Goal: Task Accomplishment & Management: Use online tool/utility

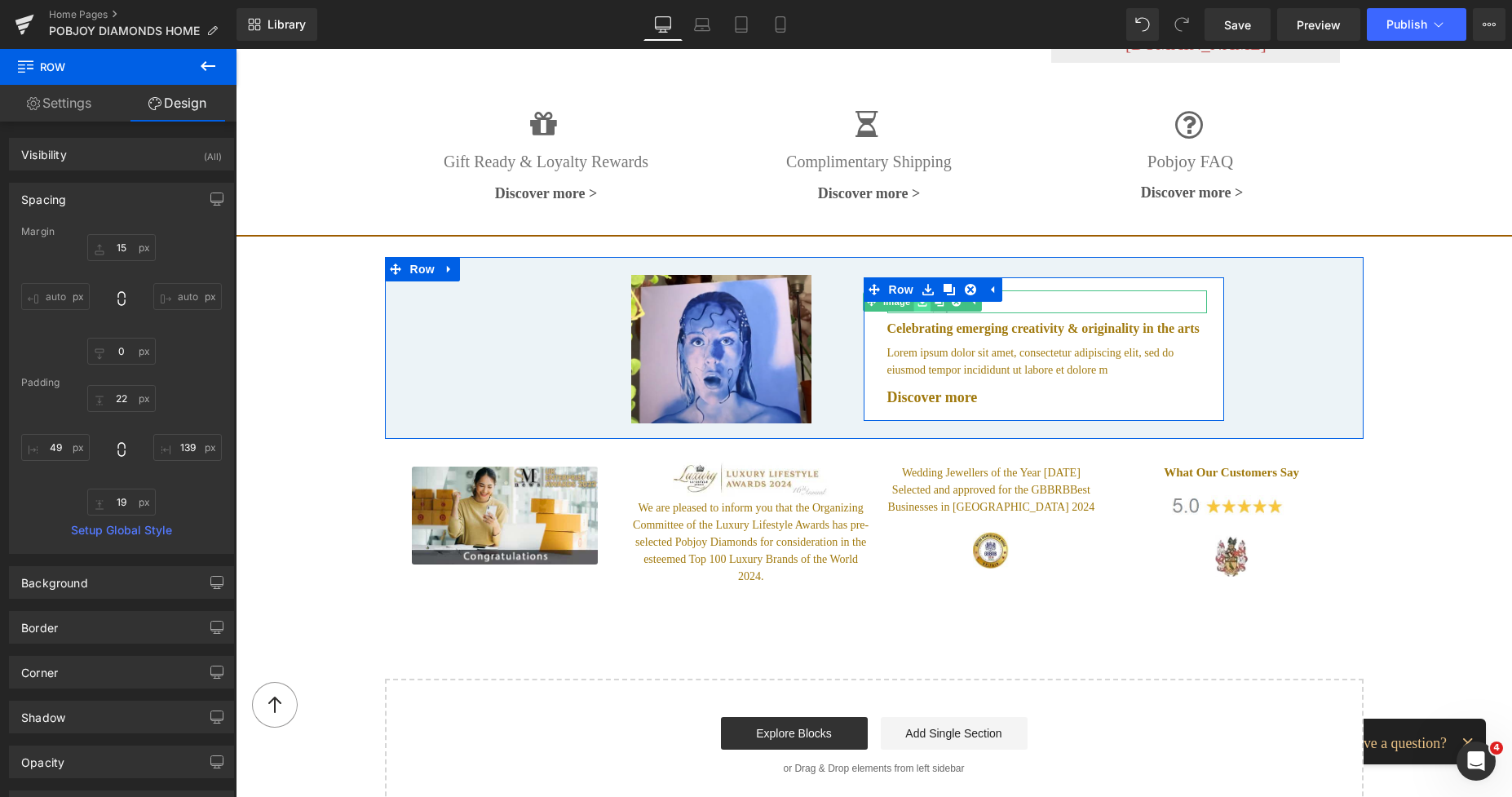
click at [913, 292] on link at bounding box center [922, 301] width 17 height 19
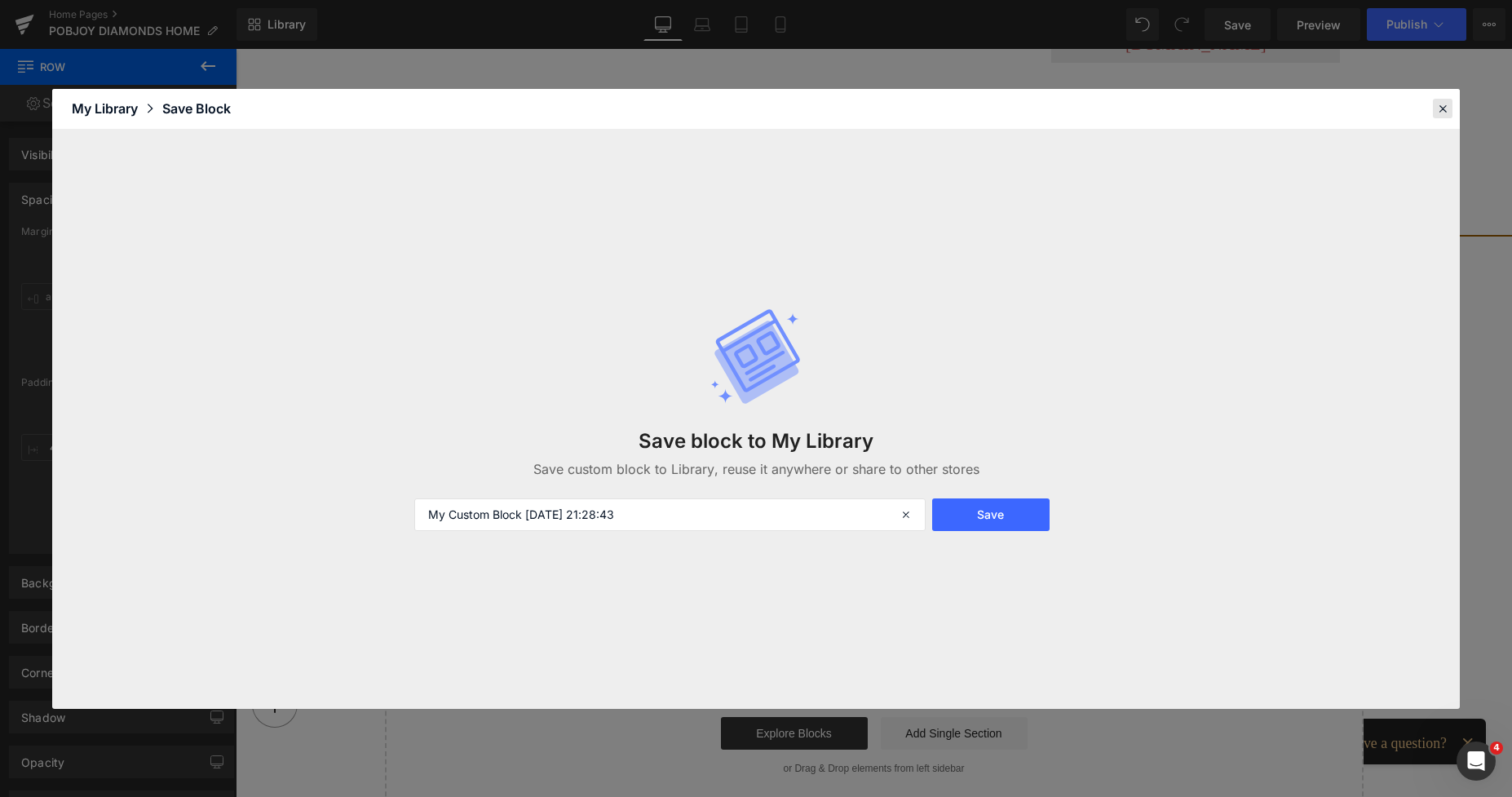
click at [1435, 113] on icon at bounding box center [1442, 108] width 15 height 15
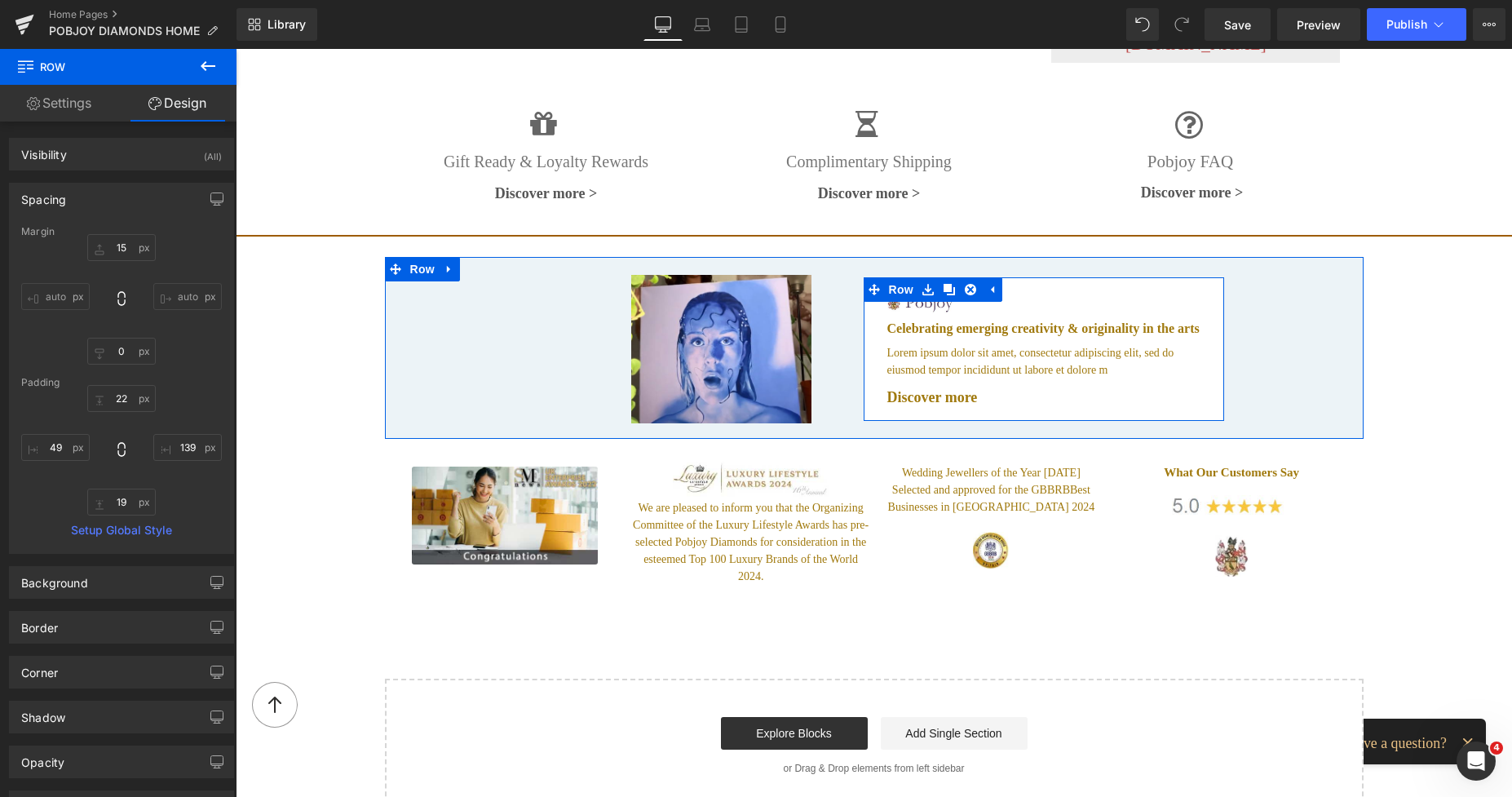
click at [940, 287] on li at bounding box center [948, 289] width 63 height 24
click at [930, 292] on link at bounding box center [939, 301] width 17 height 19
click at [892, 292] on link "Image" at bounding box center [888, 301] width 51 height 19
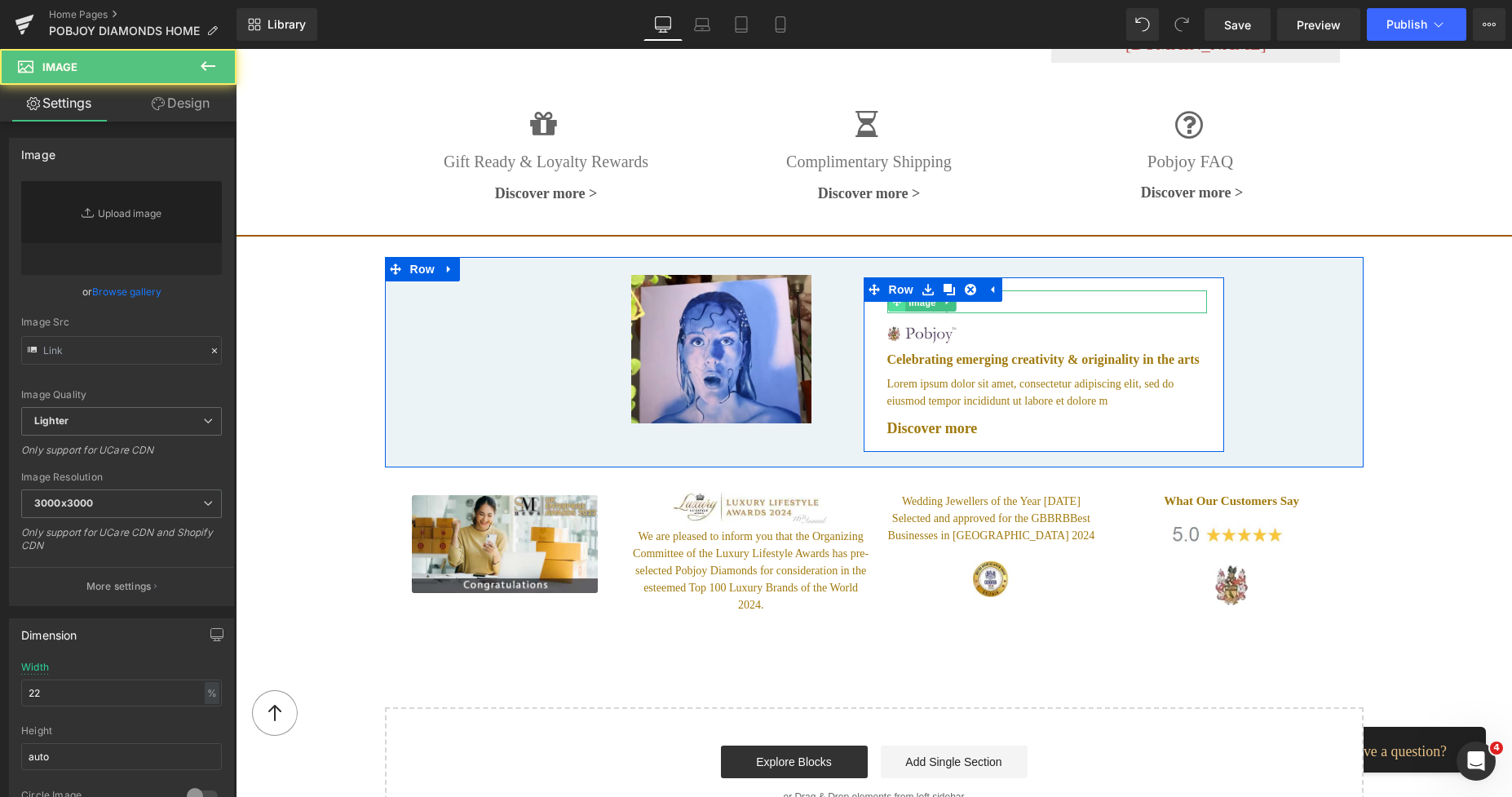
type input "[URL][DOMAIN_NAME]"
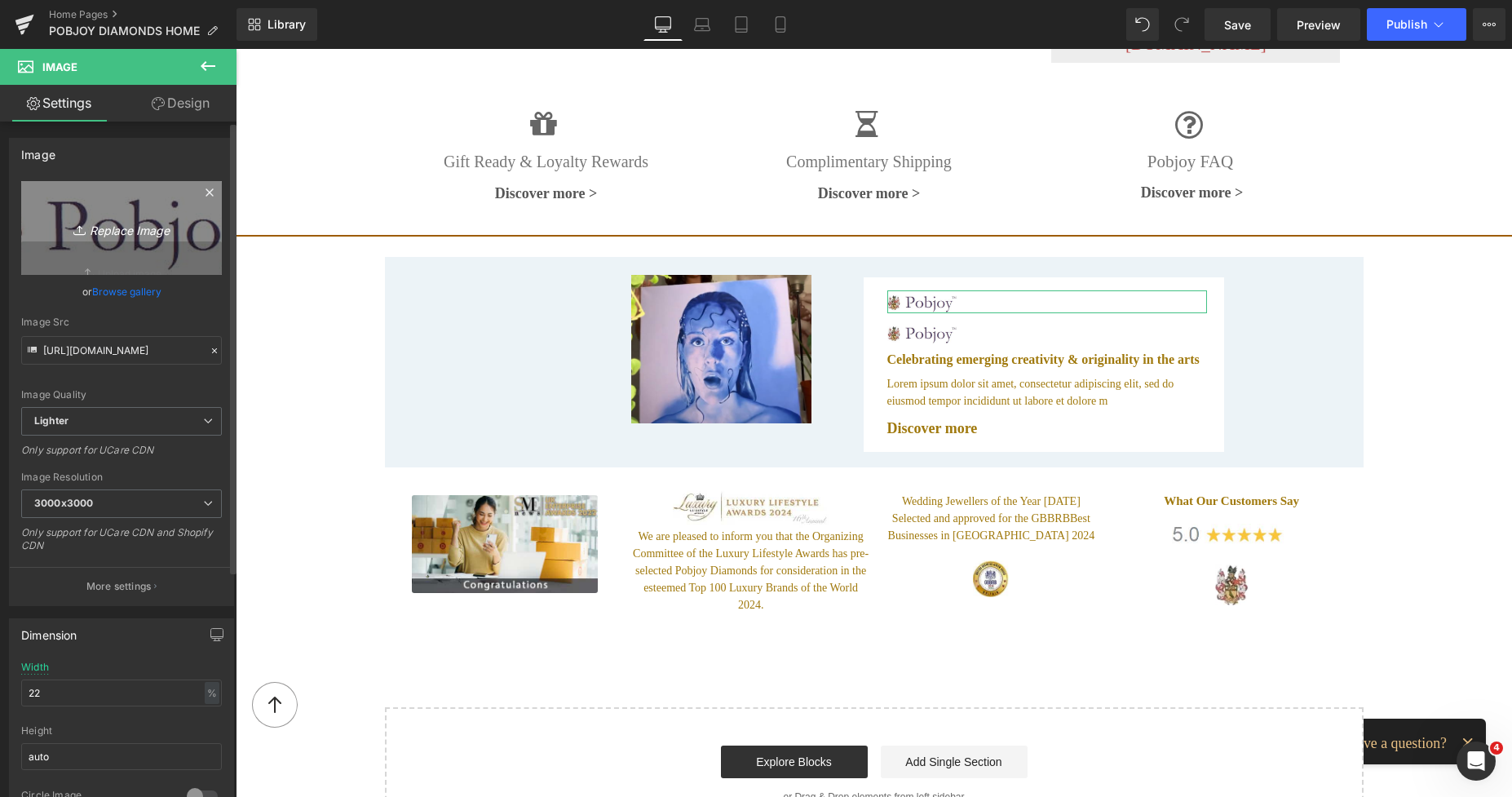
click at [145, 221] on icon "Replace Image" at bounding box center [121, 227] width 130 height 20
type input "C:\fakepath\logowater.png"
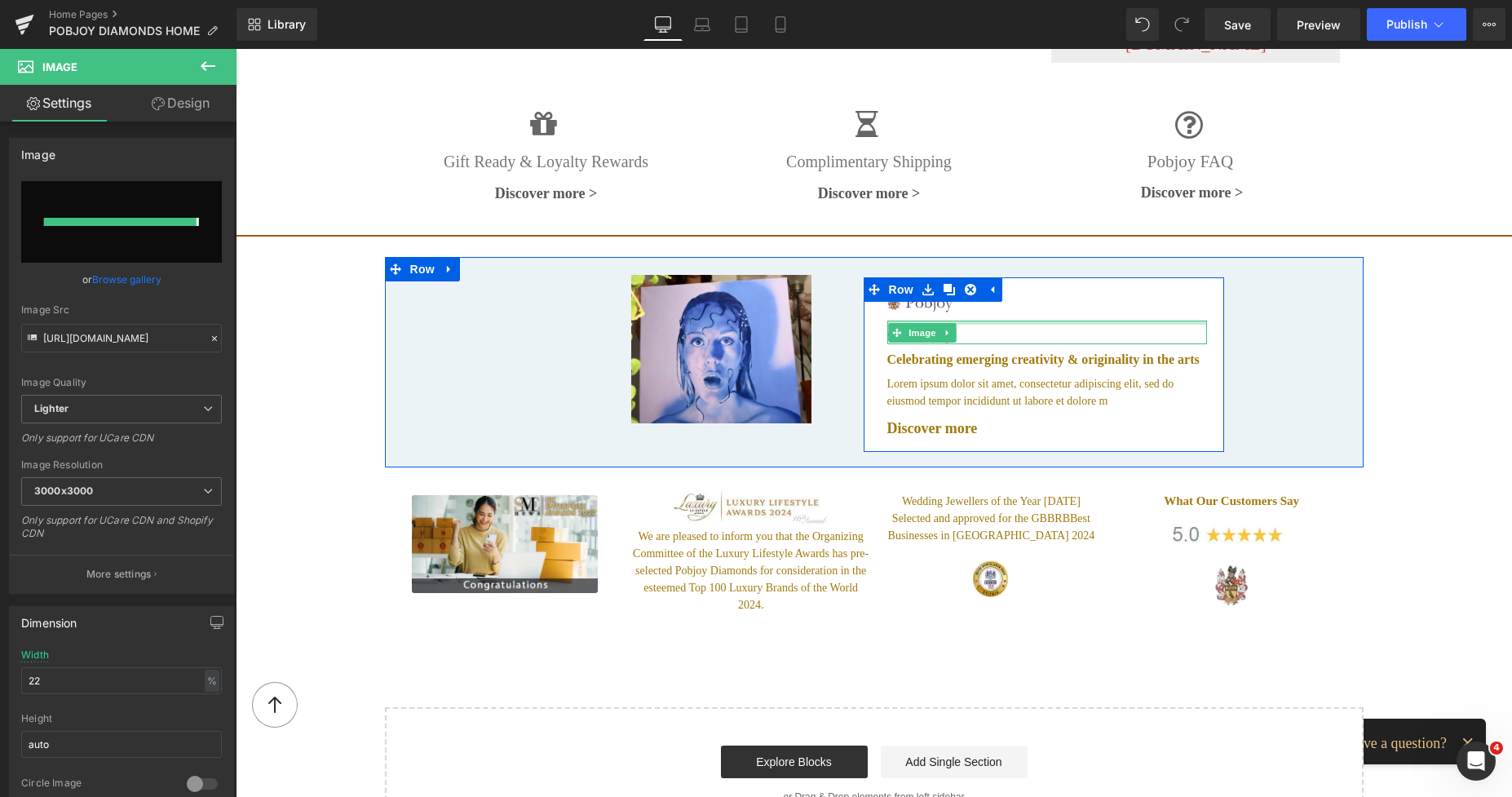
type input "[URL][DOMAIN_NAME]"
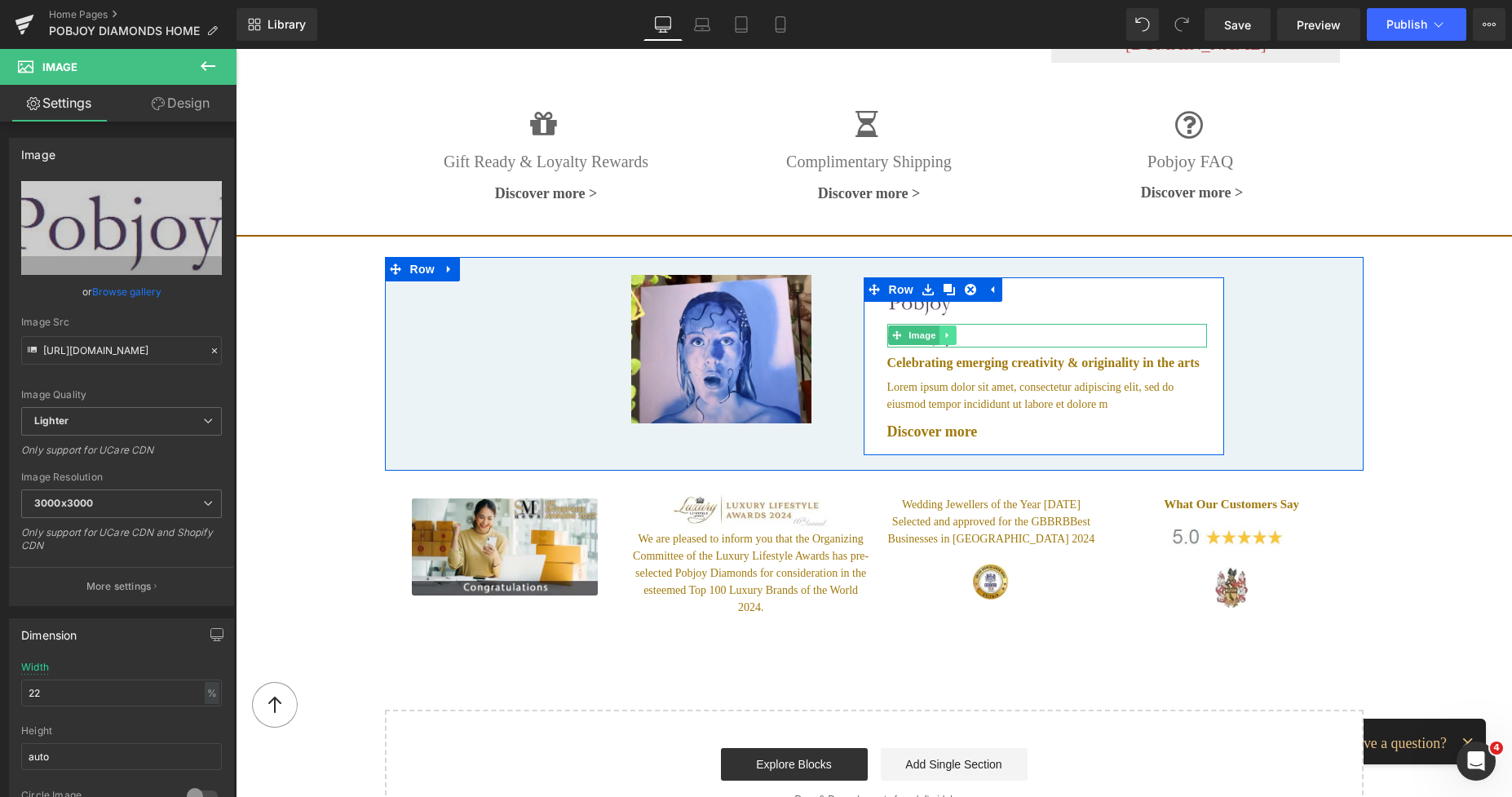
click at [945, 332] on icon at bounding box center [945, 335] width 3 height 6
click at [953, 331] on icon at bounding box center [955, 335] width 9 height 9
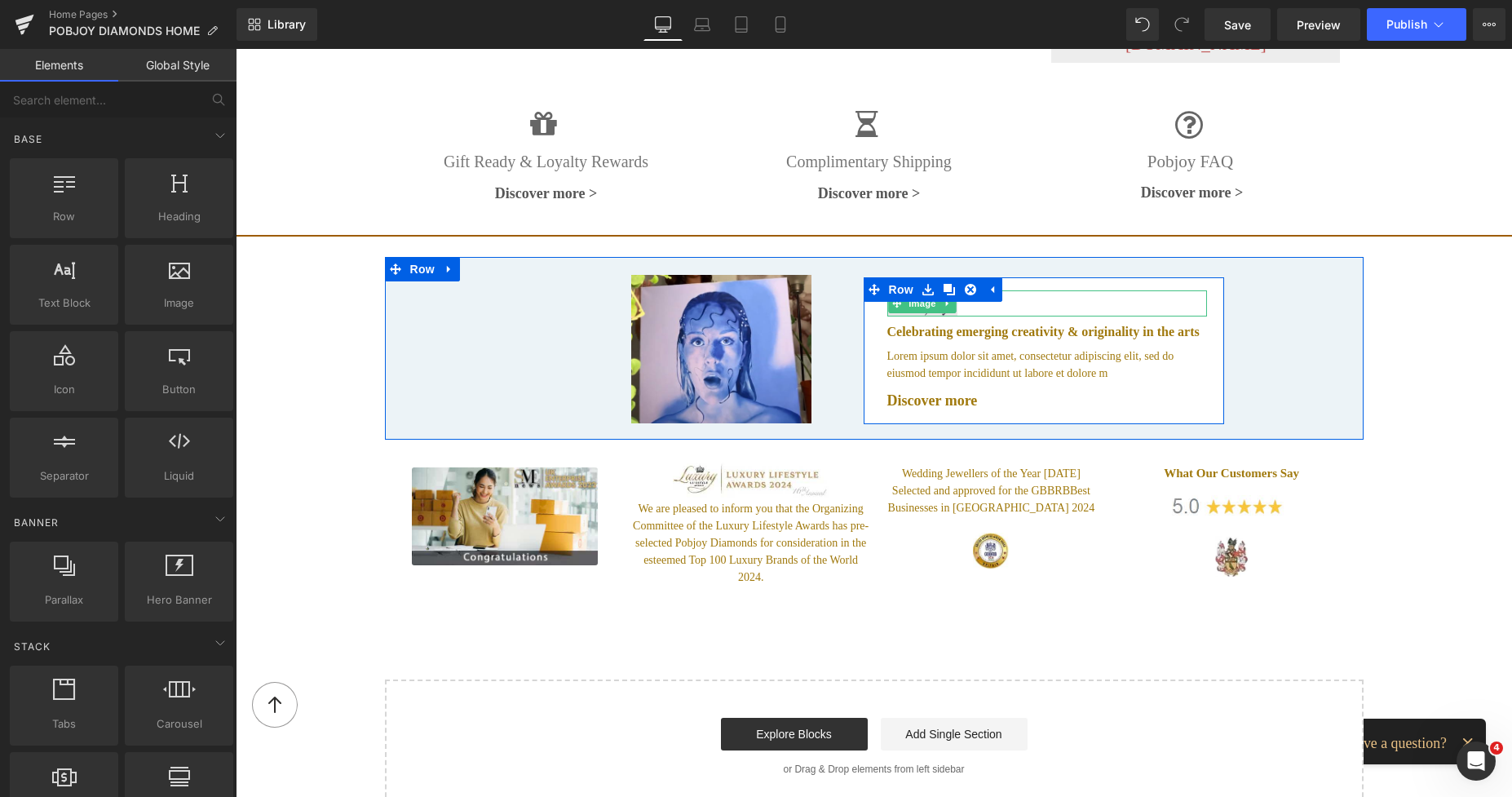
click at [898, 294] on span at bounding box center [897, 303] width 17 height 19
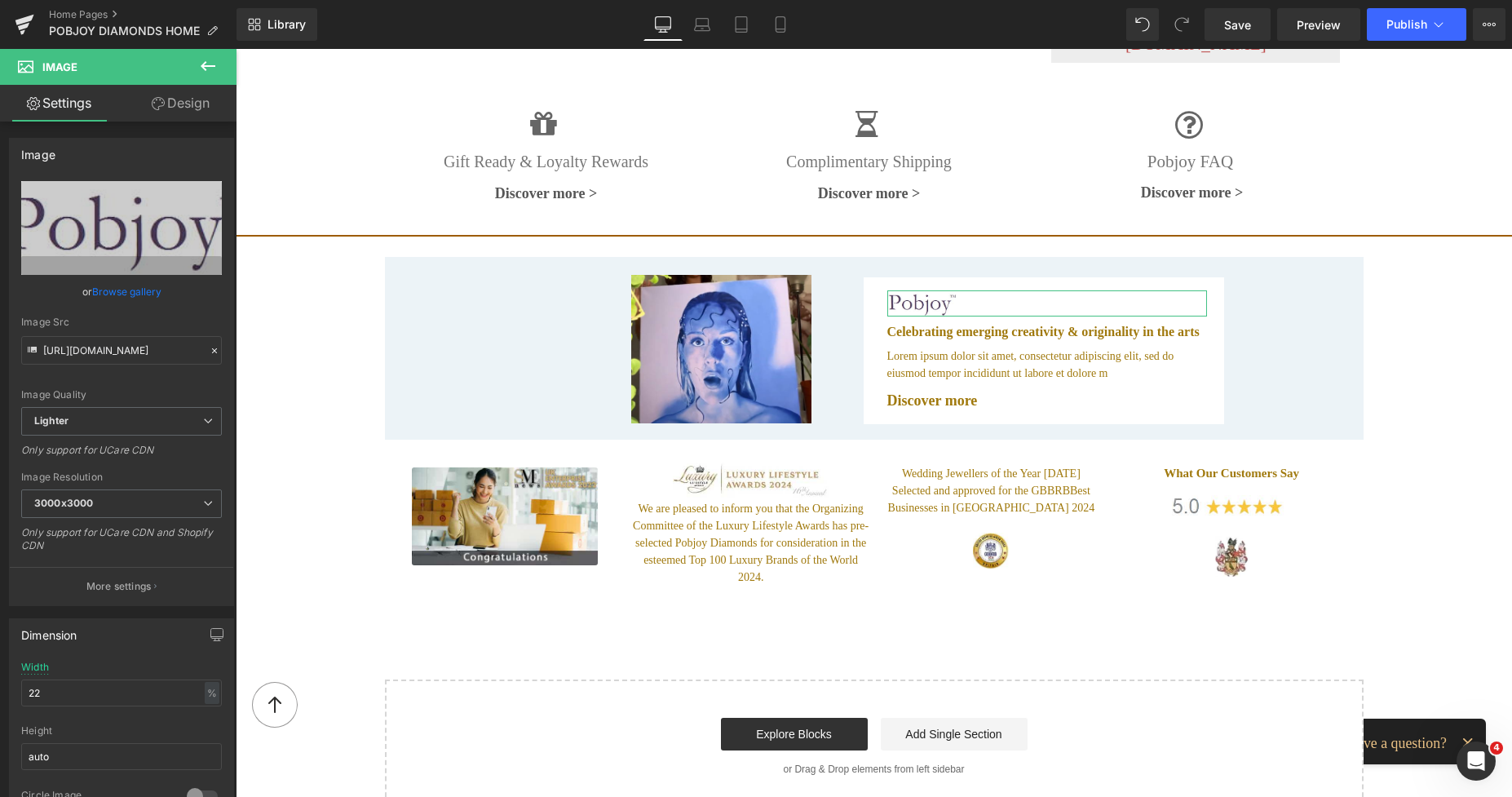
click at [202, 114] on link "Design" at bounding box center [181, 103] width 119 height 37
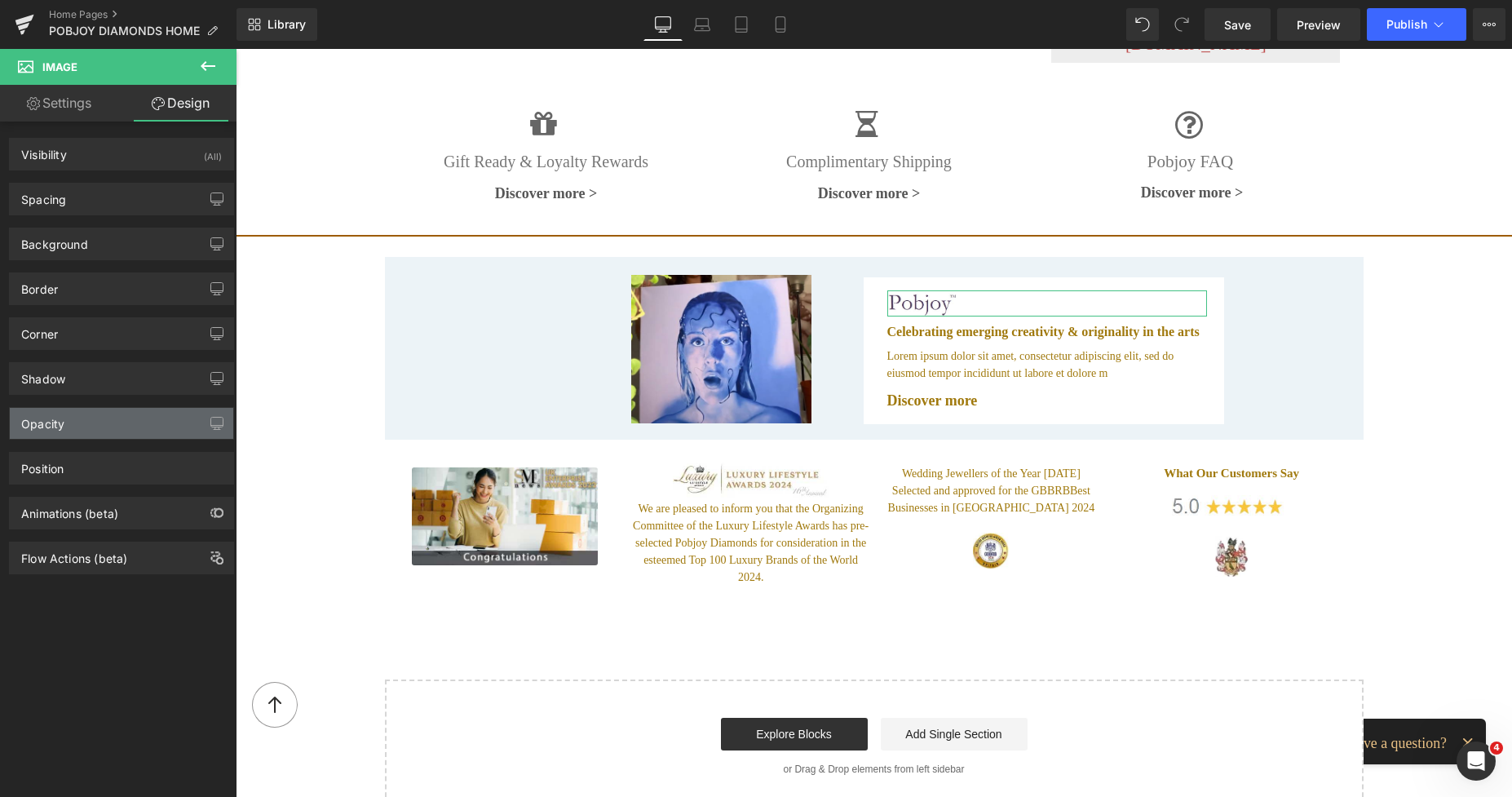
click at [88, 429] on div "Opacity" at bounding box center [121, 424] width 223 height 31
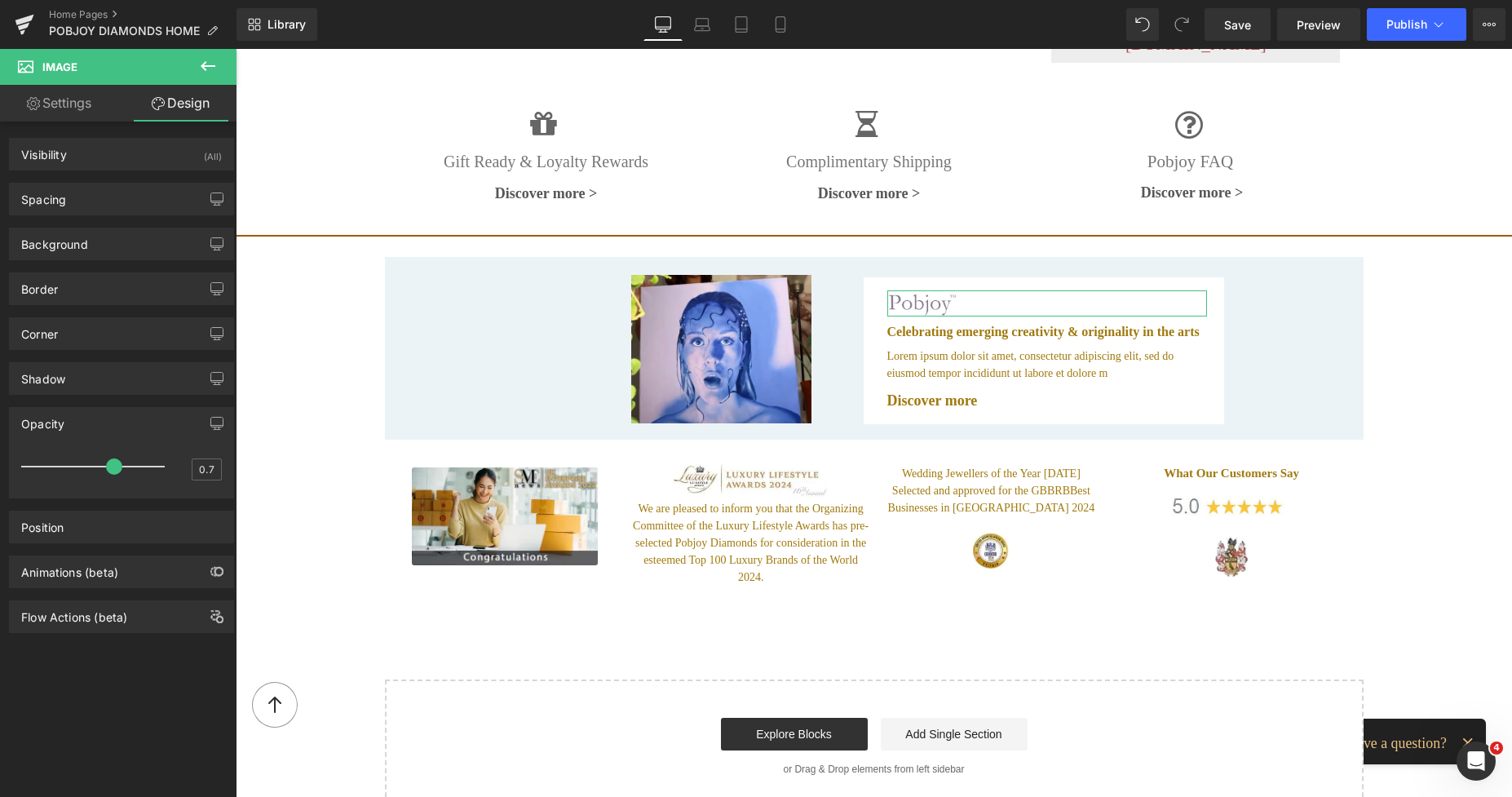
type input "0.6"
drag, startPoint x: 155, startPoint y: 463, endPoint x: 93, endPoint y: 459, distance: 62.1
click at [93, 459] on span at bounding box center [96, 467] width 17 height 17
click at [1249, 26] on span "Save" at bounding box center [1237, 25] width 27 height 17
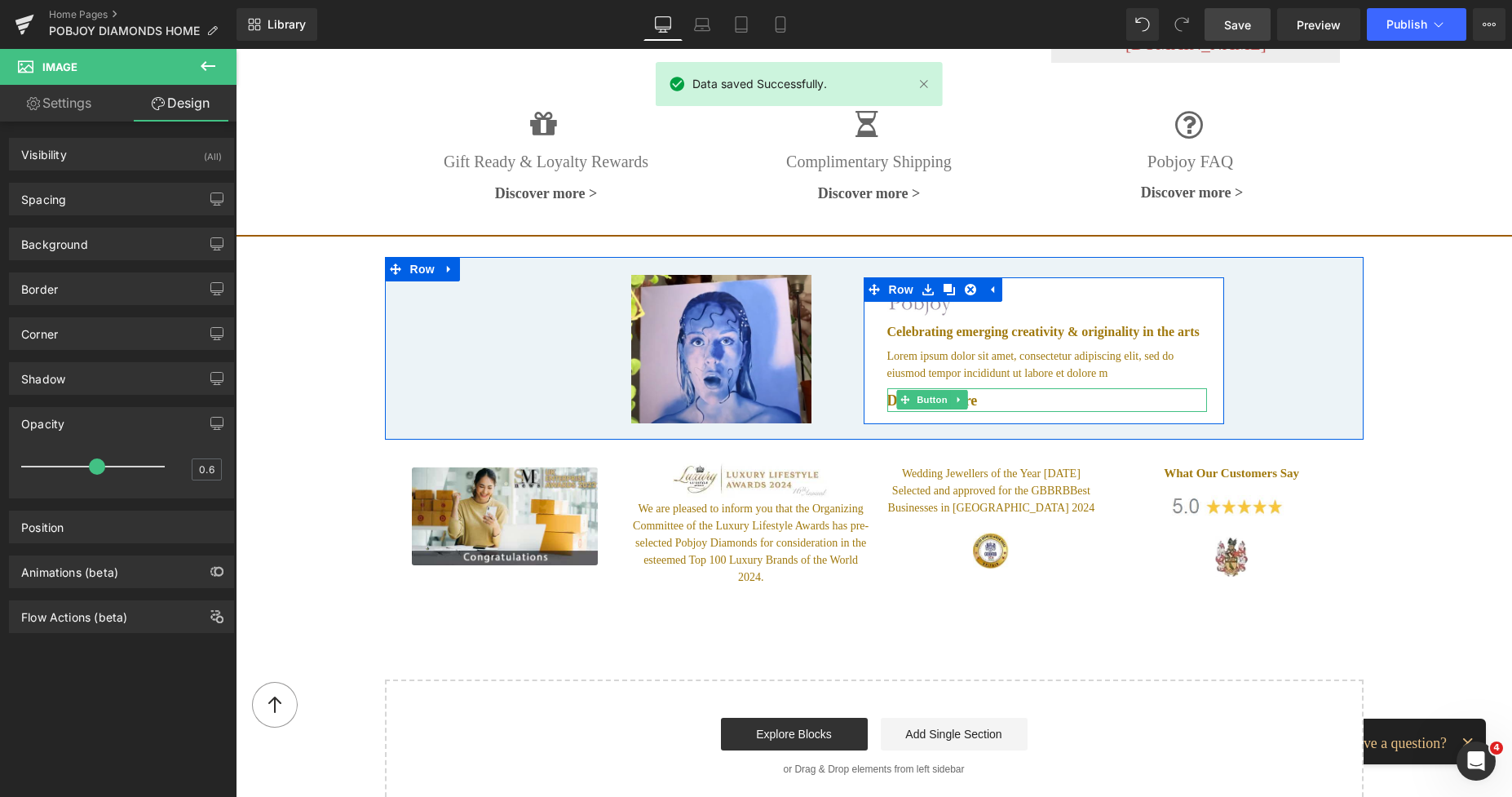
click at [900, 396] on icon at bounding box center [904, 399] width 9 height 9
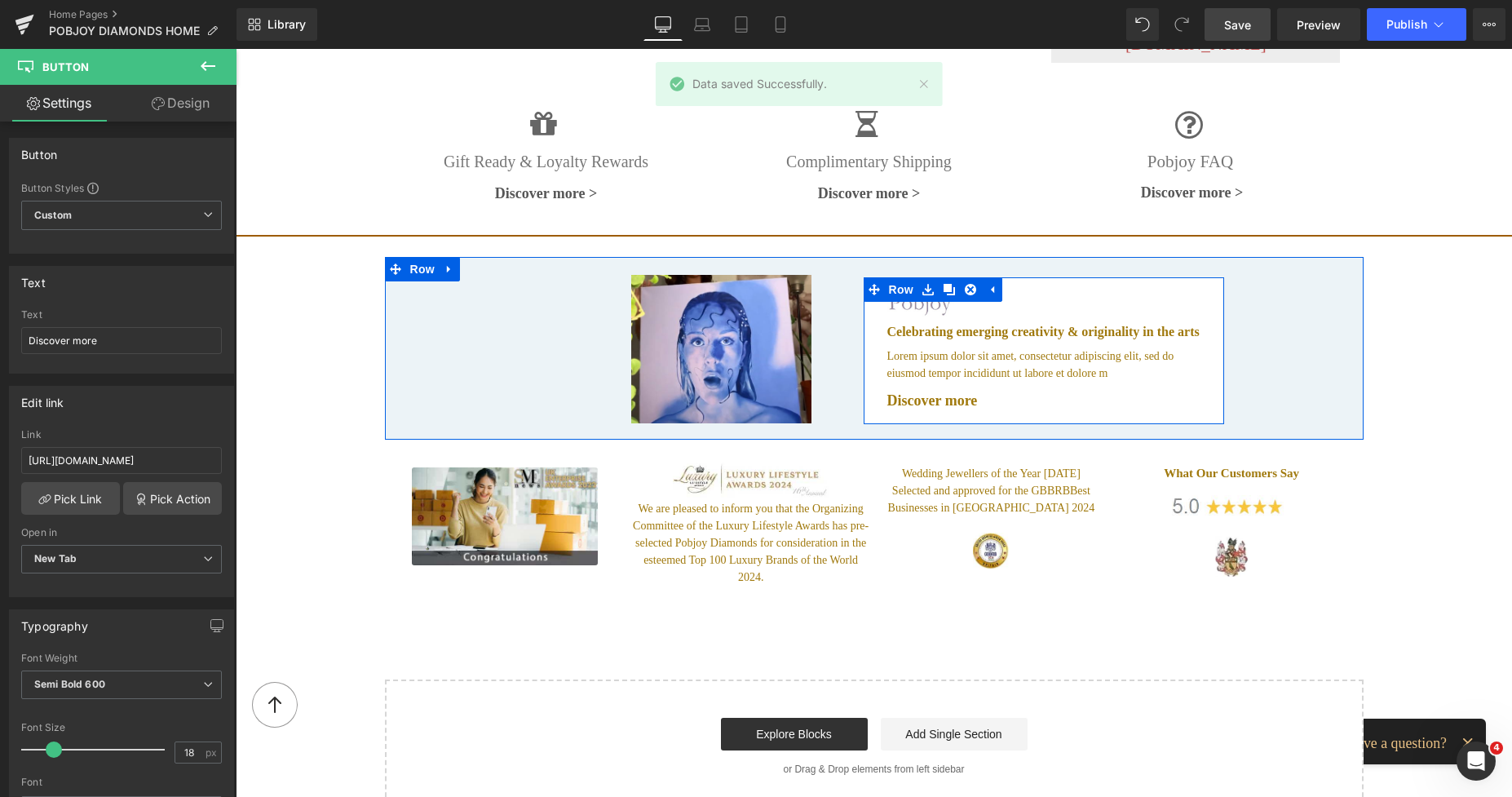
click at [235, 49] on div at bounding box center [235, 49] width 0 height 0
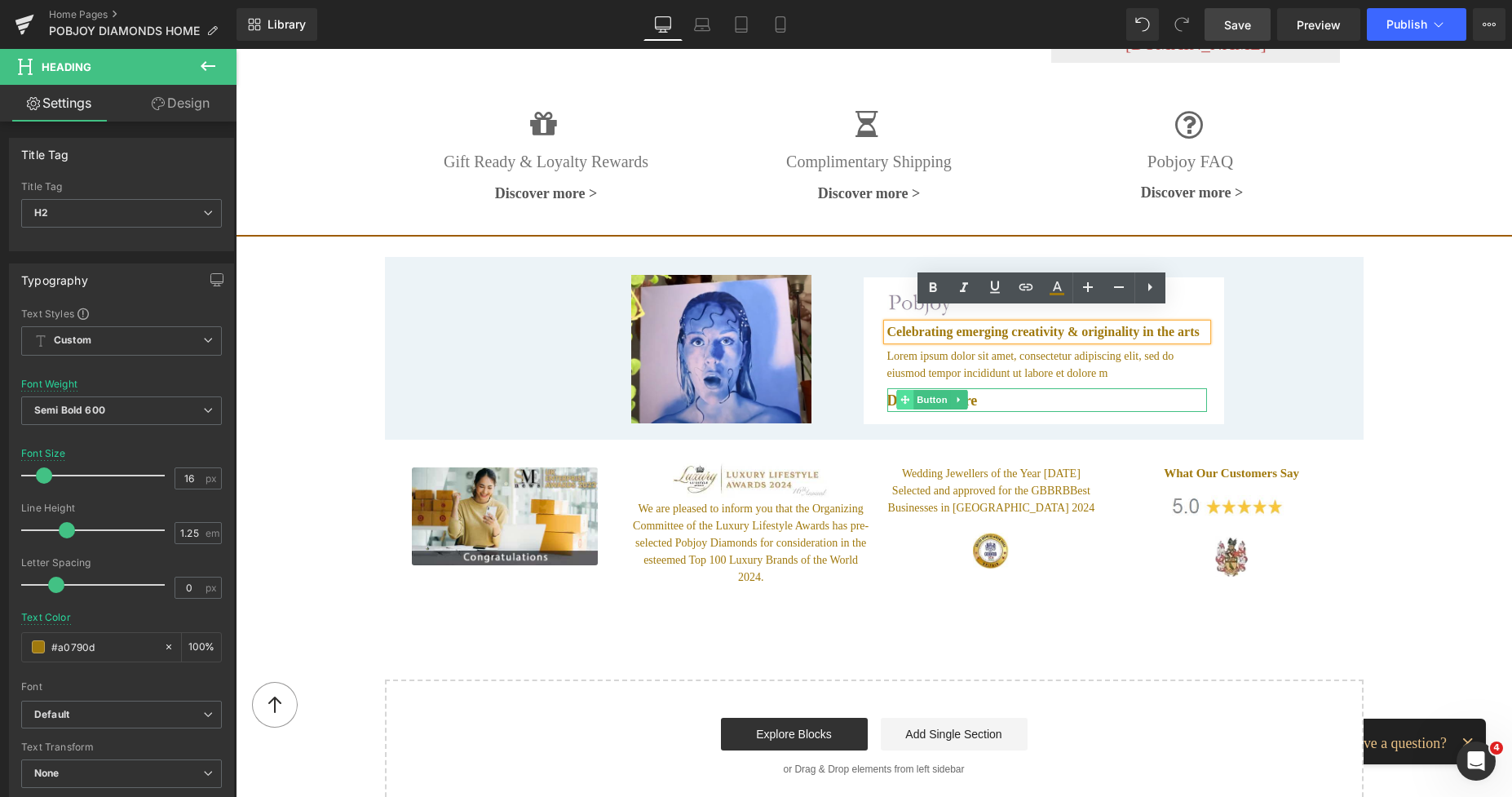
click at [900, 396] on icon at bounding box center [904, 399] width 9 height 9
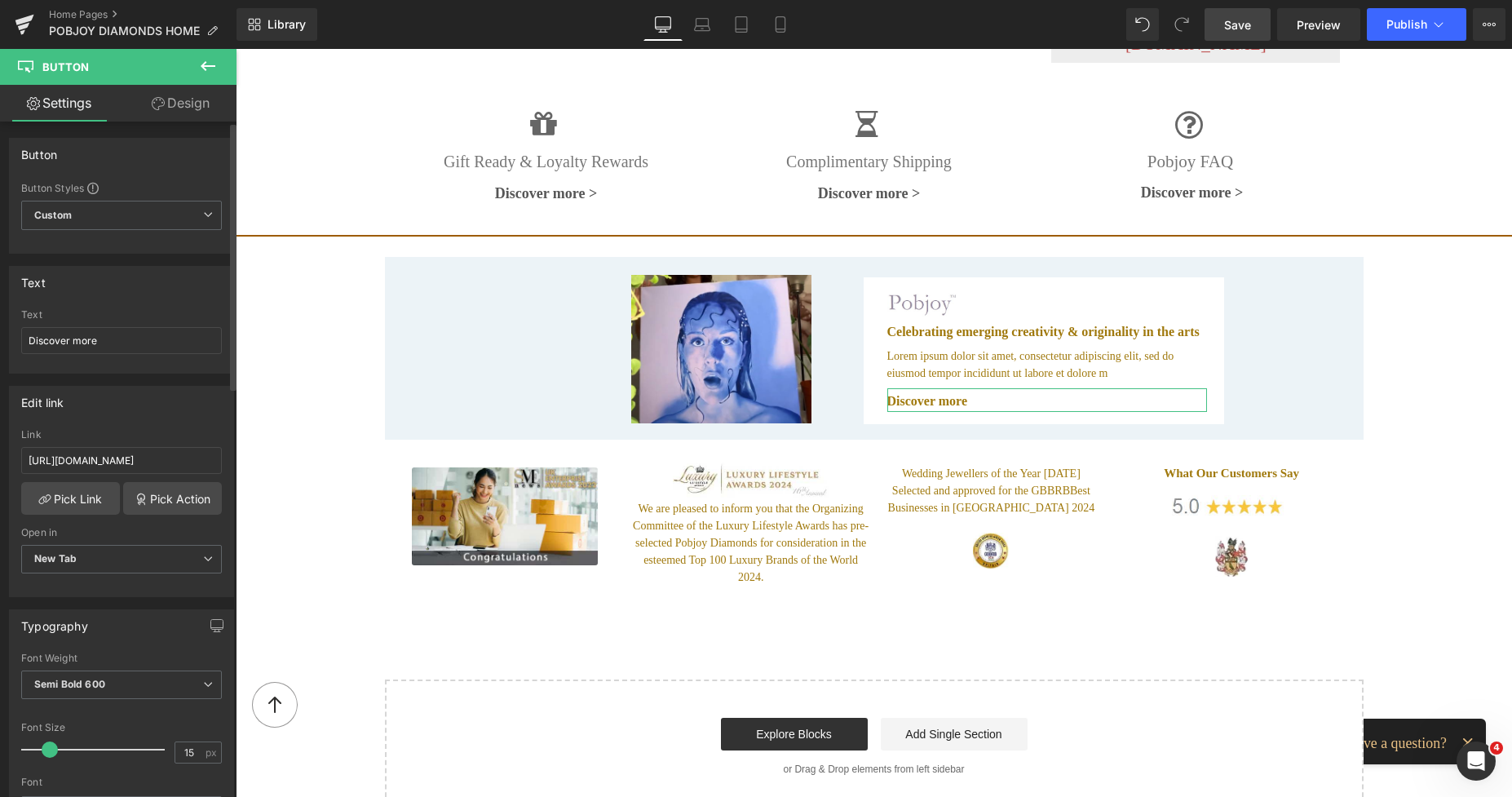
click at [53, 751] on span at bounding box center [50, 749] width 17 height 17
type input "16"
click at [55, 752] on span at bounding box center [51, 749] width 17 height 17
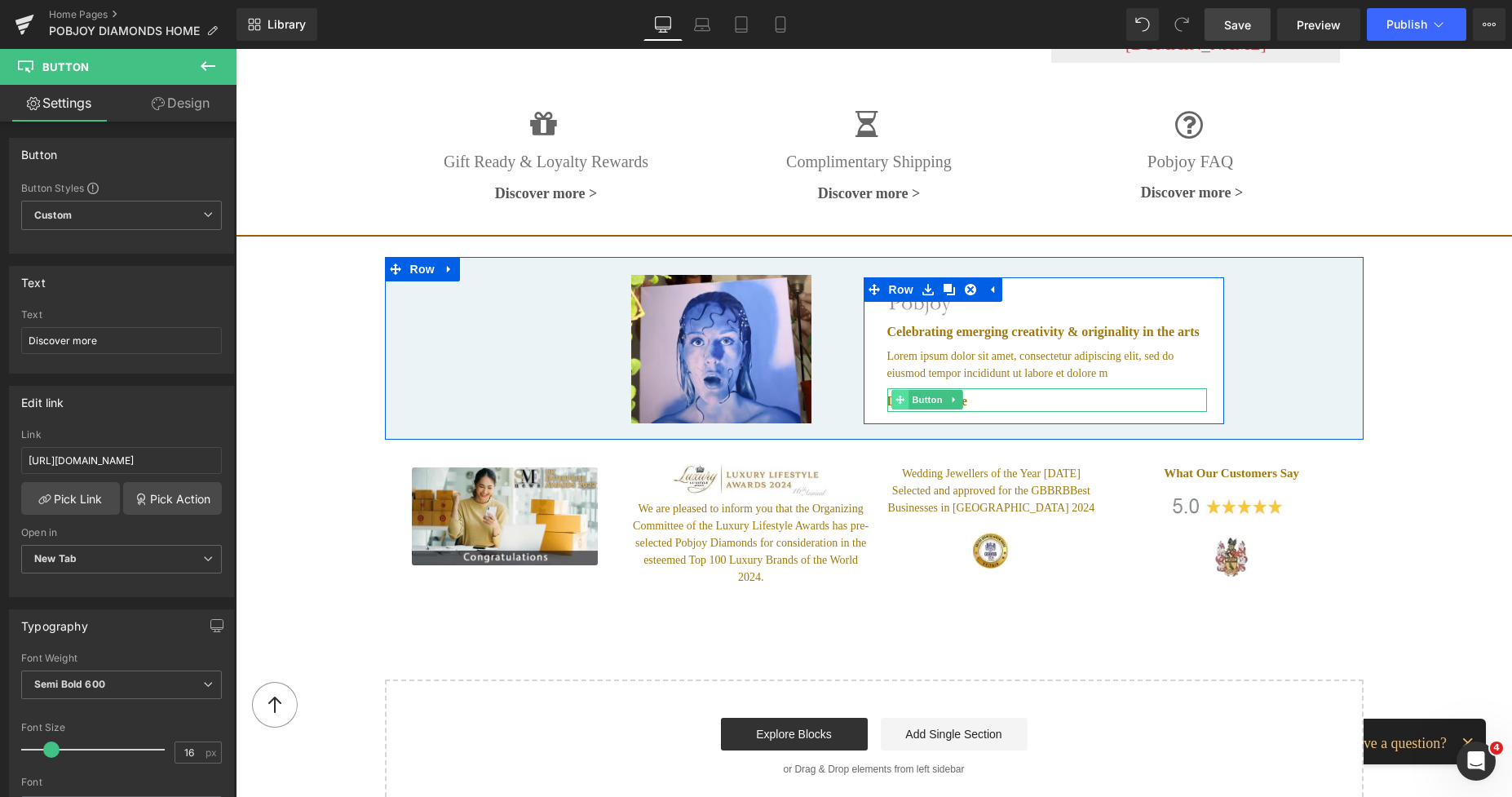
click at [895, 396] on icon at bounding box center [899, 399] width 9 height 9
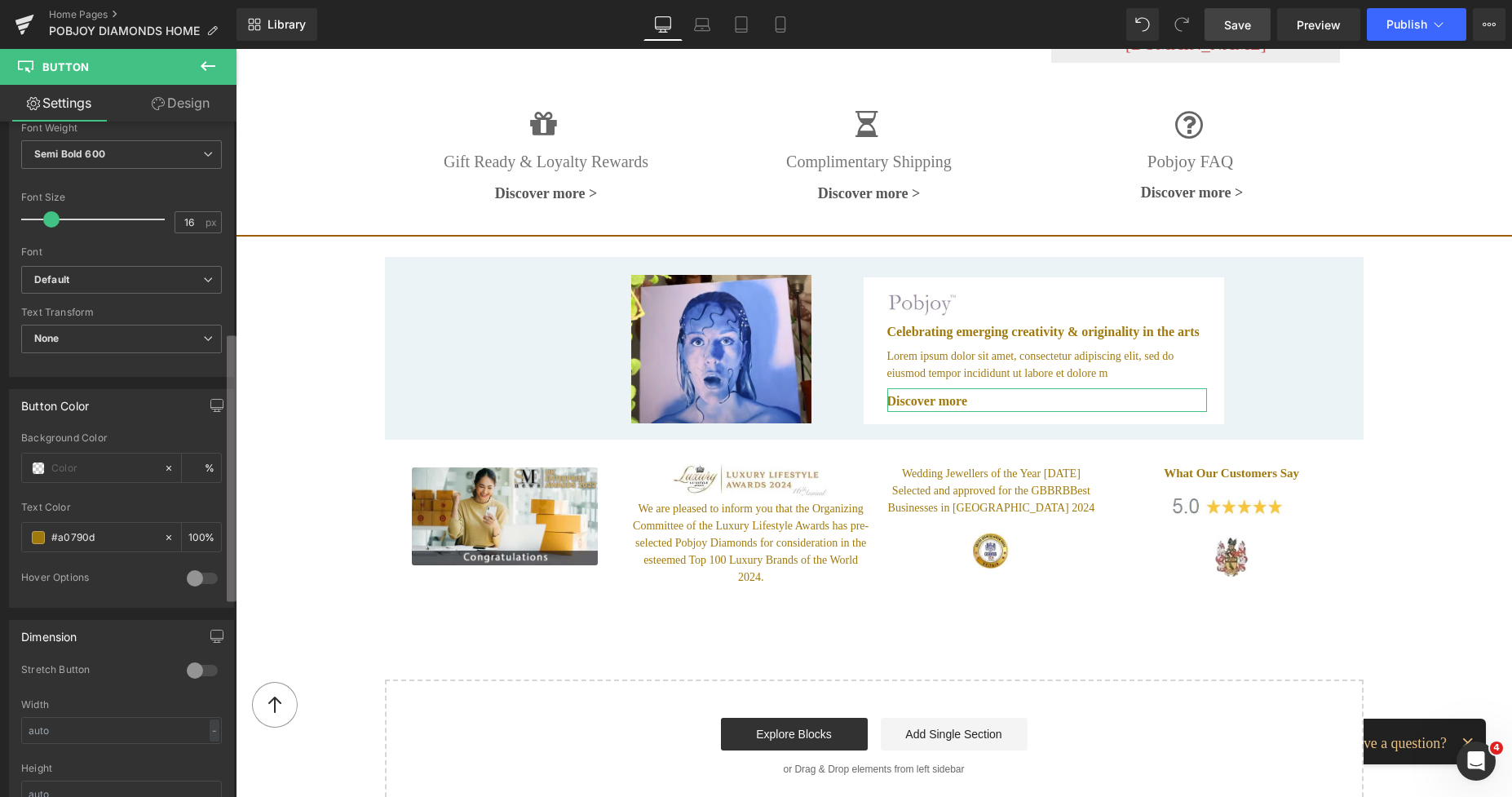
scroll to position [648, 0]
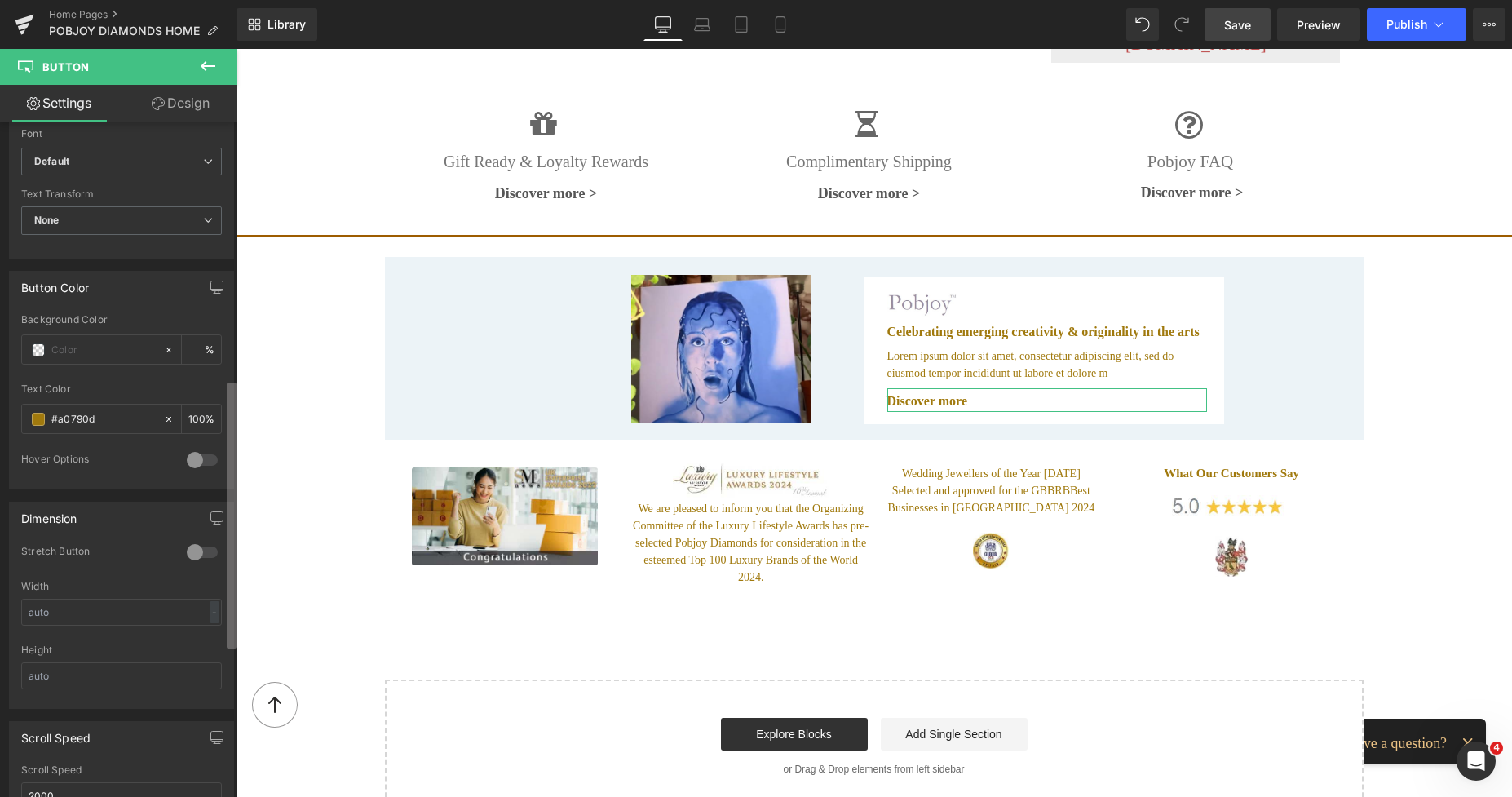
click at [205, 498] on div "Button Button Styles Custom Custom Setup Global Style Custom Setup Global Style…" at bounding box center [118, 463] width 236 height 682
click at [201, 459] on div at bounding box center [202, 460] width 39 height 26
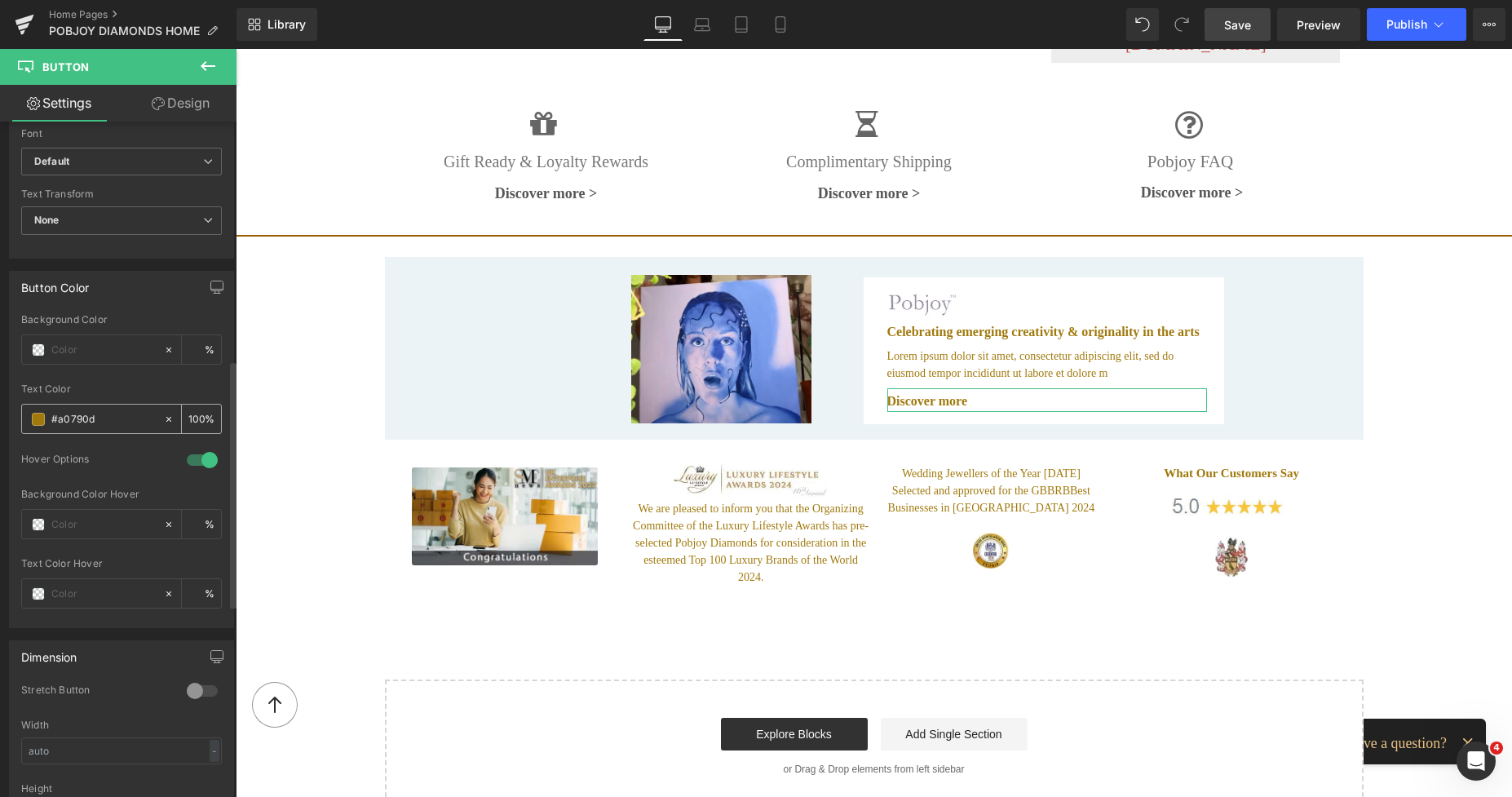
drag, startPoint x: 103, startPoint y: 419, endPoint x: 51, endPoint y: 418, distance: 52.0
click at [51, 418] on div "#a0790d" at bounding box center [92, 418] width 141 height 28
drag, startPoint x: 51, startPoint y: 418, endPoint x: 61, endPoint y: 410, distance: 12.8
click at [61, 410] on input "#a0790d" at bounding box center [103, 419] width 104 height 17
drag, startPoint x: 99, startPoint y: 416, endPoint x: 50, endPoint y: 418, distance: 49.0
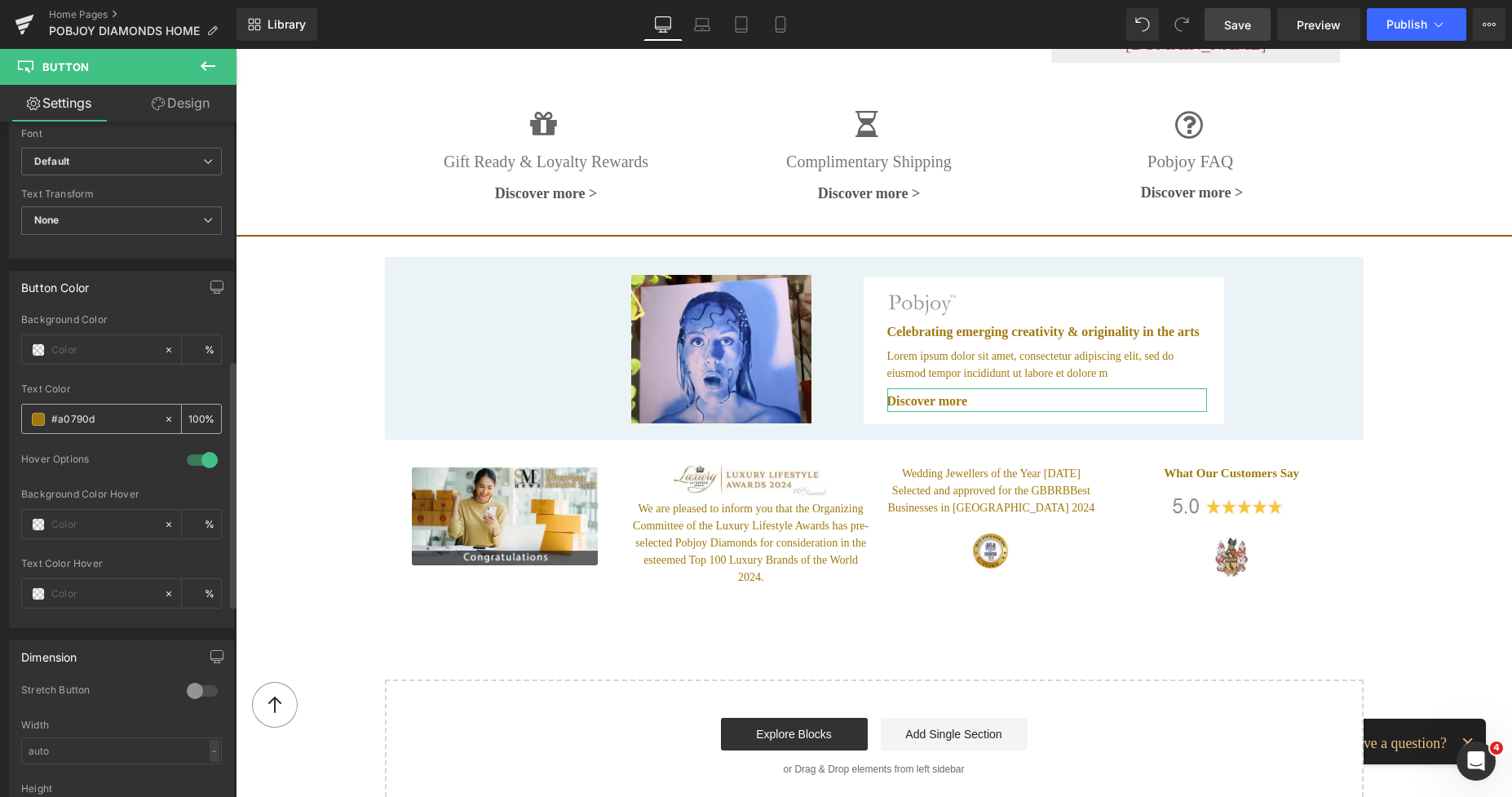
click at [50, 418] on div "#a0790d" at bounding box center [92, 418] width 141 height 28
click at [85, 588] on input "text" at bounding box center [103, 594] width 104 height 17
paste input "#a0790d"
type input "#a0790d"
type input "0"
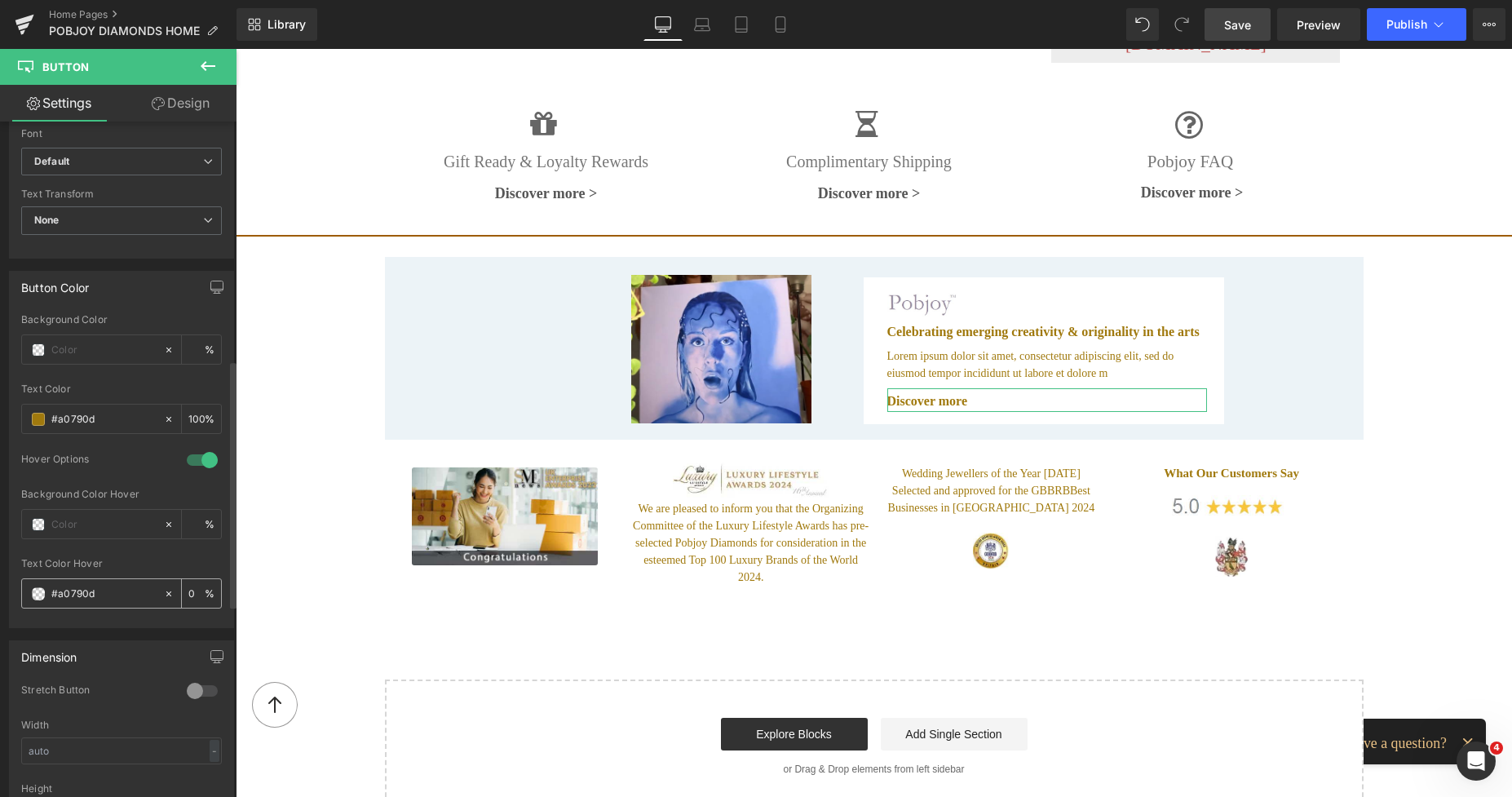
type input "#a0790d"
type input "100"
click at [189, 585] on input "100" at bounding box center [196, 593] width 17 height 17
type input "#a0790d"
click at [182, 592] on div "100 %" at bounding box center [201, 593] width 39 height 28
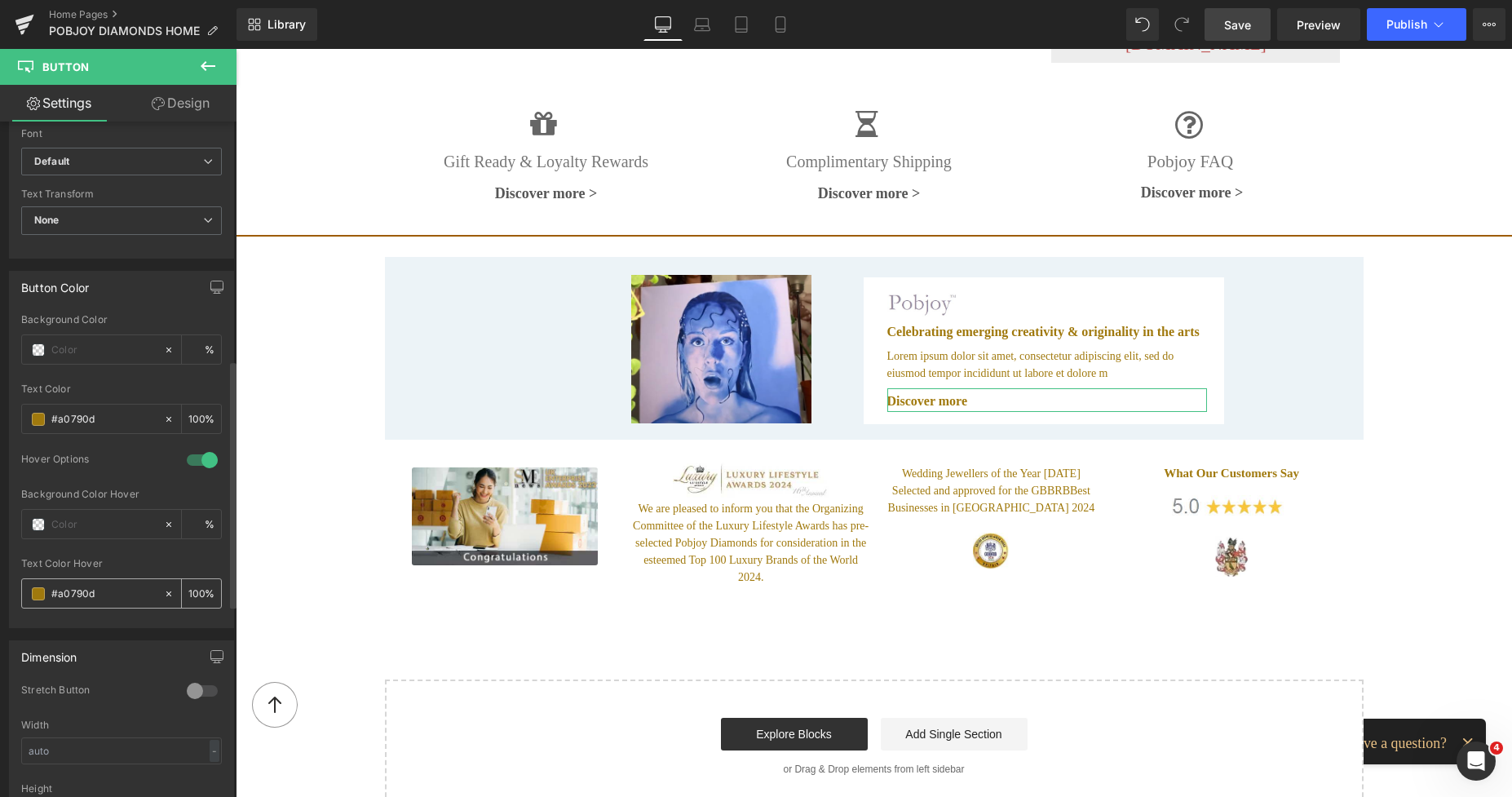
scroll to position [0, 1]
drag, startPoint x: 184, startPoint y: 596, endPoint x: 199, endPoint y: 597, distance: 15.0
click at [199, 597] on div "100 %" at bounding box center [201, 593] width 39 height 28
type input "65"
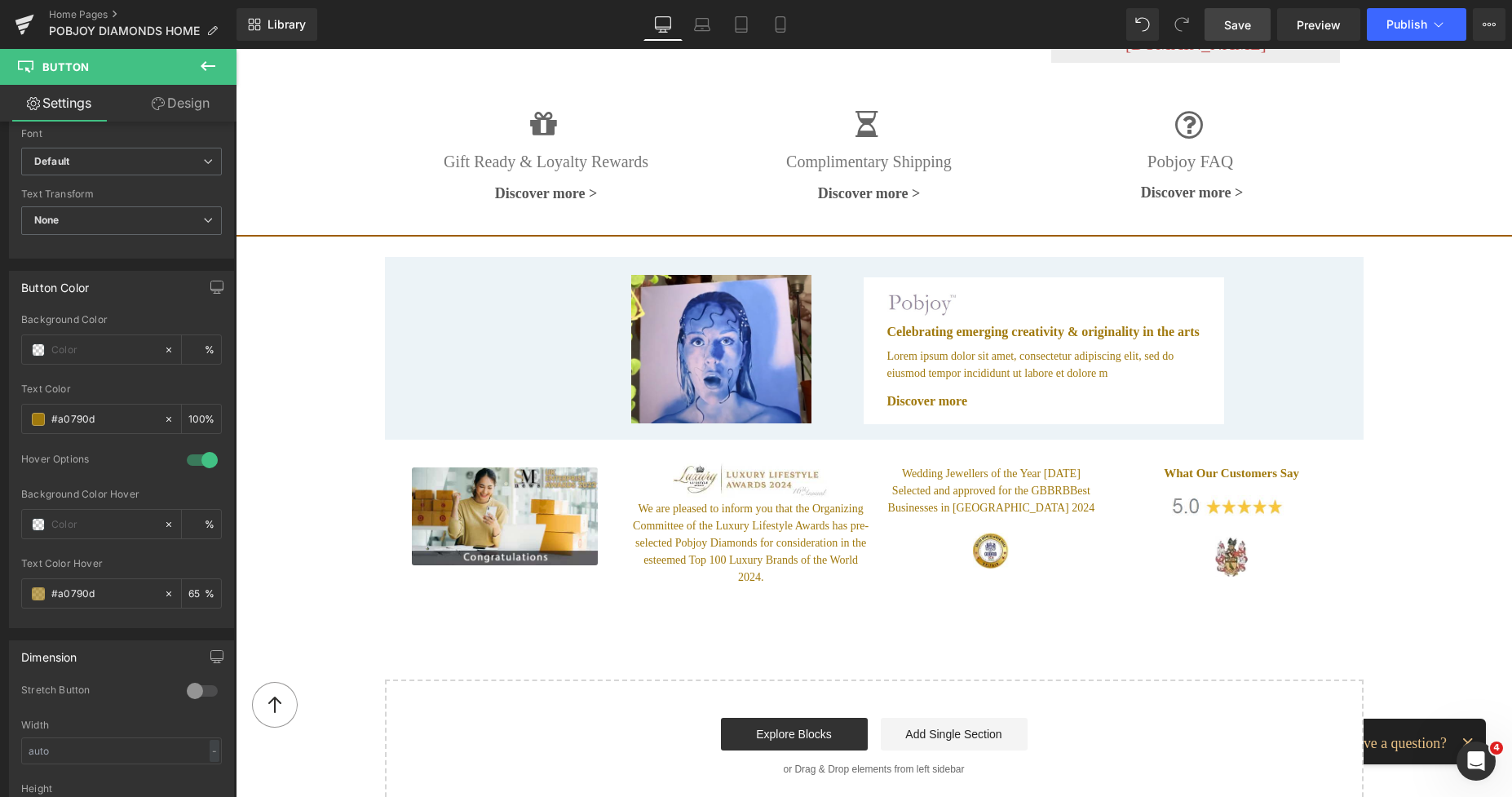
click at [1238, 22] on span "Save" at bounding box center [1237, 25] width 27 height 17
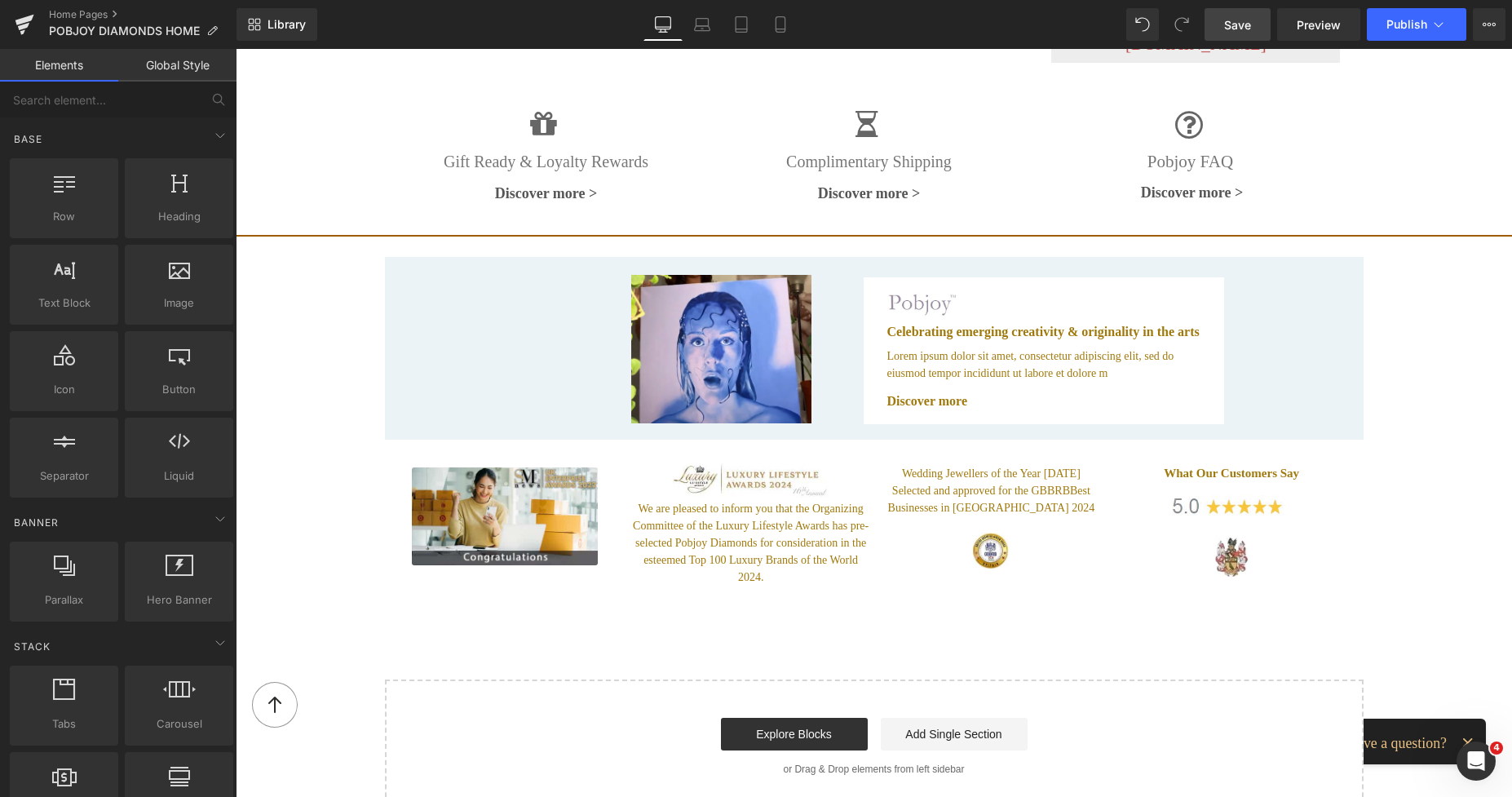
click at [1238, 25] on span "Save" at bounding box center [1237, 25] width 27 height 17
click at [1306, 25] on span "Preview" at bounding box center [1318, 25] width 44 height 17
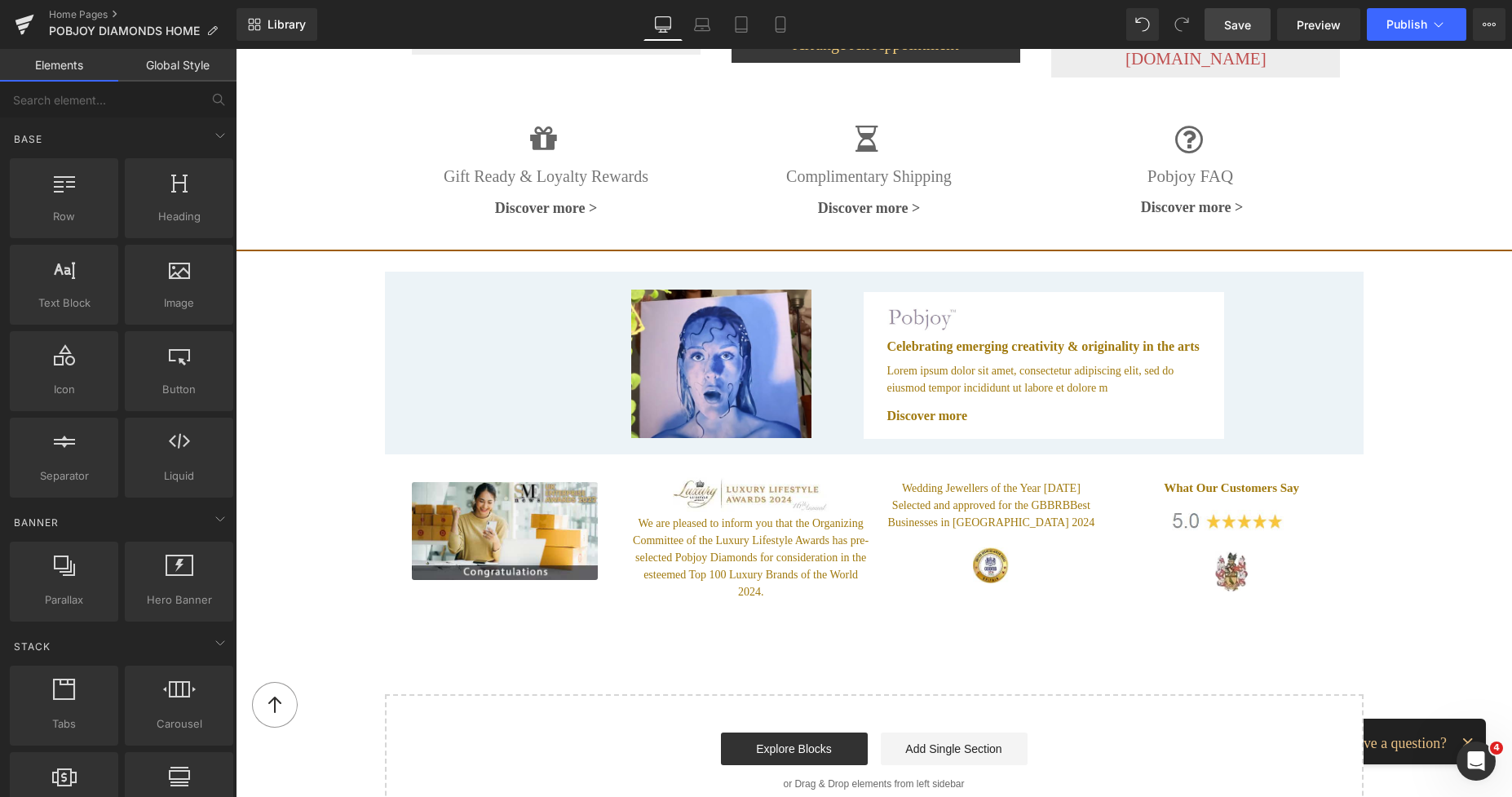
scroll to position [2602, 0]
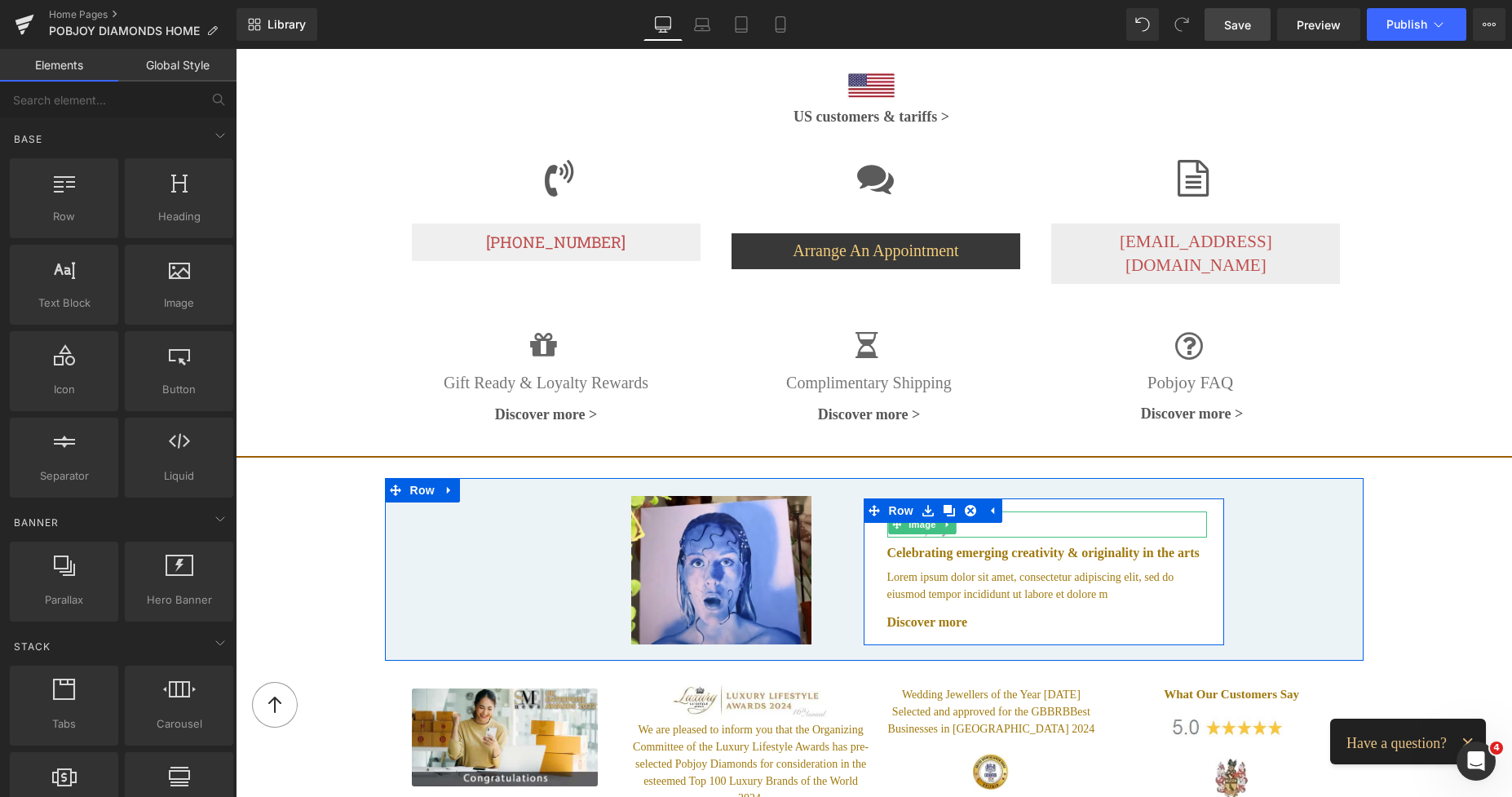
click at [1020, 514] on div at bounding box center [1047, 524] width 320 height 26
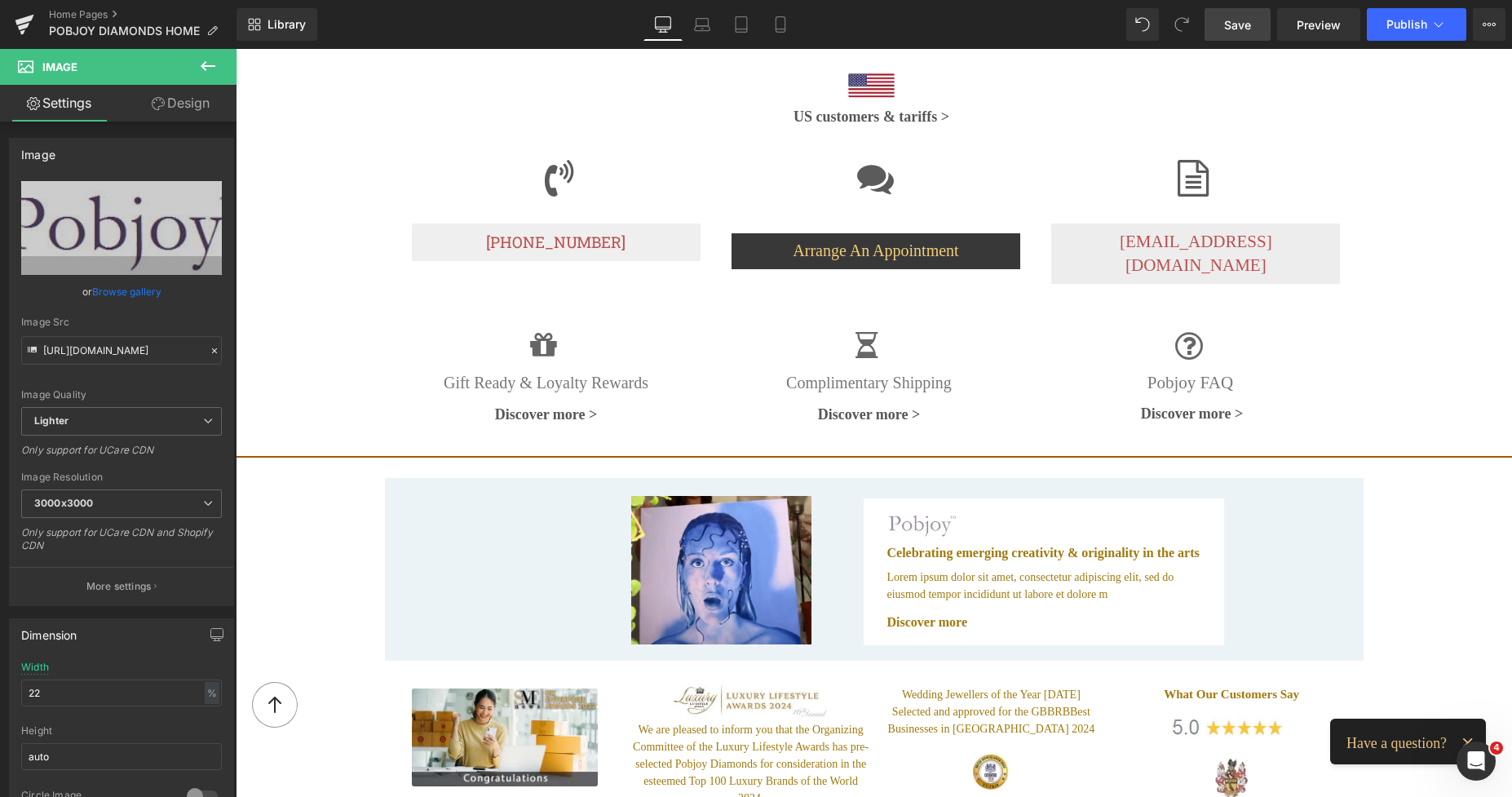
click at [207, 63] on icon at bounding box center [208, 66] width 19 height 19
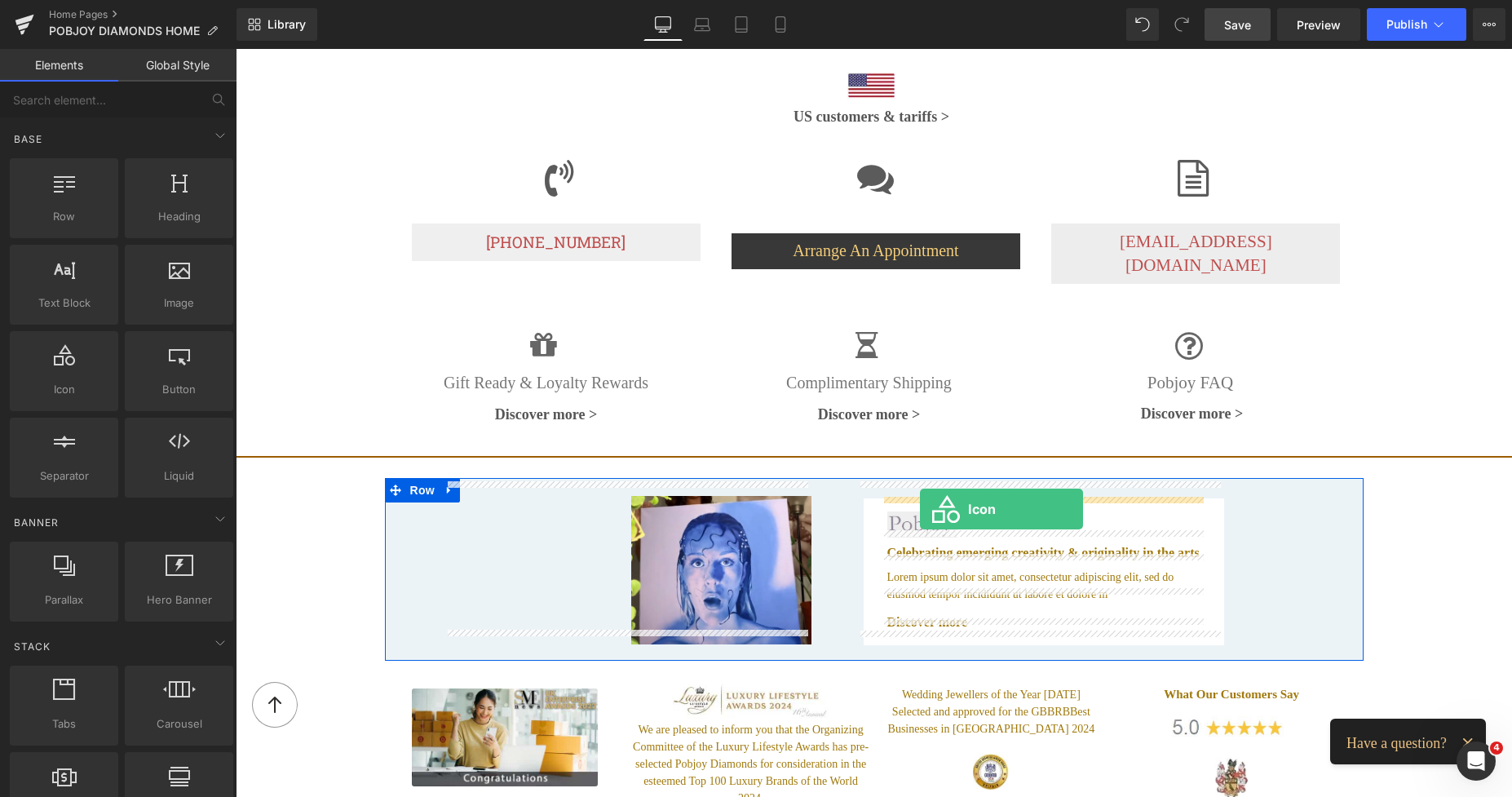
drag, startPoint x: 316, startPoint y: 421, endPoint x: 919, endPoint y: 509, distance: 609.4
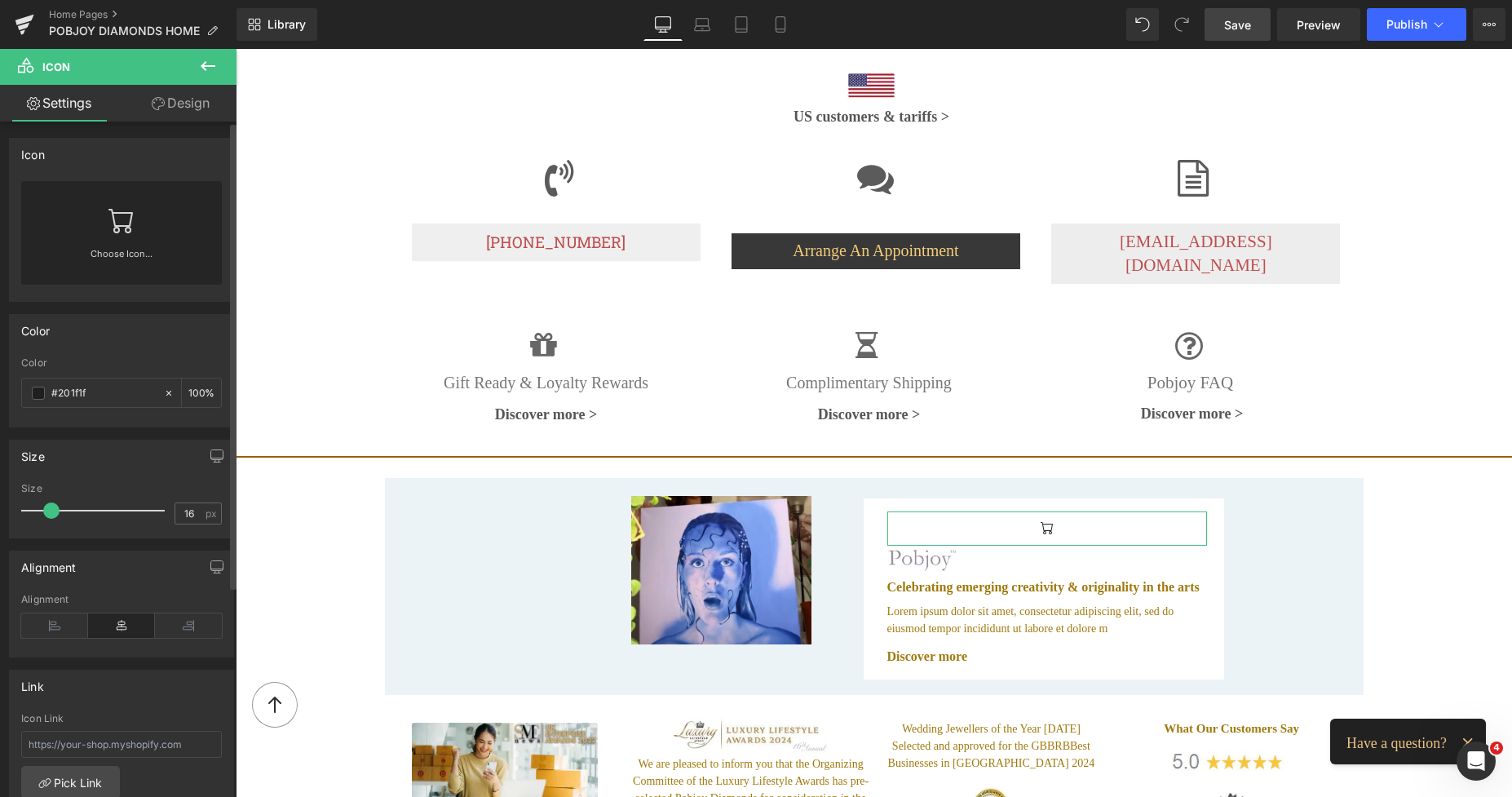
click at [140, 230] on div "Choose Icon..." at bounding box center [121, 232] width 200 height 104
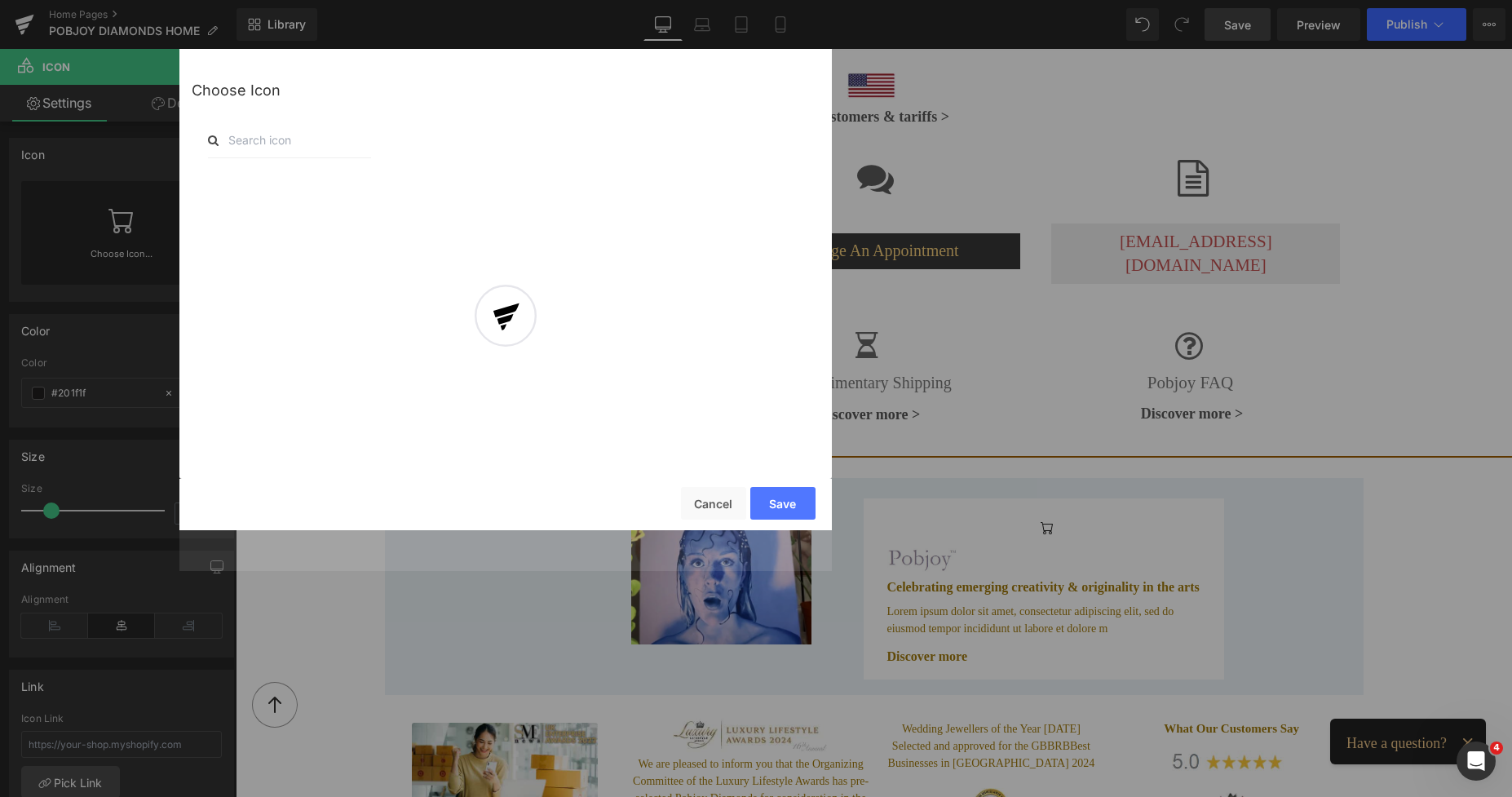
click at [312, 141] on div at bounding box center [505, 329] width 652 height 481
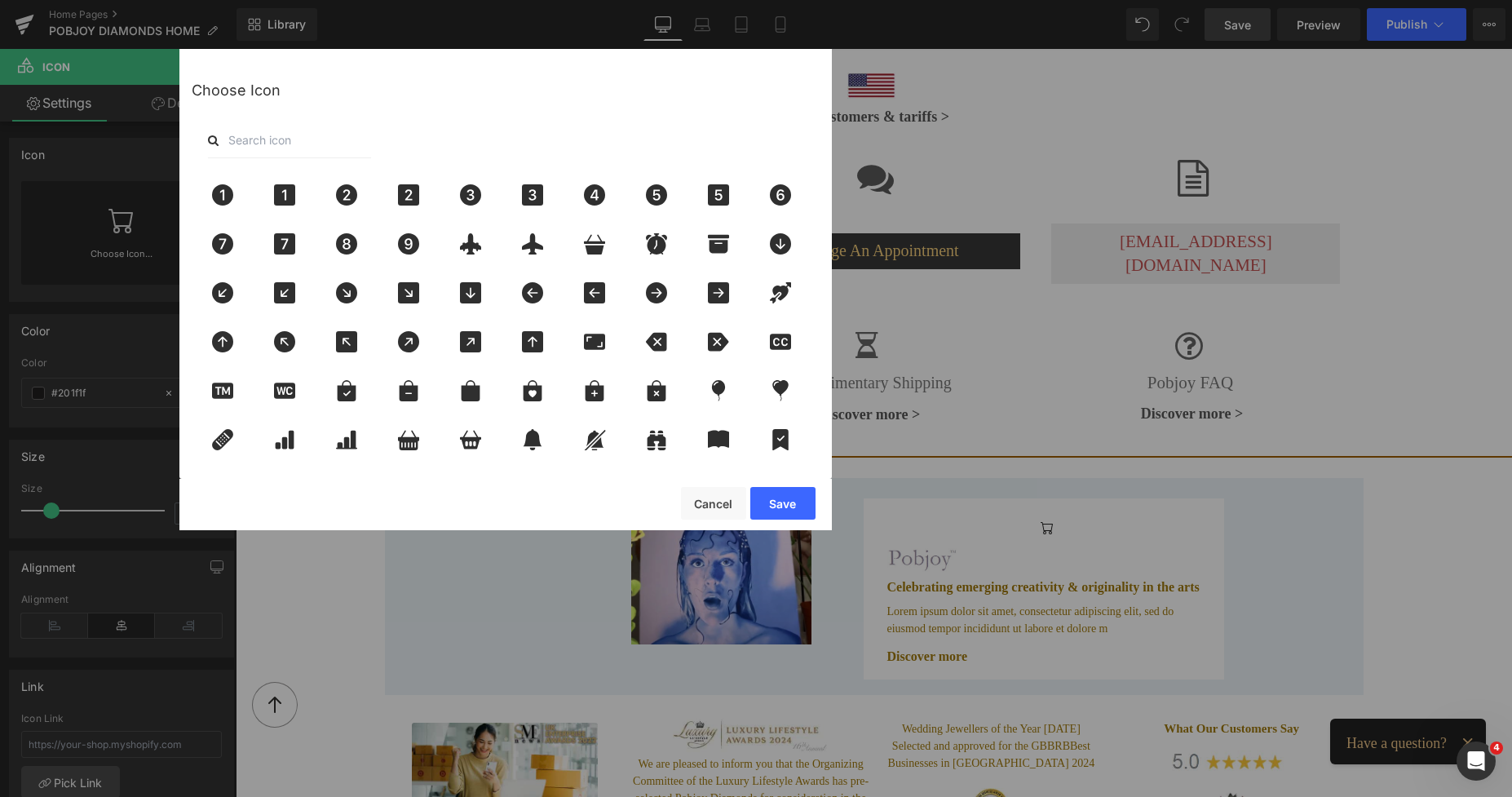
click at [302, 133] on input "text" at bounding box center [290, 140] width 163 height 36
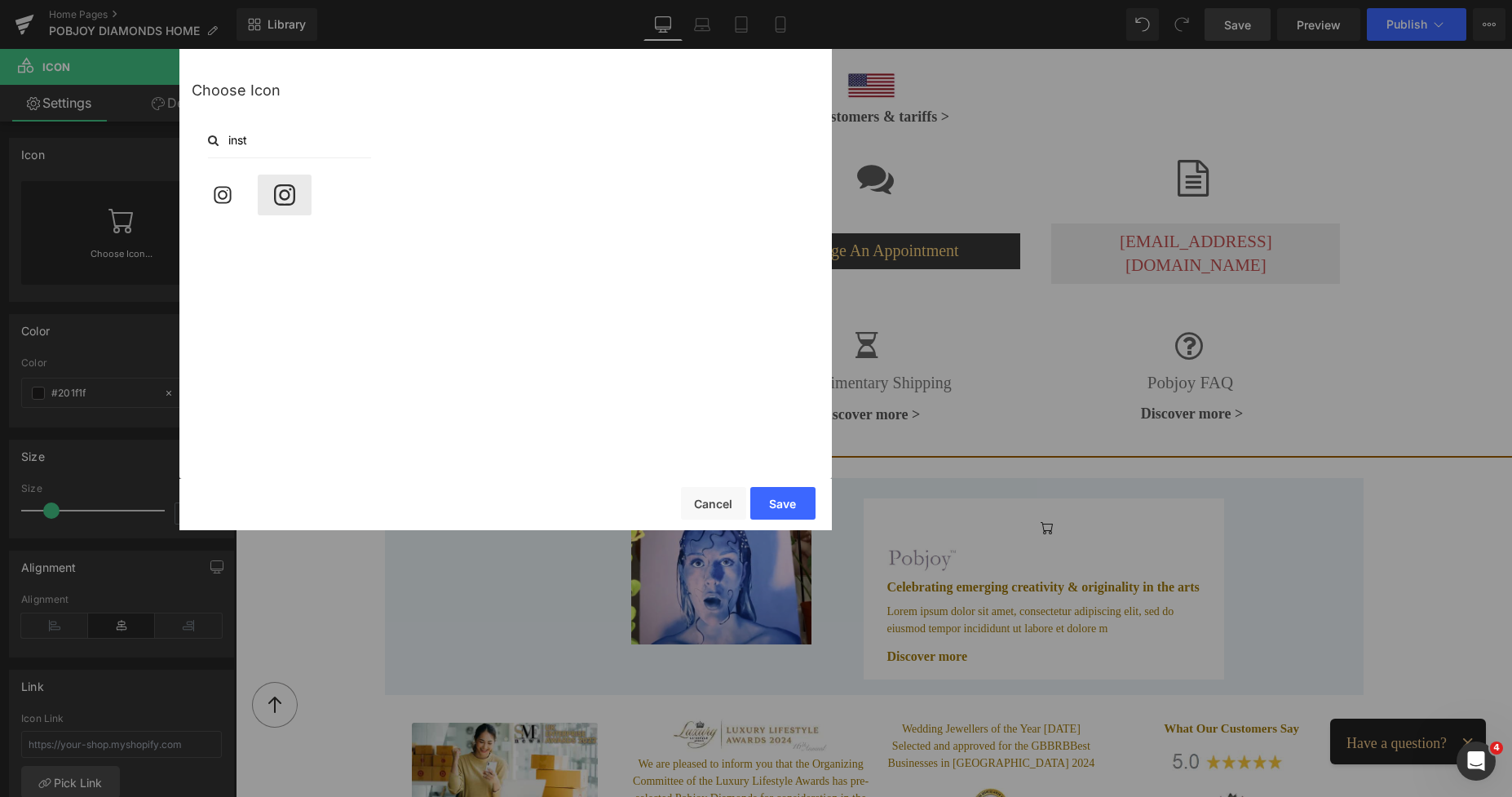
type input "inst"
click at [286, 193] on icon at bounding box center [284, 195] width 34 height 21
click at [773, 500] on button "Save" at bounding box center [782, 503] width 65 height 33
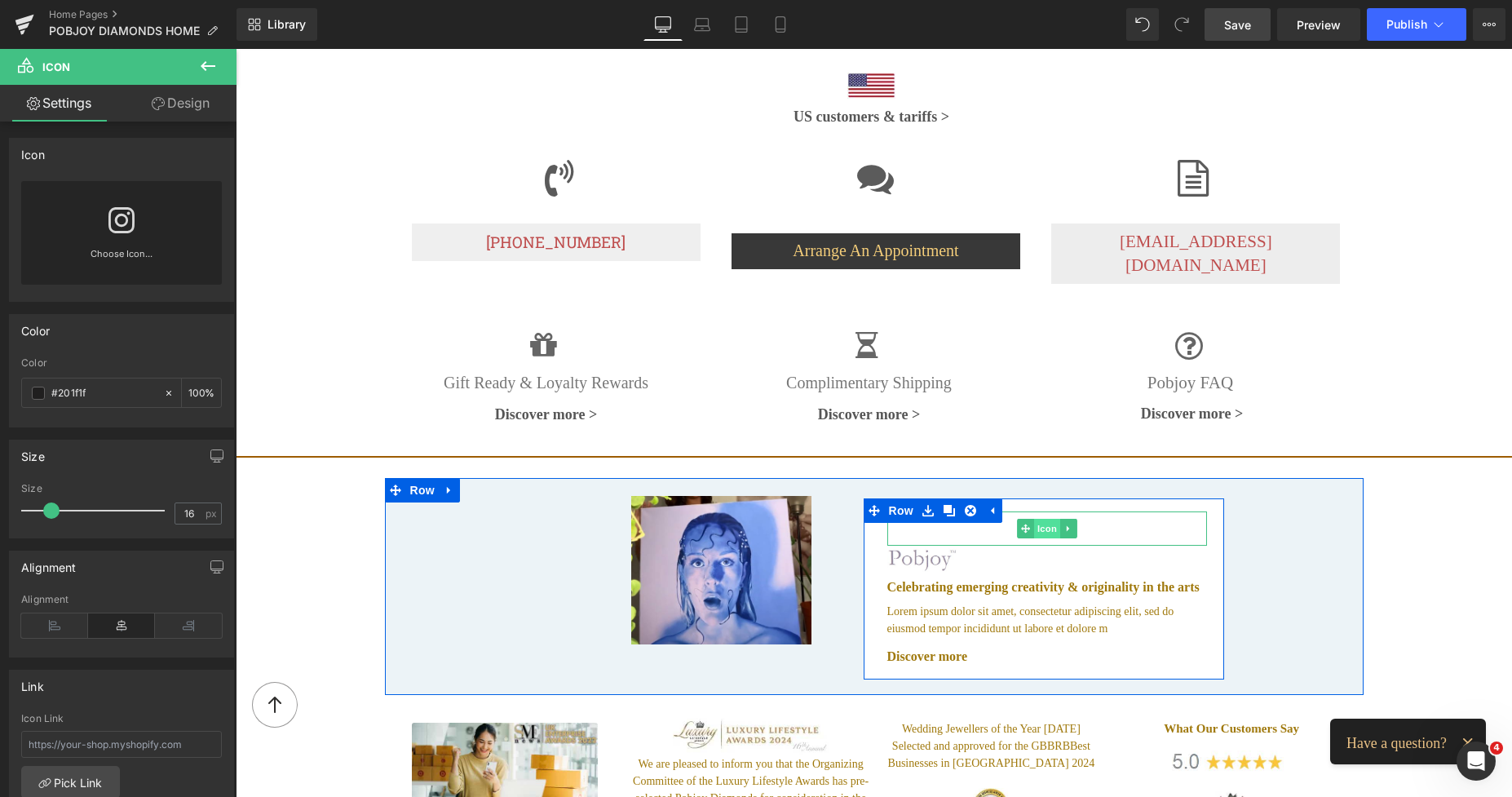
click at [1042, 520] on span "Icon" at bounding box center [1047, 529] width 26 height 19
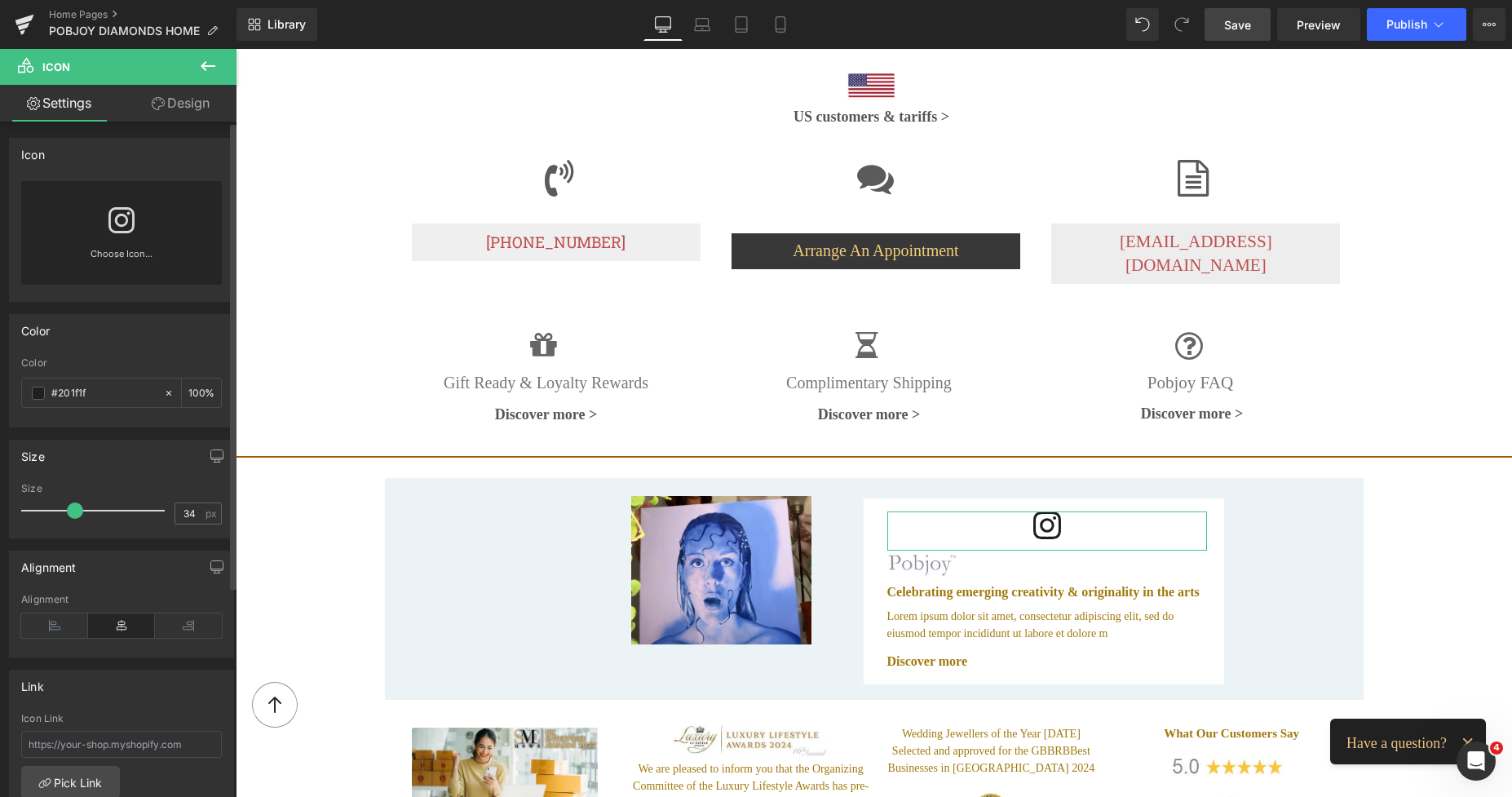
type input "35"
drag, startPoint x: 53, startPoint y: 506, endPoint x: 78, endPoint y: 511, distance: 25.5
click at [78, 511] on span at bounding box center [76, 510] width 17 height 17
click at [41, 389] on span at bounding box center [38, 393] width 13 height 13
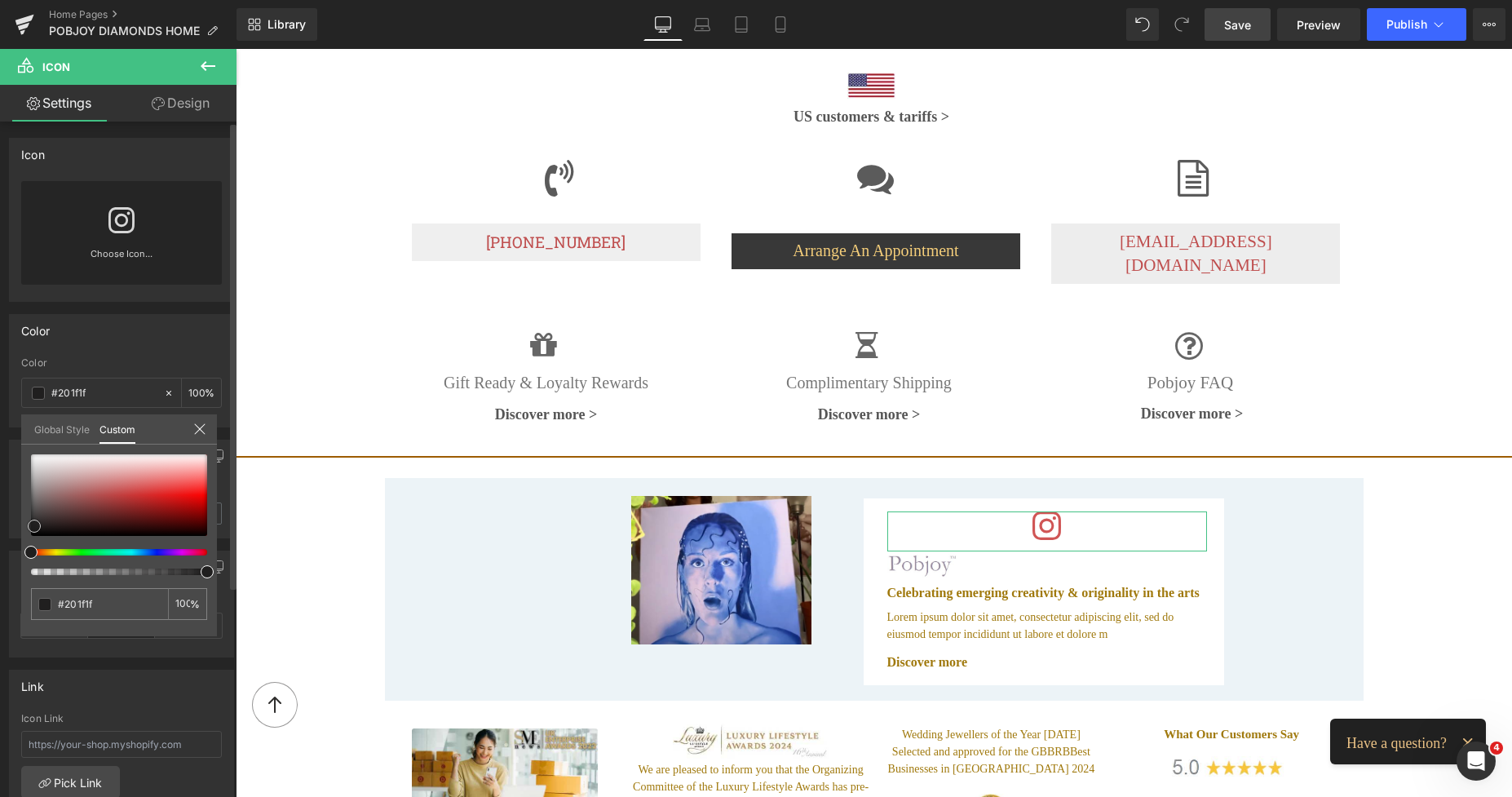
type input "#d05656"
type input "#cd4f4f"
type input "#c43535"
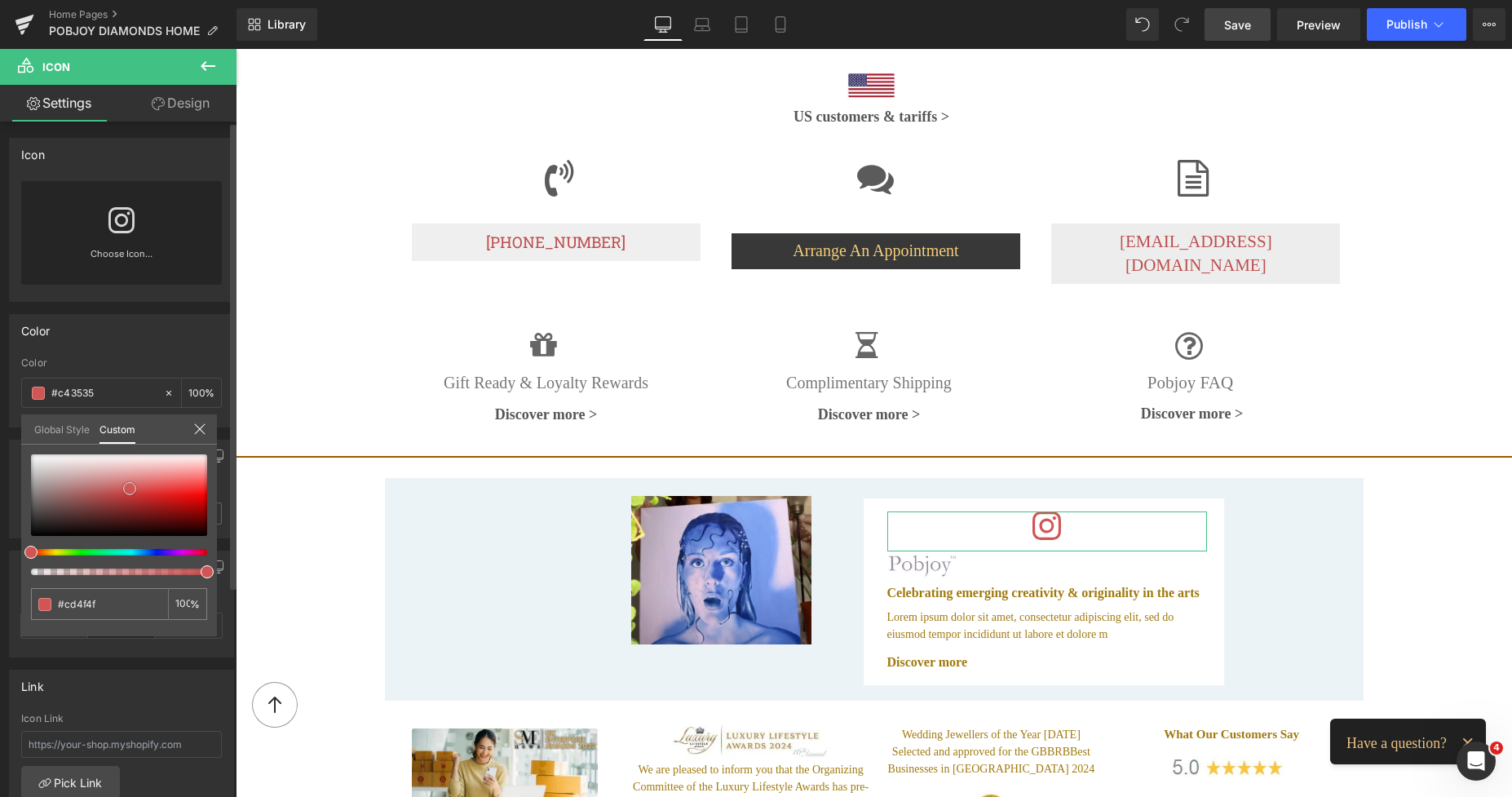
type input "#c43535"
type input "#b22e2e"
type input "#b82c2c"
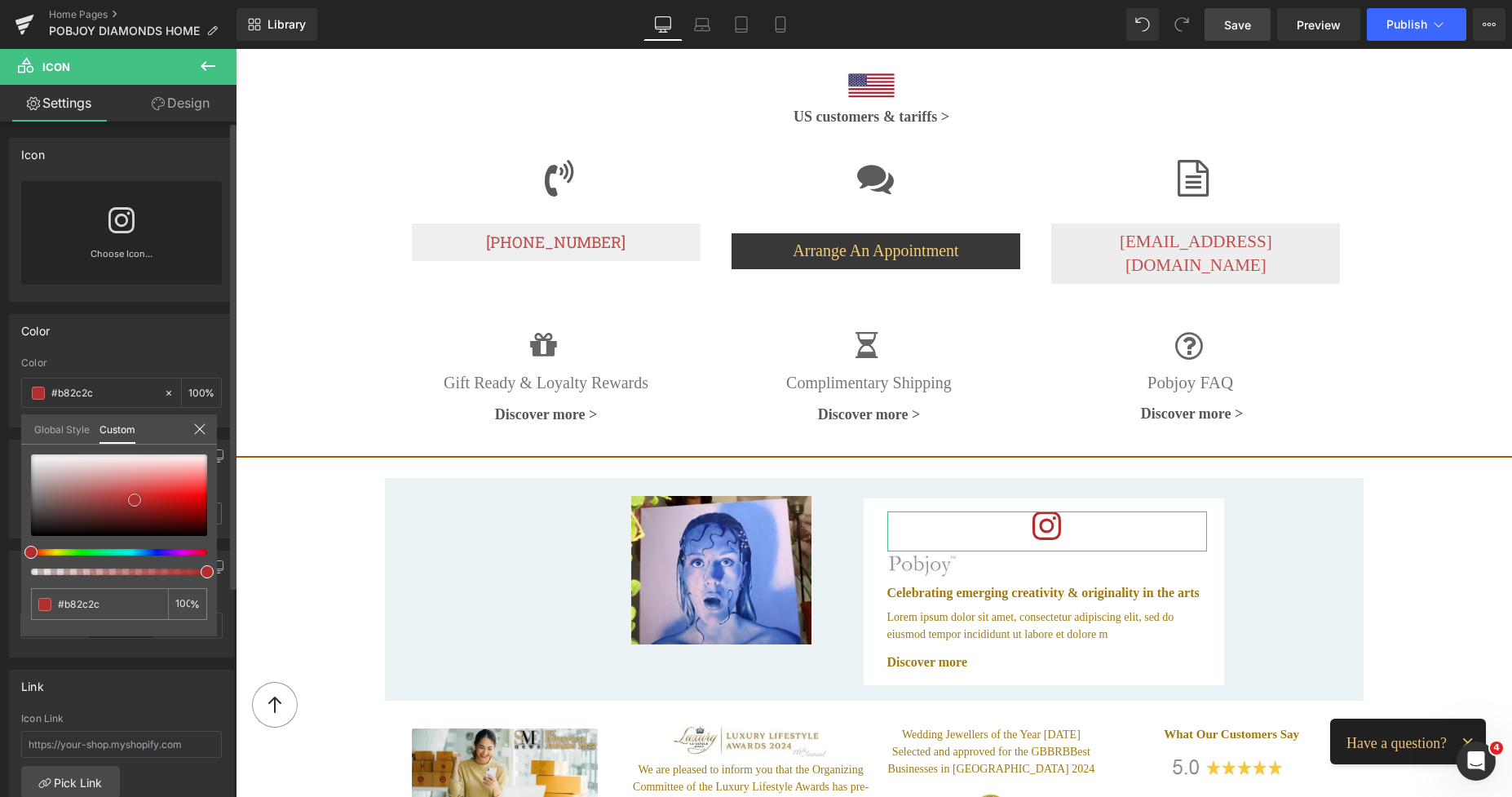
type input "#d85454"
type input "#db6161"
type input "#df7a7a"
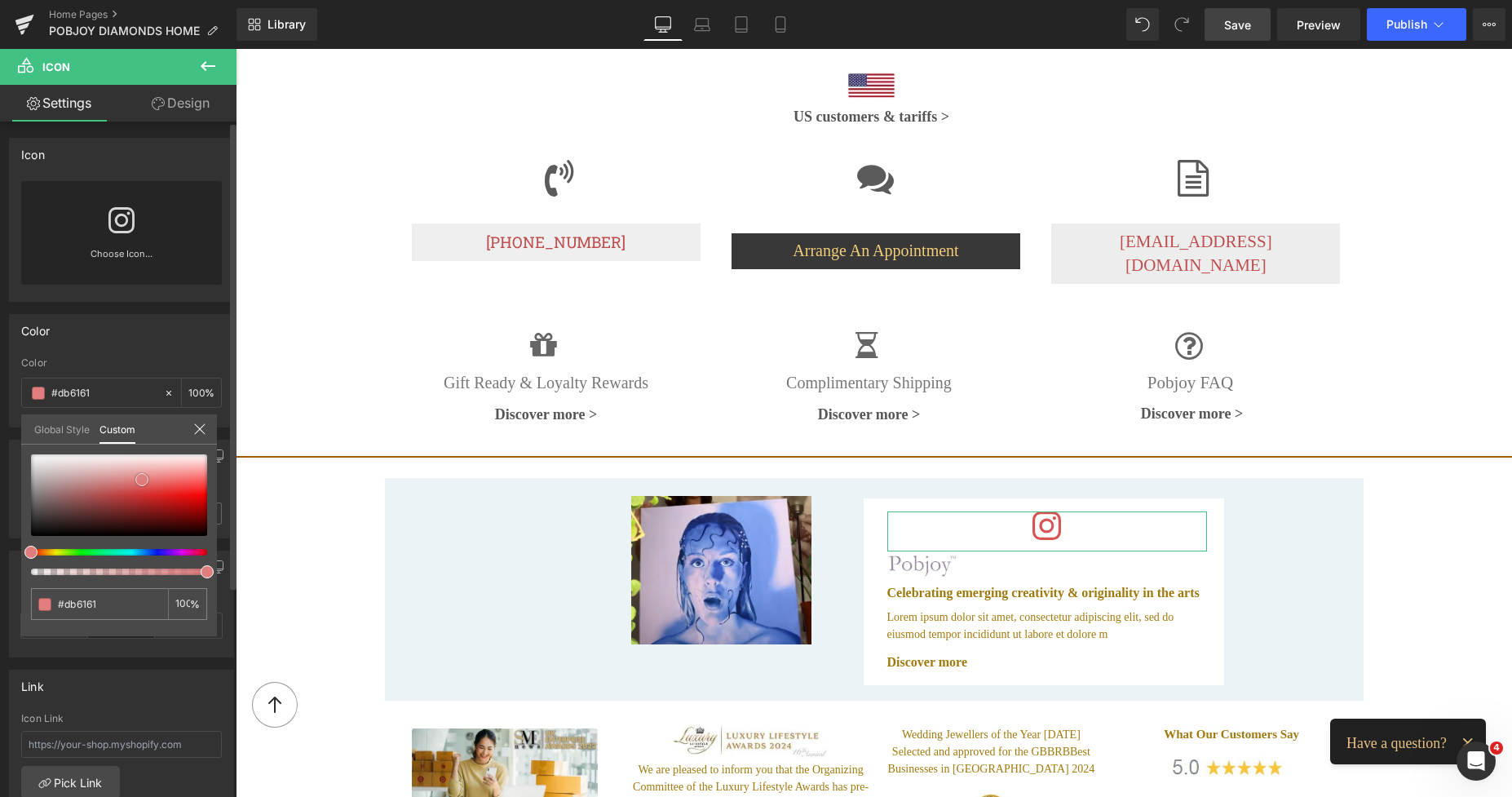
type input "#df7a7a"
type input "#e28787"
type input "#e48f8f"
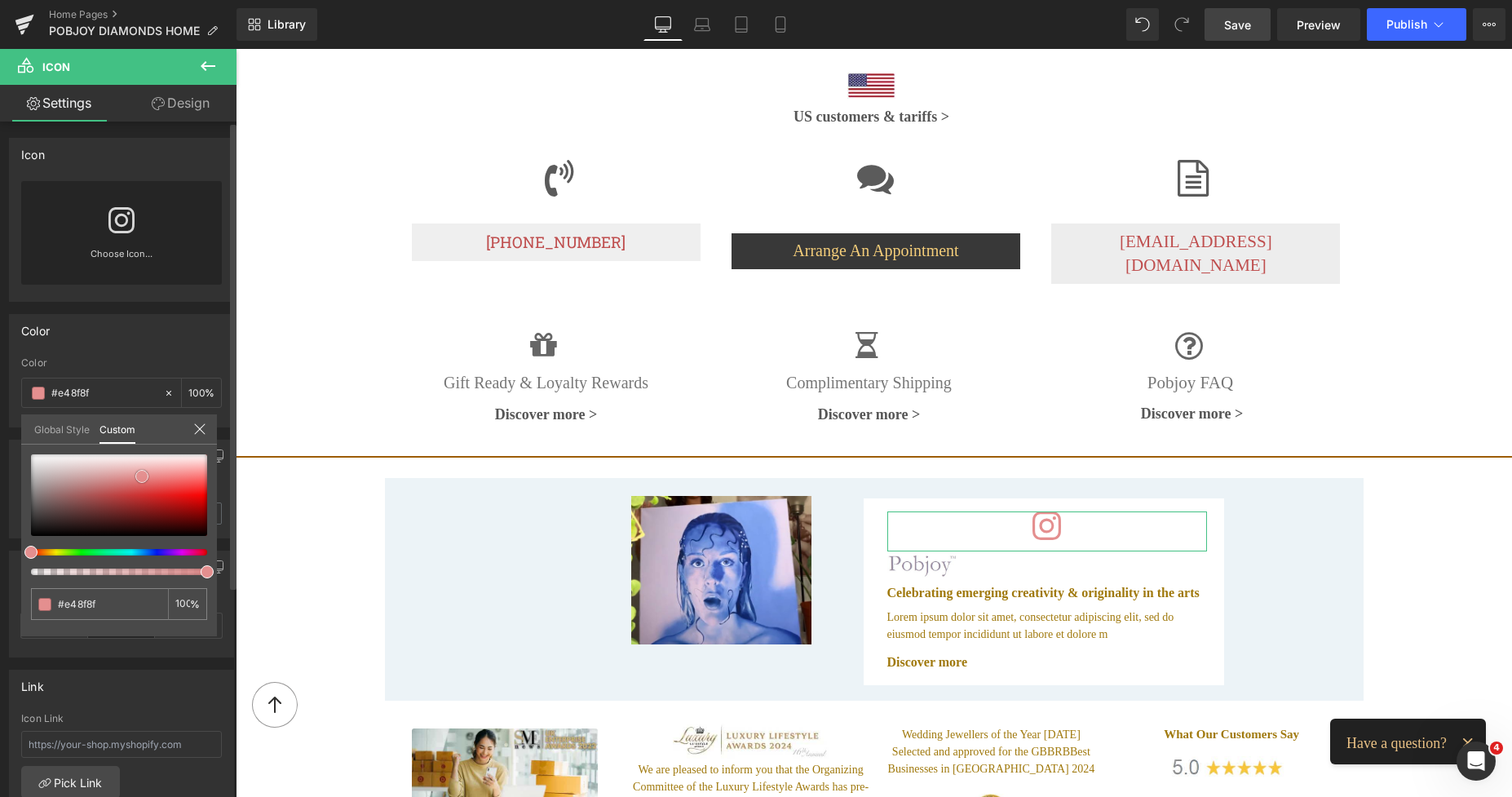
type input "#e48a8a"
type input "#e38686"
type input "#e38181"
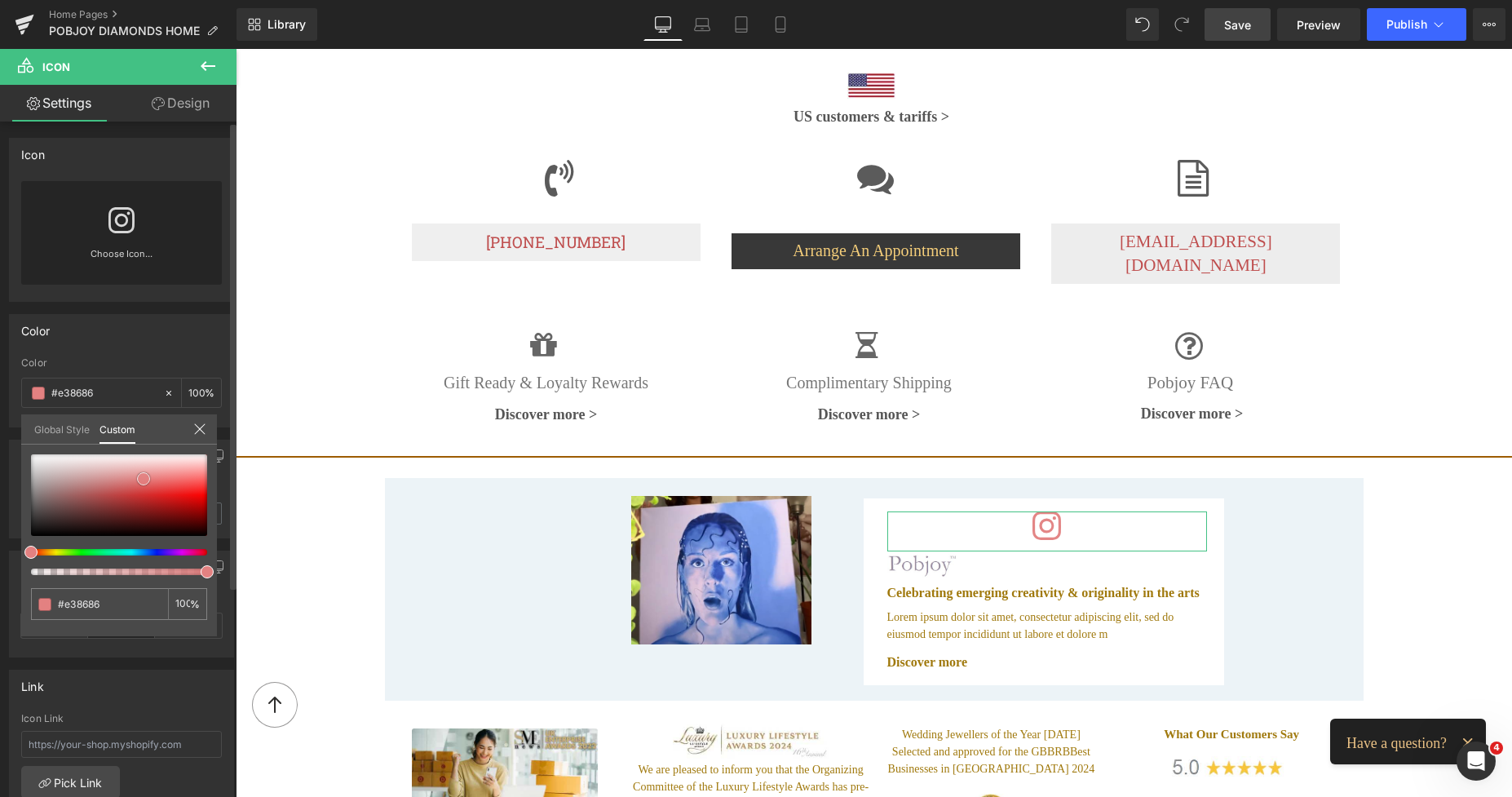
type input "#e38181"
type input "#e48080"
type input "#e78c8c"
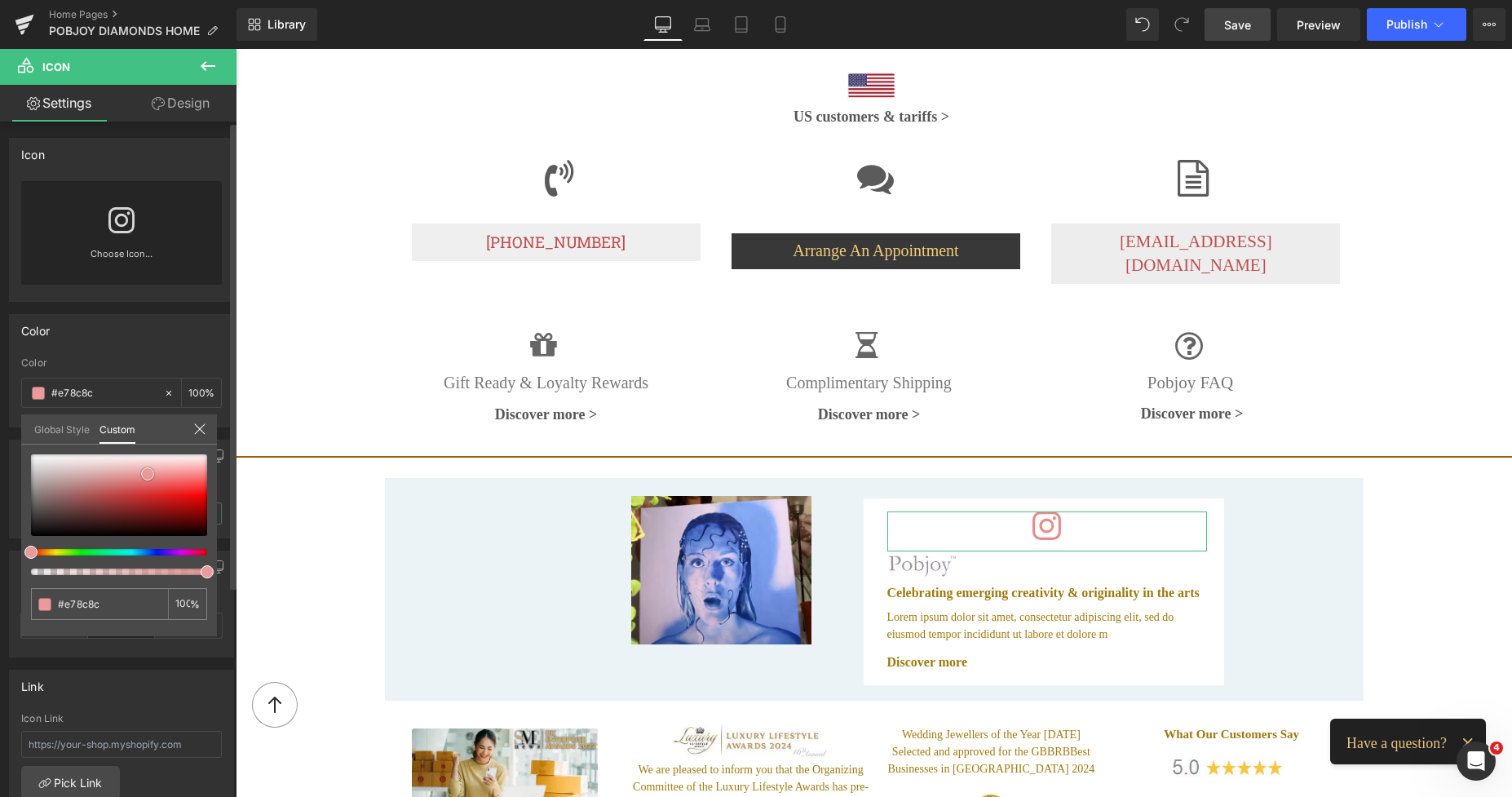
type input "#e88c8c"
type input "#eca6a6"
type input "#edaaaa"
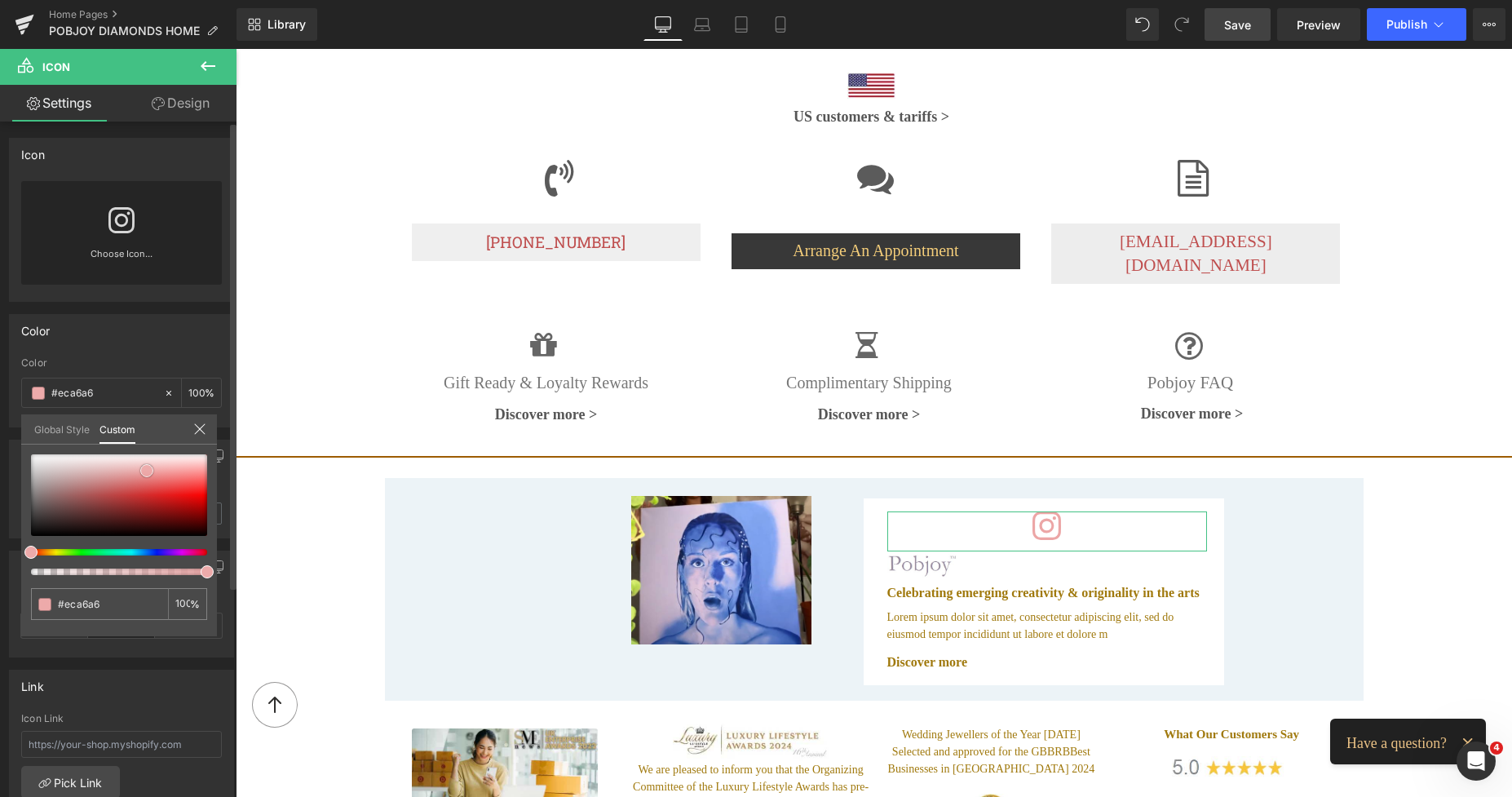
type input "#edaaaa"
type input "#eda5a5"
type input "#eca1a1"
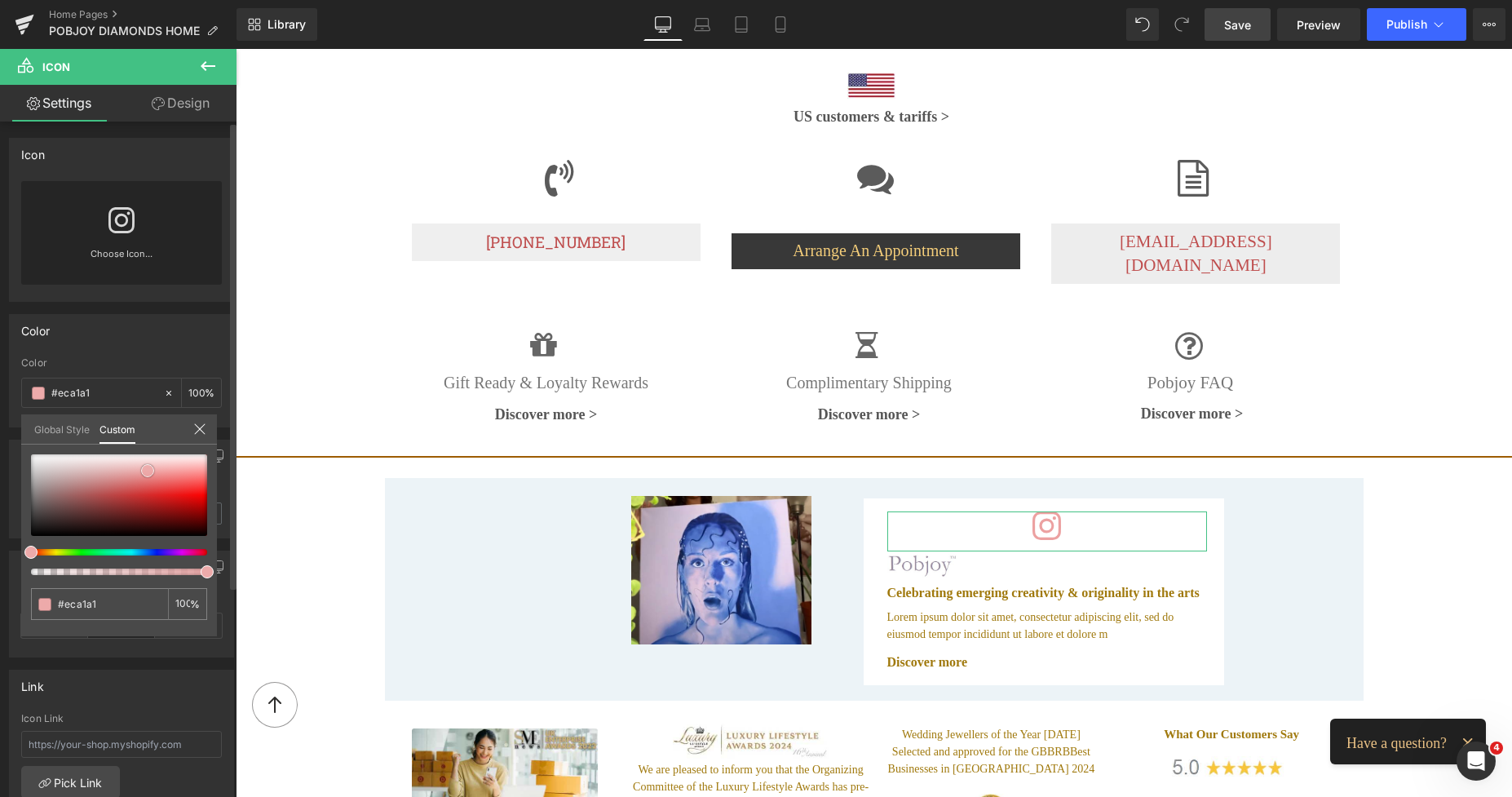
type input "#ea9393"
type input "#e98a8a"
drag, startPoint x: 129, startPoint y: 489, endPoint x: 155, endPoint y: 476, distance: 29.1
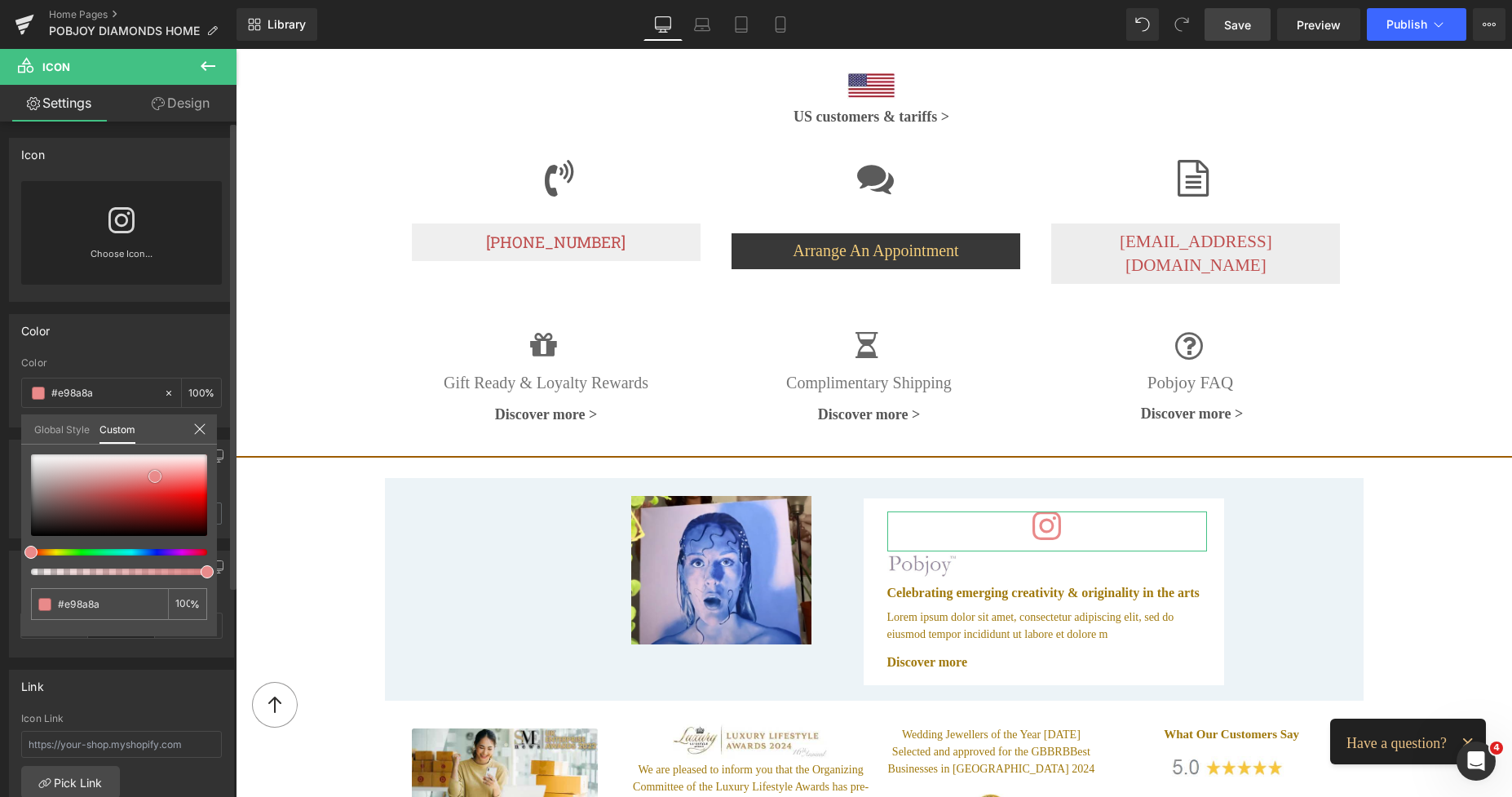
click at [155, 476] on div at bounding box center [119, 495] width 176 height 82
type input "#ea8989"
type input "#e58989"
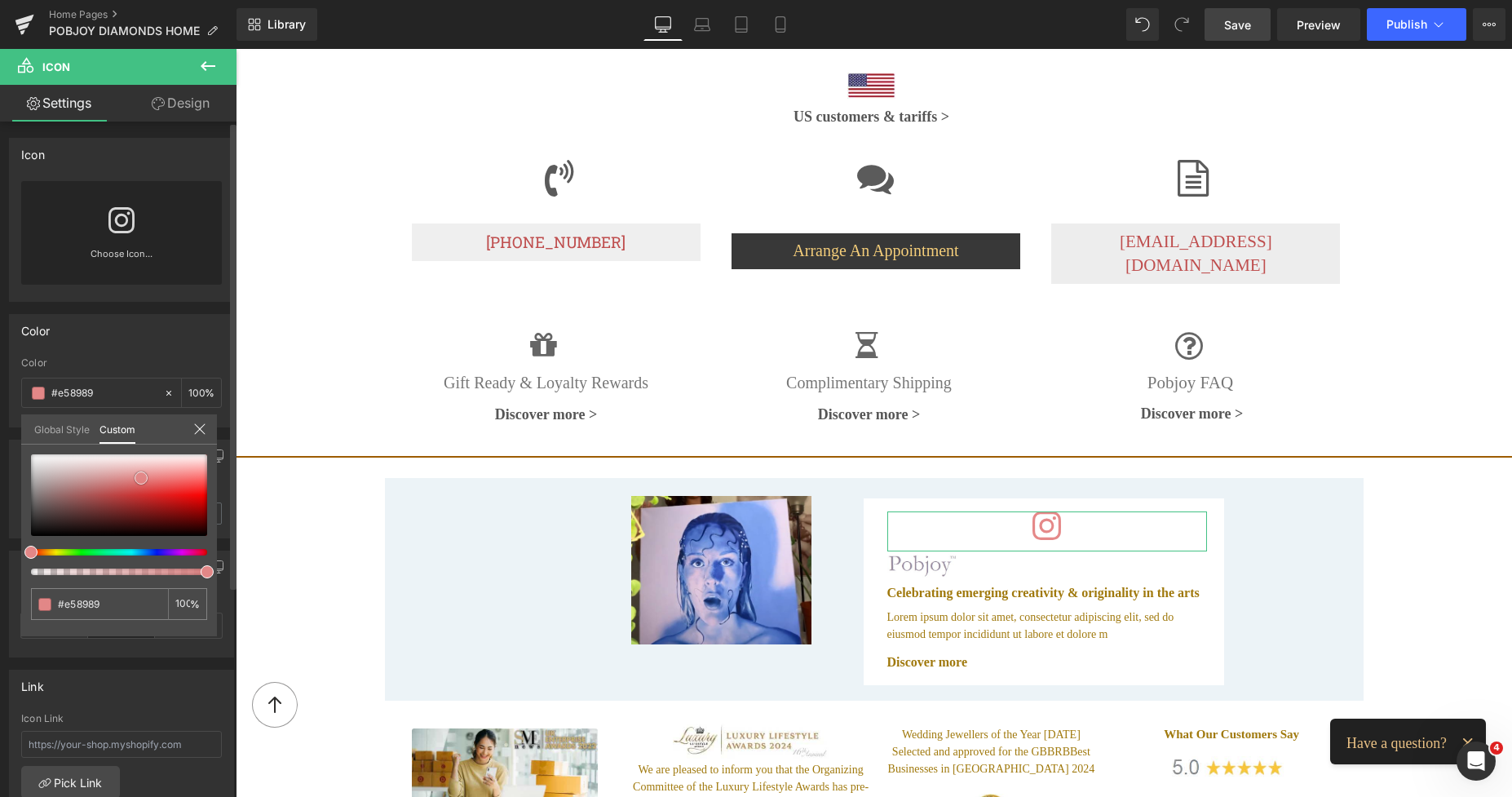
type input "#e38686"
type input "#e28787"
type input "#e18383"
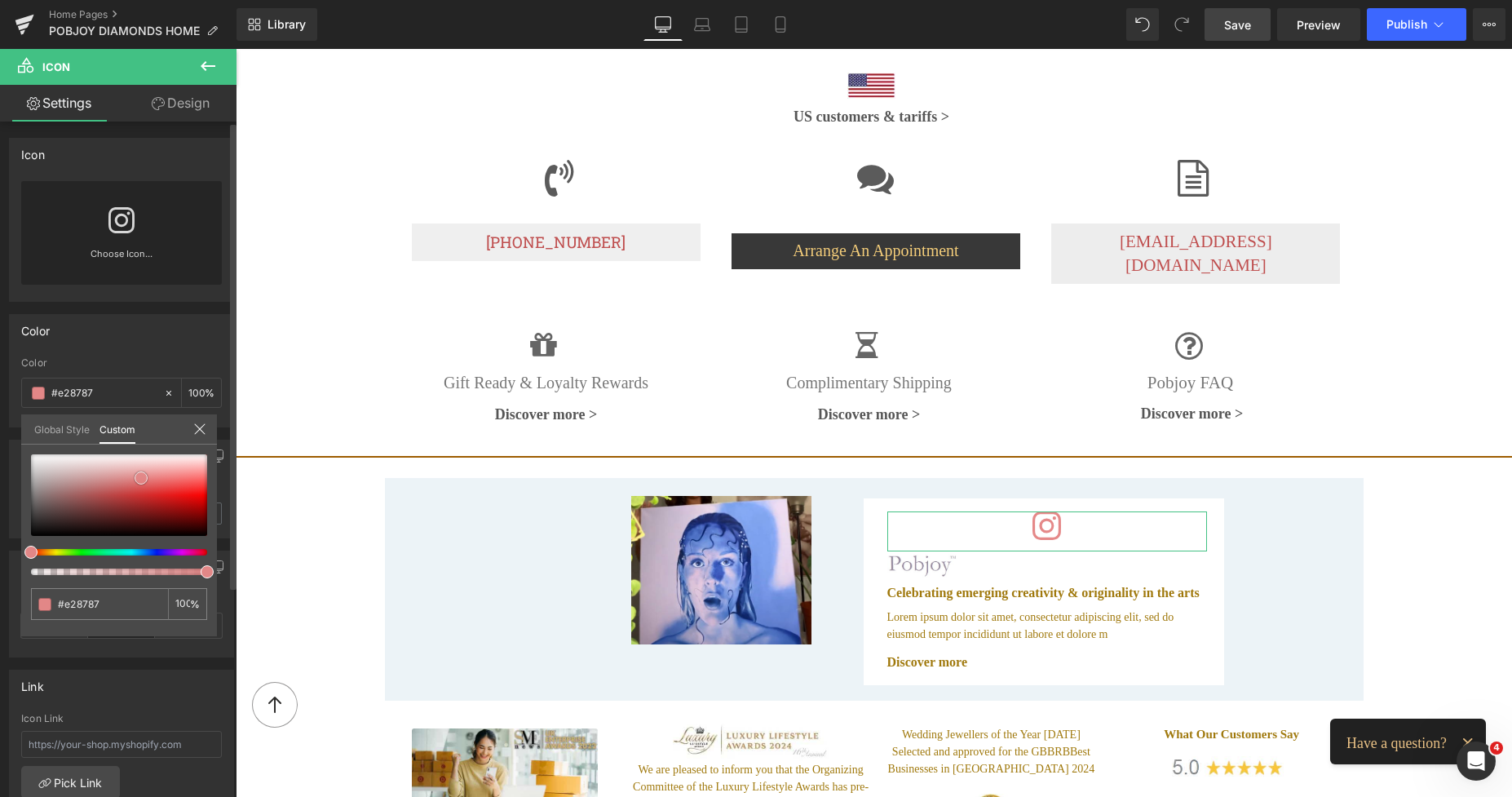
type input "#e18383"
type input "#e07f7f"
type input "#dc6f6f"
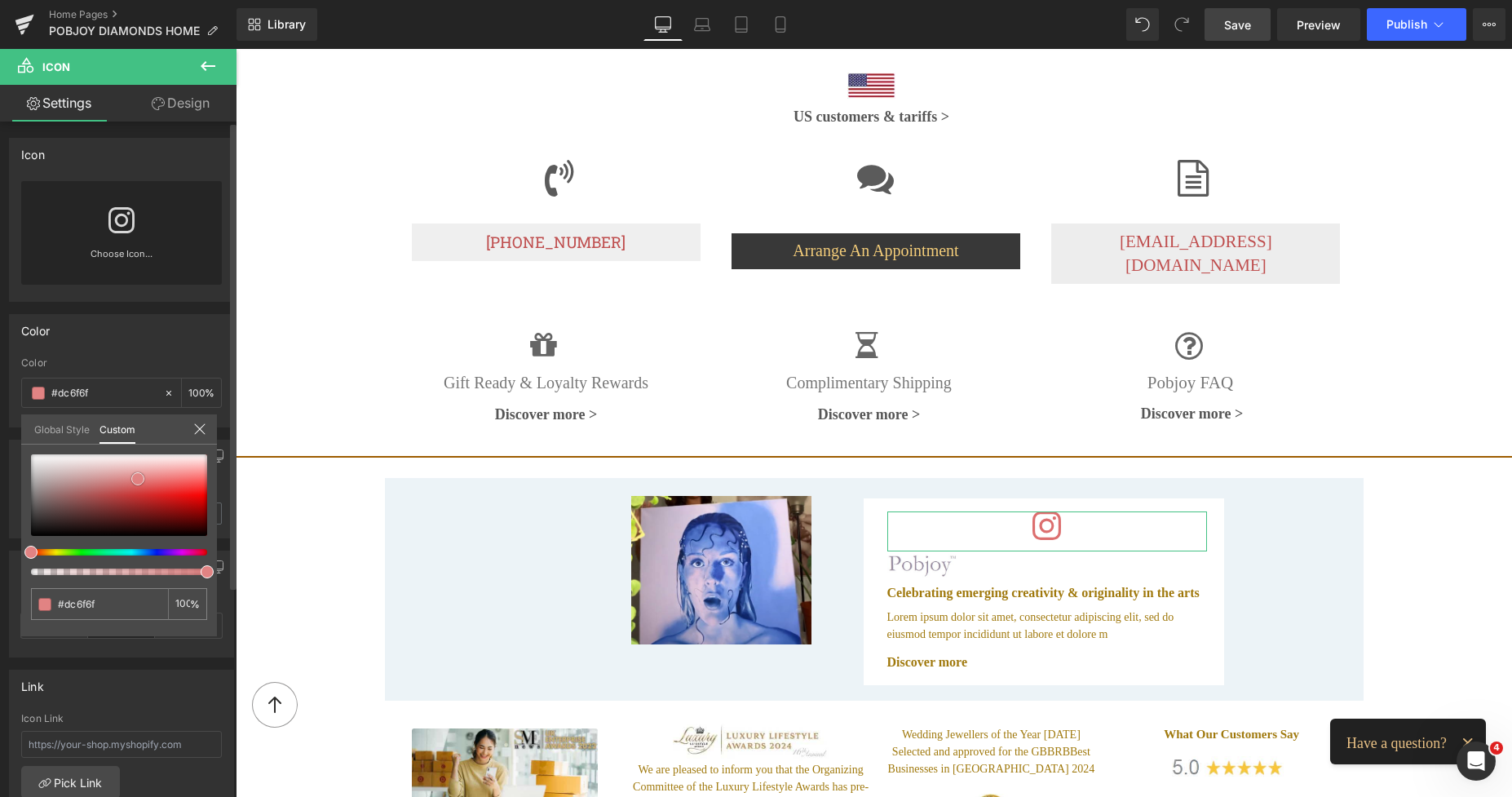
type input "#db6666"
type input "#dc6565"
type input "#dc6060"
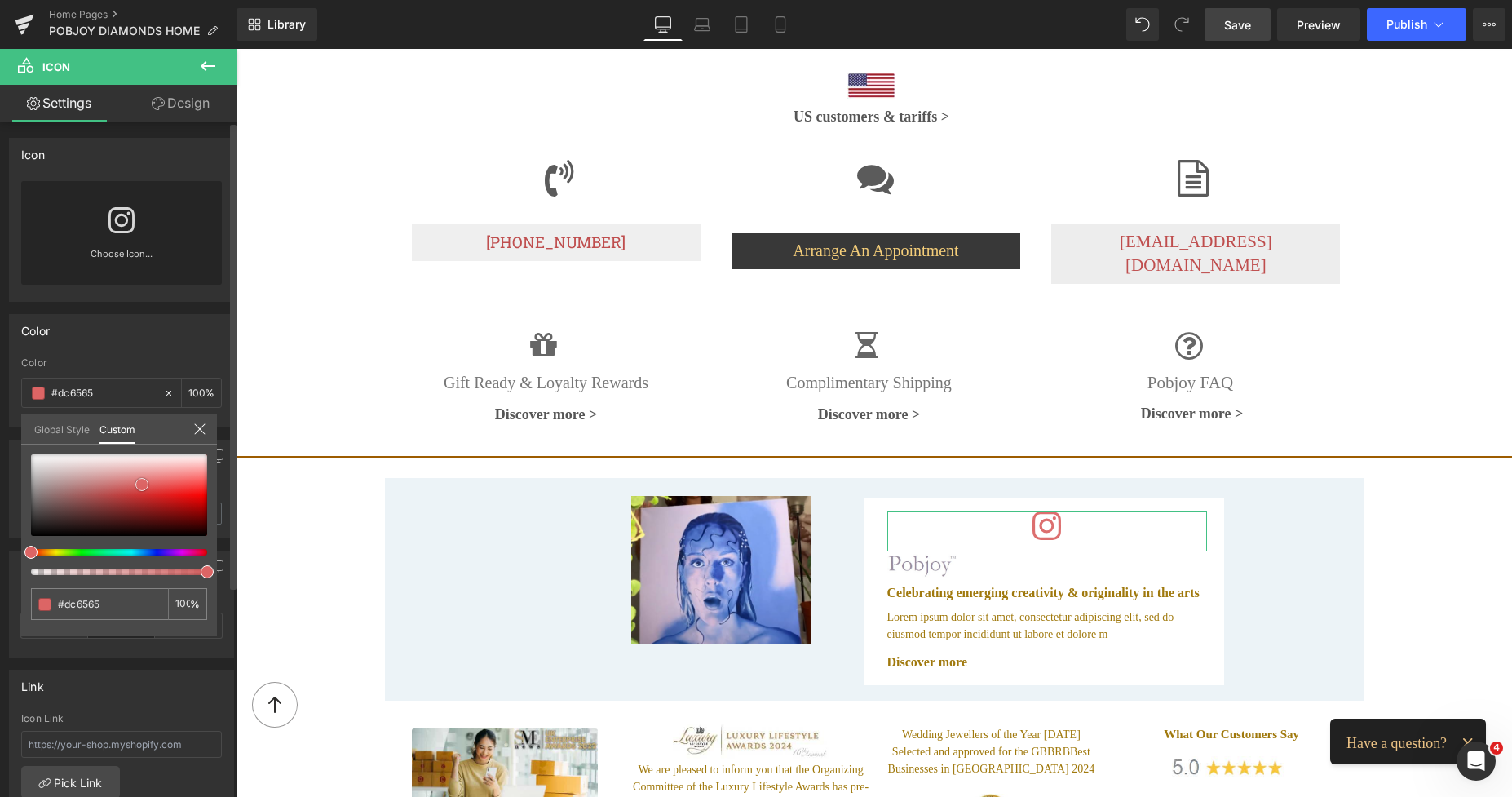
type input "#dc6060"
type input "#de5858"
type input "#df5252"
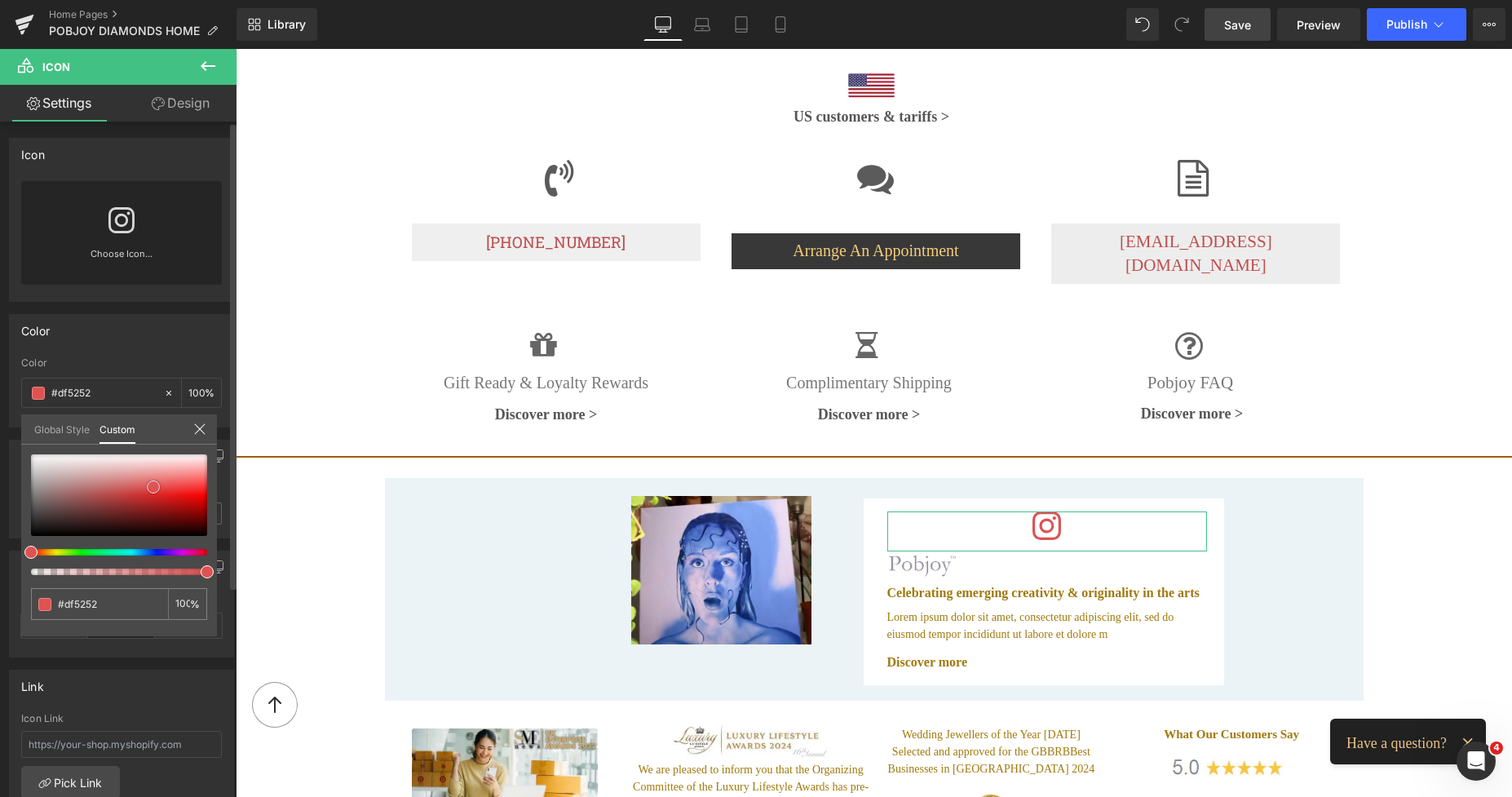
type input "#e25e5e"
type input "#e67474"
type input "#e98a8a"
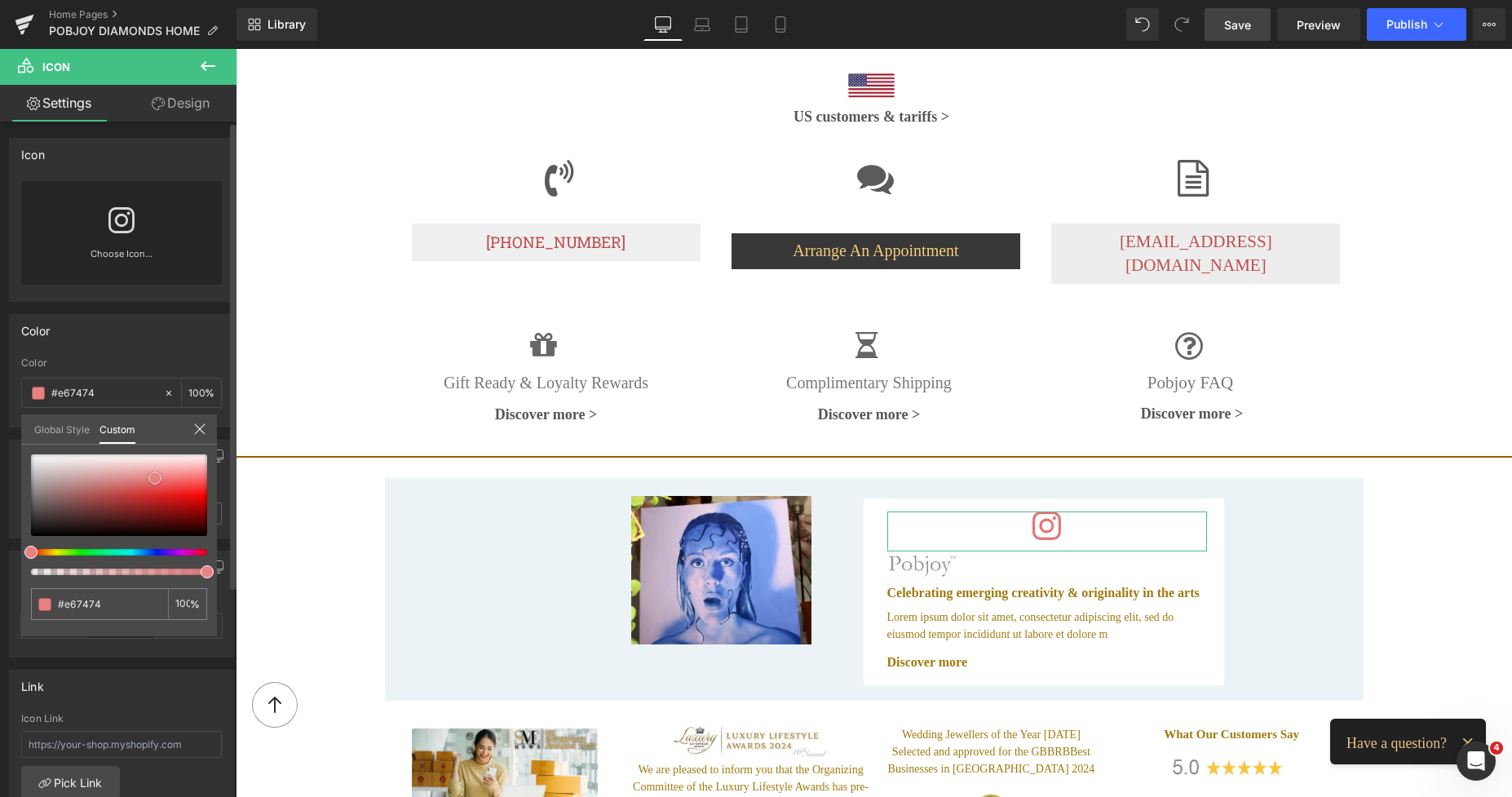
type input "#e98a8a"
type input "#efa3a3"
type input "#efa8a8"
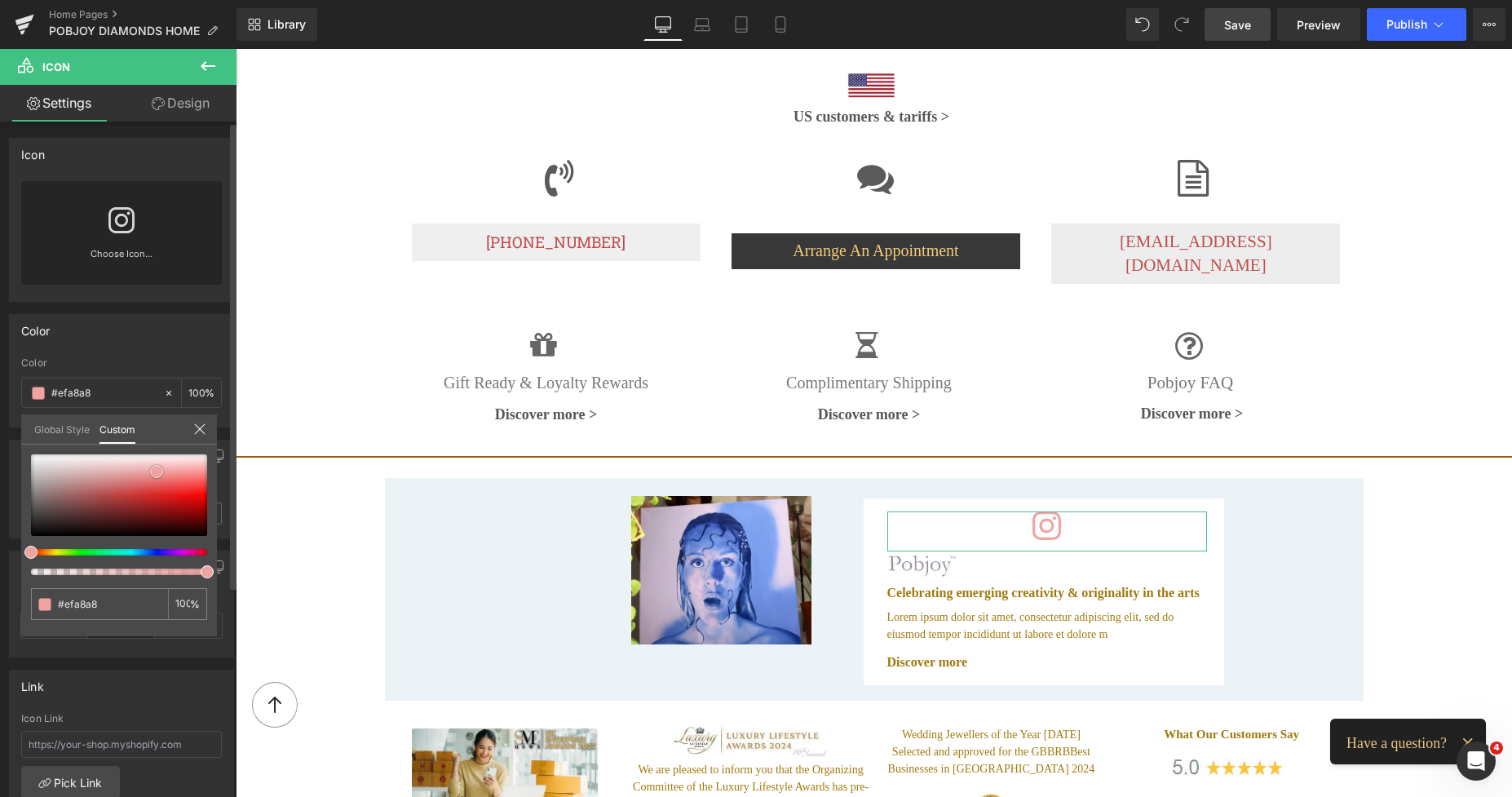
type input "#f0a7a7"
type input "#ee9a9a"
type input "#ef9494"
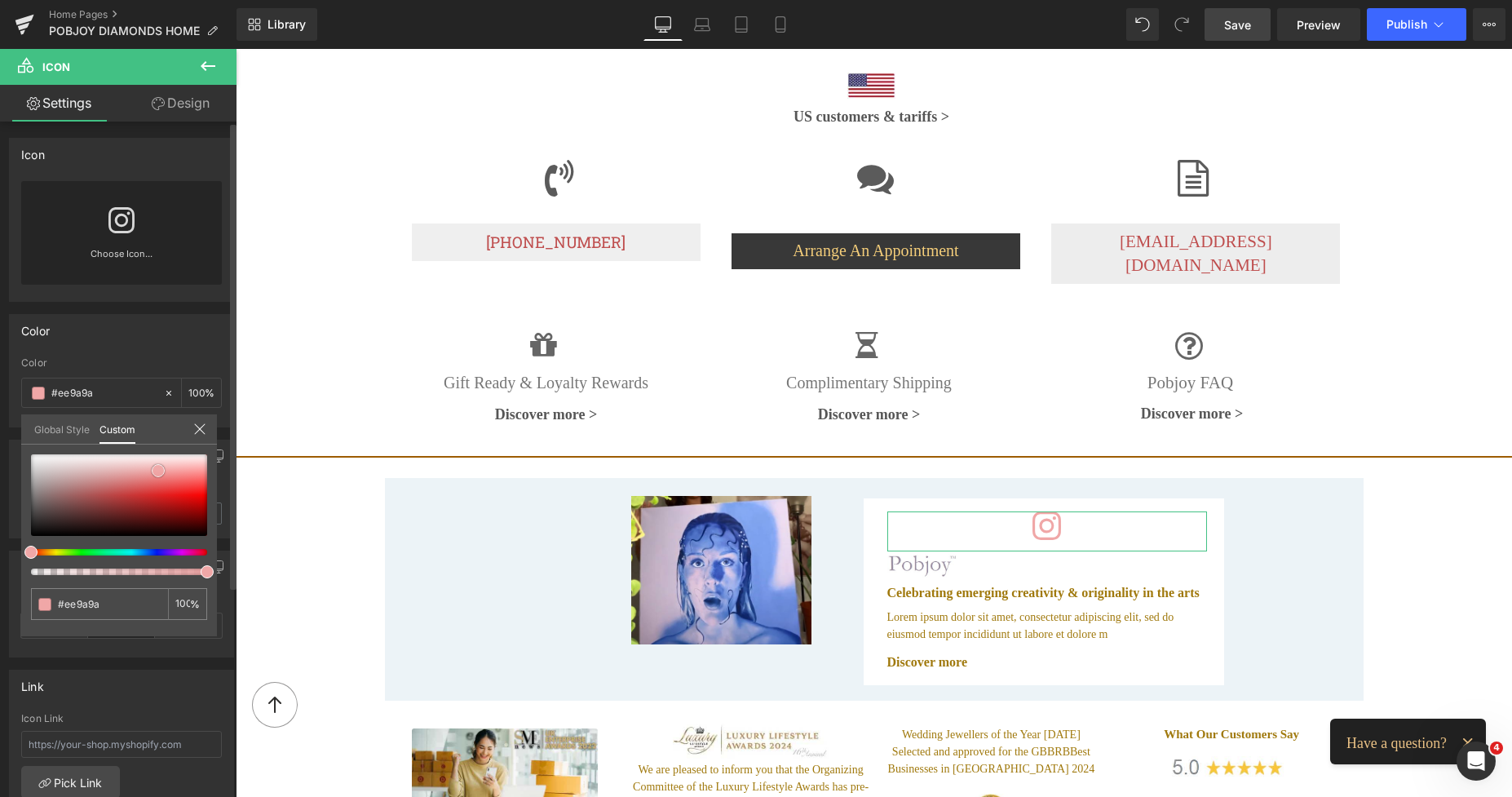
type input "#ef9494"
type input "#ed9090"
type input "#ed8282"
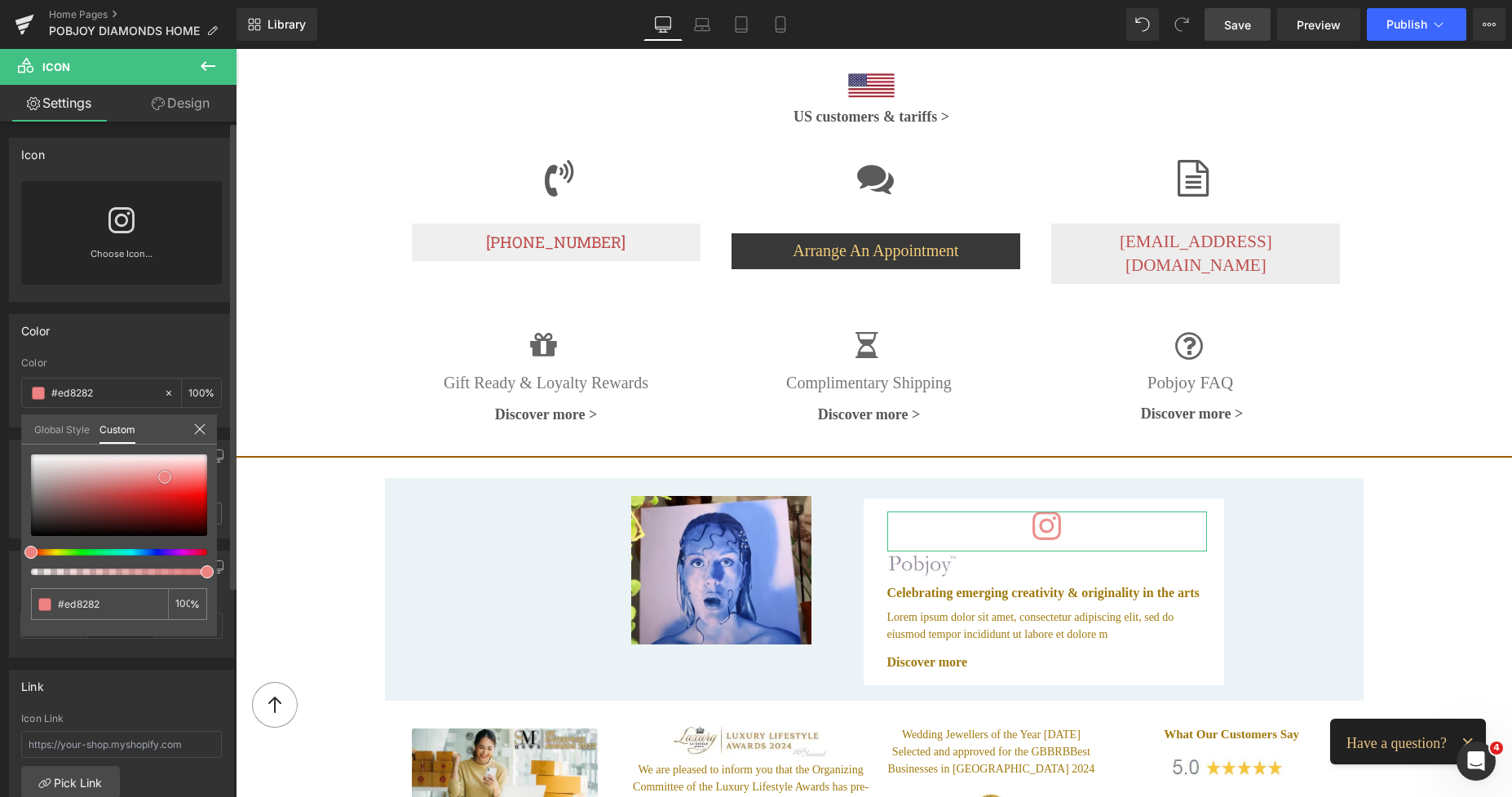
type input "#eb7979"
type input "#ea6a6a"
type input "#ec6969"
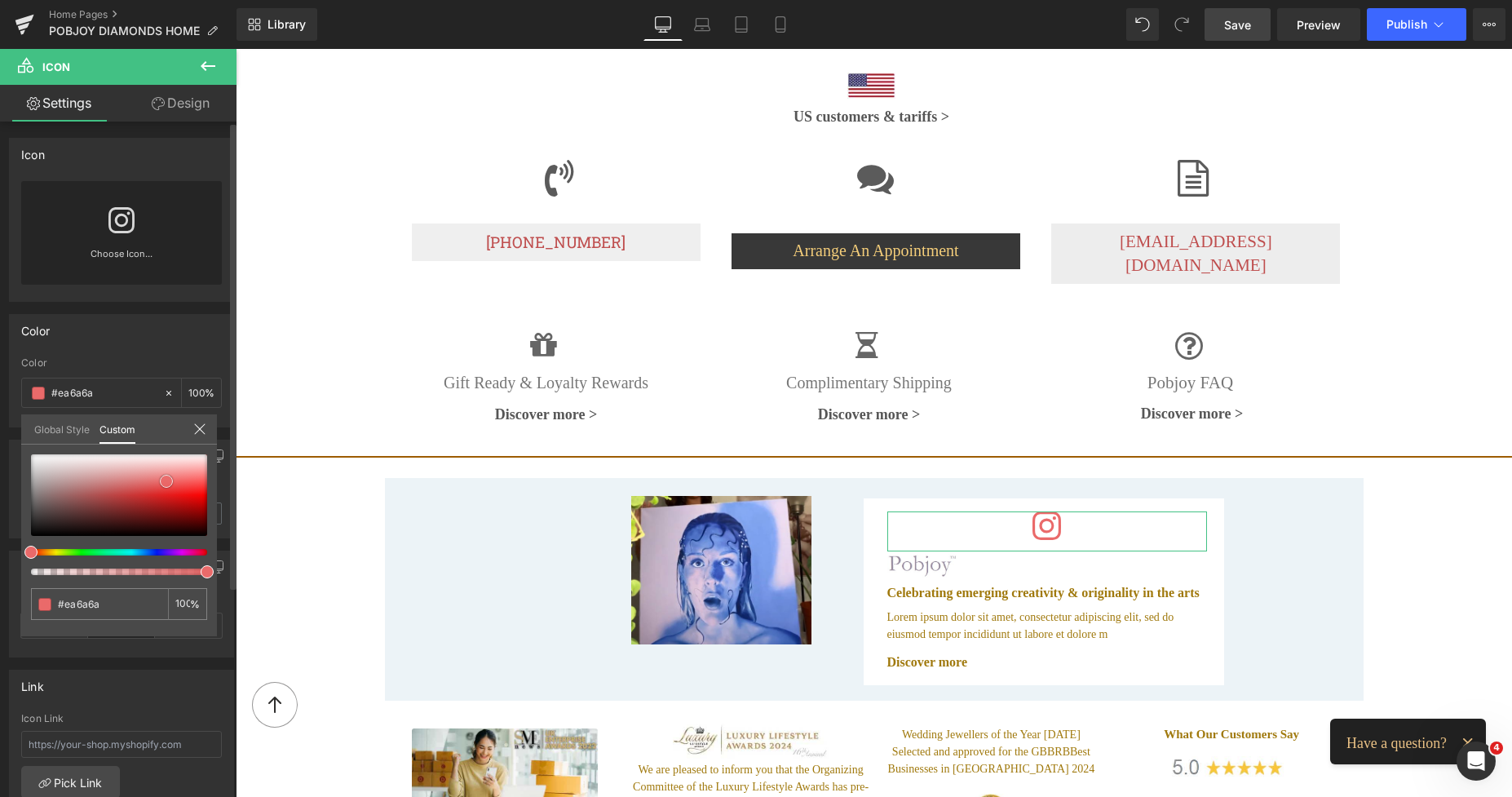
type input "#ec6969"
drag, startPoint x: 155, startPoint y: 477, endPoint x: 168, endPoint y: 482, distance: 13.9
click at [168, 482] on span at bounding box center [167, 480] width 13 height 13
type input "#ec8569"
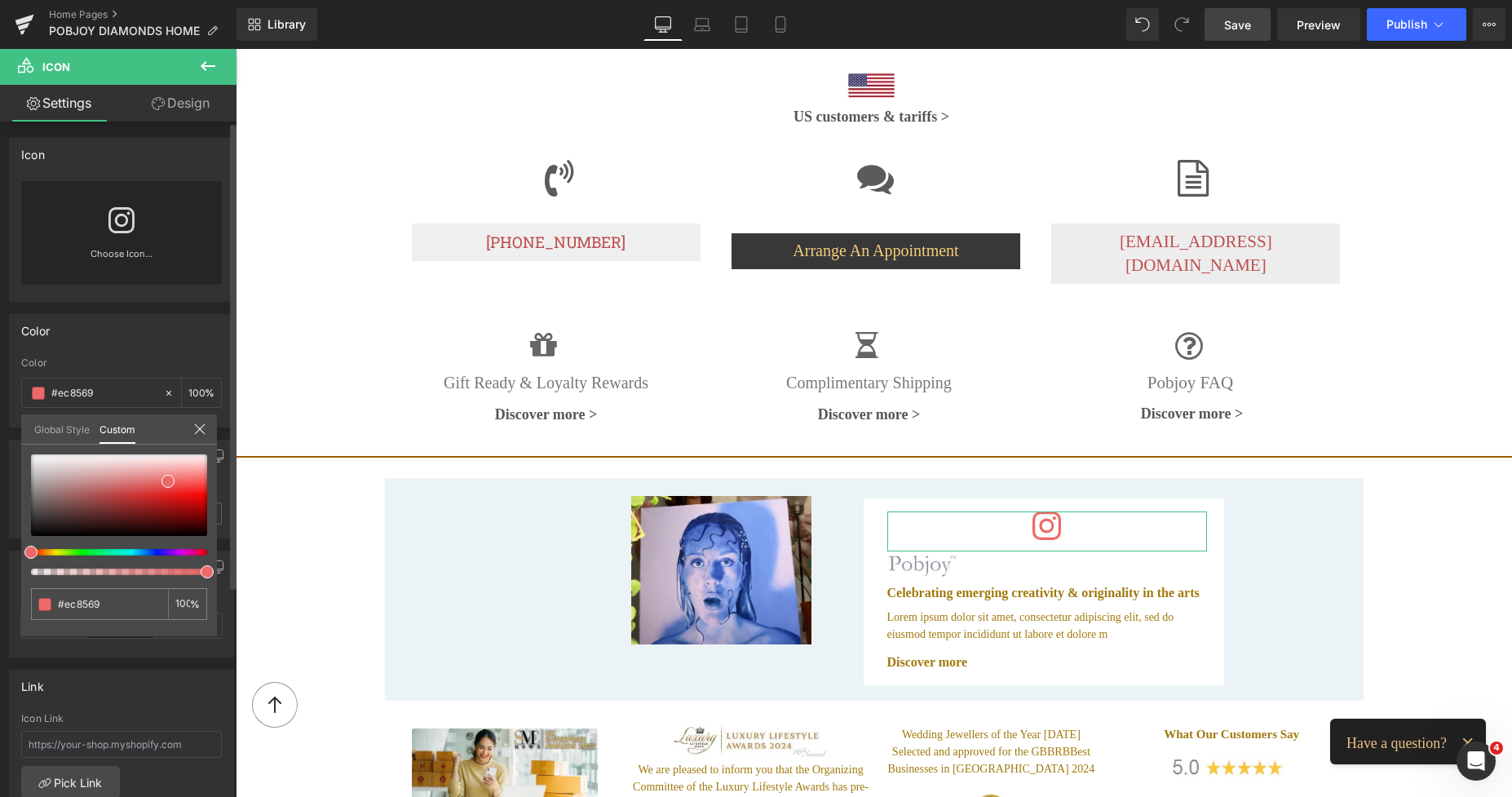
type input "#ec8a69"
type input "#ec9969"
type input "#ec9469"
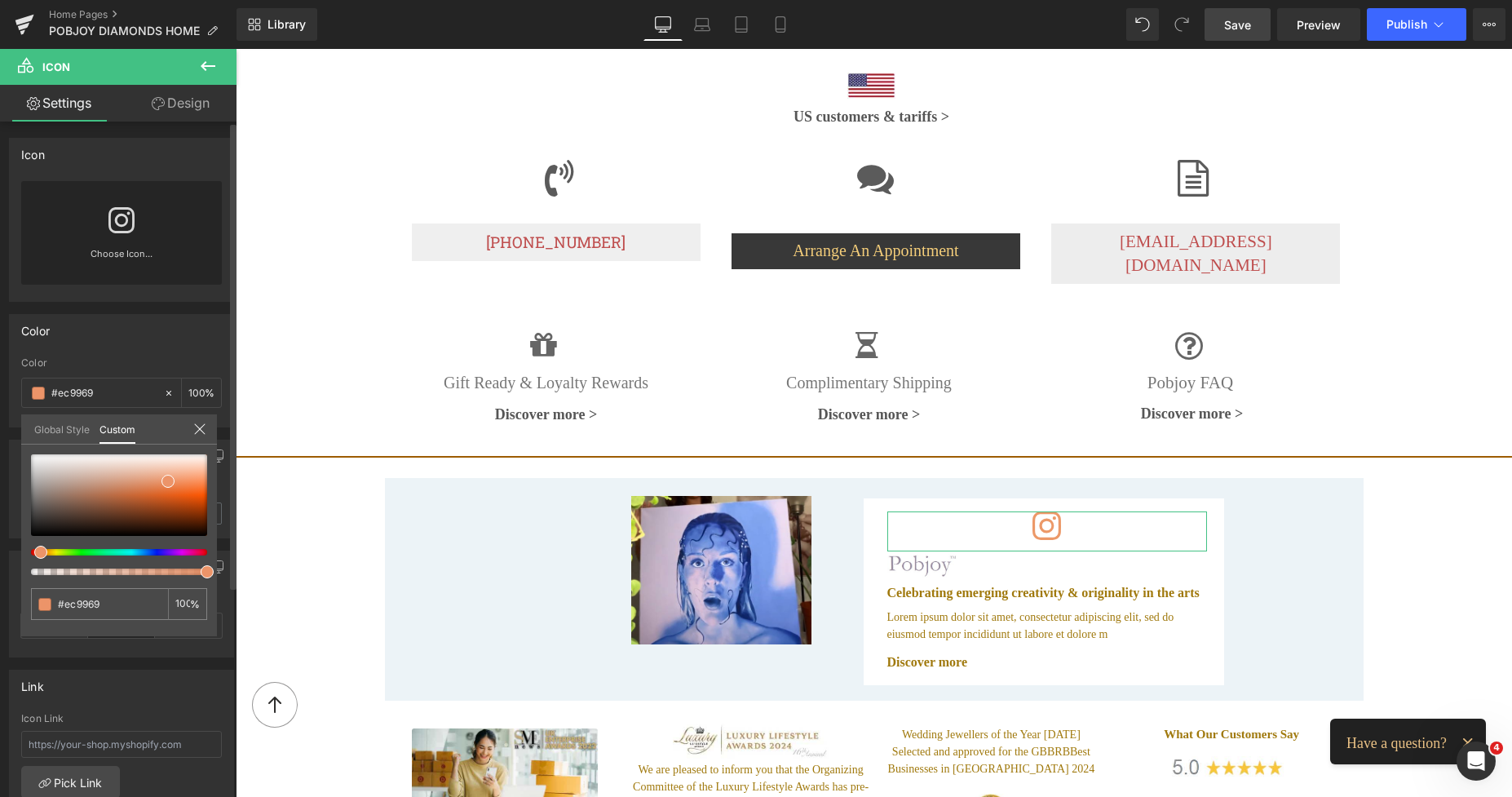
type input "#ec9469"
type input "#ec9069"
type input "#ec8e69"
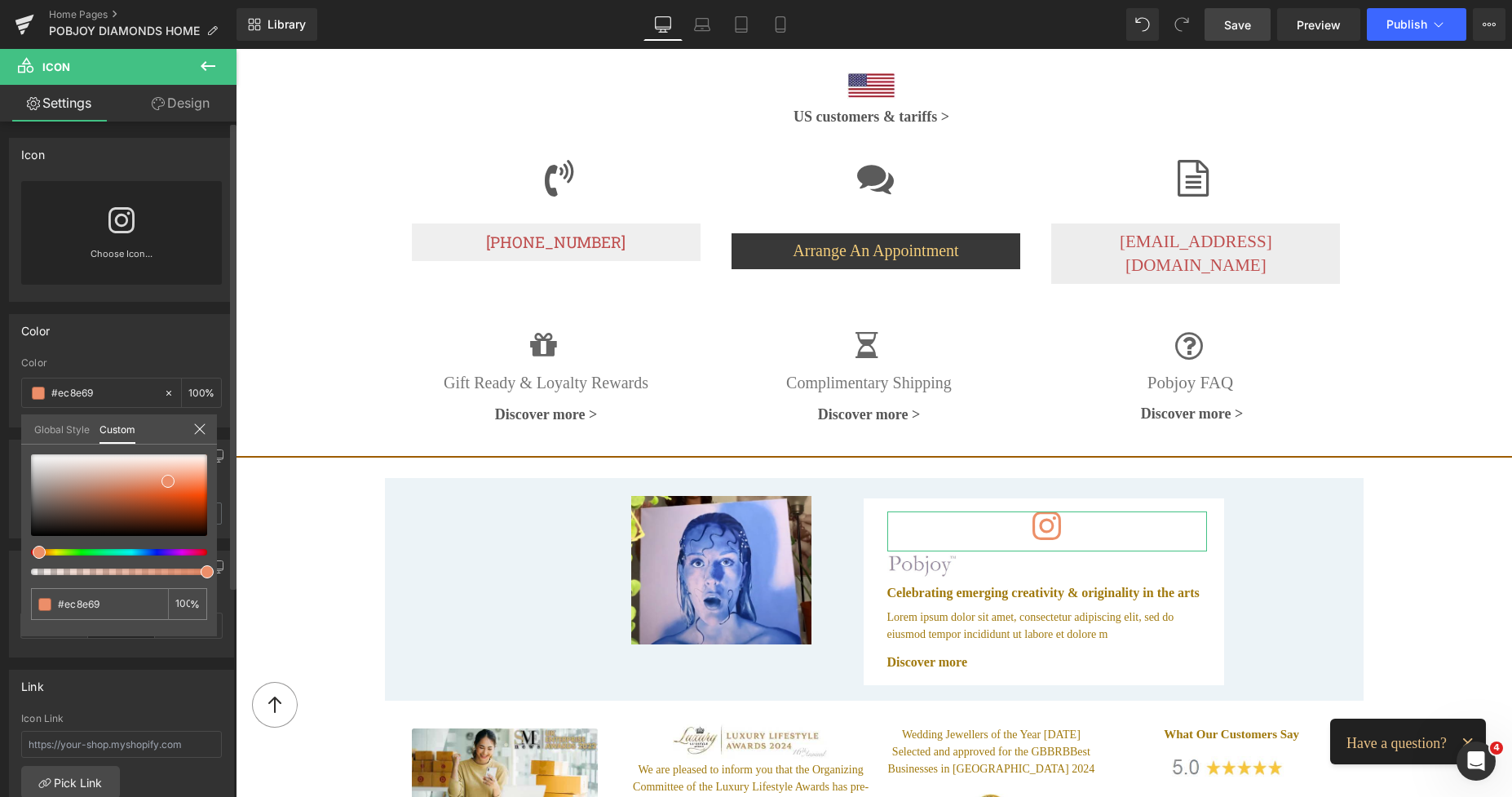
click at [31, 552] on div at bounding box center [112, 552] width 176 height 7
type input "#eb8a64"
type input "#ec7f55"
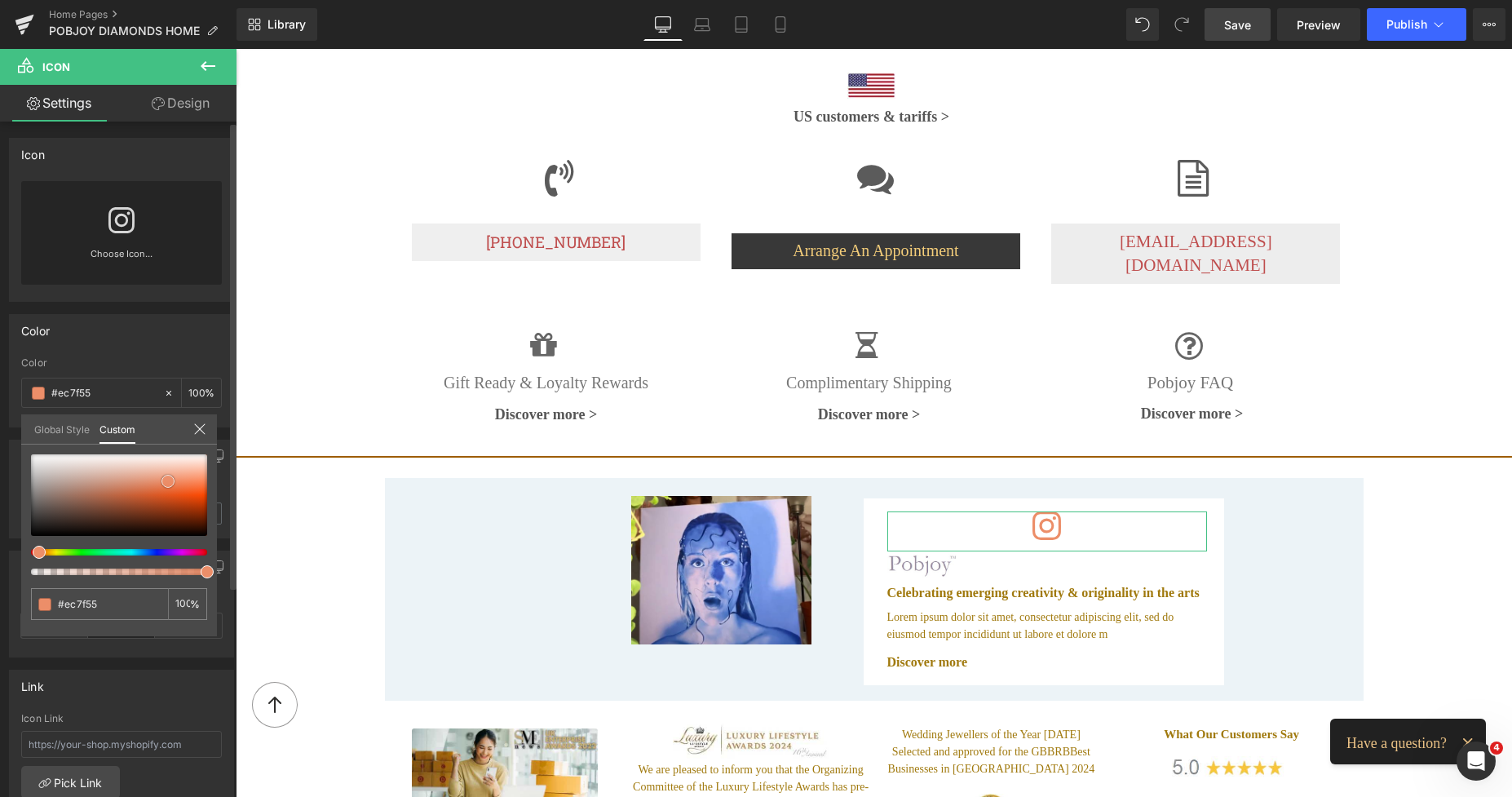
type input "#ec784a"
type input "#ed703f"
type input "#ee652f"
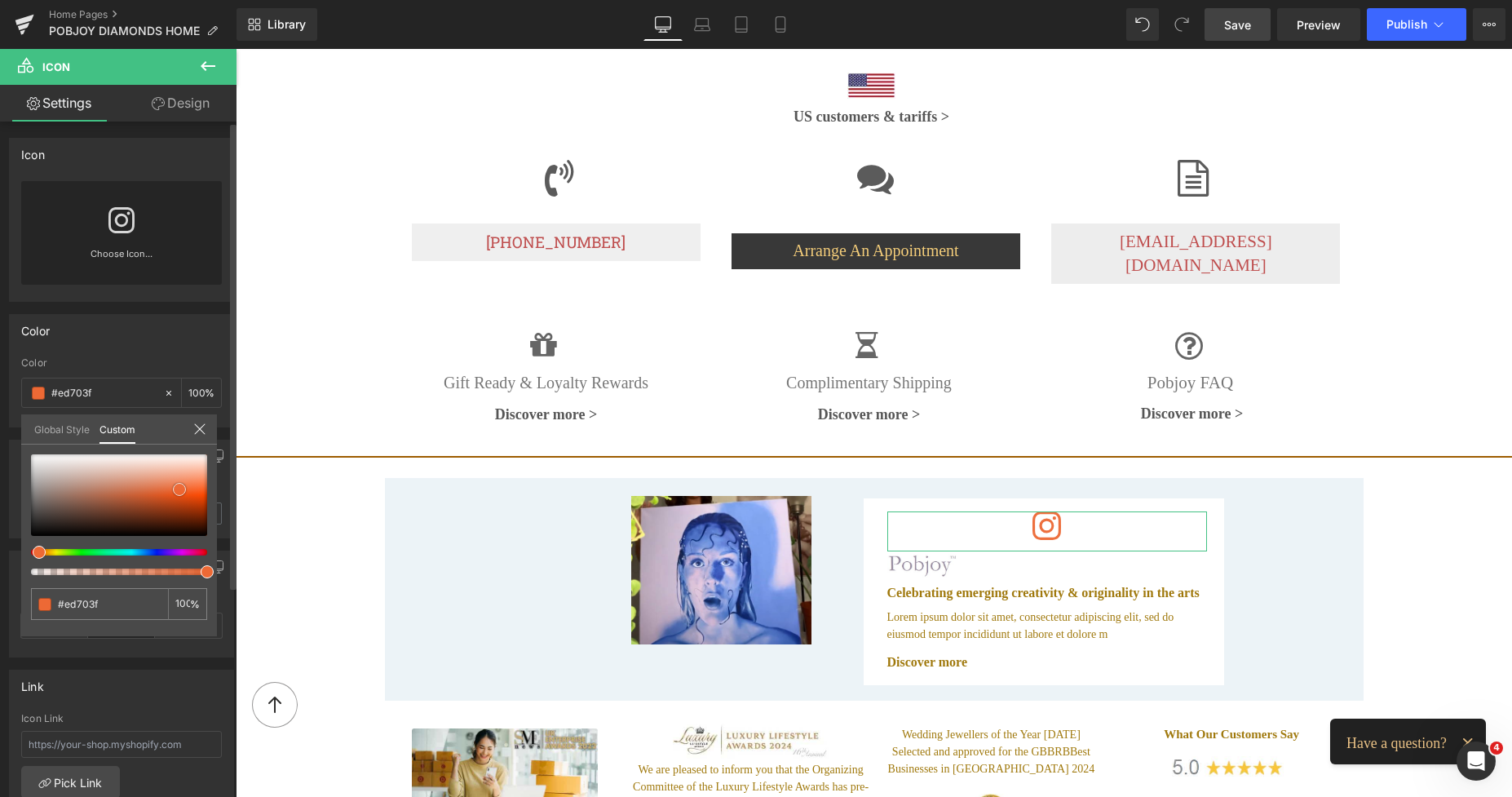
type input "#ee652f"
type input "#ee6834"
type input "#f07647"
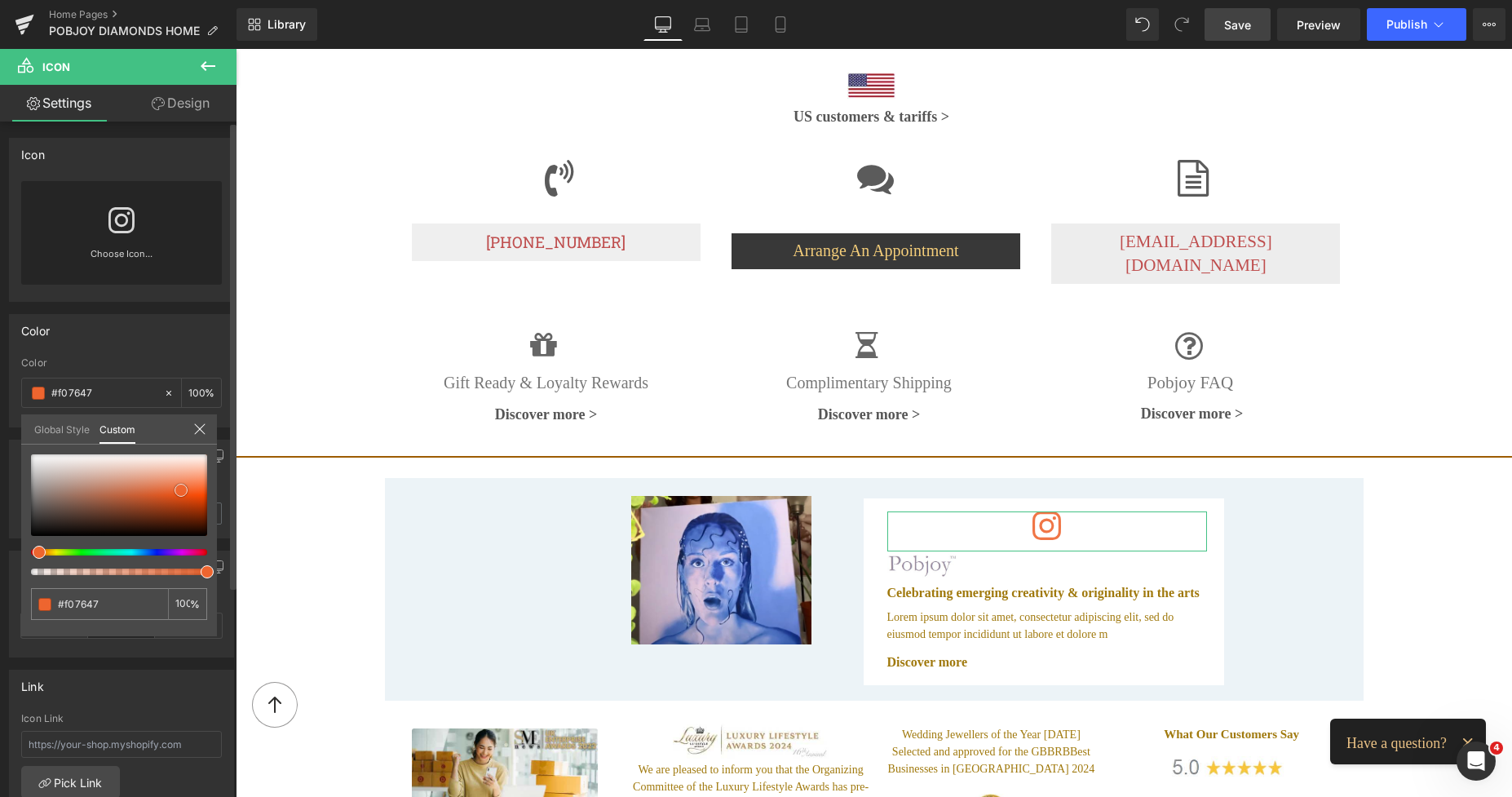
type input "#f18155"
type input "#f28b63"
type input "#f18f68"
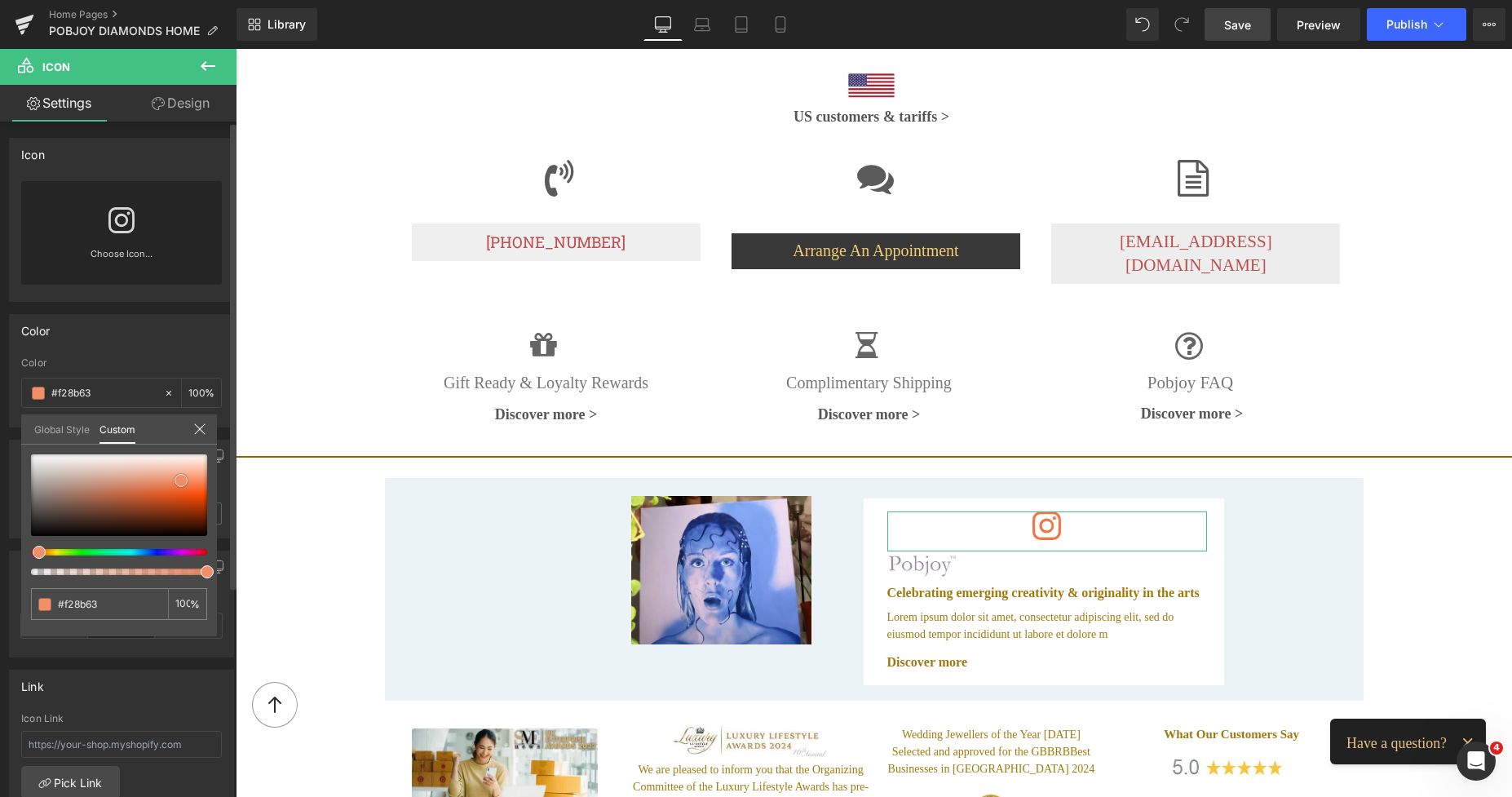
type input "#f18f68"
type input "#f28f68"
type input "#f48b61"
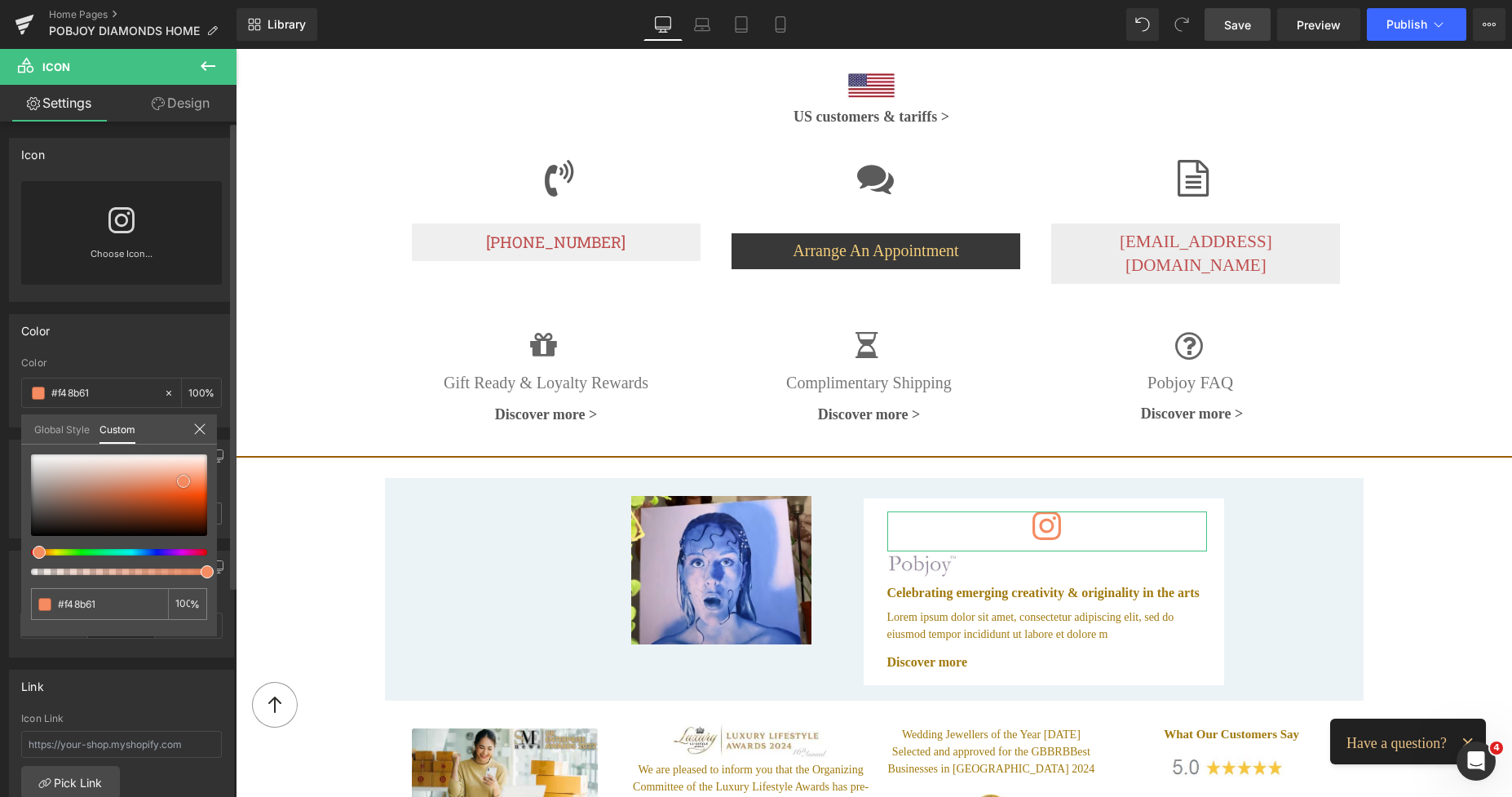
type input "#f3875c"
drag, startPoint x: 168, startPoint y: 483, endPoint x: 184, endPoint y: 484, distance: 16.0
click at [184, 484] on span at bounding box center [183, 480] width 13 height 13
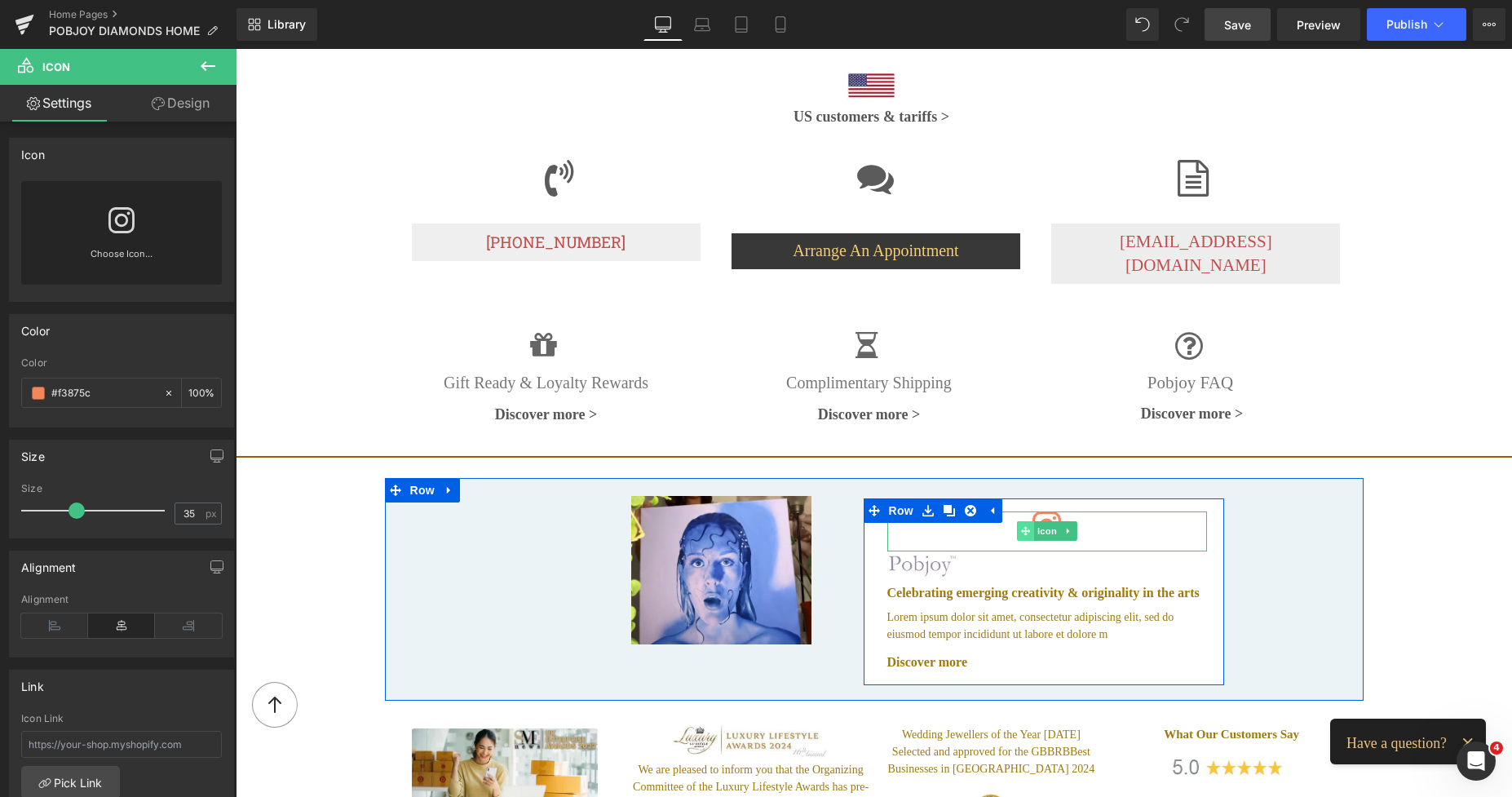
click at [1016, 521] on span at bounding box center [1025, 531] width 17 height 19
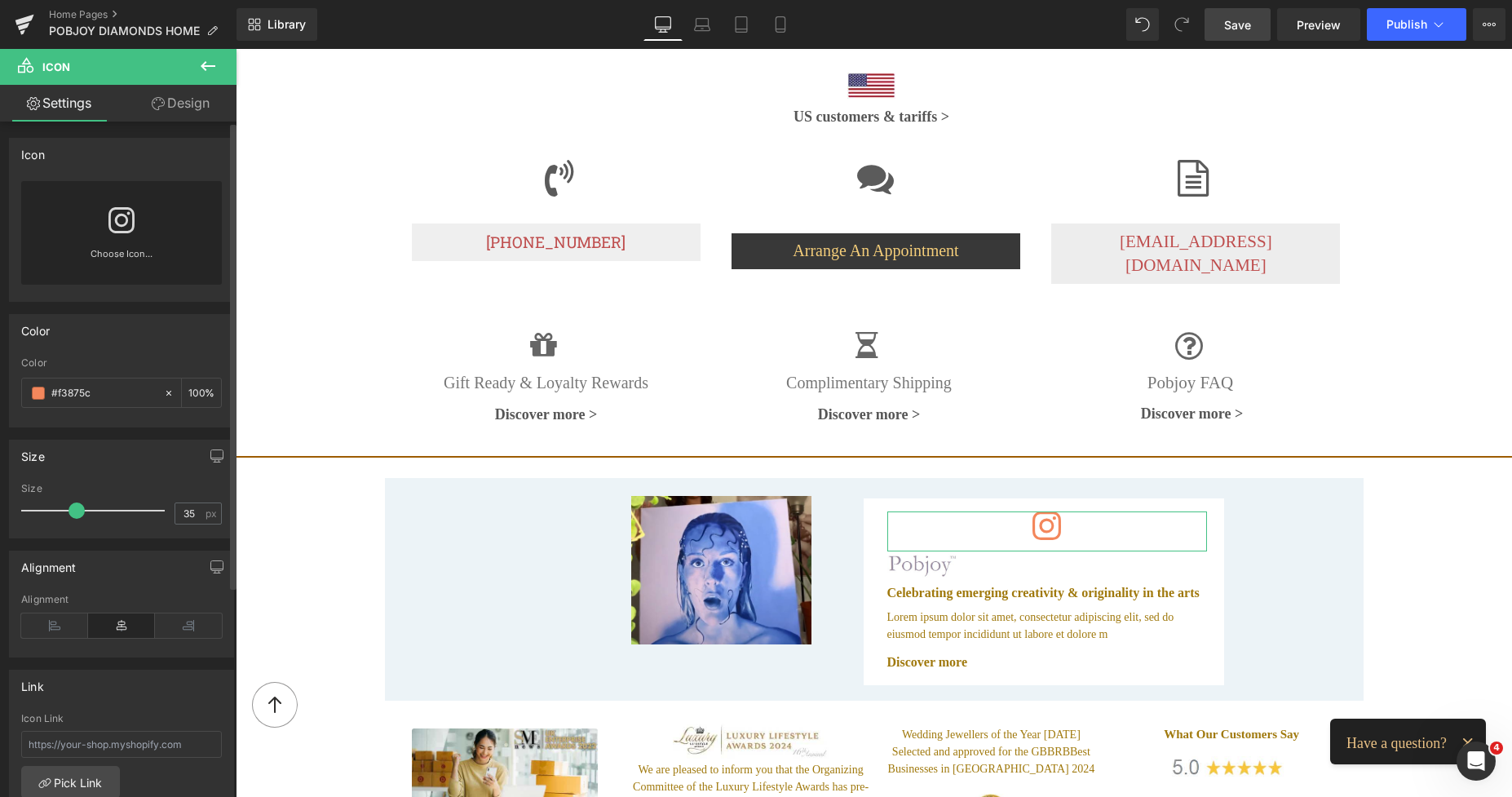
drag, startPoint x: 74, startPoint y: 512, endPoint x: 96, endPoint y: 518, distance: 22.8
type input "51"
click at [95, 512] on div at bounding box center [96, 510] width 135 height 33
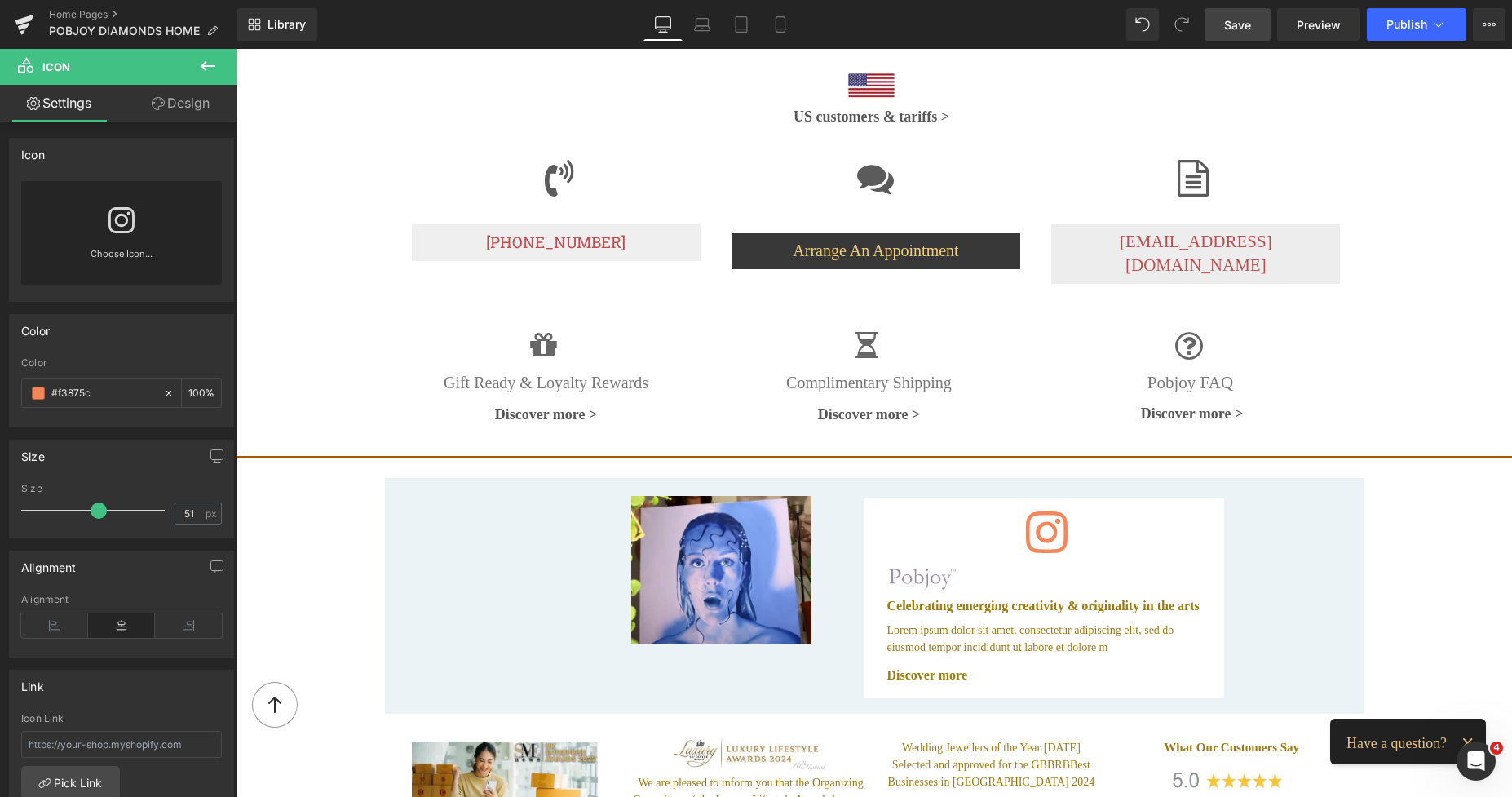
scroll to position [2983, 0]
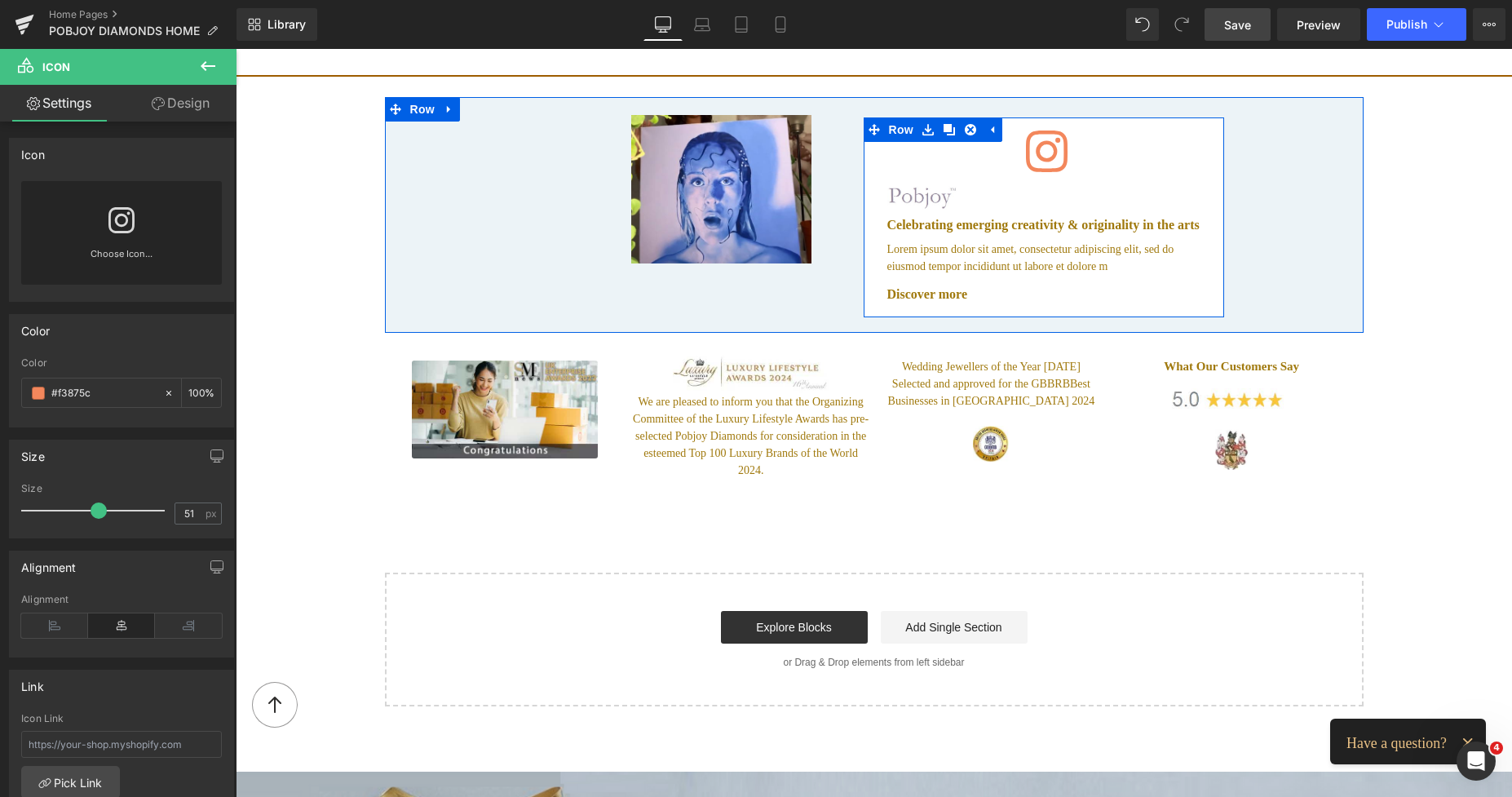
click at [939, 185] on div "Image" at bounding box center [1047, 196] width 320 height 26
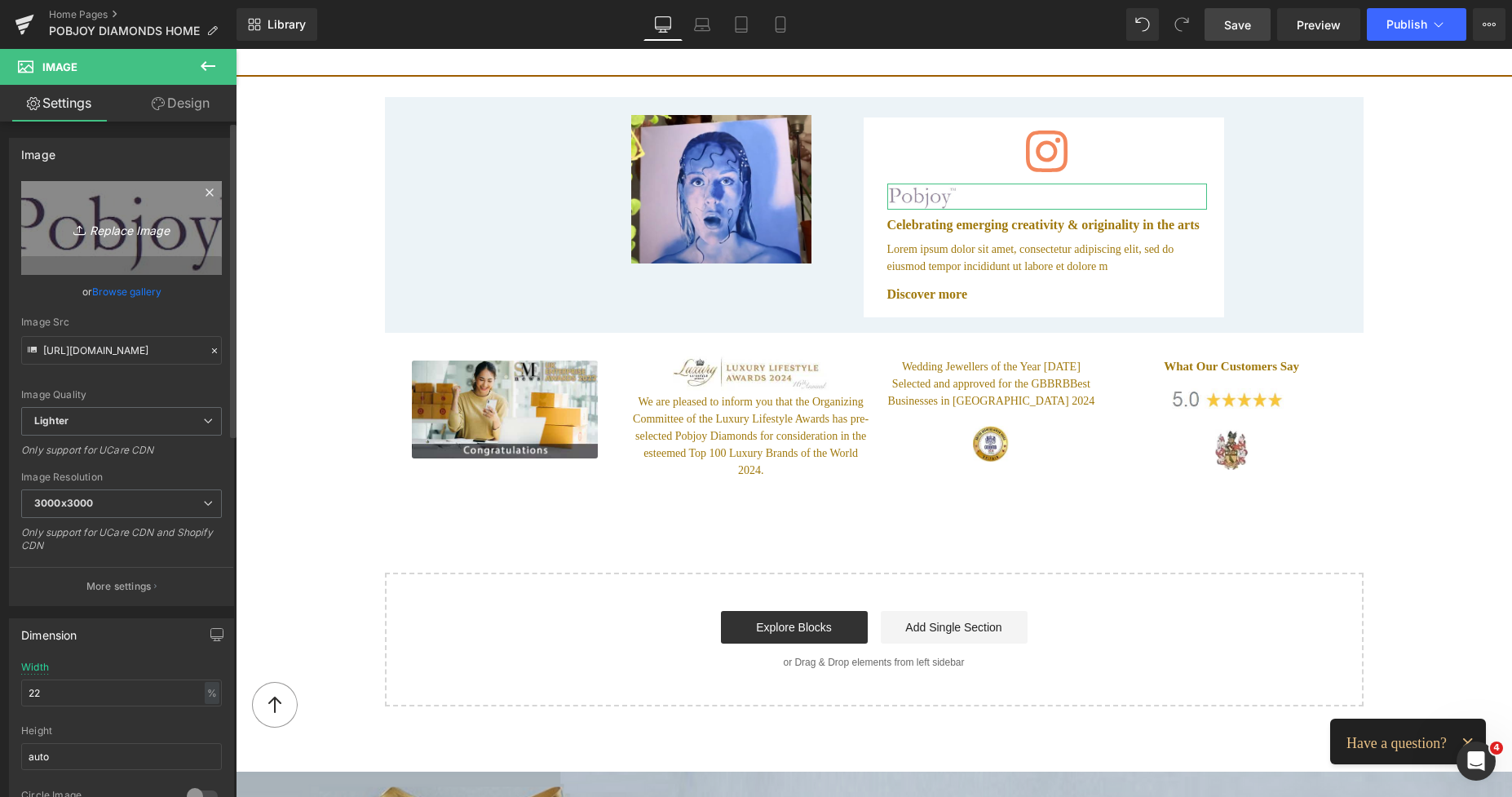
click at [136, 204] on link "Replace Image" at bounding box center [121, 227] width 200 height 93
type input "C:\fakepath\logowithcodatarms.png"
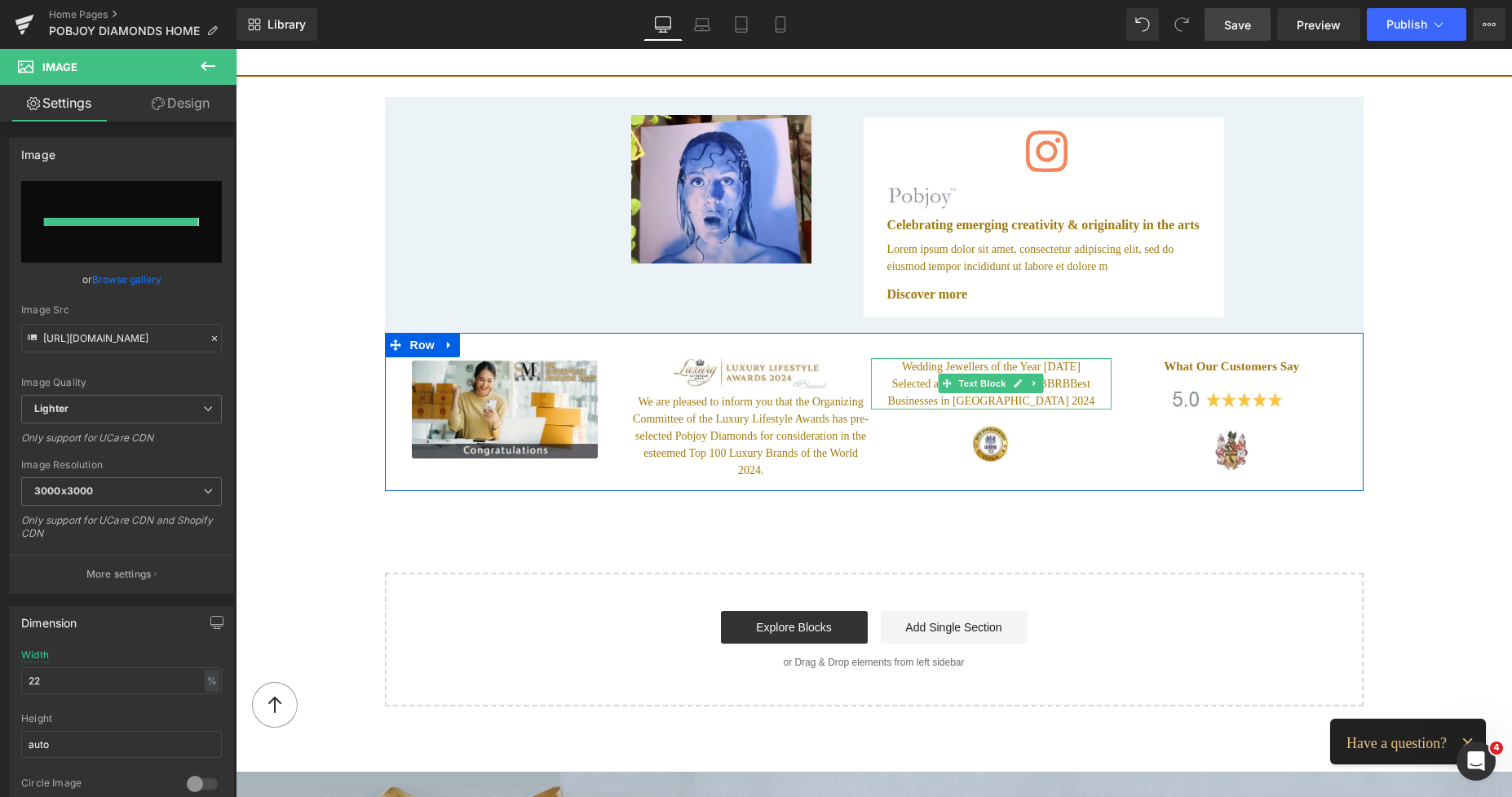
type input "[URL][DOMAIN_NAME]"
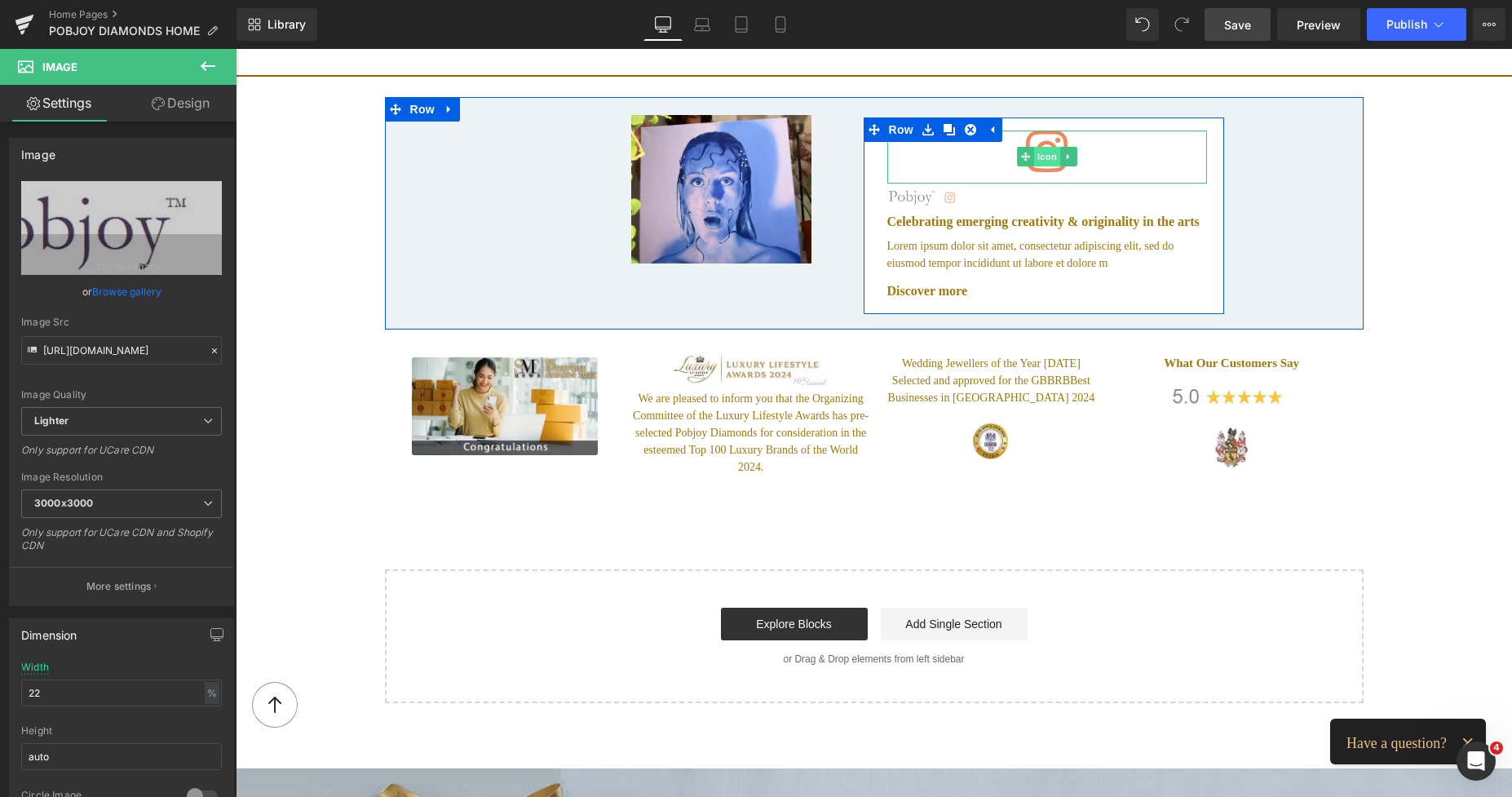
click at [1046, 147] on span "Icon" at bounding box center [1047, 156] width 26 height 19
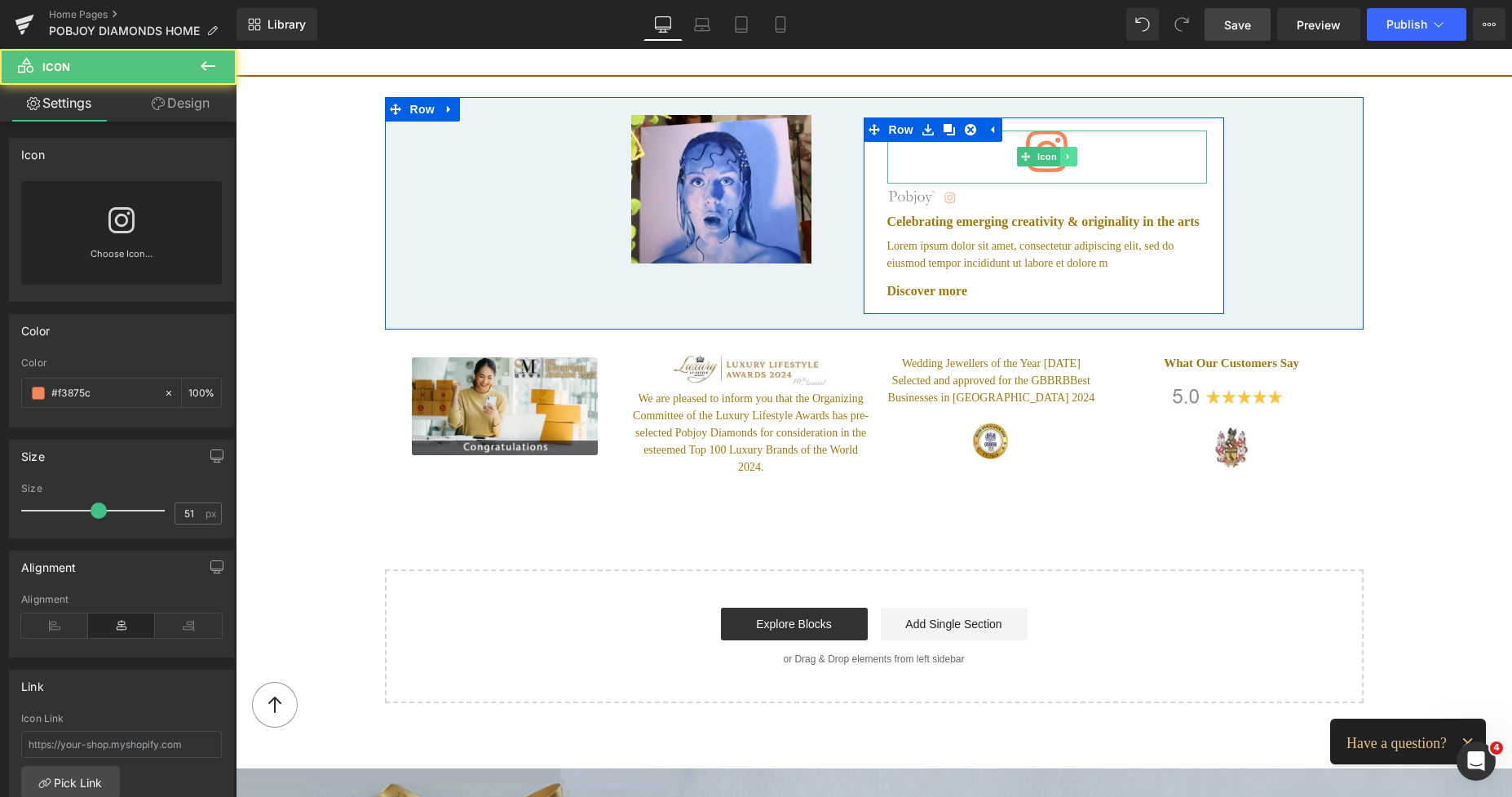
click at [1063, 152] on icon at bounding box center [1067, 156] width 9 height 10
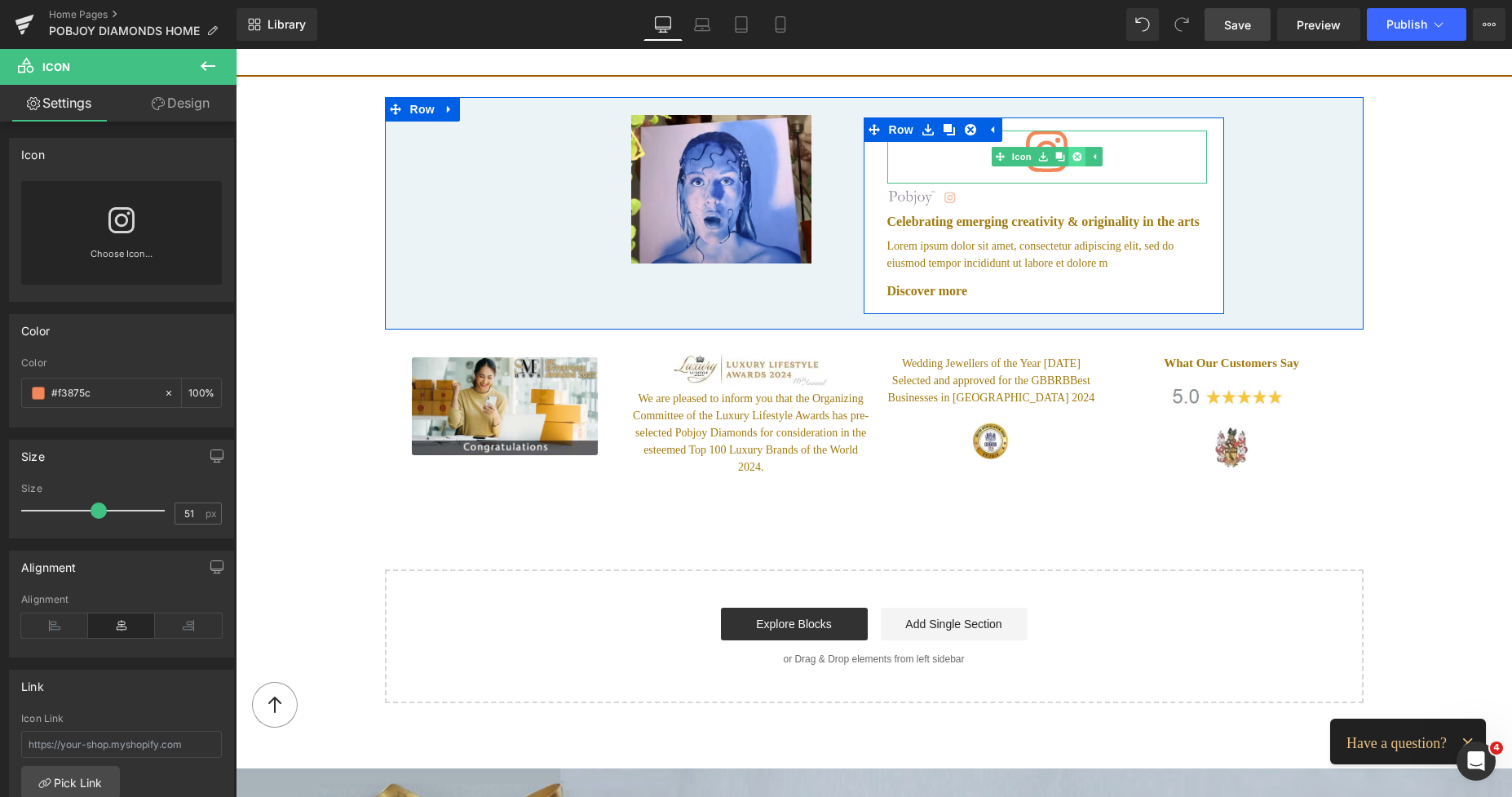
click at [1072, 152] on icon at bounding box center [1076, 156] width 9 height 9
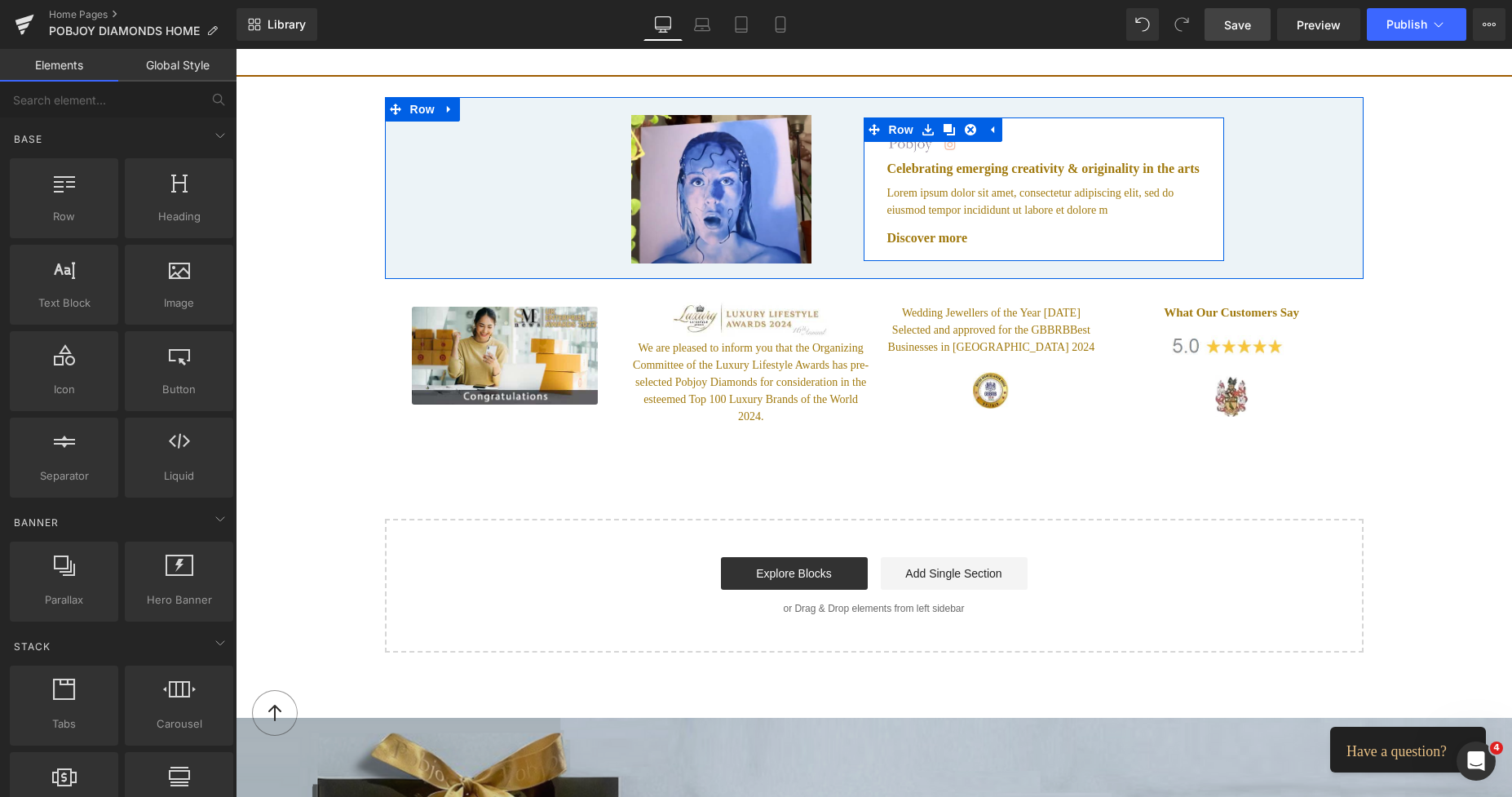
click at [981, 143] on div "Image Celebrating emerging creativity & originality in the arts Heading Lorem i…" at bounding box center [1047, 190] width 344 height 119
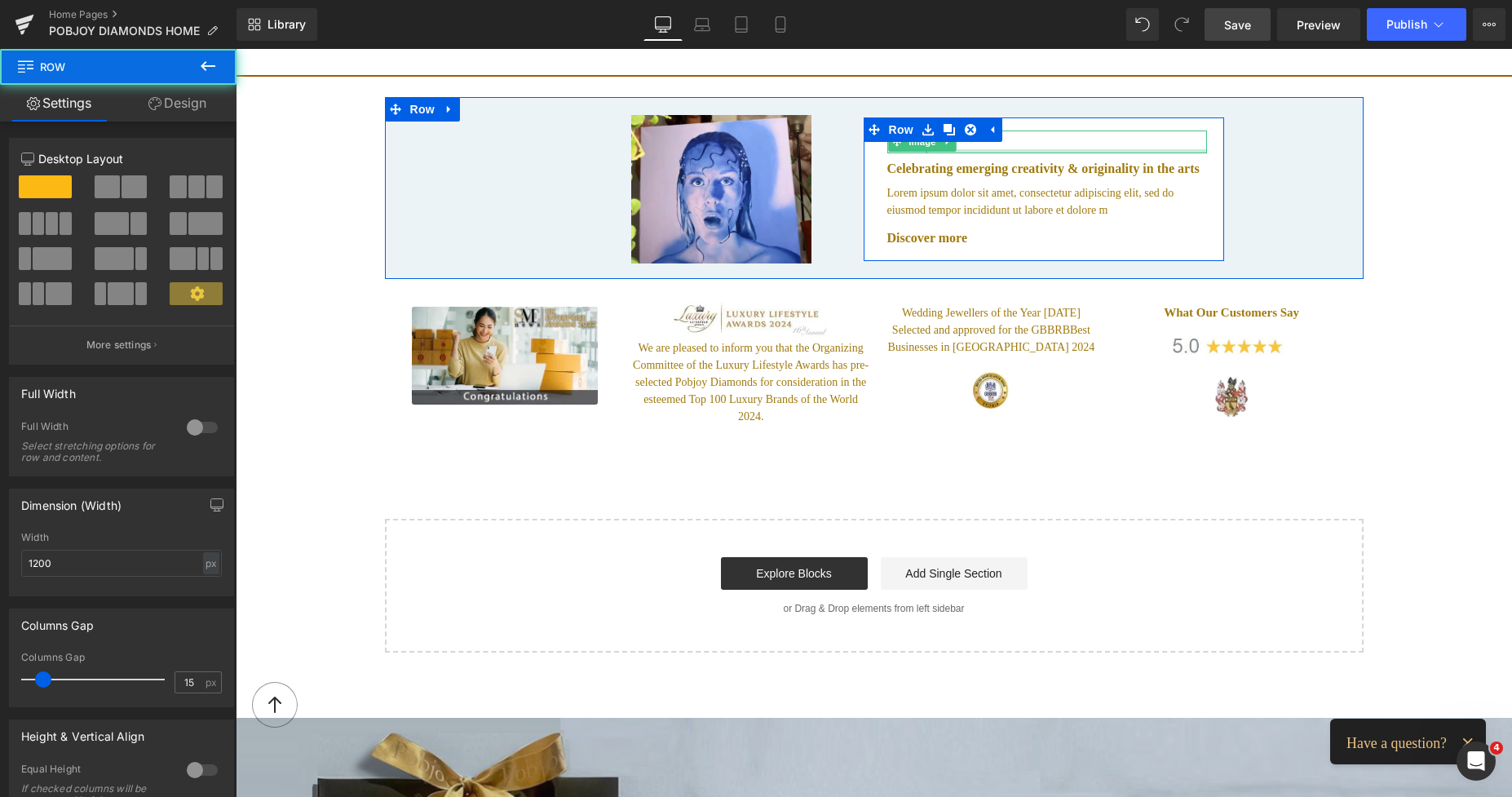
click at [981, 150] on div at bounding box center [1047, 152] width 320 height 4
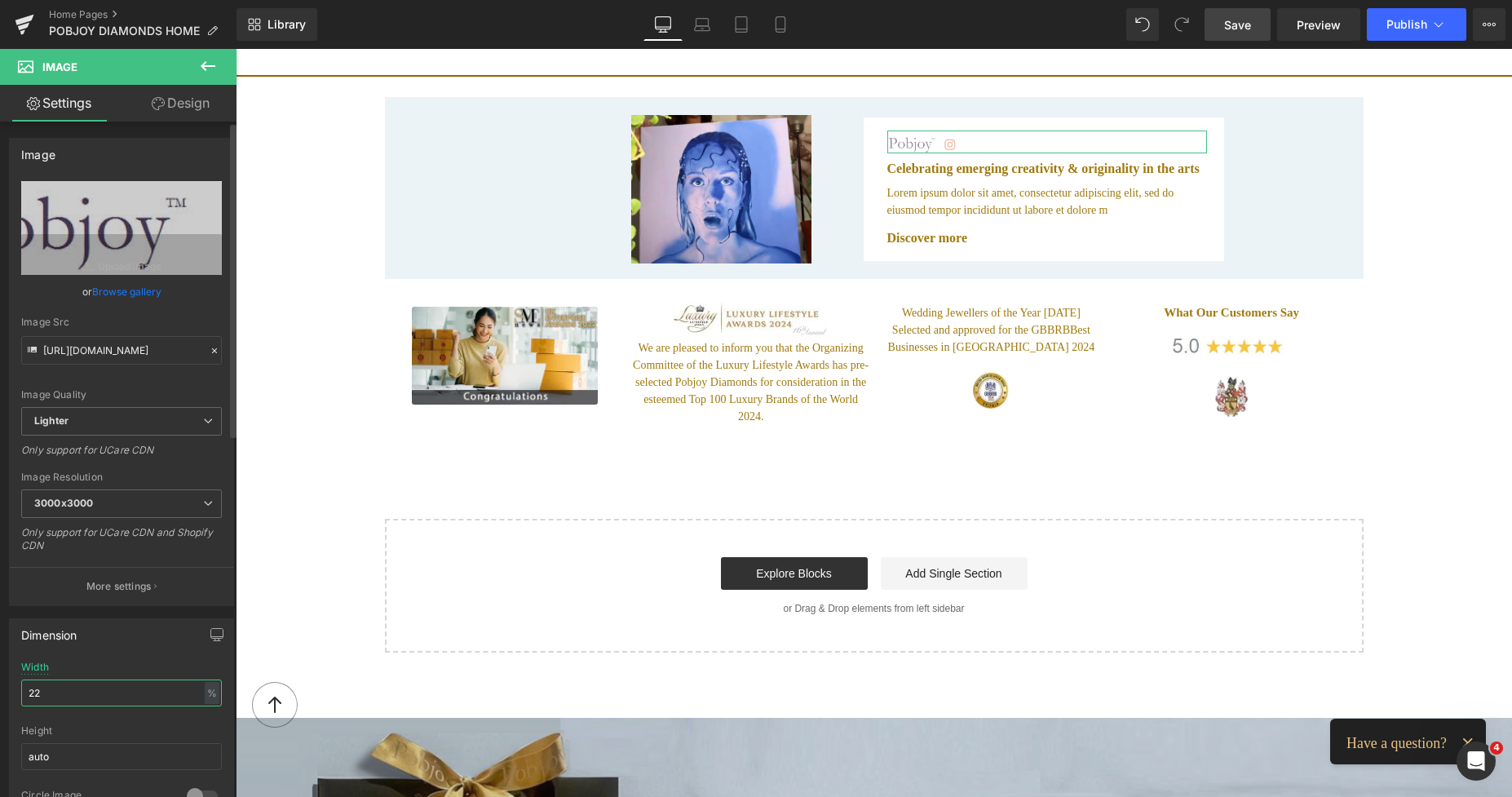
drag, startPoint x: 64, startPoint y: 682, endPoint x: 13, endPoint y: 691, distance: 51.8
click at [13, 691] on div "22% Width 22 % % px auto Height auto 0 Circle Image" at bounding box center [121, 743] width 223 height 163
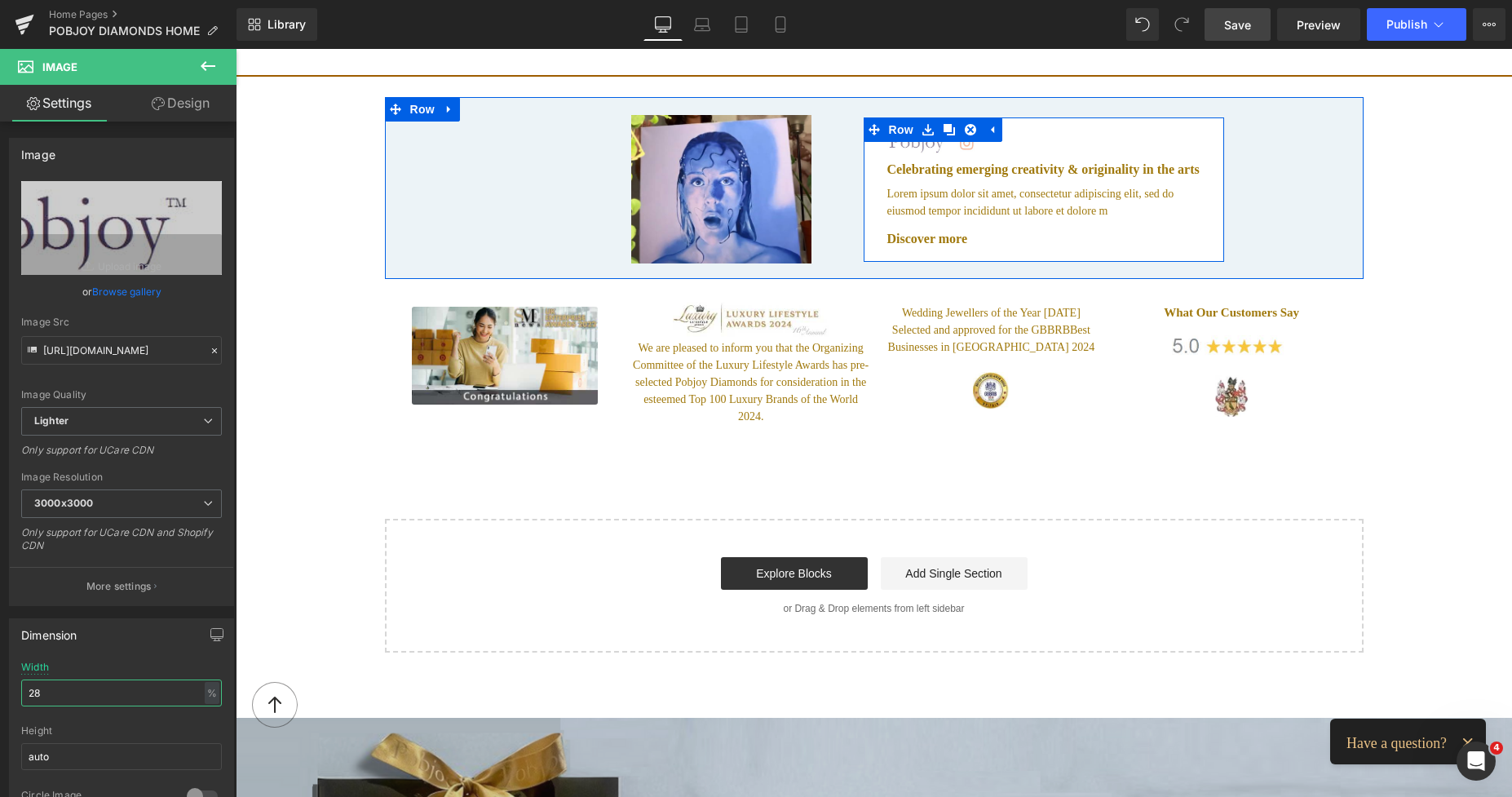
click at [913, 132] on span "Image" at bounding box center [921, 142] width 34 height 19
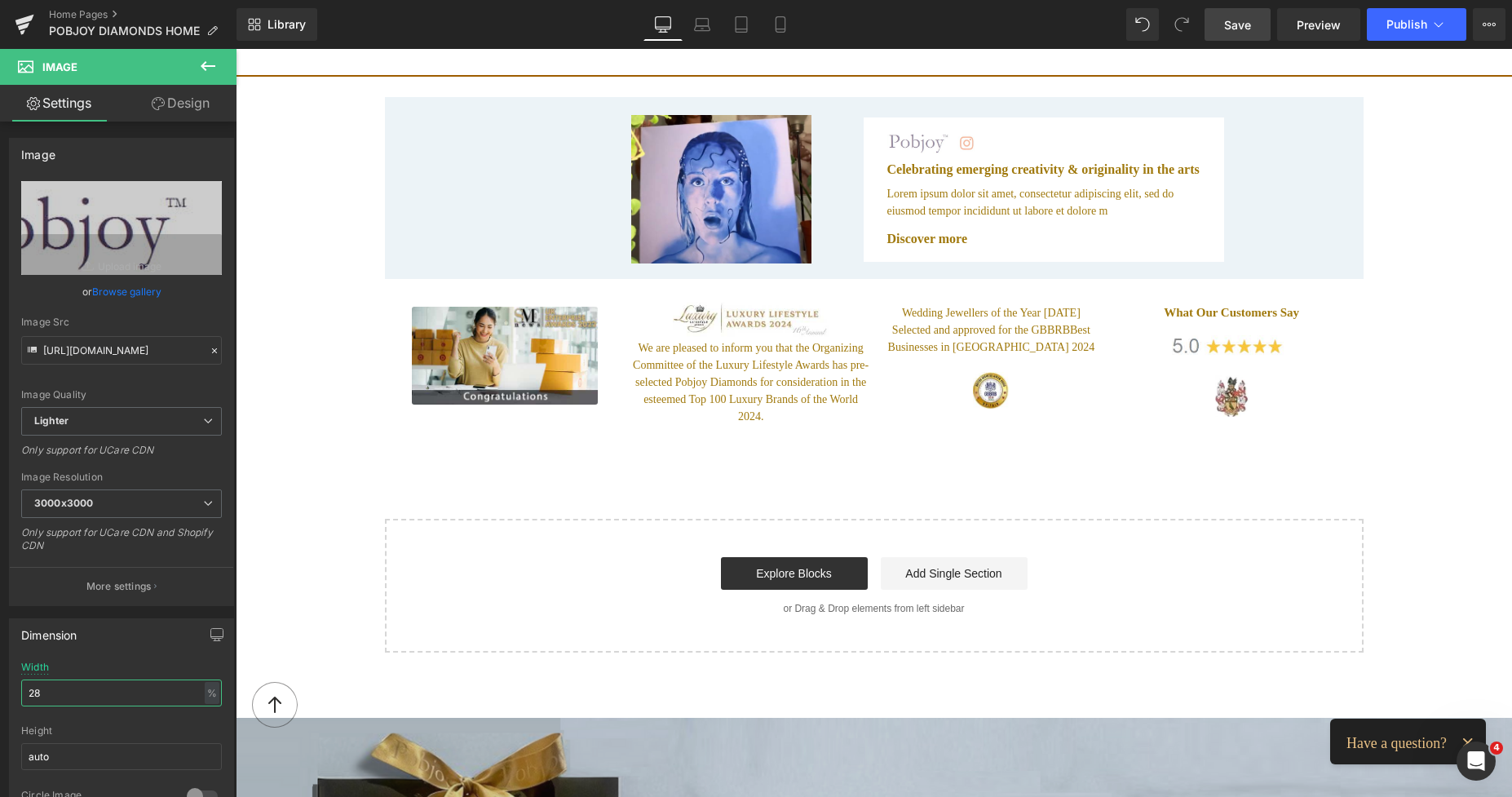
type input "28"
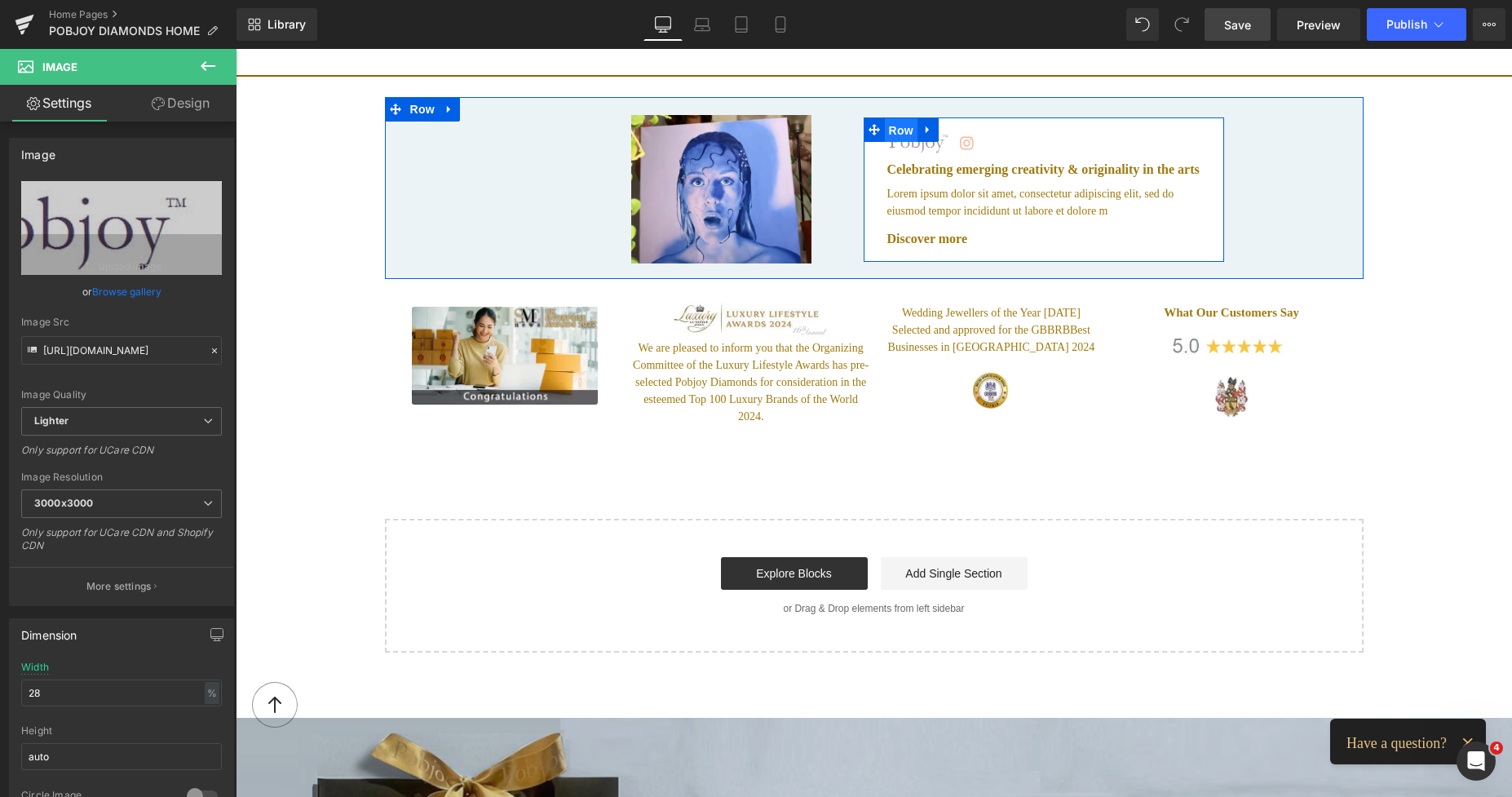
click at [904, 124] on span "Row" at bounding box center [901, 130] width 33 height 24
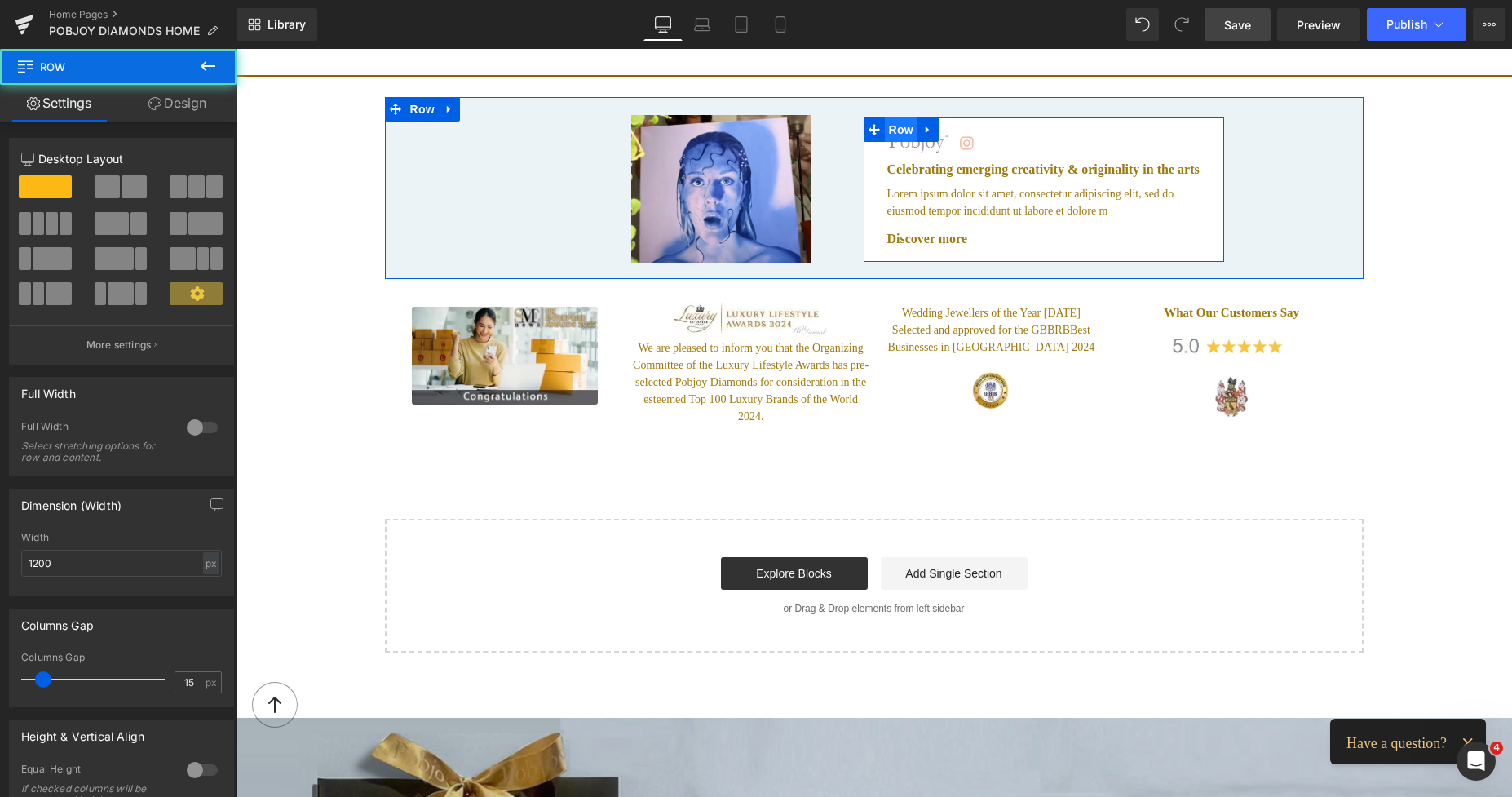
click at [904, 124] on span "Row" at bounding box center [901, 129] width 33 height 24
click at [898, 126] on span "Row" at bounding box center [901, 129] width 33 height 24
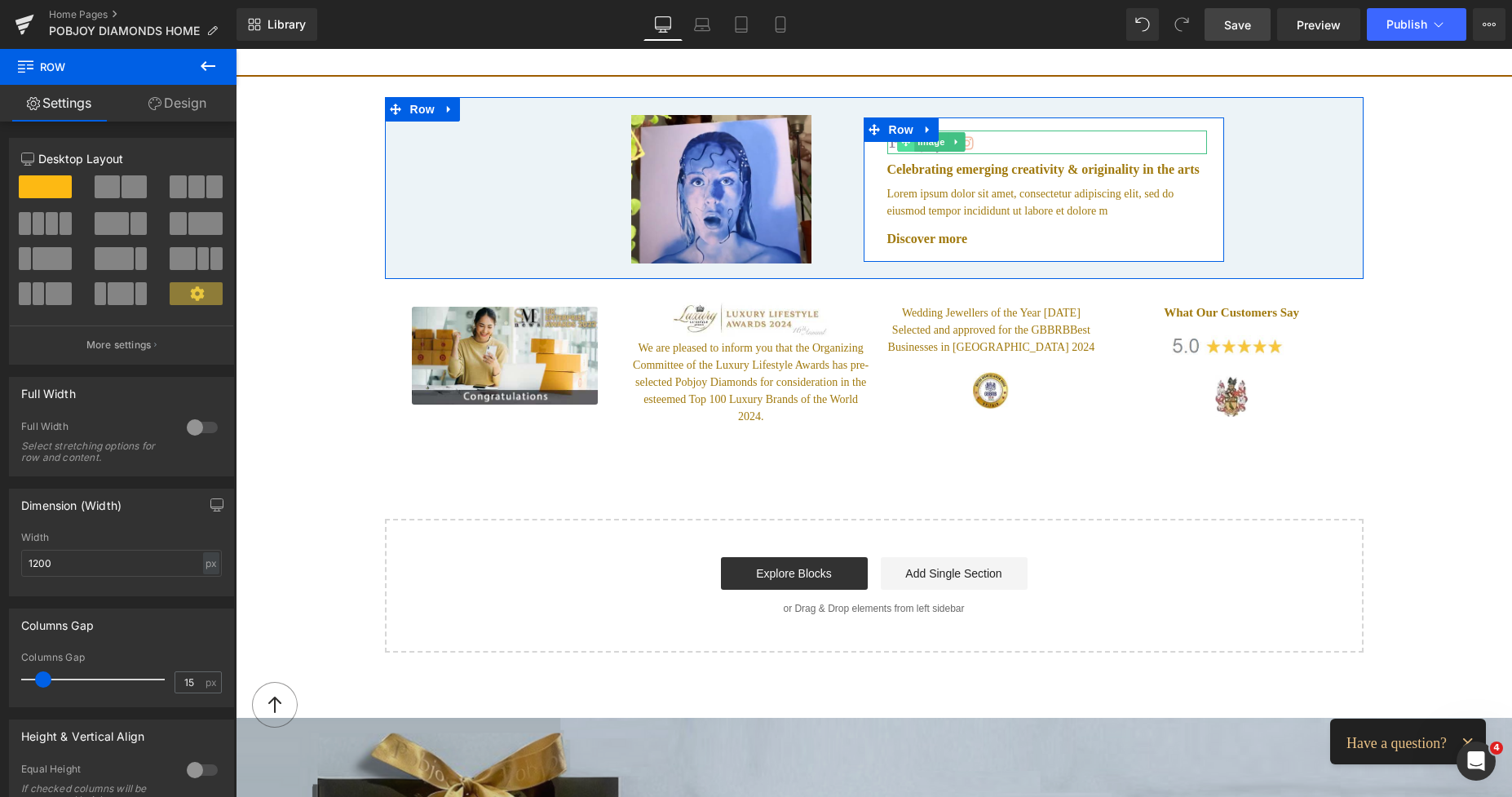
click at [898, 132] on span at bounding box center [907, 142] width 17 height 19
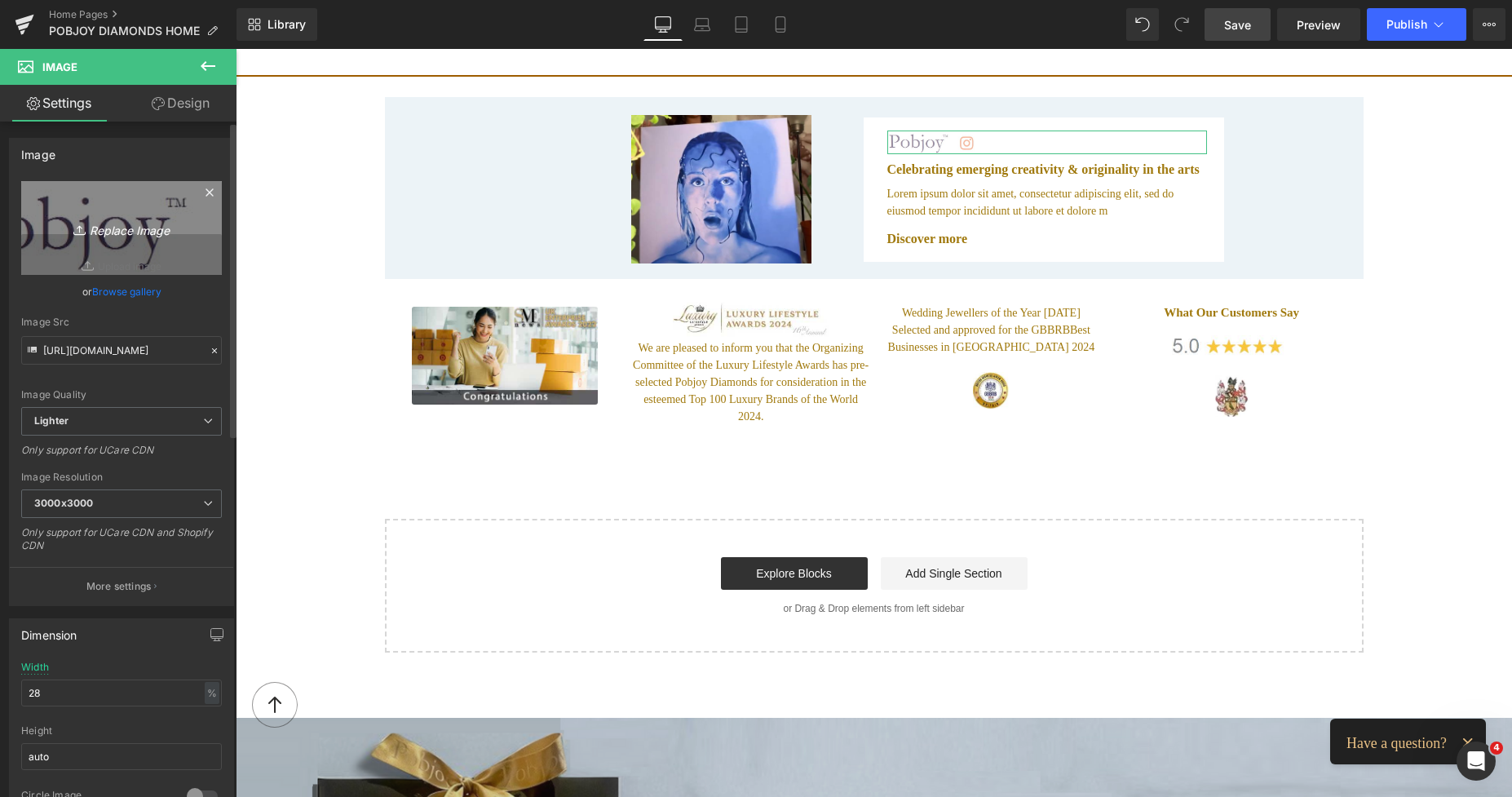
click at [186, 216] on link "Replace Image" at bounding box center [121, 227] width 200 height 93
type input "C:\fakepath\logowithcodatarms.png"
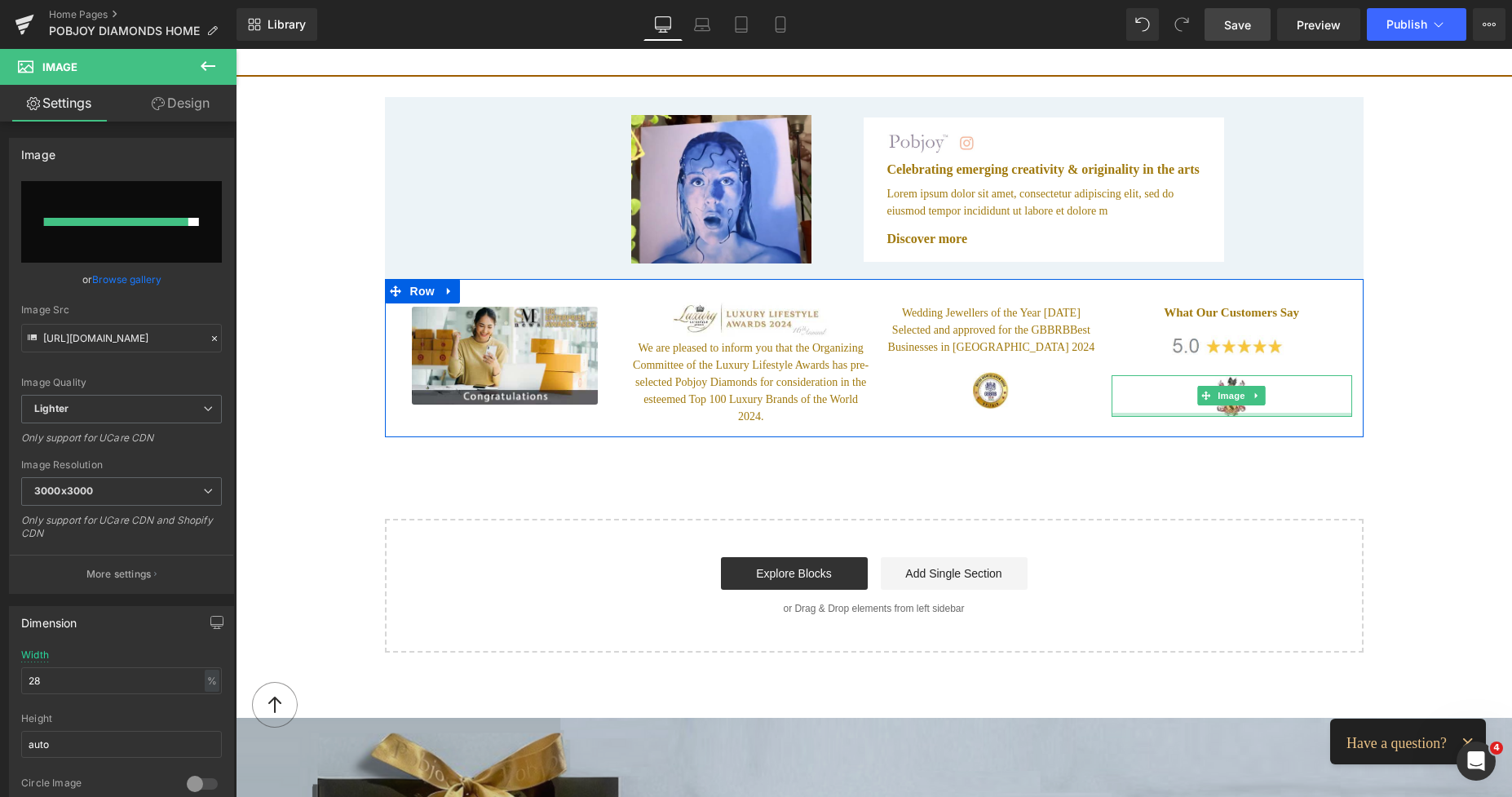
type input "[URL][DOMAIN_NAME]"
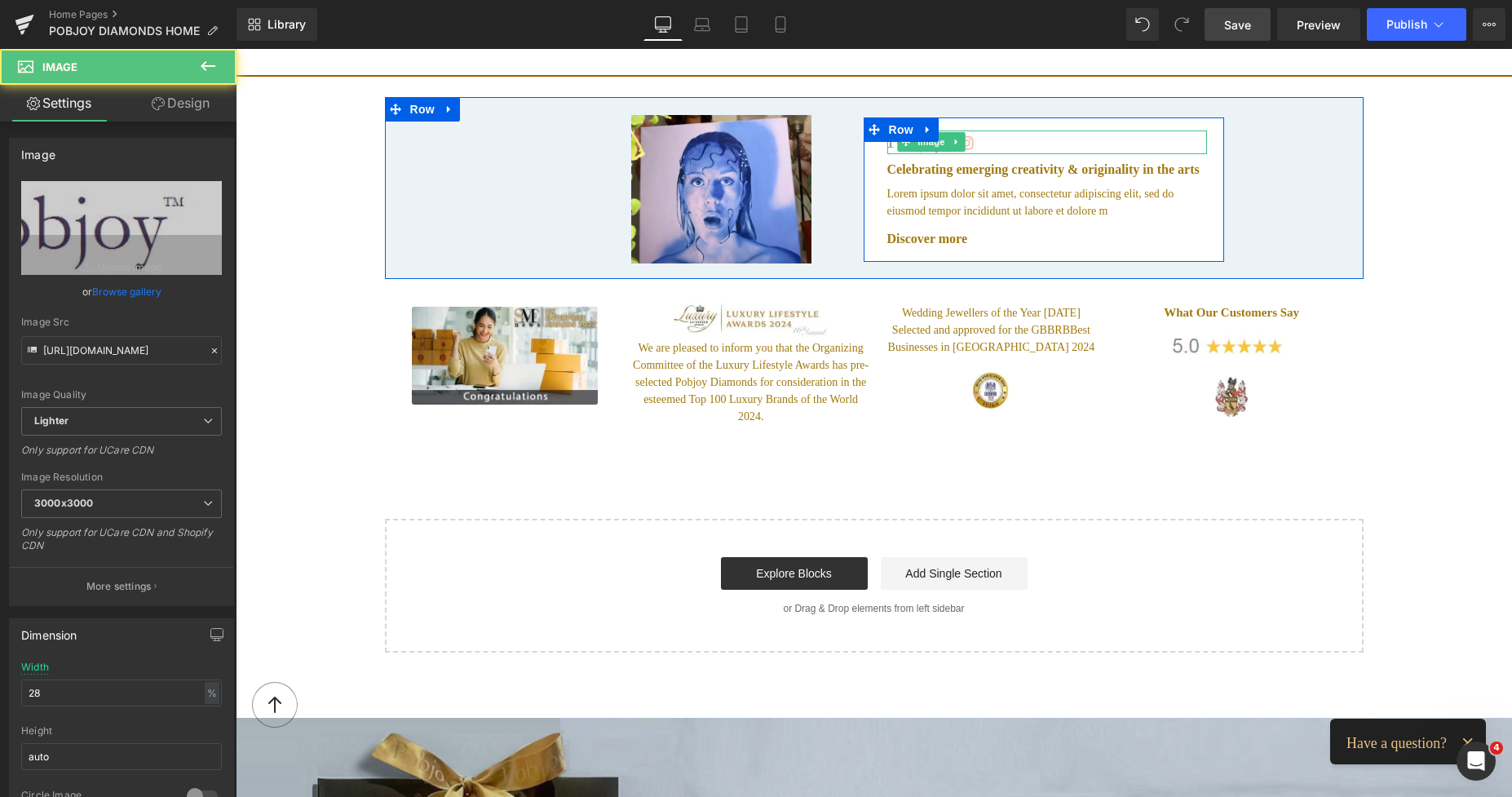
click at [1007, 134] on div at bounding box center [1047, 142] width 320 height 23
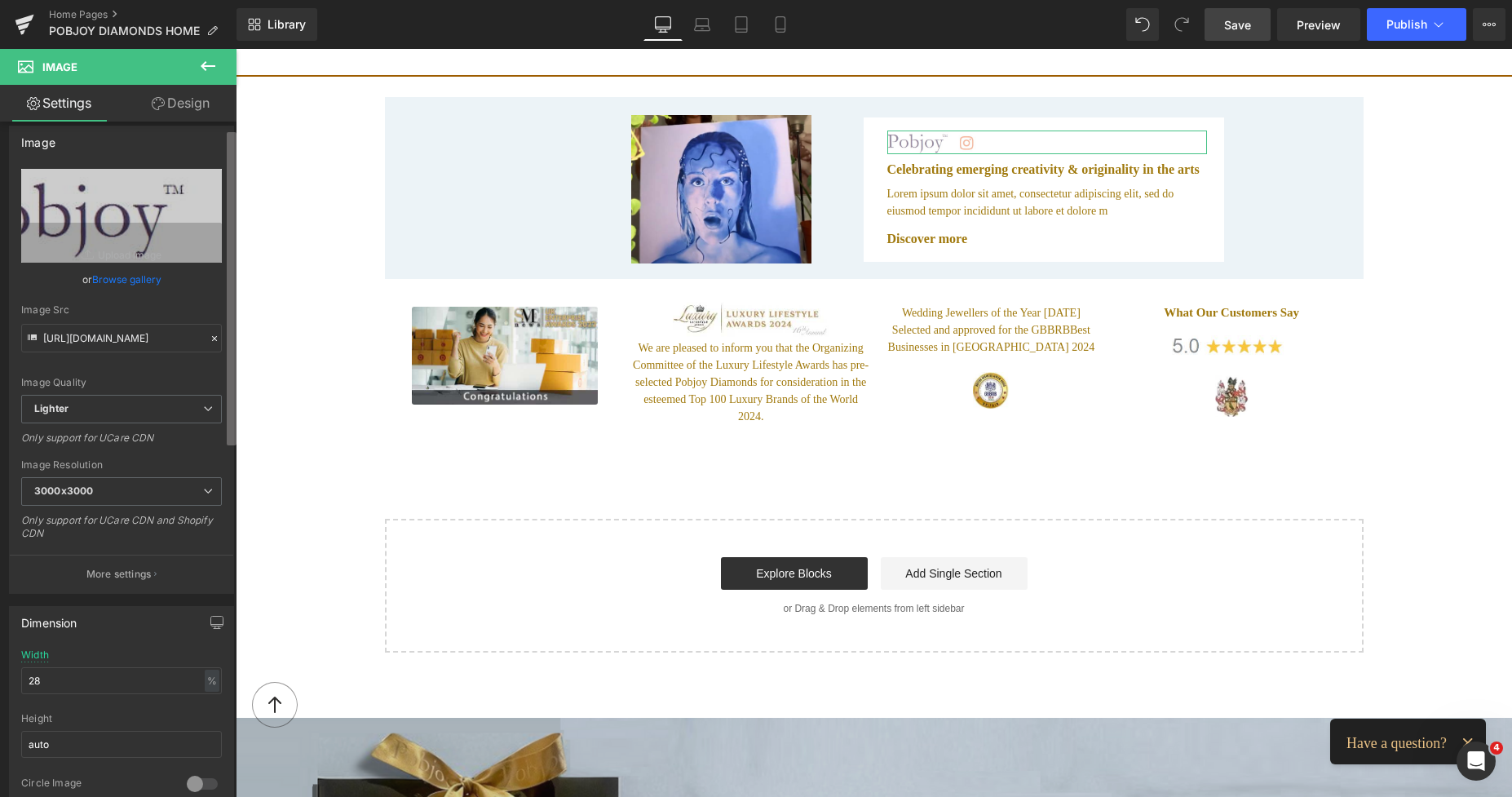
scroll to position [56, 0]
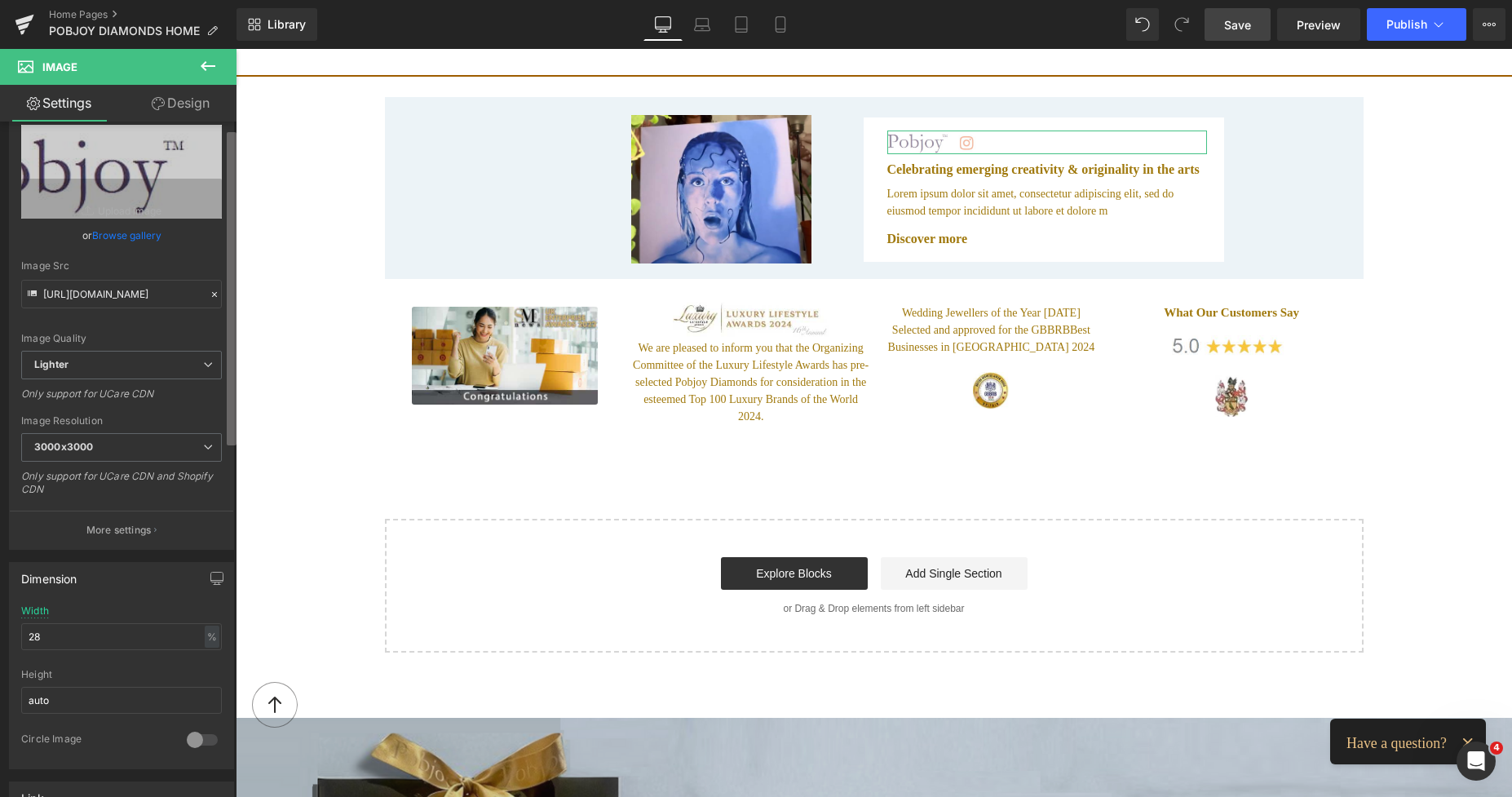
click at [232, 380] on b at bounding box center [231, 289] width 10 height 313
click at [189, 111] on link "Design" at bounding box center [181, 103] width 119 height 37
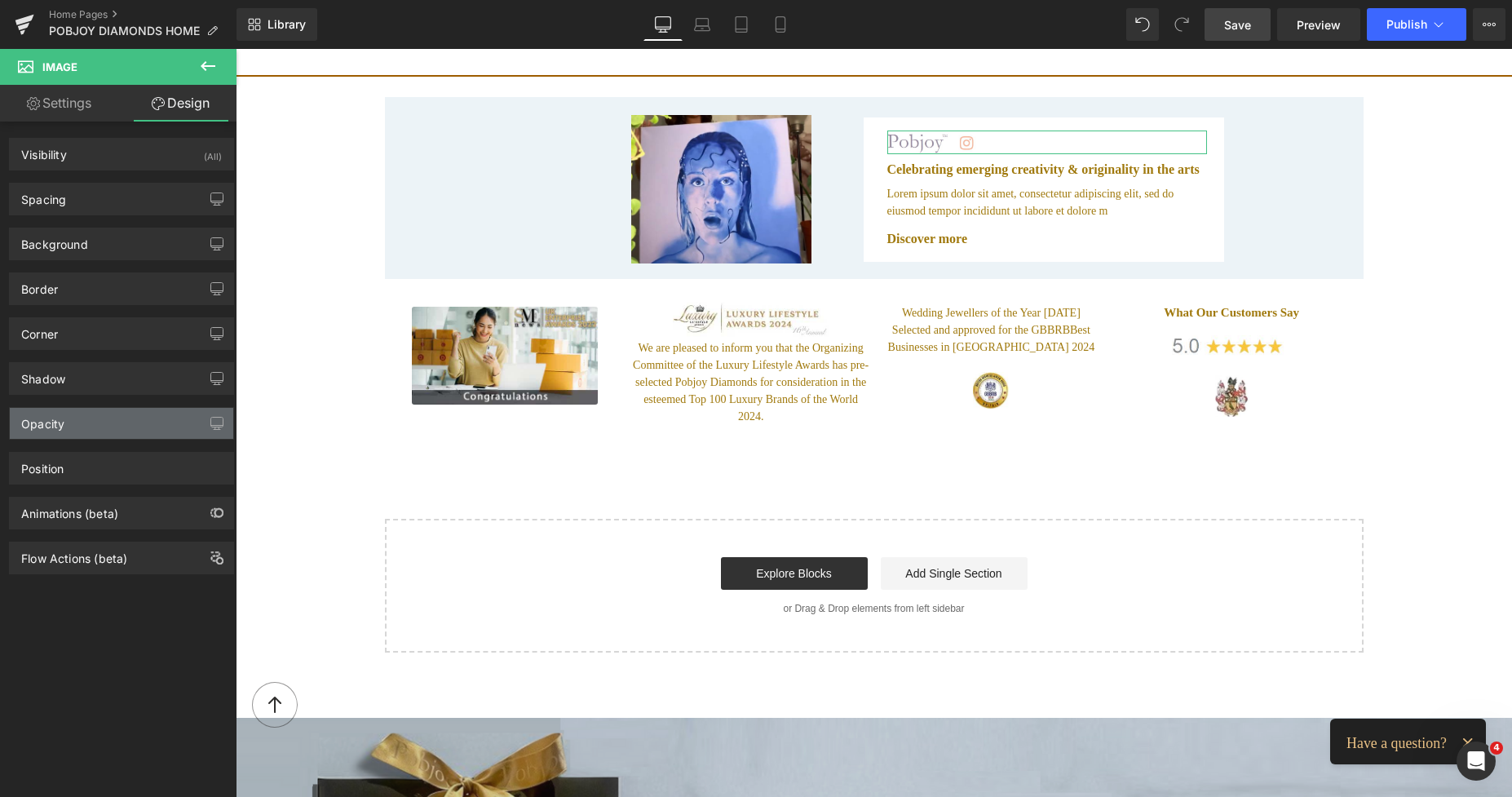
click at [69, 423] on div "Opacity" at bounding box center [121, 424] width 223 height 31
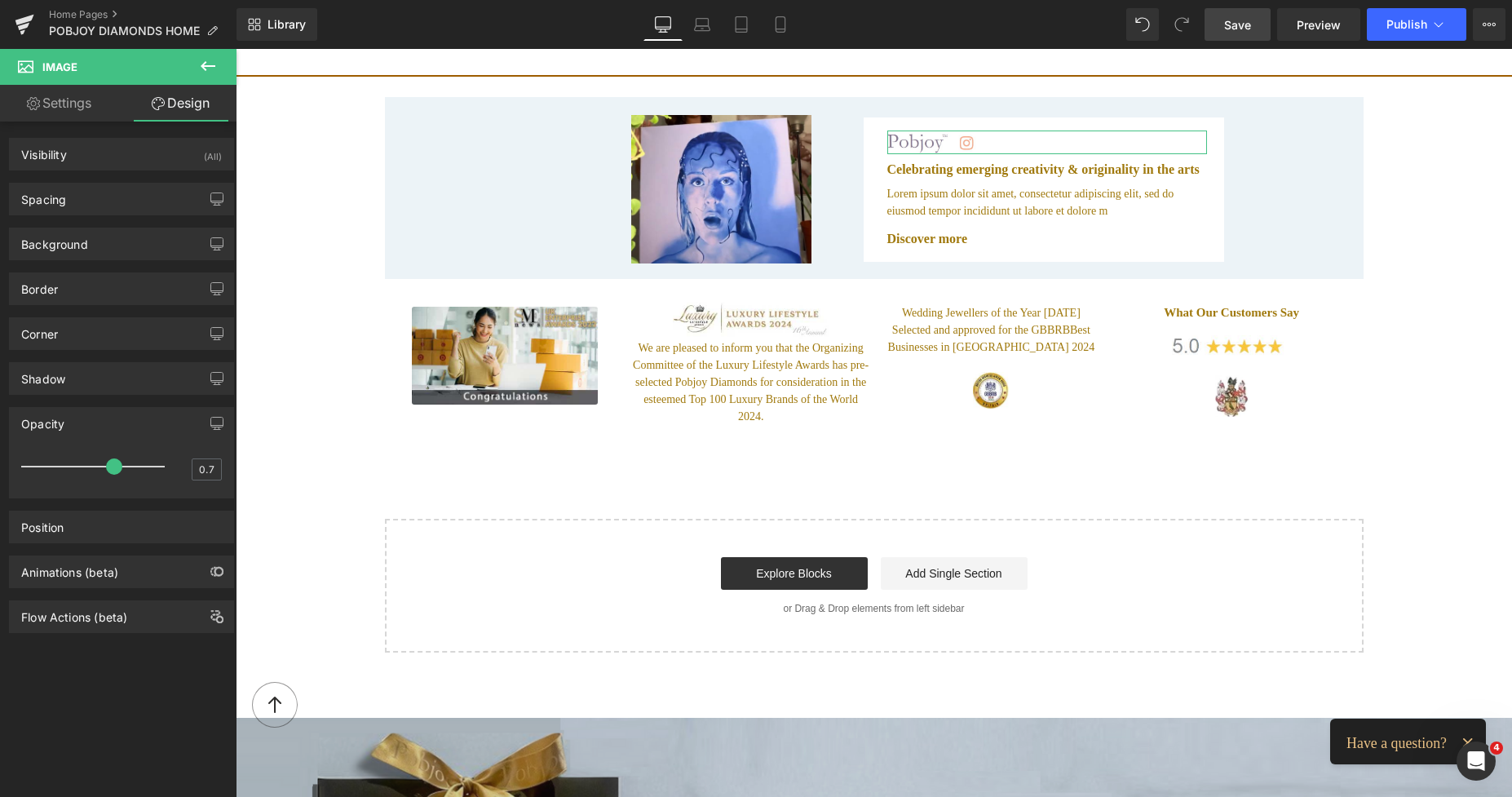
type input "0.8"
drag, startPoint x: 90, startPoint y: 465, endPoint x: 120, endPoint y: 469, distance: 30.3
click at [123, 469] on span at bounding box center [131, 467] width 17 height 17
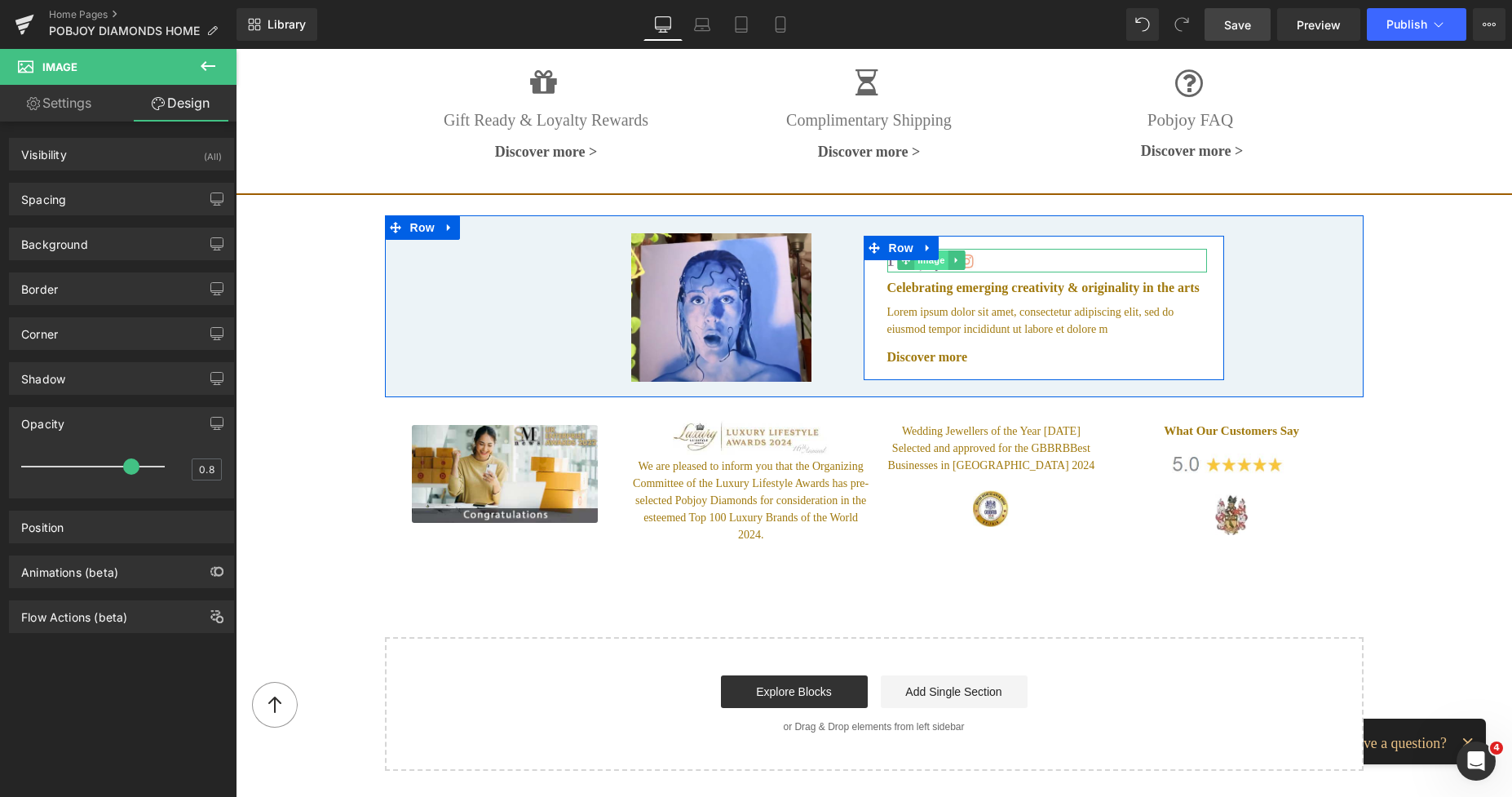
click at [935, 251] on span "Image" at bounding box center [931, 260] width 34 height 19
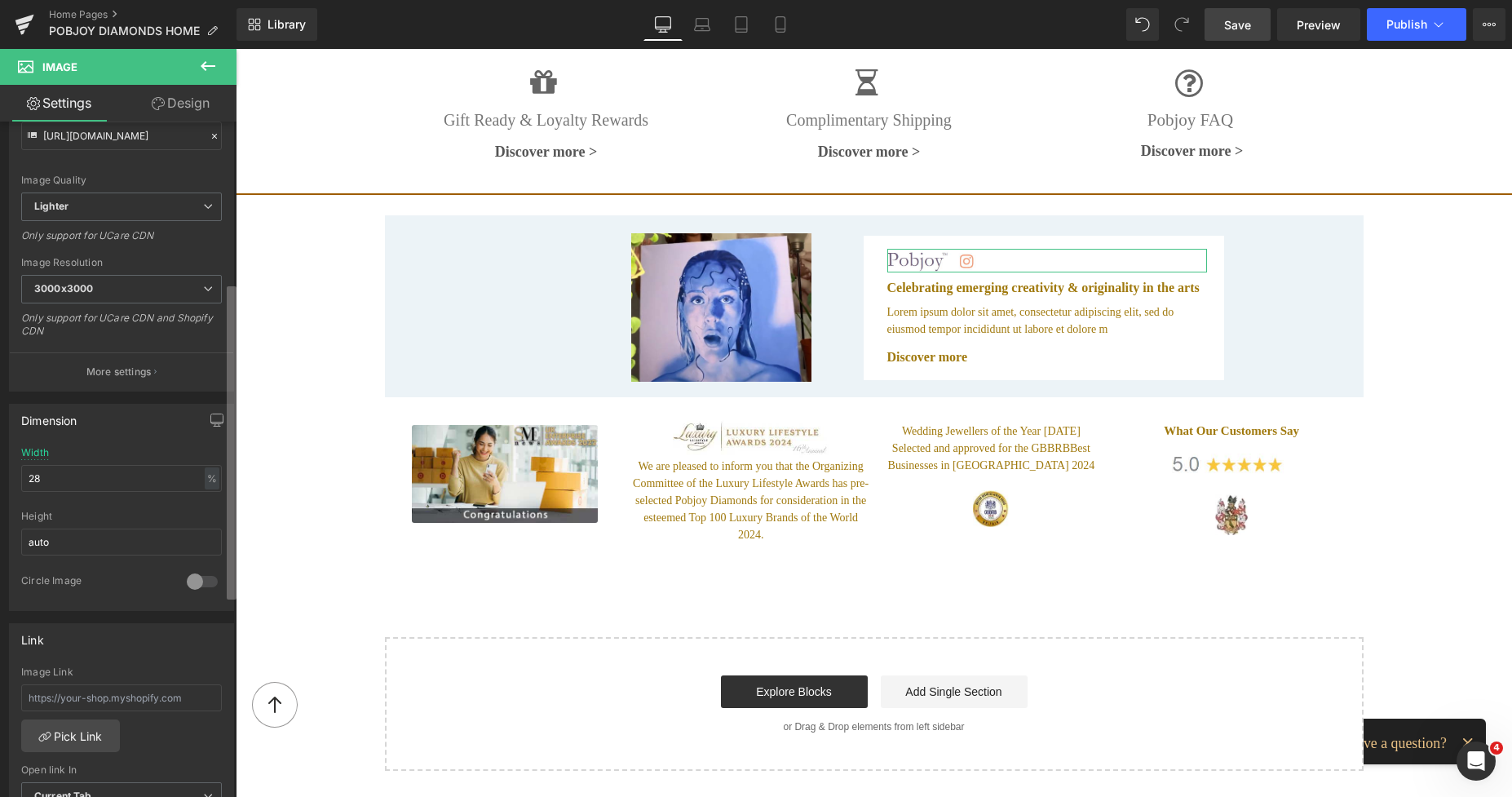
scroll to position [391, 0]
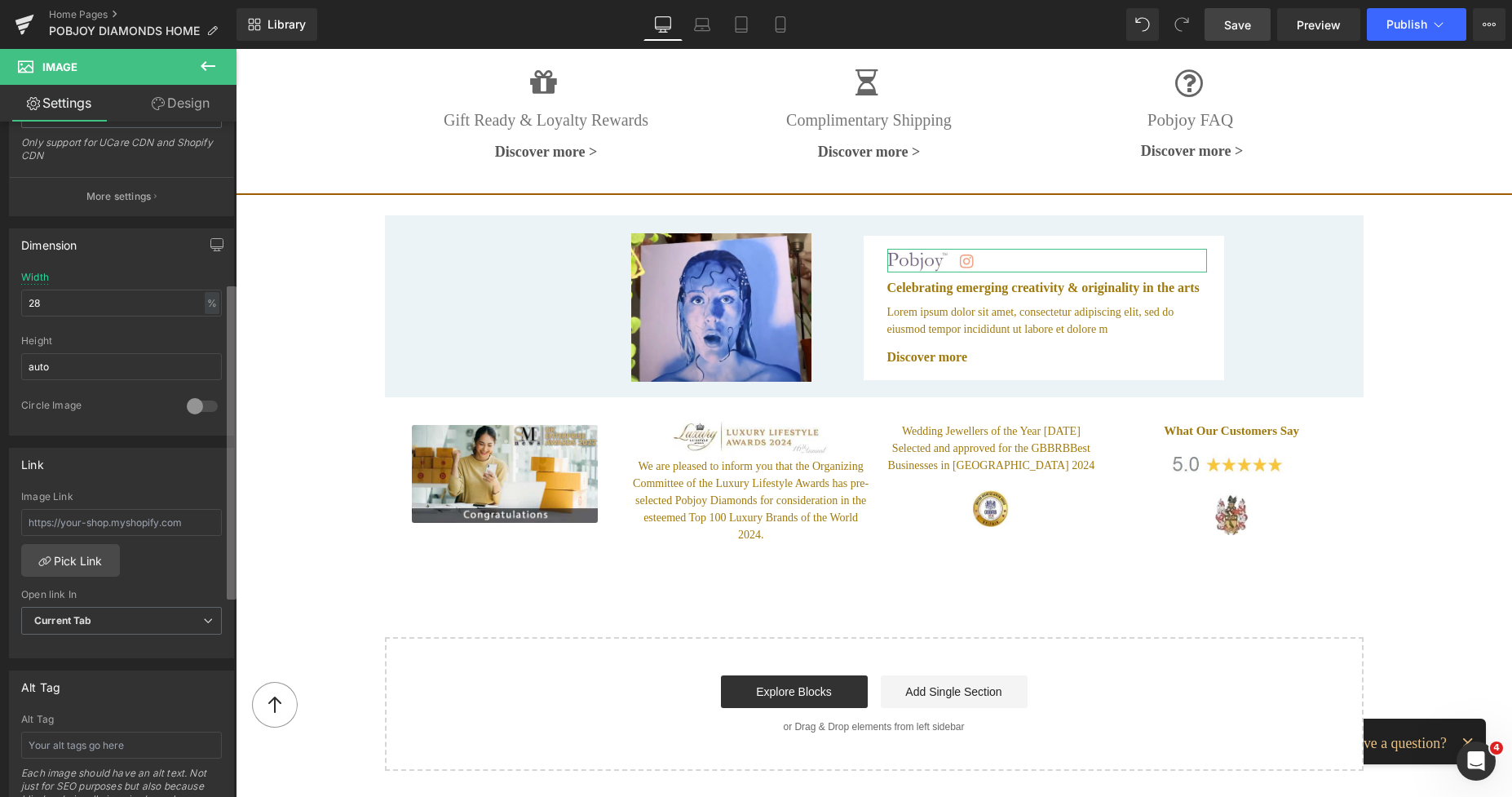
click at [225, 587] on div "Image [URL][DOMAIN_NAME] Replace Image Upload image or Browse gallery Image Src…" at bounding box center [118, 463] width 236 height 682
click at [139, 519] on input "text" at bounding box center [121, 522] width 200 height 27
paste input "[URL][DOMAIN_NAME]"
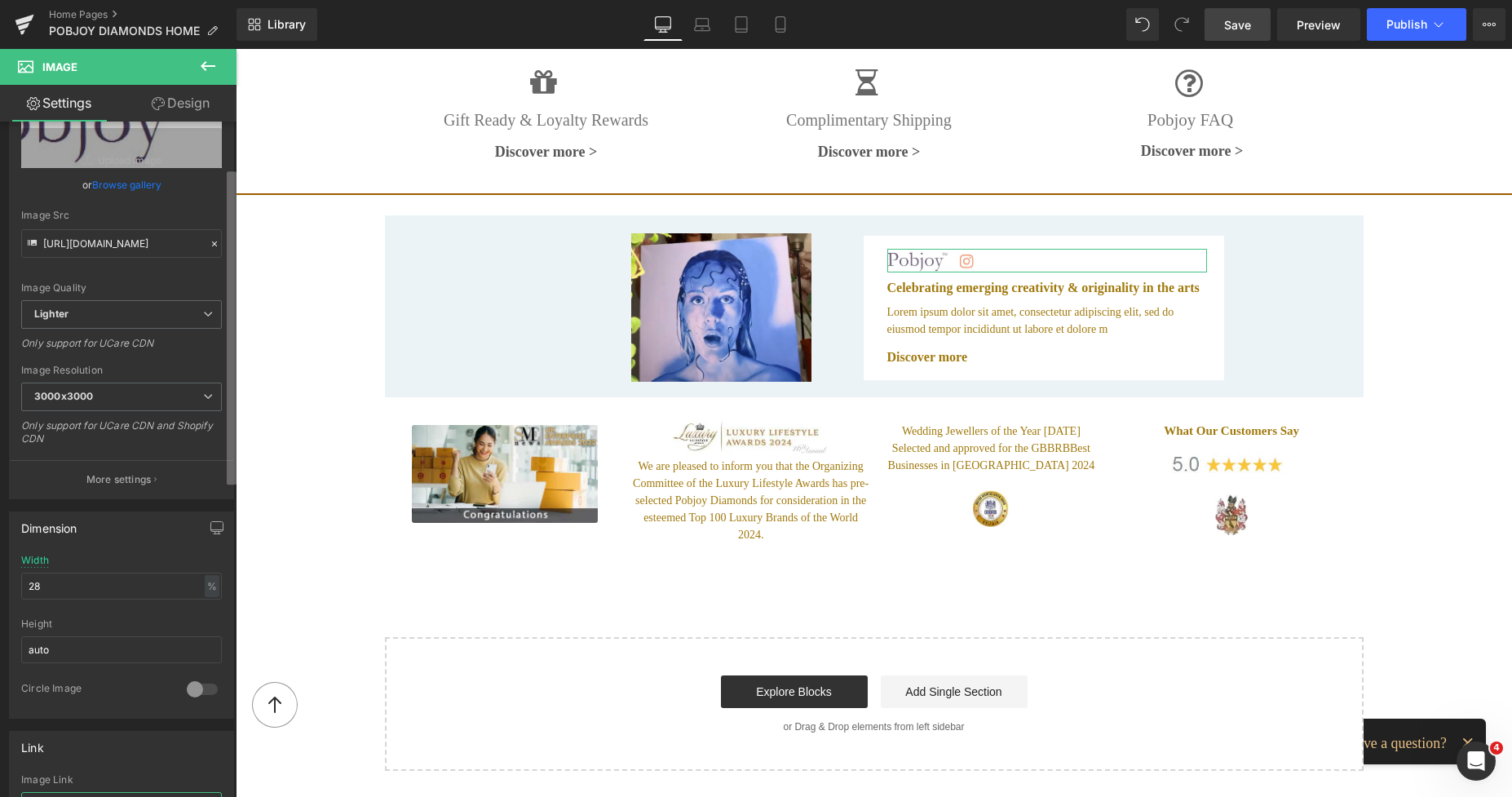
scroll to position [99, 0]
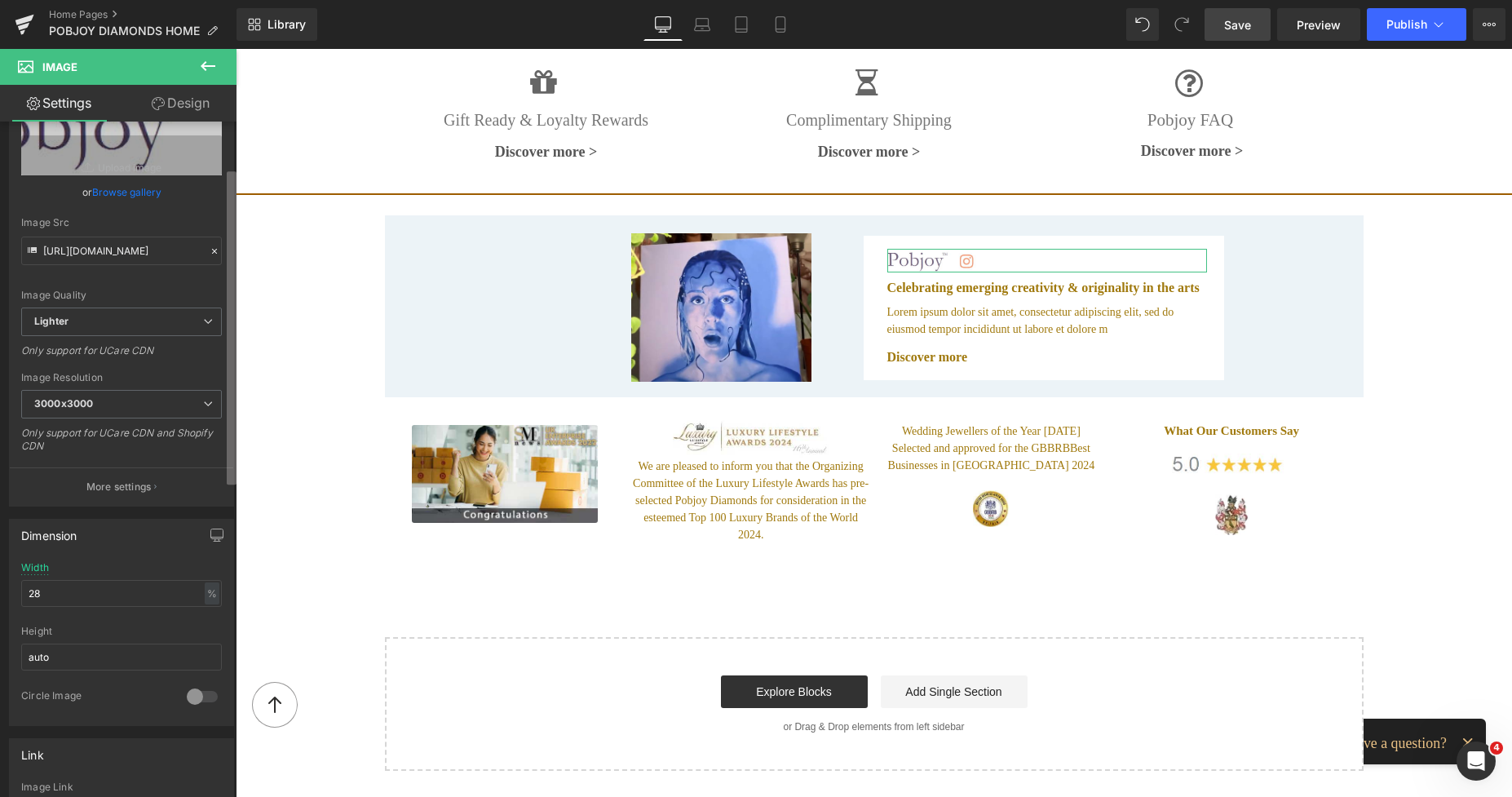
click at [232, 325] on b at bounding box center [231, 328] width 10 height 313
type input "[URL][DOMAIN_NAME]"
click at [125, 399] on span "3000x3000" at bounding box center [121, 403] width 200 height 28
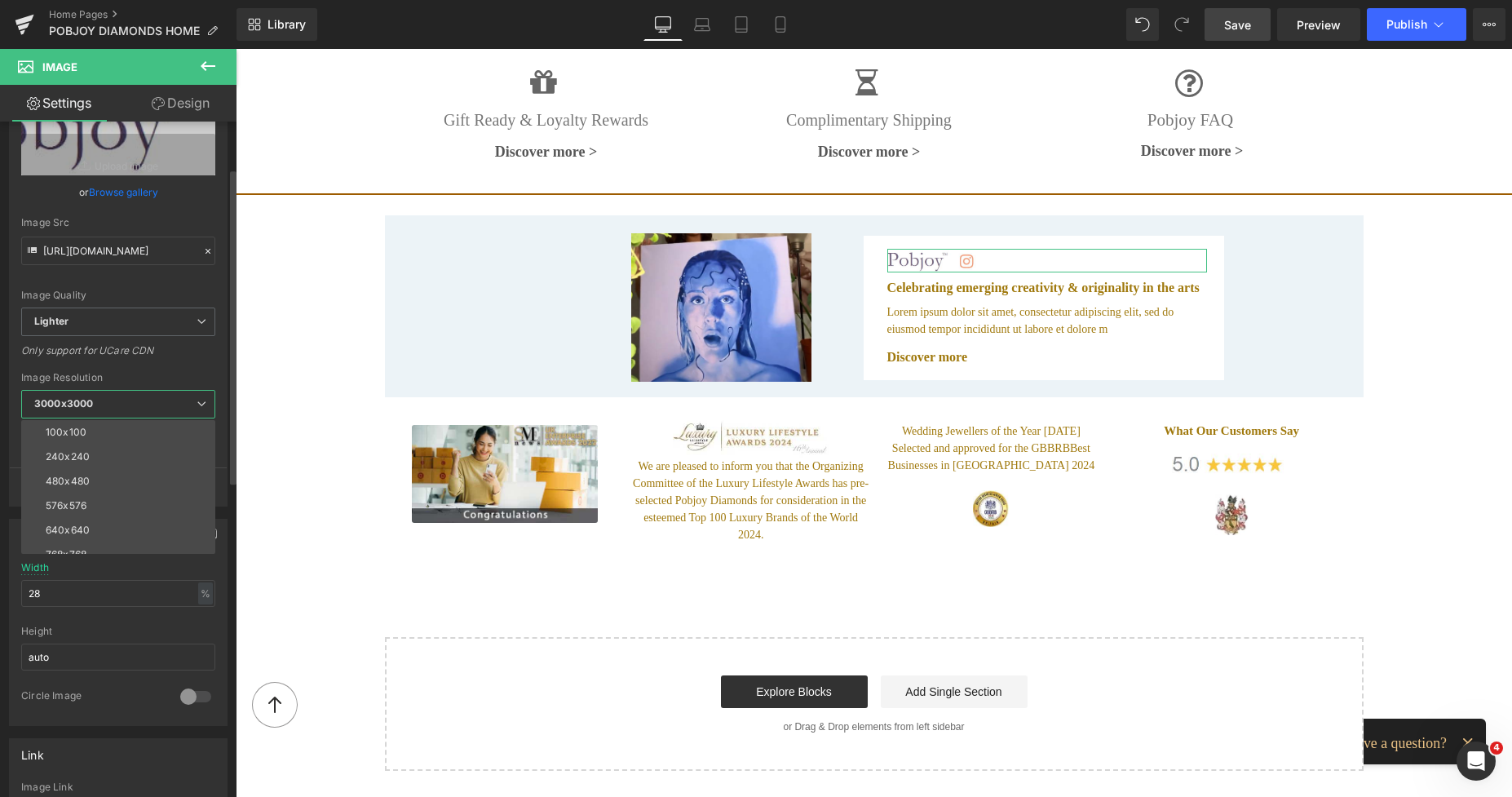
scroll to position [0, 0]
click at [88, 526] on div "640x640" at bounding box center [67, 530] width 44 height 12
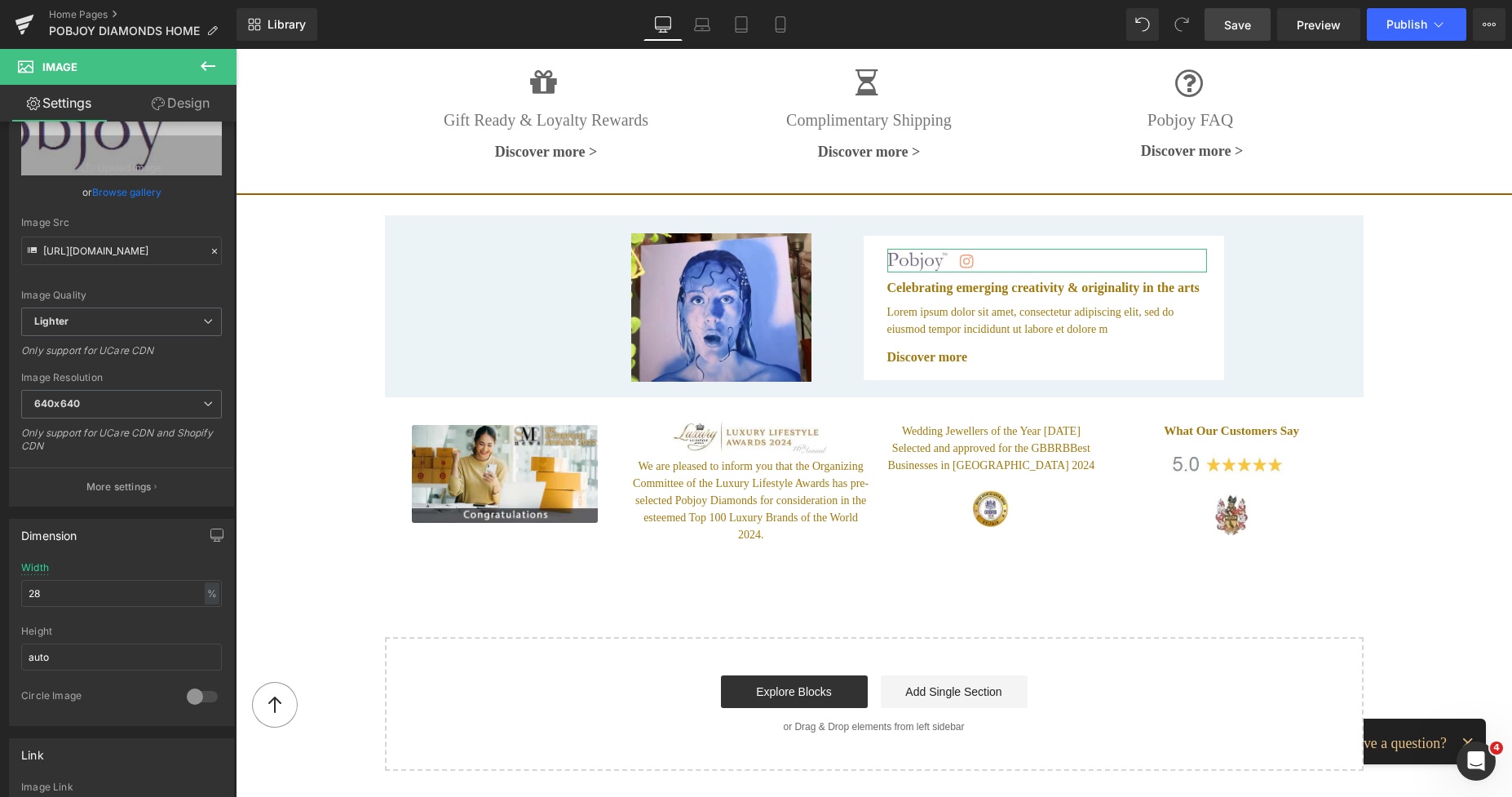
type input "[URL][DOMAIN_NAME]"
click at [1233, 29] on span "Save" at bounding box center [1237, 25] width 27 height 17
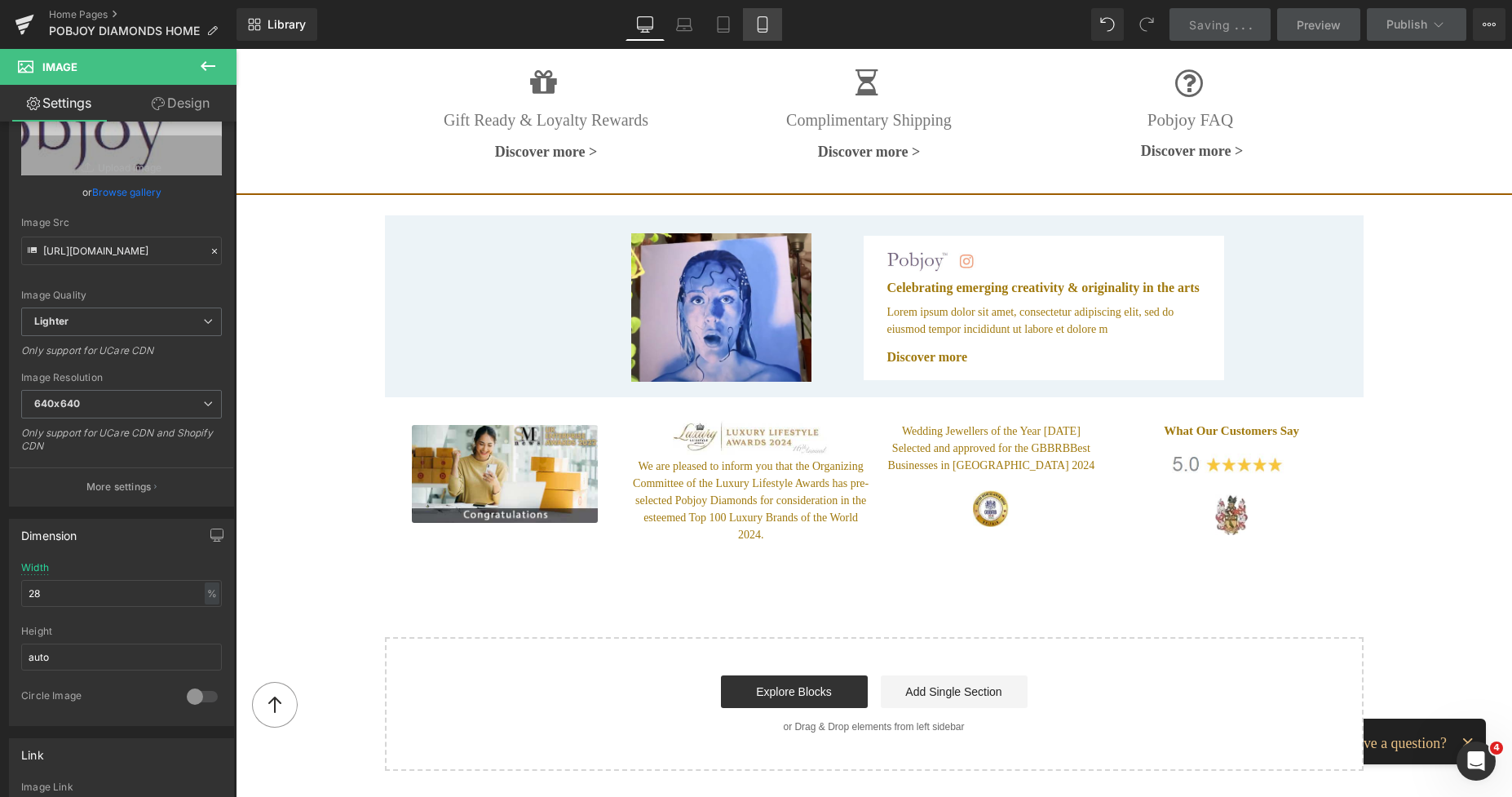
click at [771, 22] on icon at bounding box center [762, 24] width 17 height 17
type input "33"
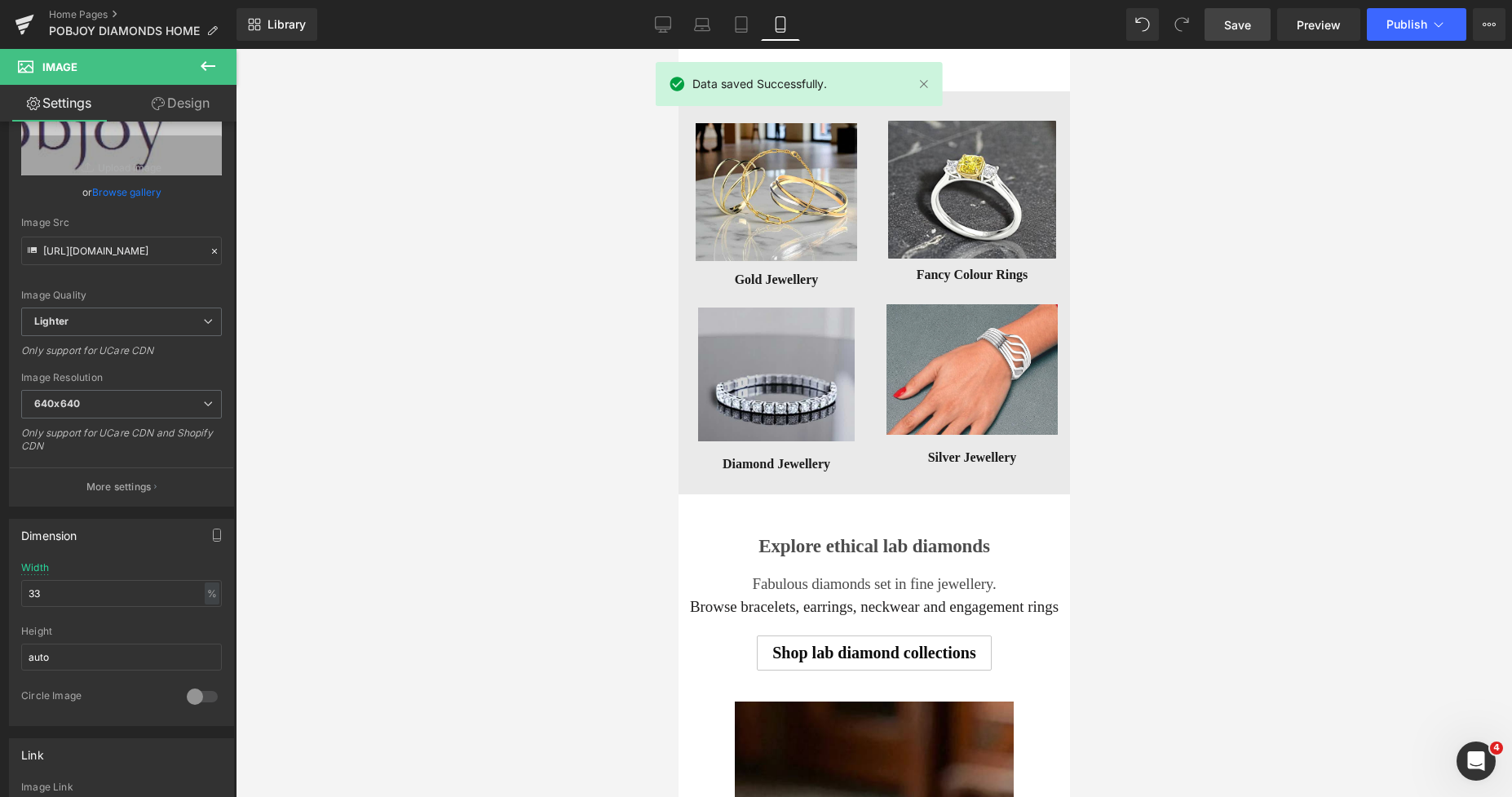
scroll to position [8091, 0]
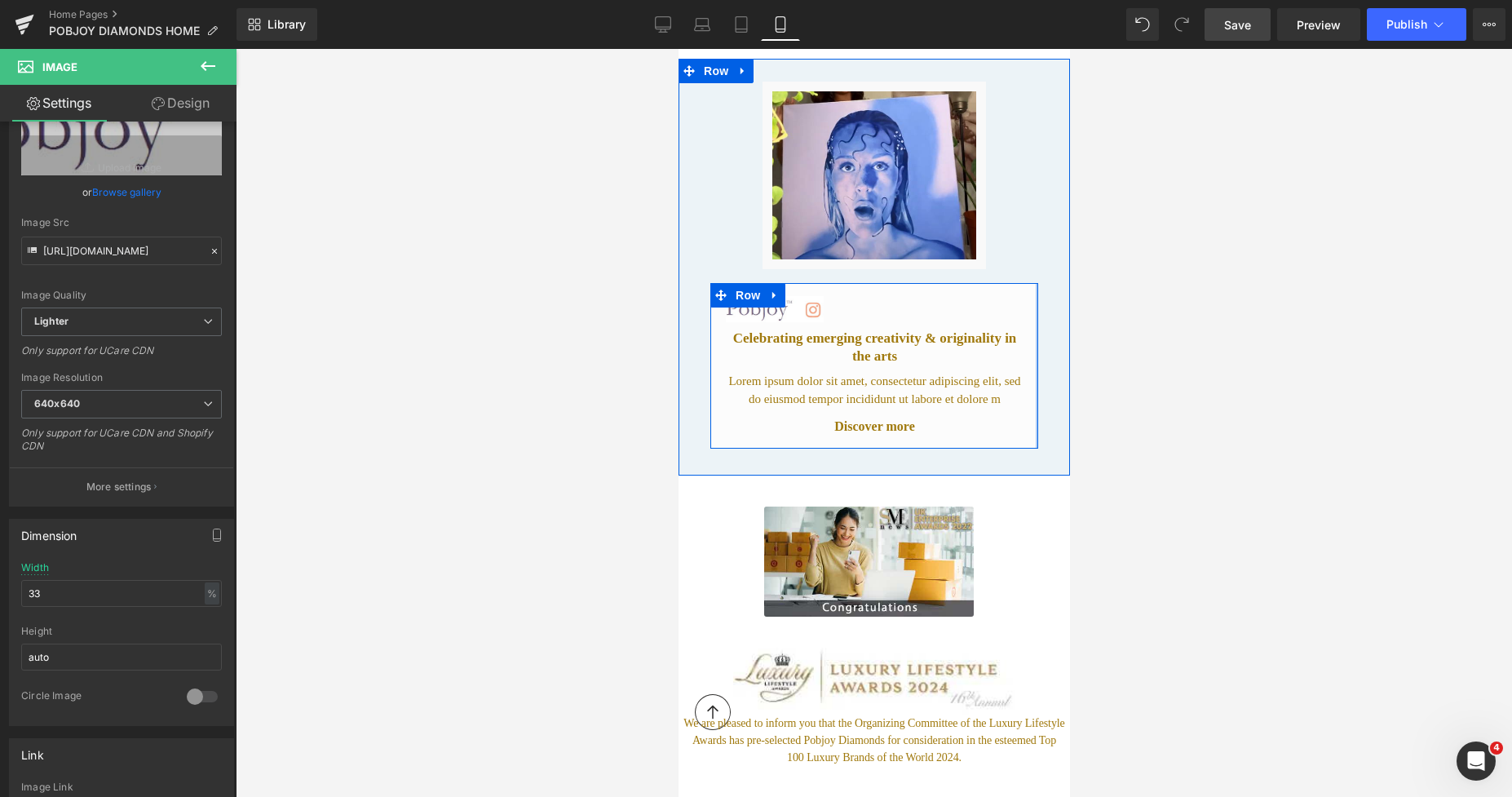
click at [1035, 311] on div at bounding box center [1036, 365] width 3 height 165
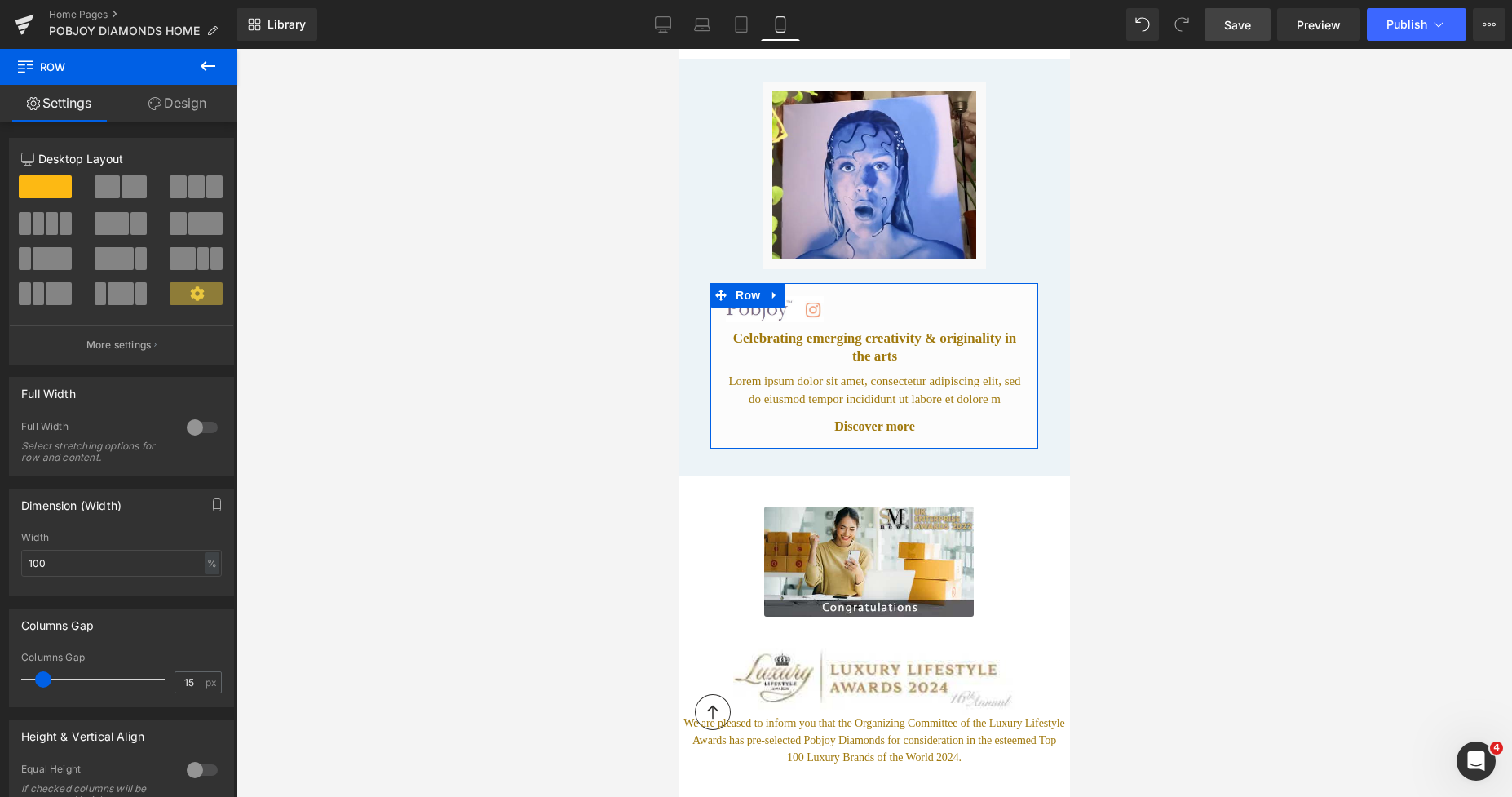
click at [189, 103] on link "Design" at bounding box center [178, 103] width 119 height 37
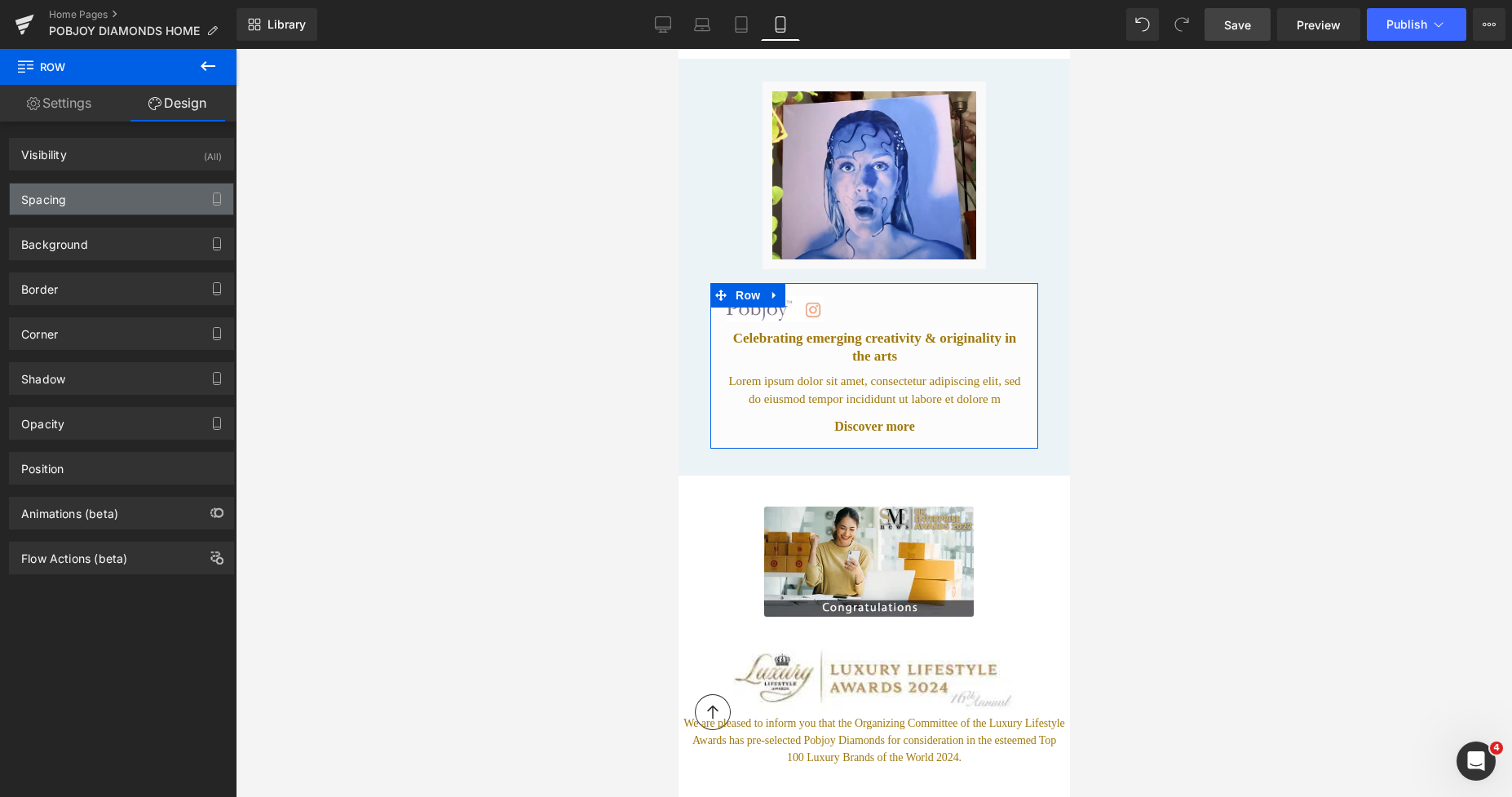
click at [60, 195] on div "Spacing" at bounding box center [44, 194] width 45 height 22
type input "3"
type input "0"
type input "16"
type input "3"
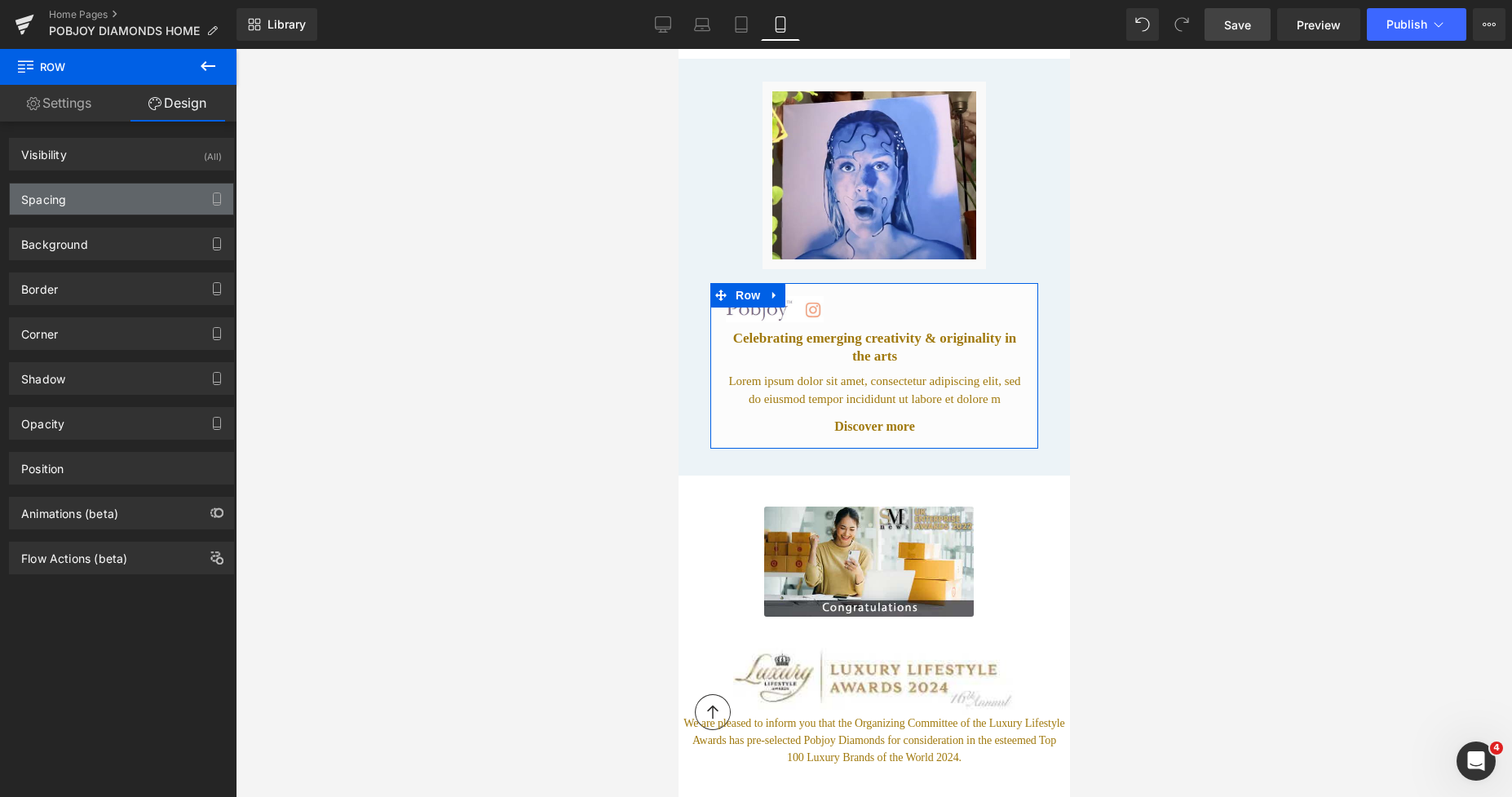
type input "15"
type input "4"
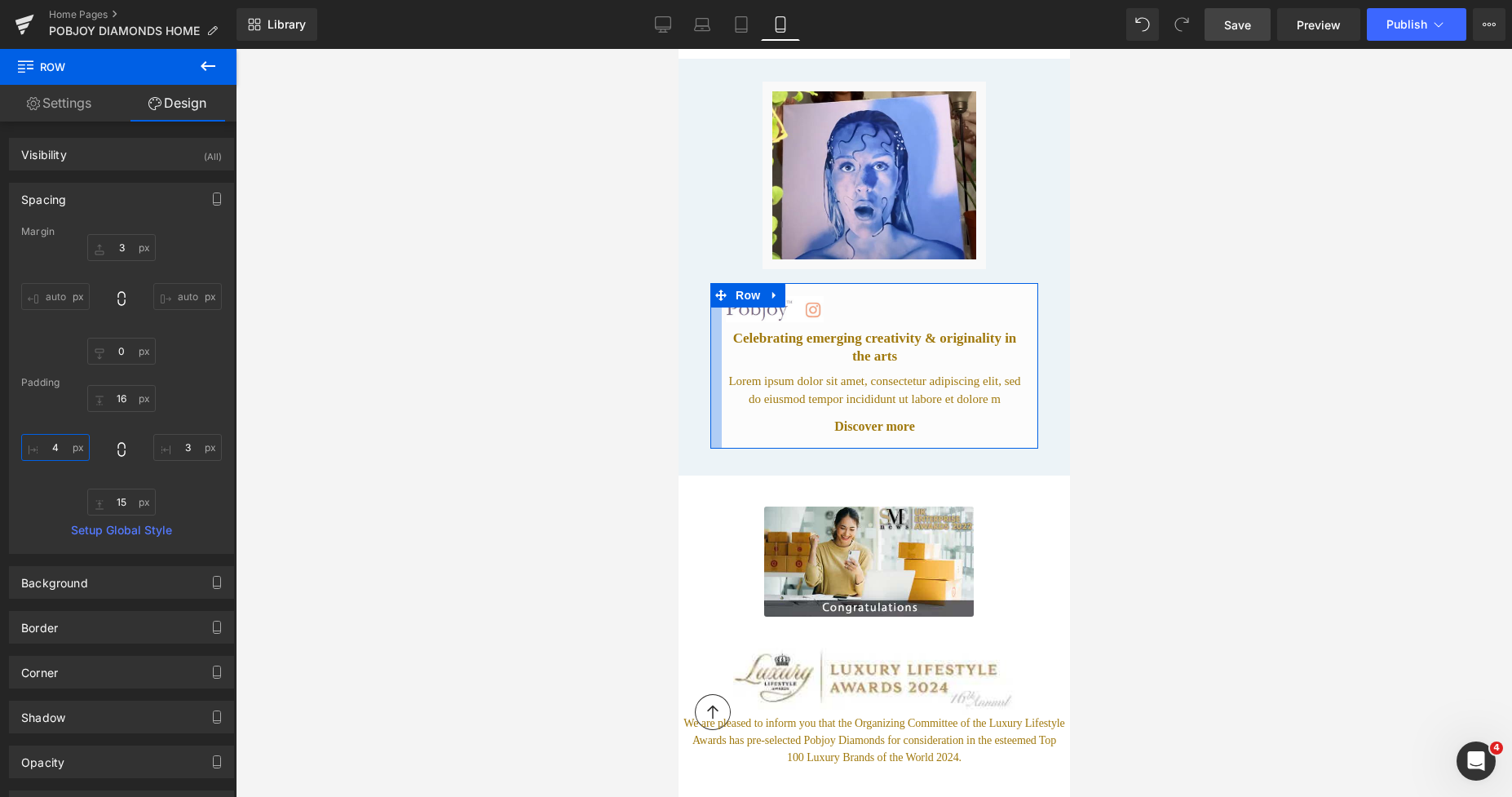
click at [55, 445] on input "4" at bounding box center [55, 447] width 68 height 27
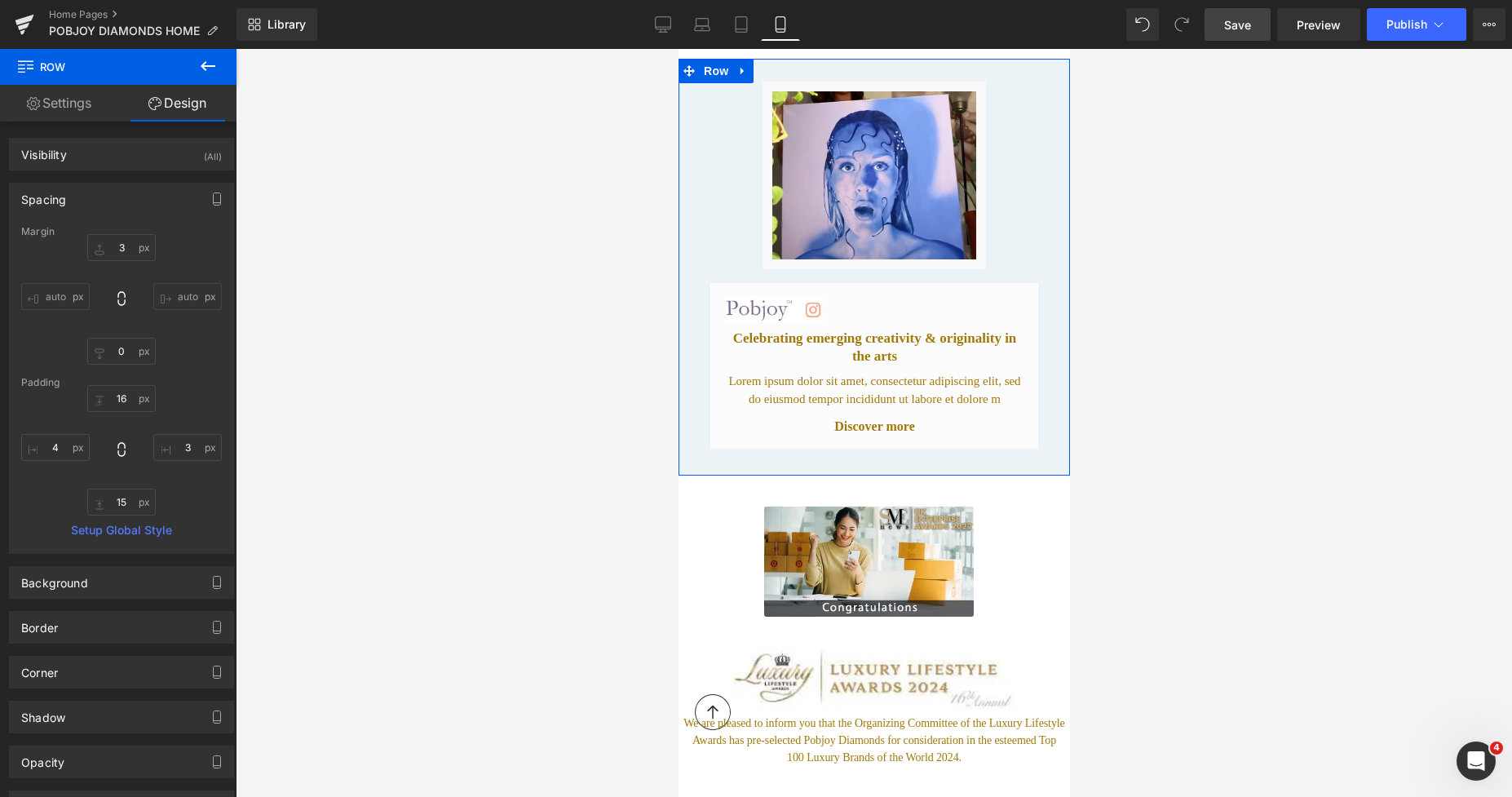
click at [697, 289] on div "Image Celebrating emerging creativity & originality in the arts Heading Lorem i…" at bounding box center [873, 364] width 380 height 168
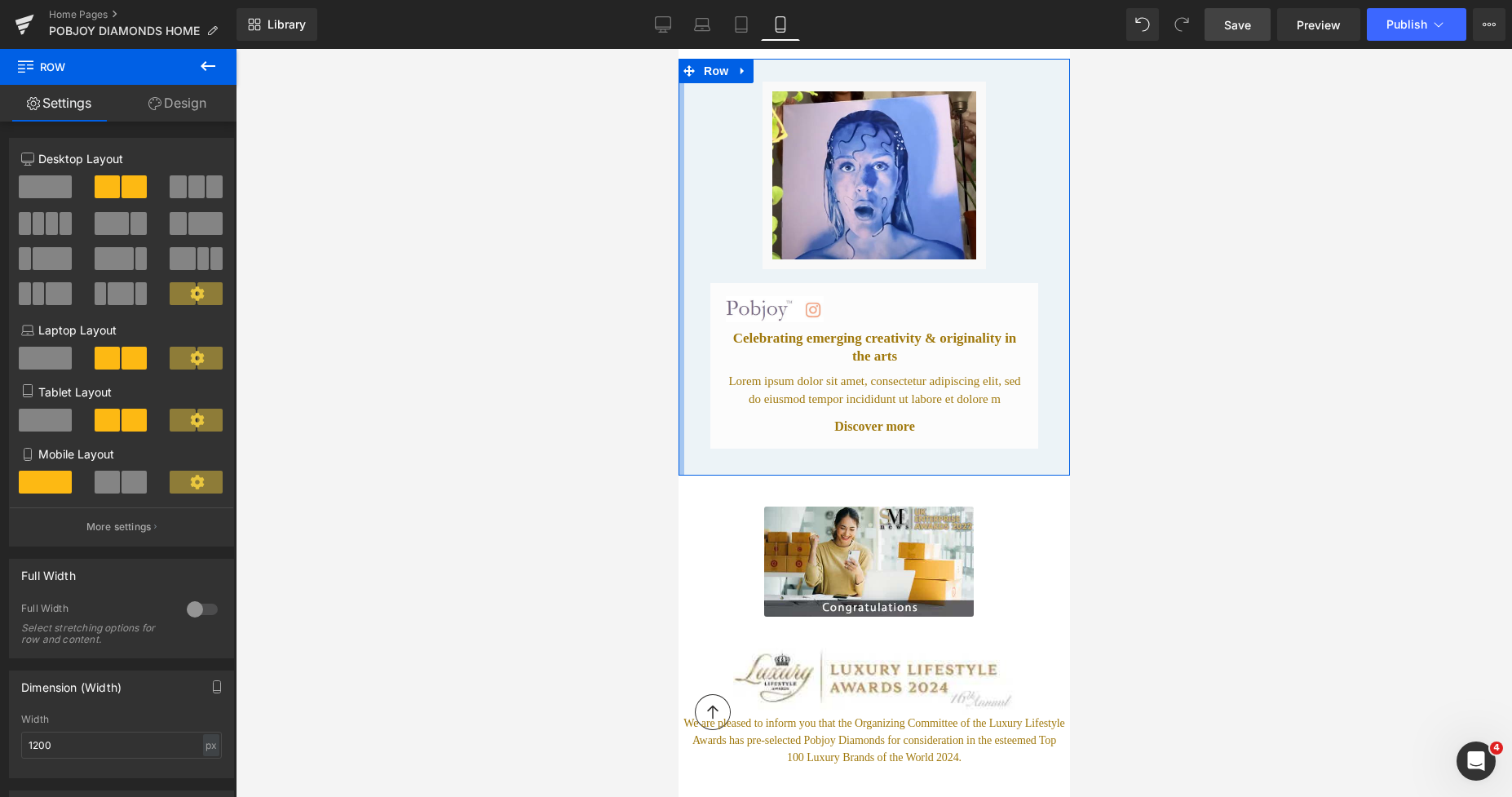
click at [681, 285] on div at bounding box center [680, 266] width 6 height 417
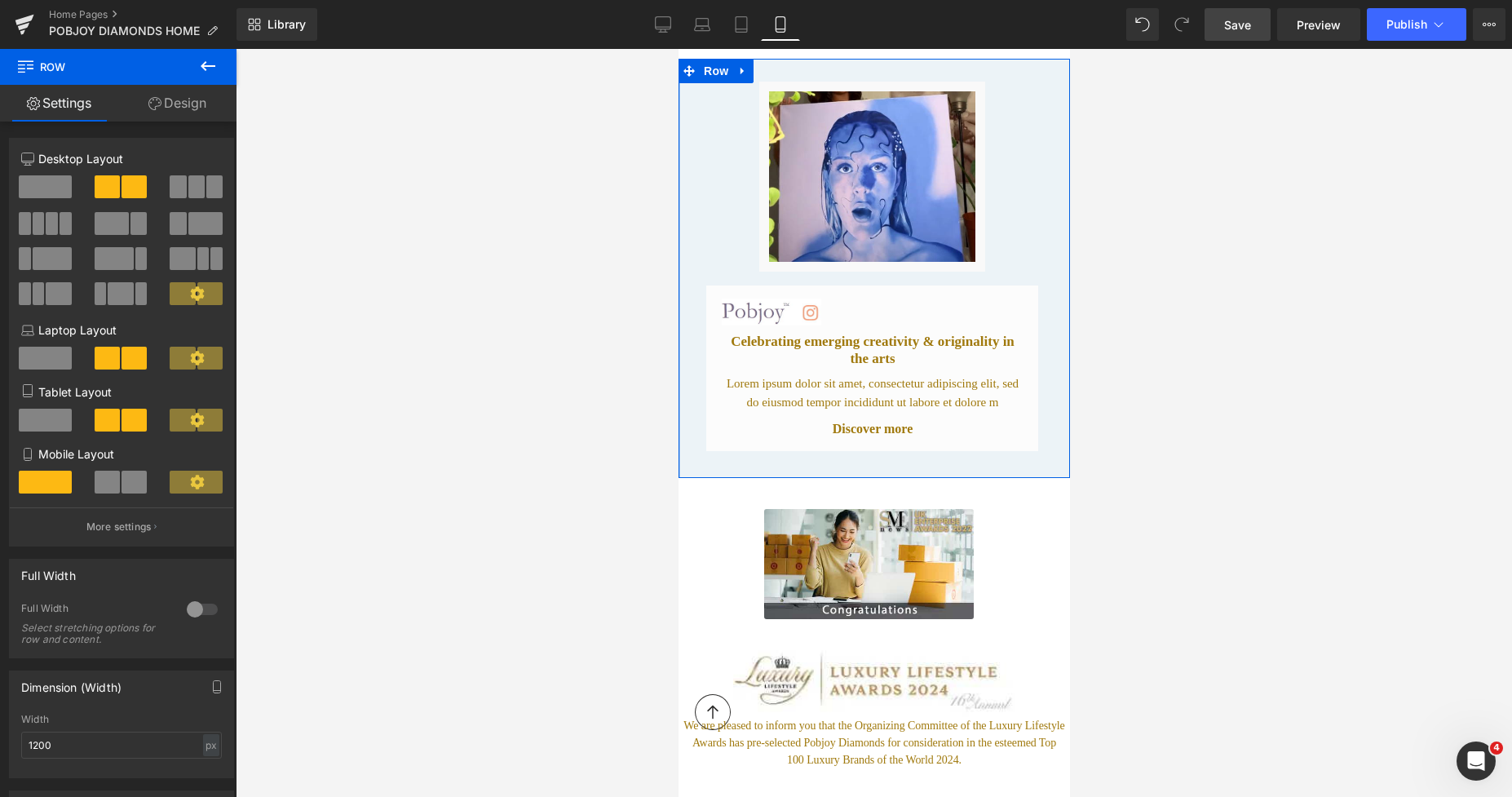
drag, startPoint x: 4, startPoint y: 235, endPoint x: 675, endPoint y: 284, distance: 672.8
drag, startPoint x: 1244, startPoint y: 27, endPoint x: 377, endPoint y: 109, distance: 870.9
click at [1244, 27] on span "Save" at bounding box center [1237, 25] width 27 height 17
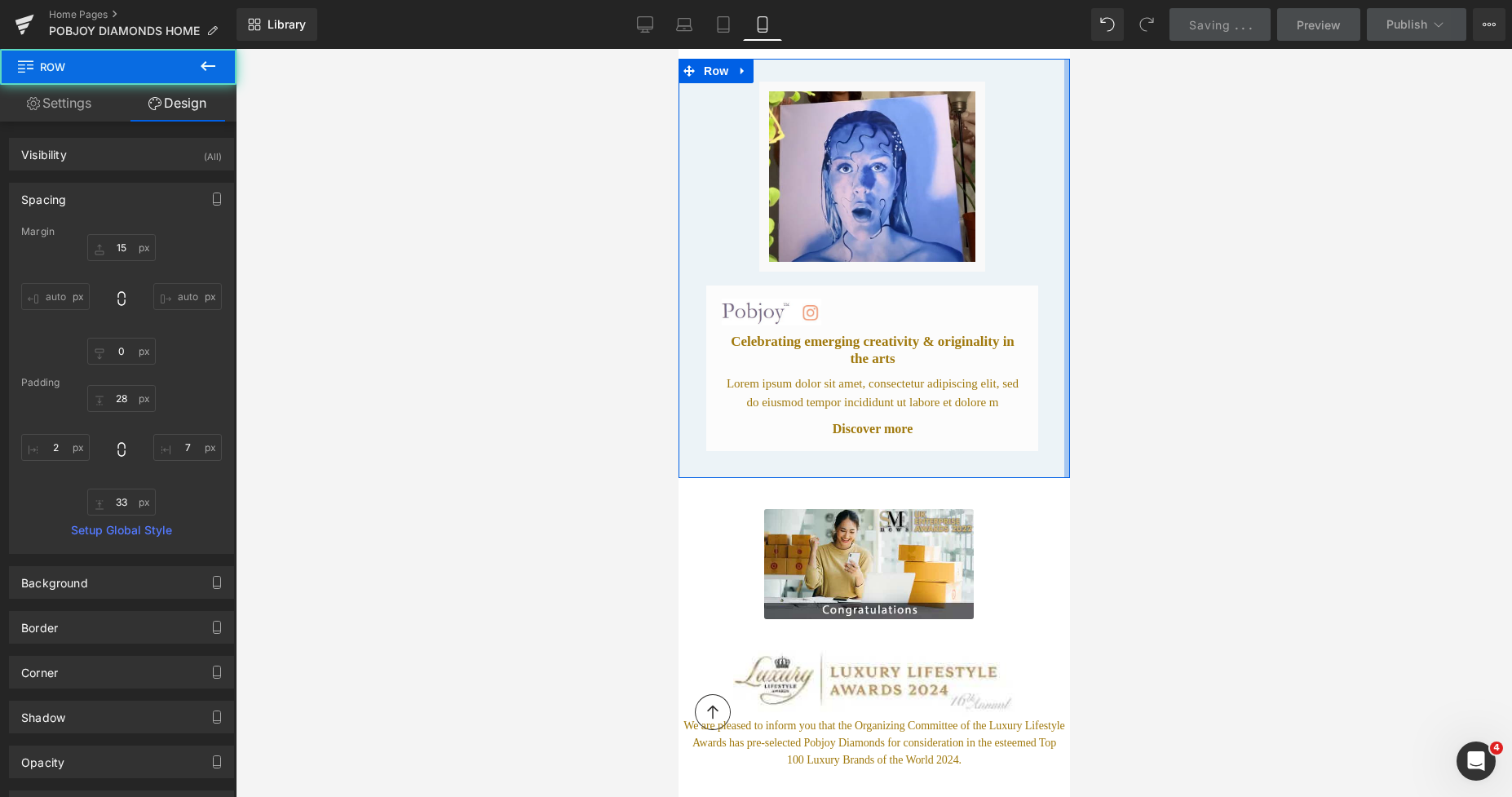
type input "15"
type input "0"
type input "28"
type input "7"
type input "33"
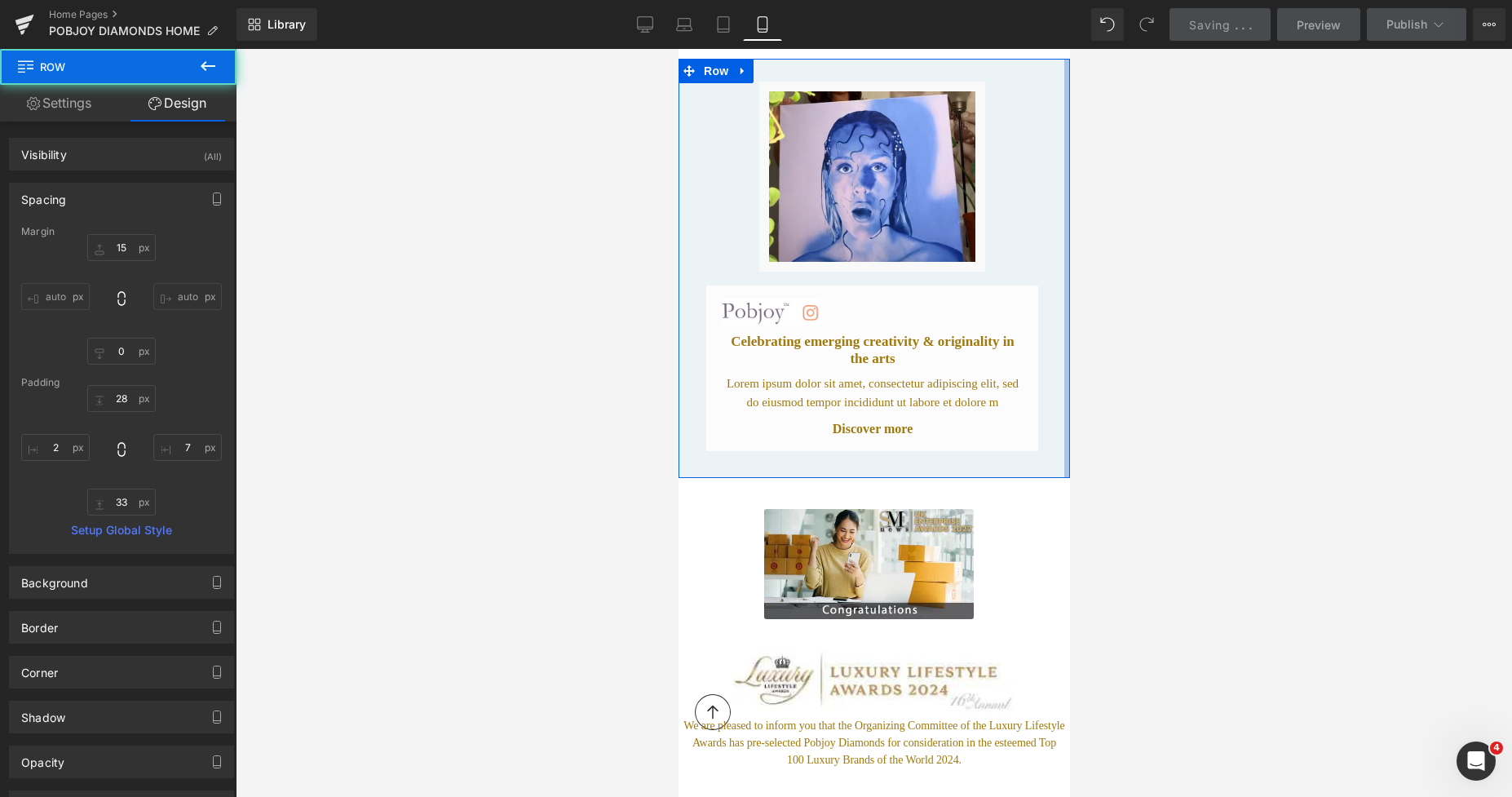
type input "2"
type input "4px"
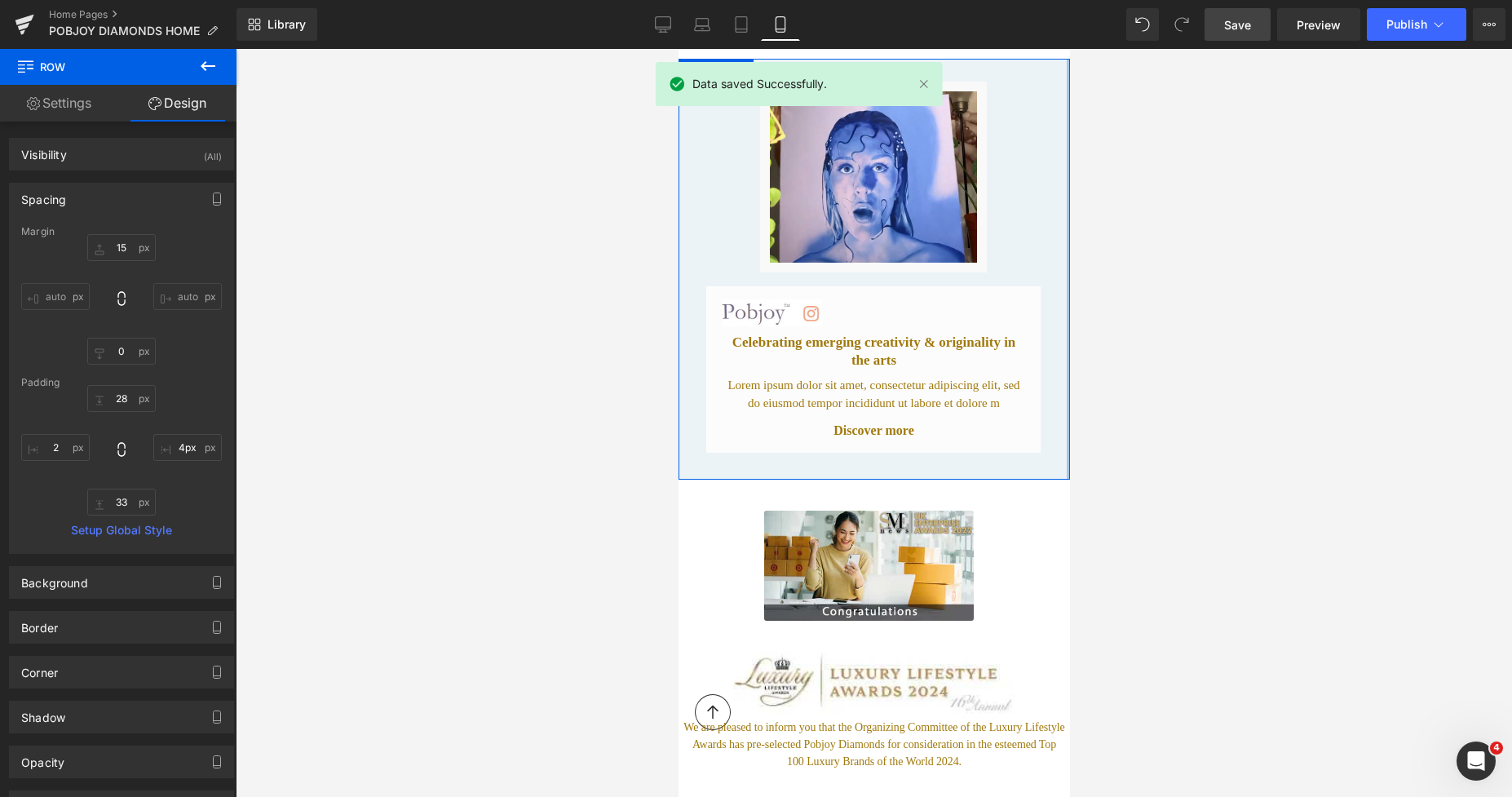
drag, startPoint x: 1052, startPoint y: 155, endPoint x: 1064, endPoint y: 155, distance: 12.0
click at [1223, 29] on link "Save" at bounding box center [1237, 24] width 66 height 33
click at [746, 308] on icon at bounding box center [742, 313] width 9 height 10
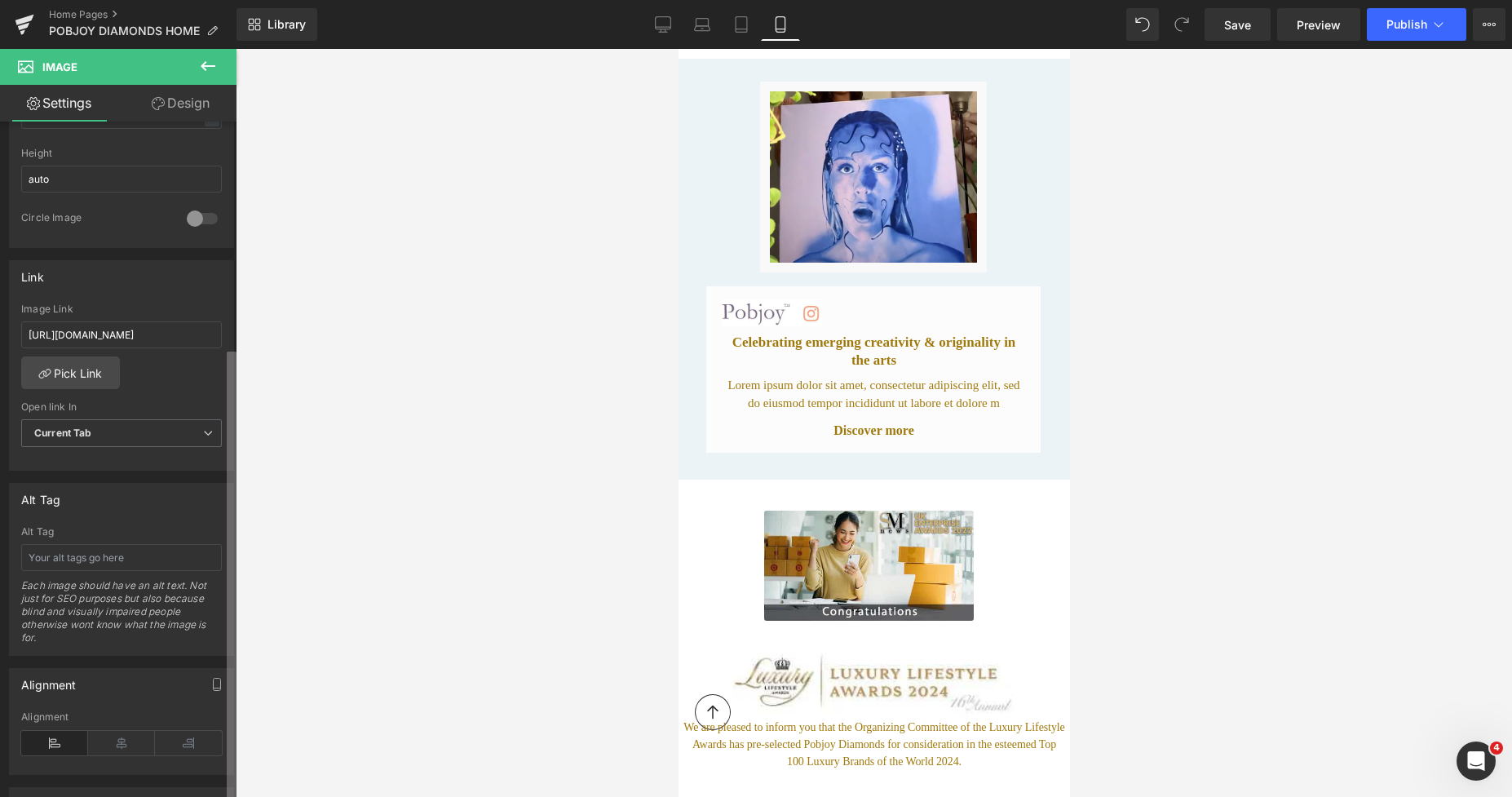
scroll to position [589, 0]
click at [236, 762] on div "Image You are previewing how the will restyle your page. You can not edit Eleme…" at bounding box center [756, 412] width 1512 height 824
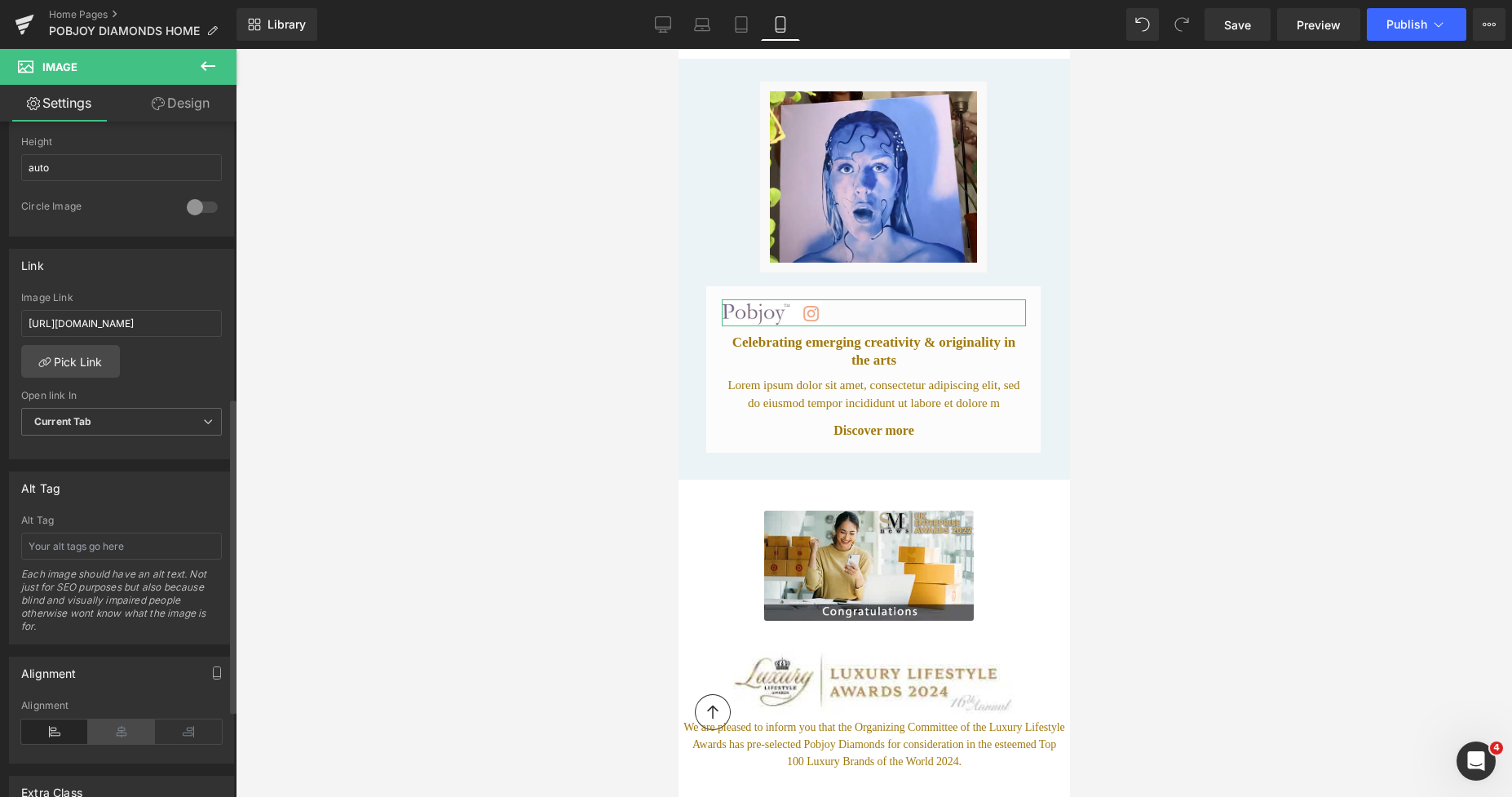
click at [109, 727] on icon at bounding box center [121, 731] width 67 height 24
click at [1254, 296] on div at bounding box center [873, 422] width 1276 height 747
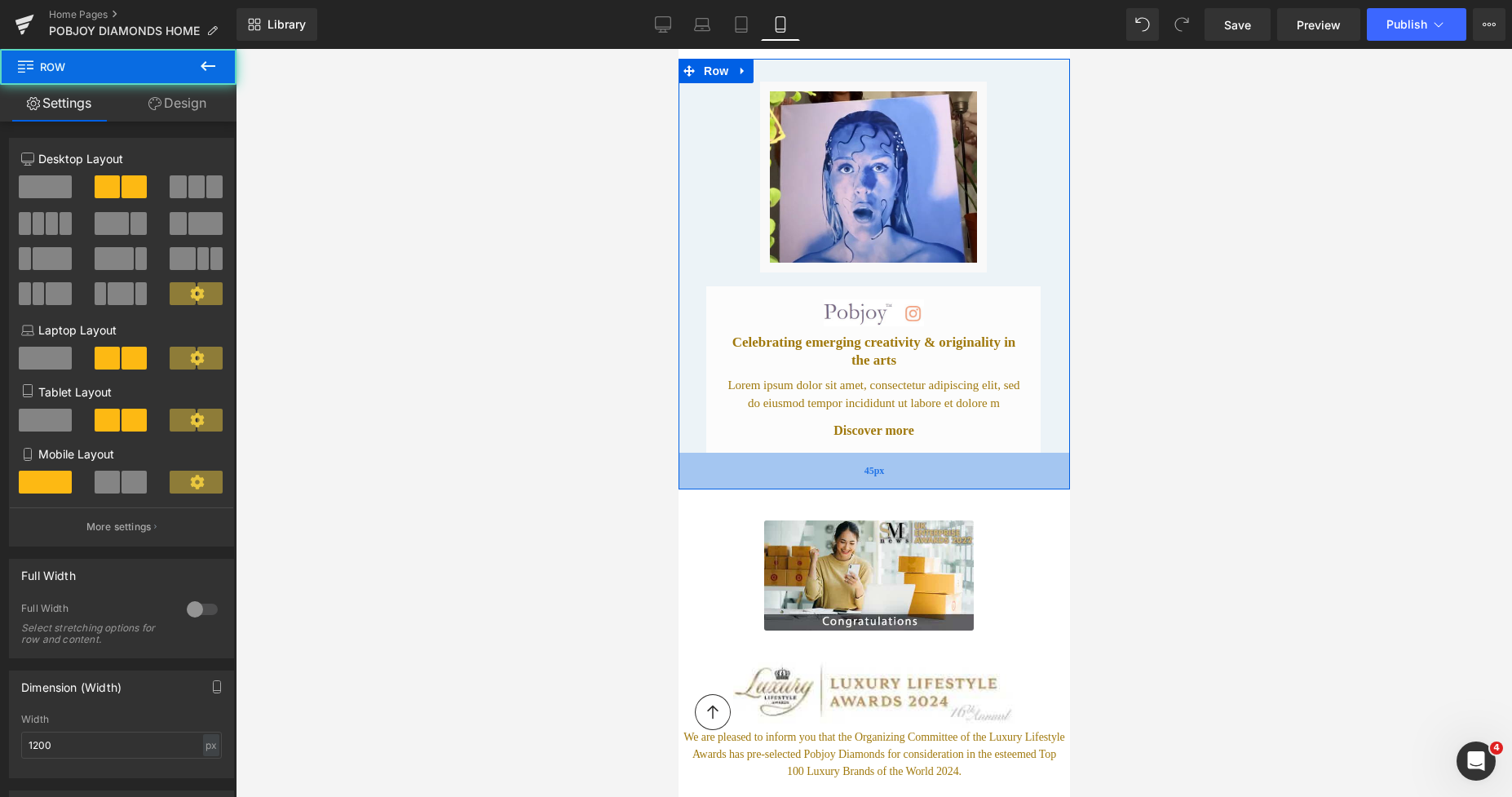
drag, startPoint x: 941, startPoint y: 459, endPoint x: 948, endPoint y: 468, distance: 11.4
click at [948, 468] on div "45px" at bounding box center [873, 471] width 392 height 37
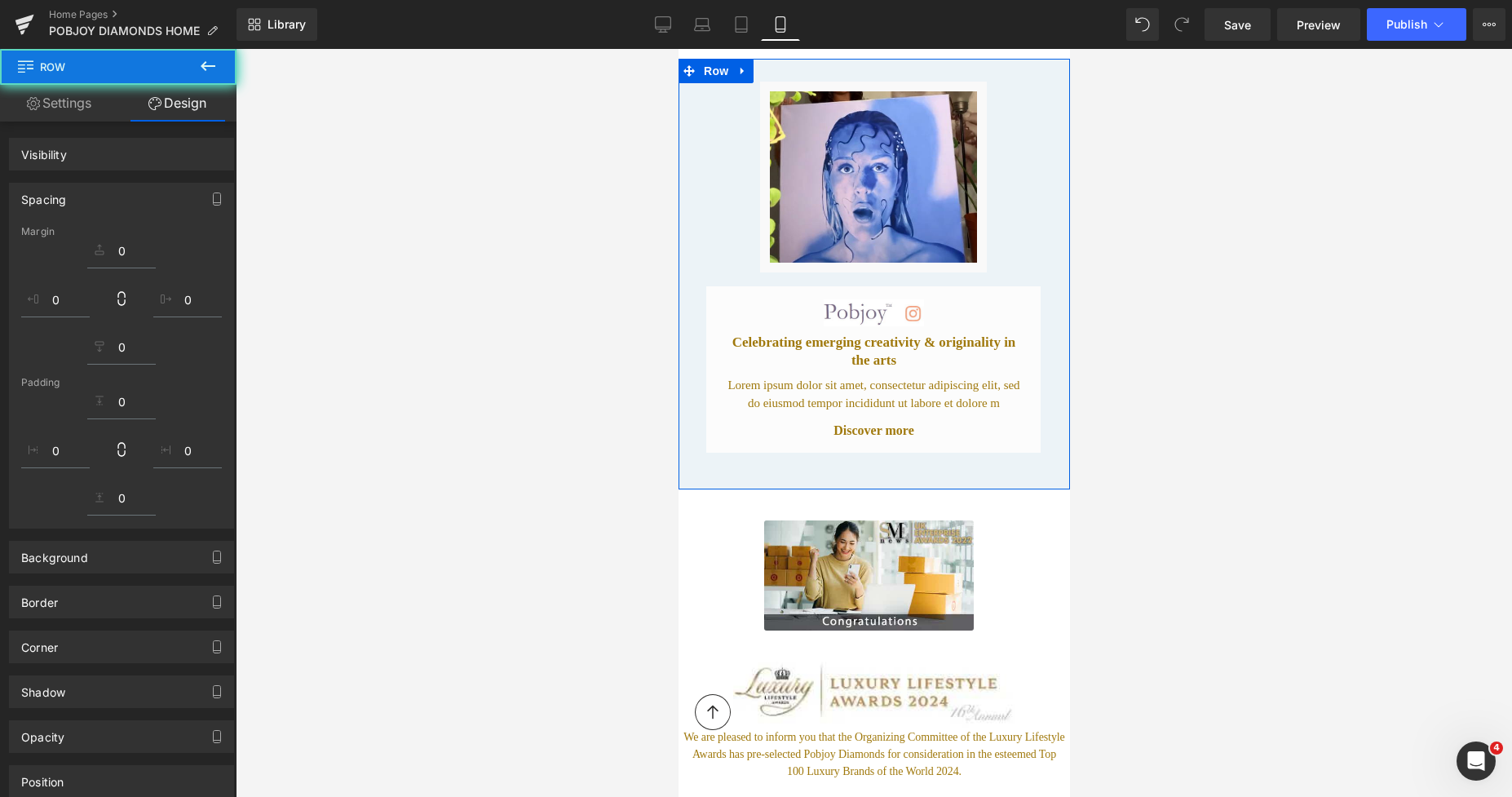
click at [1198, 363] on div at bounding box center [873, 422] width 1276 height 747
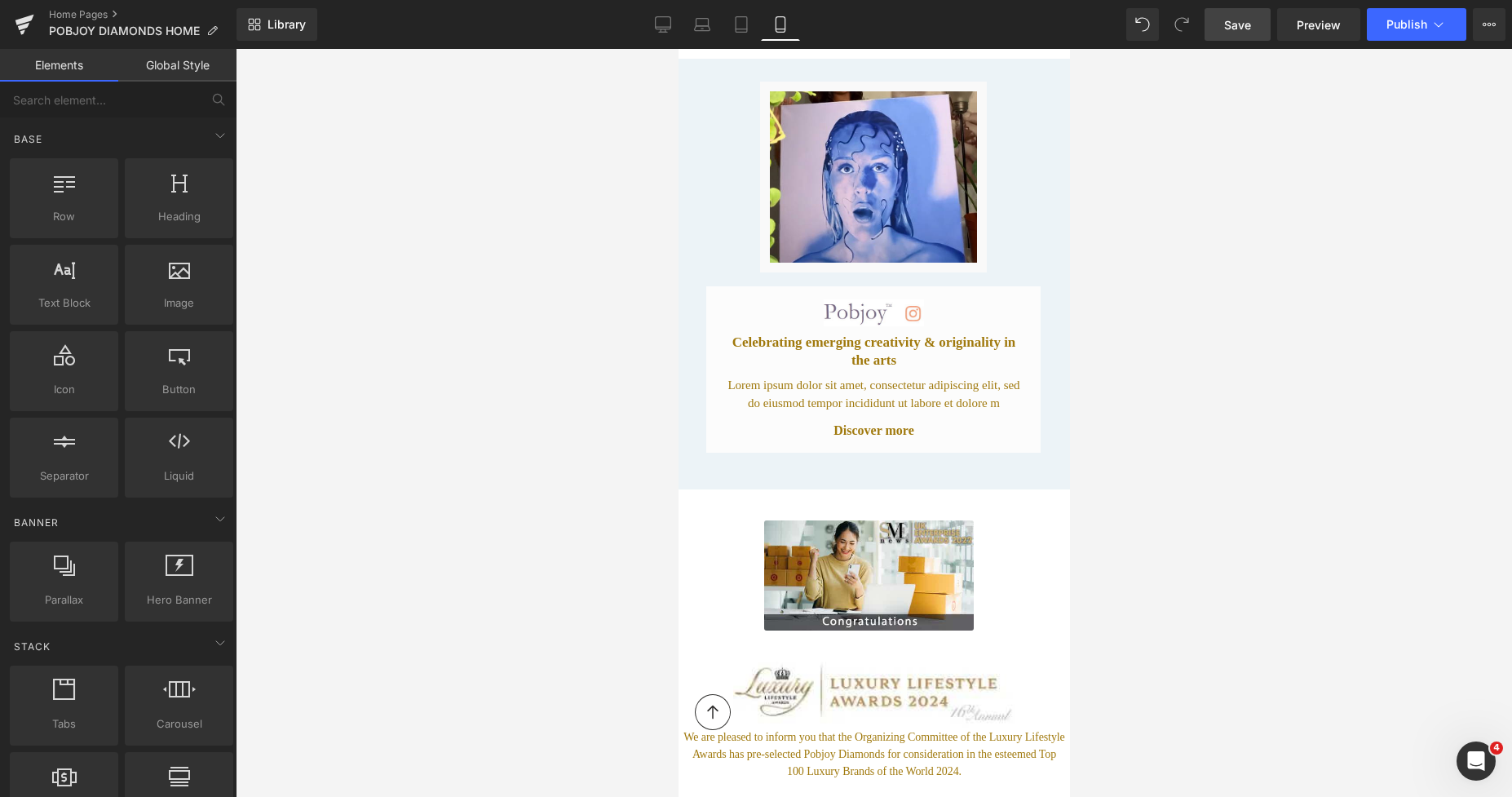
click at [1233, 20] on span "Save" at bounding box center [1237, 25] width 27 height 17
click at [1309, 28] on span "Preview" at bounding box center [1318, 25] width 44 height 17
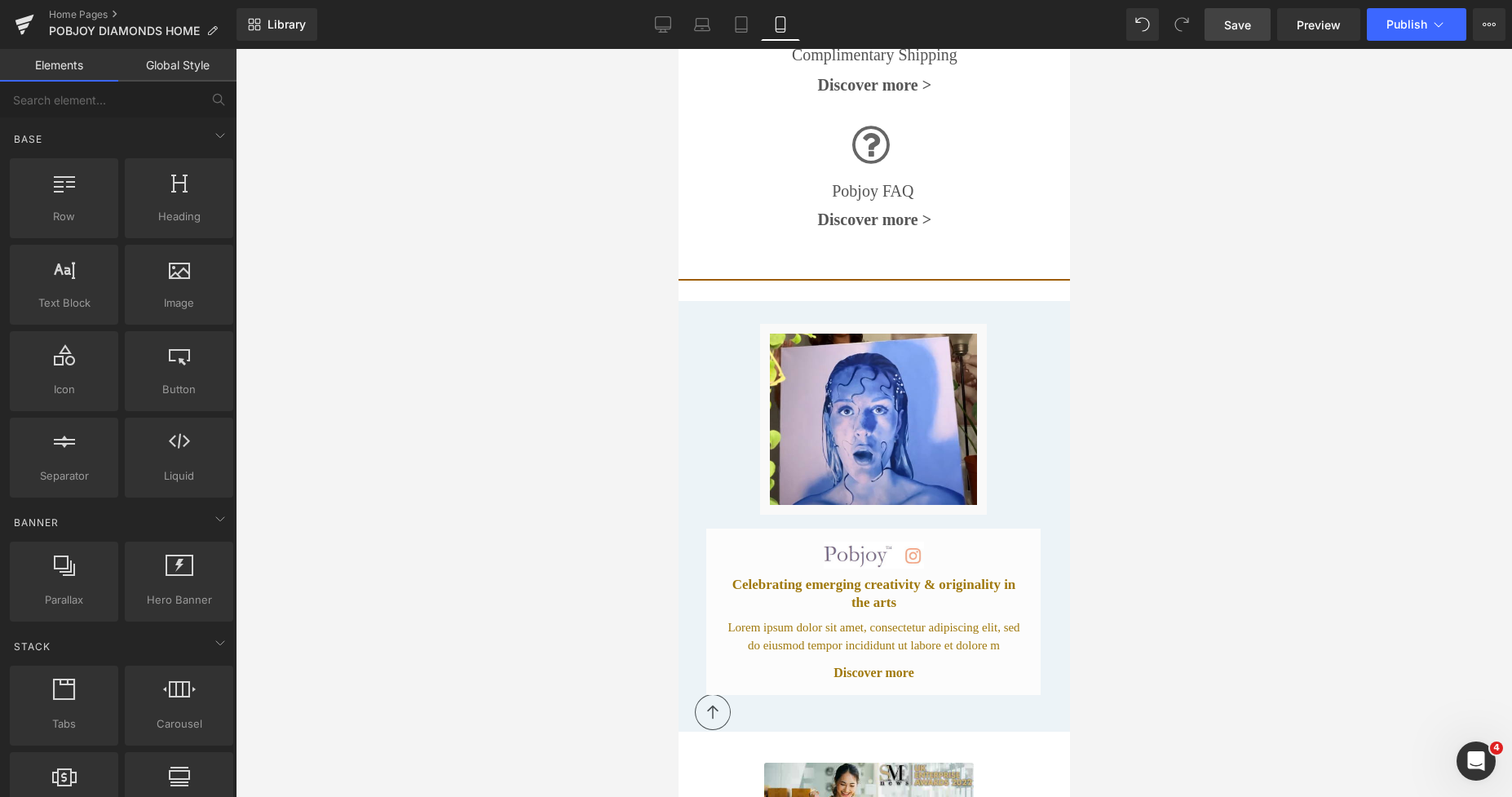
scroll to position [7952, 0]
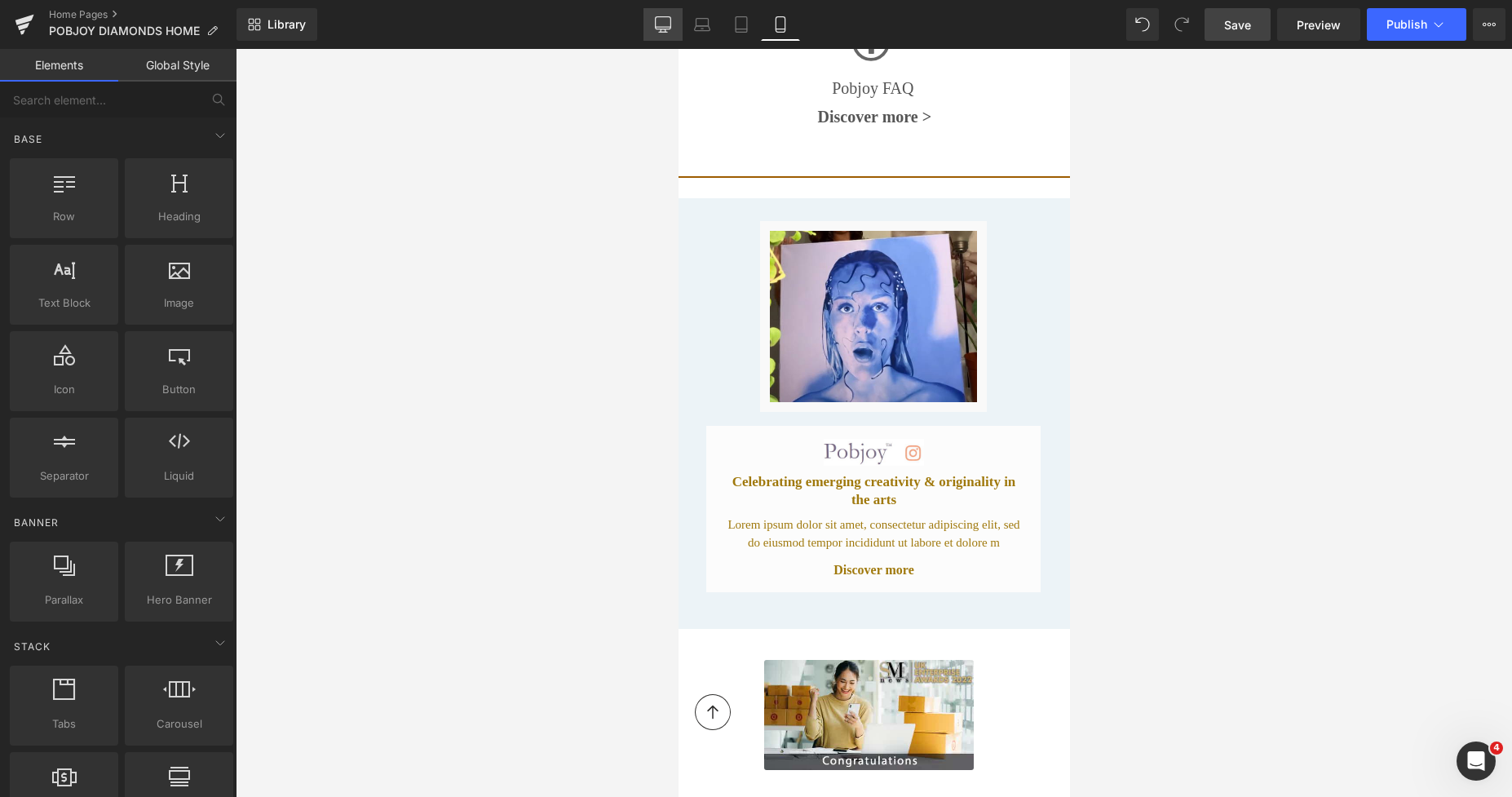
drag, startPoint x: 666, startPoint y: 21, endPoint x: 454, endPoint y: 68, distance: 217.1
click at [666, 21] on icon at bounding box center [663, 24] width 17 height 17
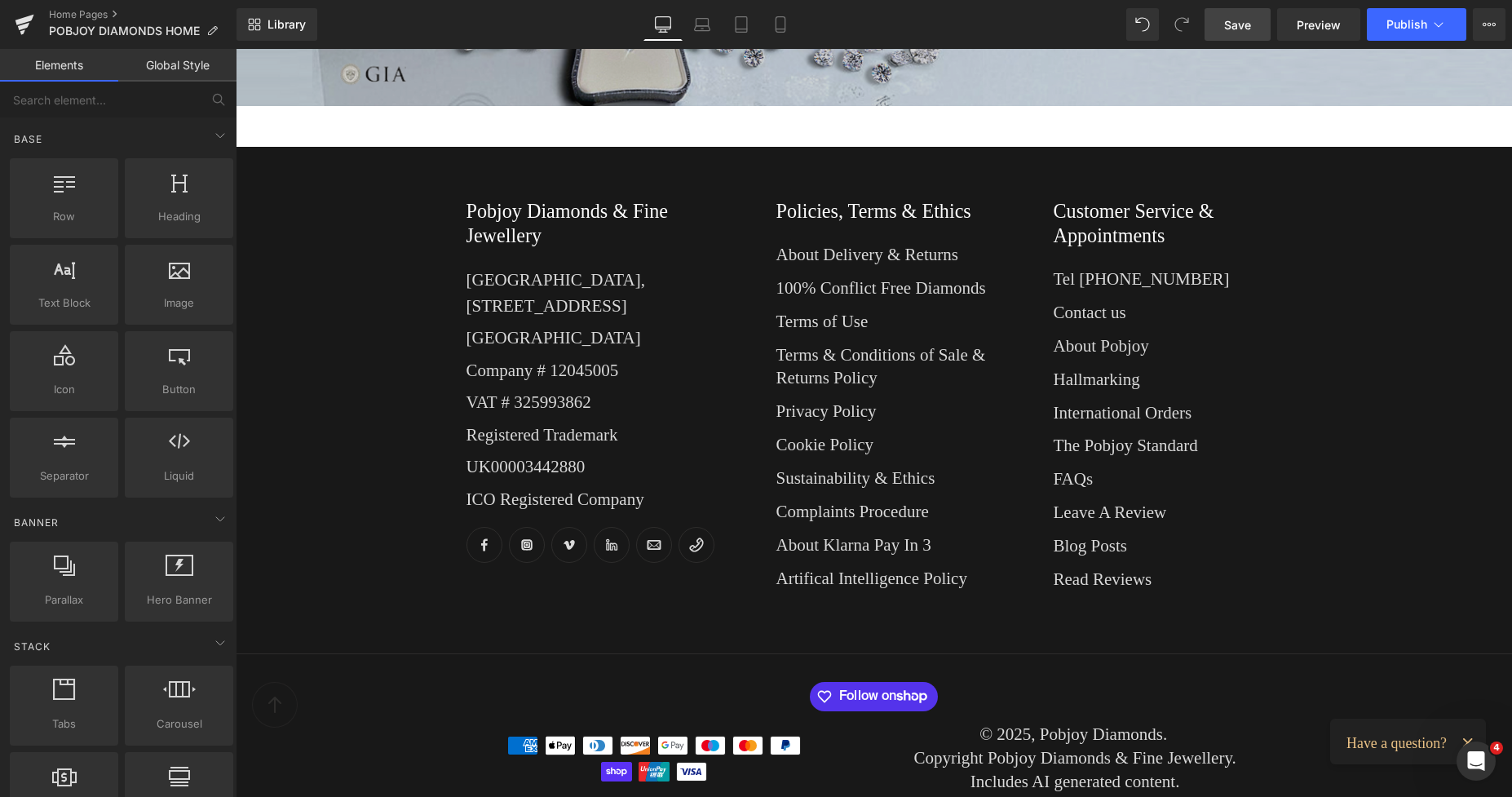
scroll to position [2971, 0]
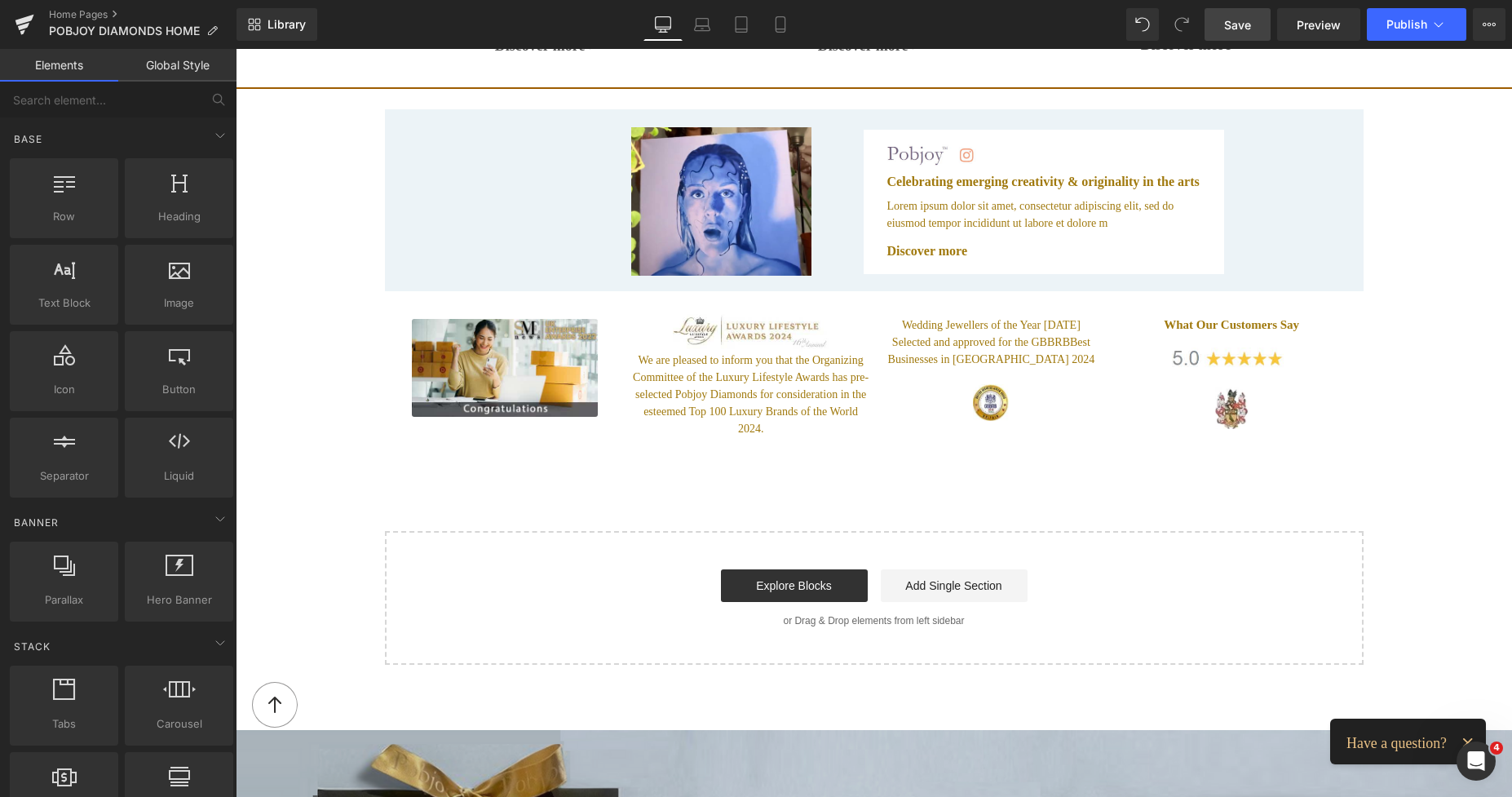
click at [918, 204] on p "Lorem ipsum dolor sit amet, consectetur adipiscing elit, sed do eiusmod tempor …" at bounding box center [1047, 214] width 320 height 34
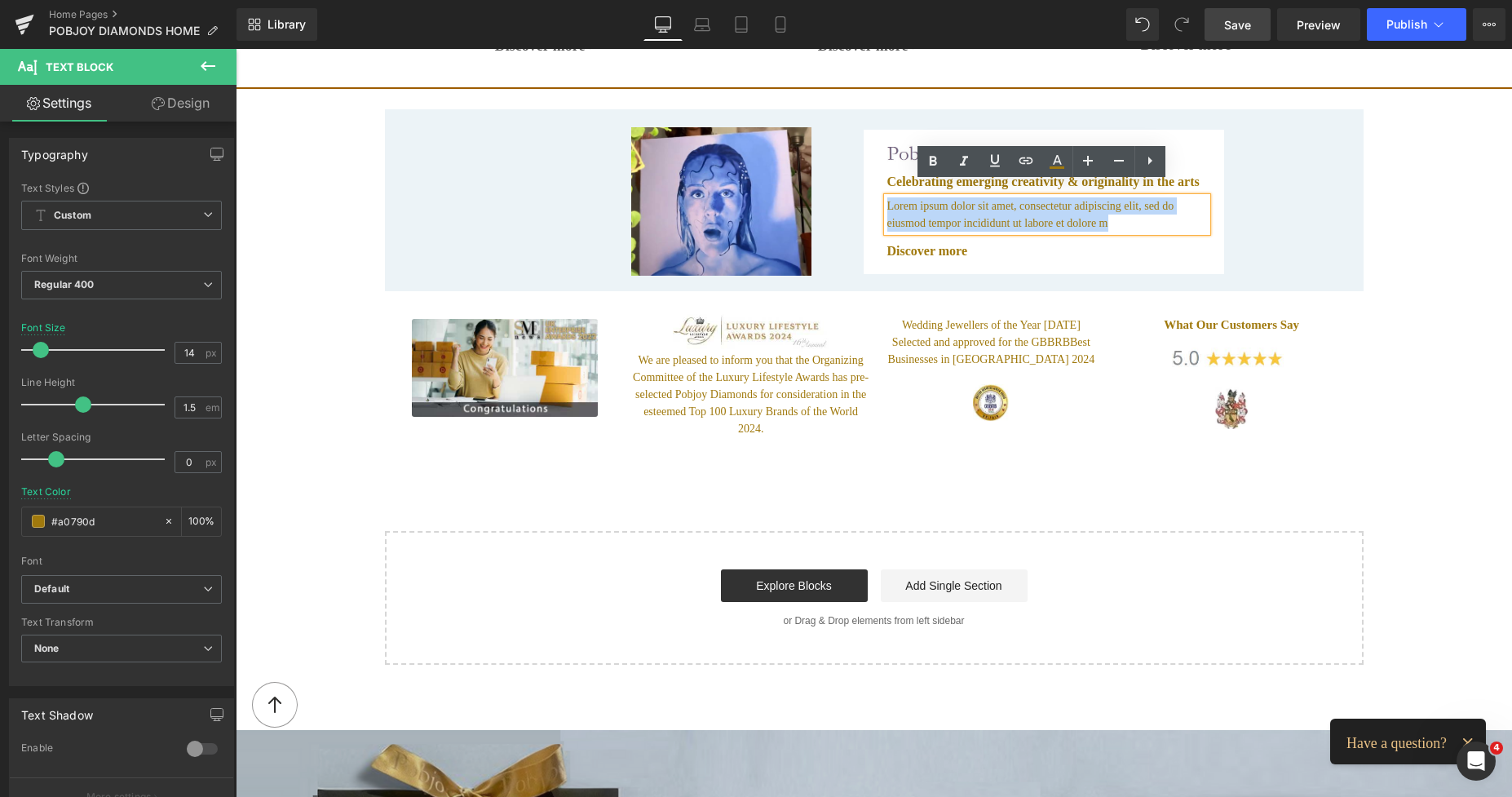
drag, startPoint x: 1065, startPoint y: 210, endPoint x: 883, endPoint y: 192, distance: 182.9
click at [887, 197] on p "Lorem ipsum dolor sit amet, consectetur adipiscing elit, sed do eiusmod tempor …" at bounding box center [1047, 214] width 320 height 34
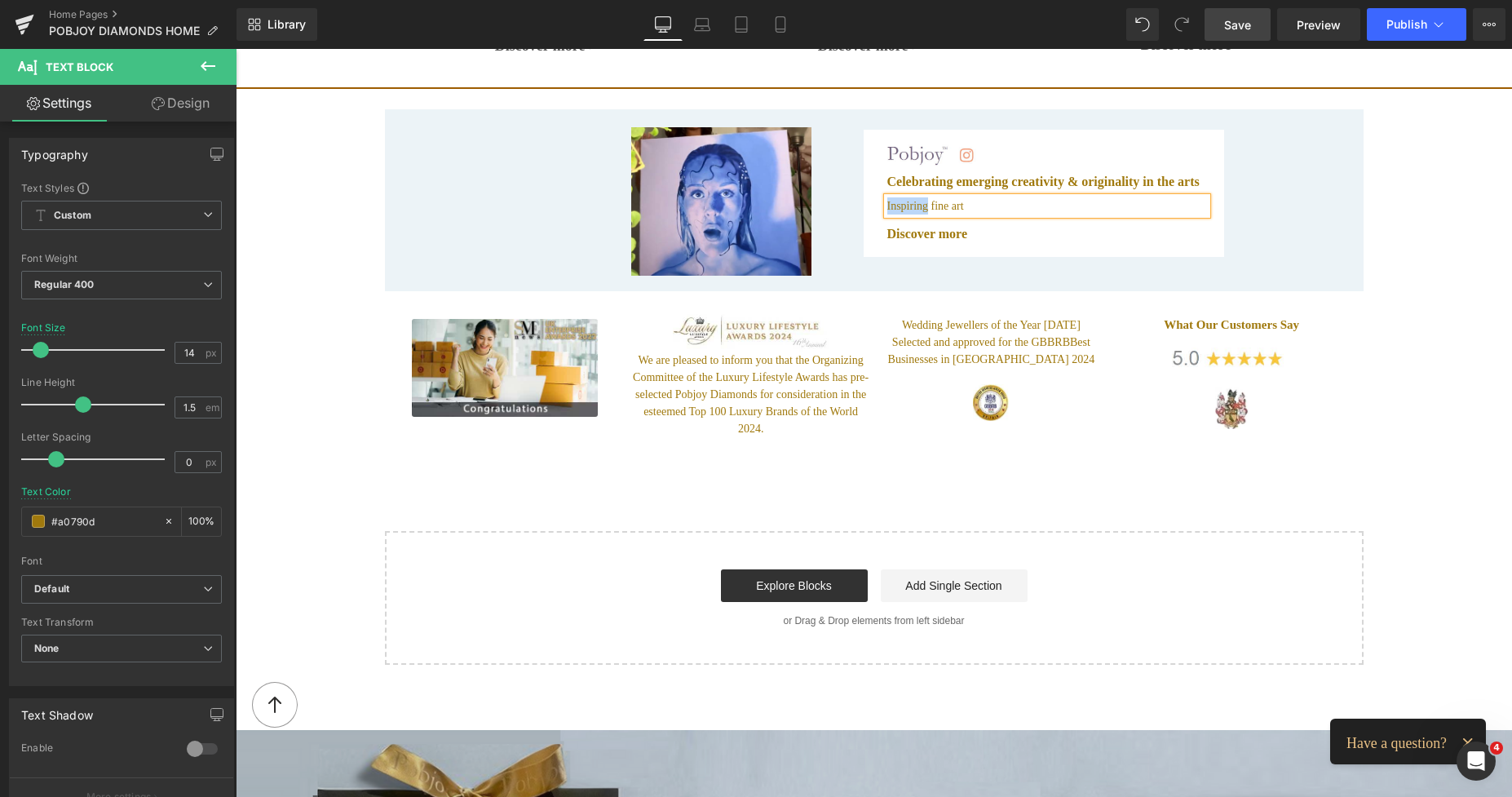
drag, startPoint x: 921, startPoint y: 191, endPoint x: 881, endPoint y: 190, distance: 40.0
click at [887, 197] on p "Inspiring fine art" at bounding box center [1047, 206] width 320 height 17
click at [983, 197] on p "Breathtaking fine art" at bounding box center [1047, 206] width 320 height 17
drag, startPoint x: 937, startPoint y: 189, endPoint x: 882, endPoint y: 192, distance: 55.1
click at [887, 197] on p "Breathtaking fine art" at bounding box center [1047, 206] width 320 height 17
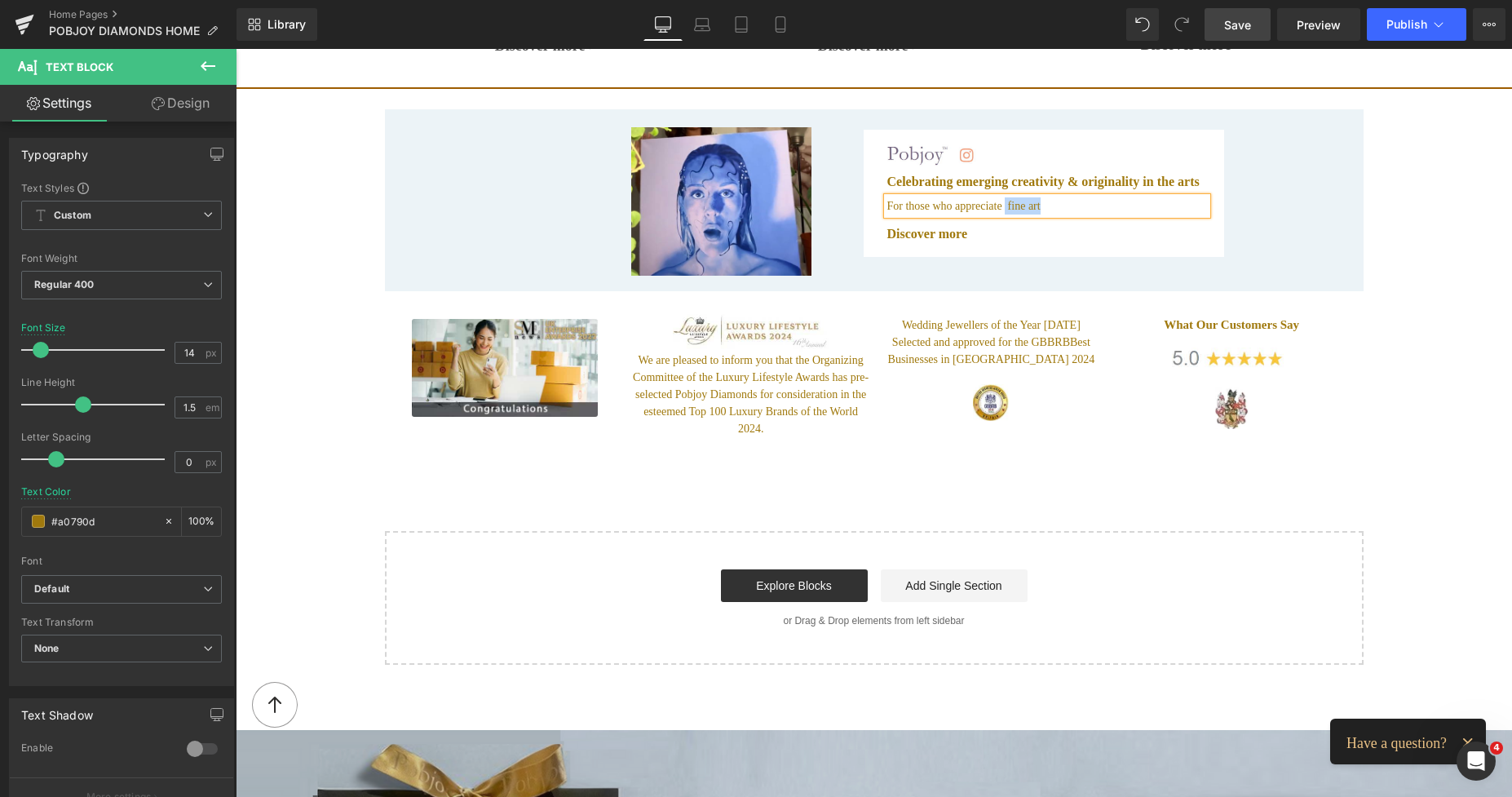
drag, startPoint x: 1038, startPoint y: 194, endPoint x: 996, endPoint y: 192, distance: 42.0
click at [996, 197] on p "For those who appreciate fine art" at bounding box center [1047, 206] width 320 height 17
click at [949, 197] on p "For those who appreciate the finer things in life" at bounding box center [1047, 206] width 320 height 17
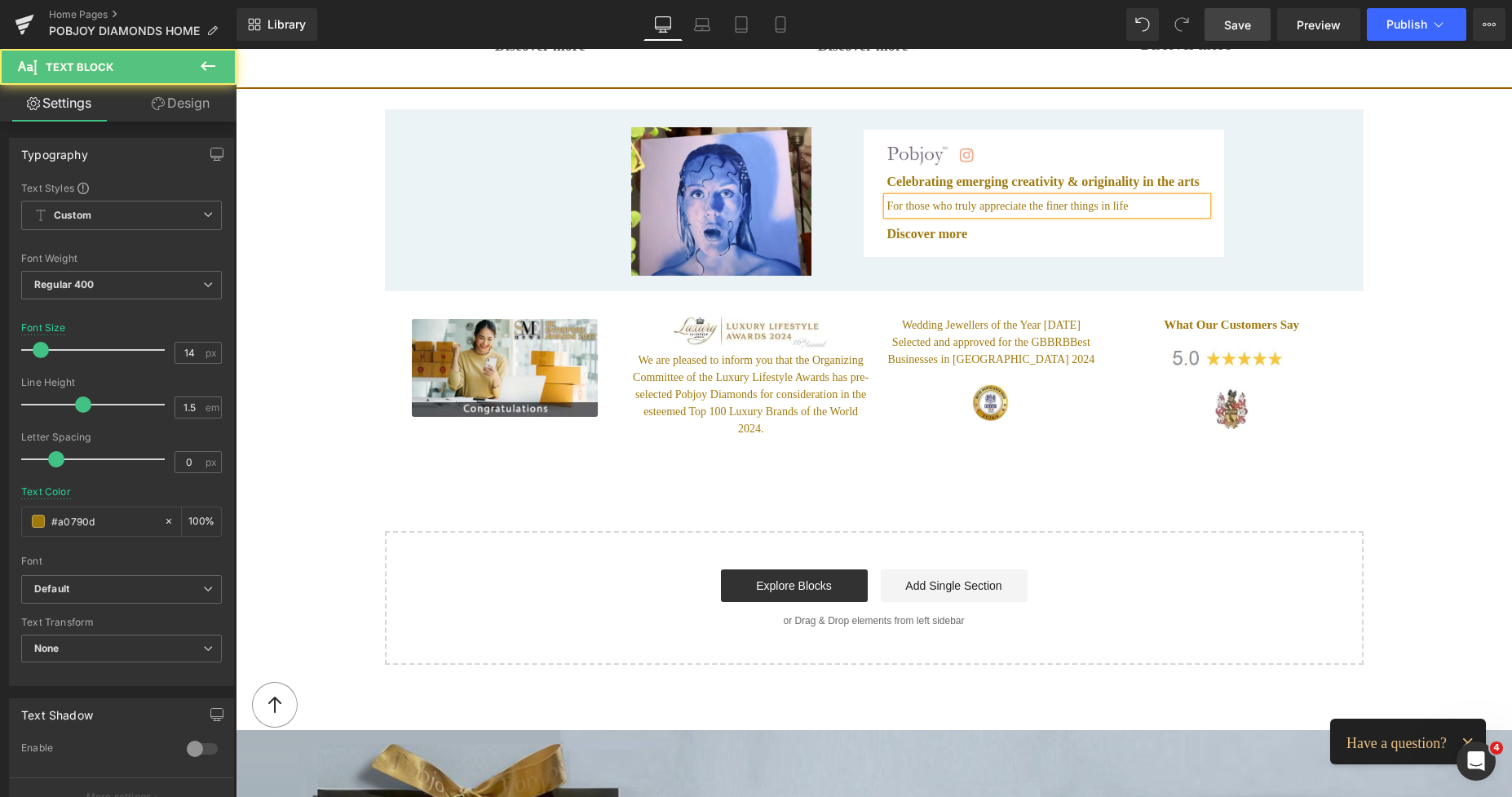
click at [1120, 197] on p "For those who truly appreciate the finer things in life" at bounding box center [1047, 206] width 320 height 17
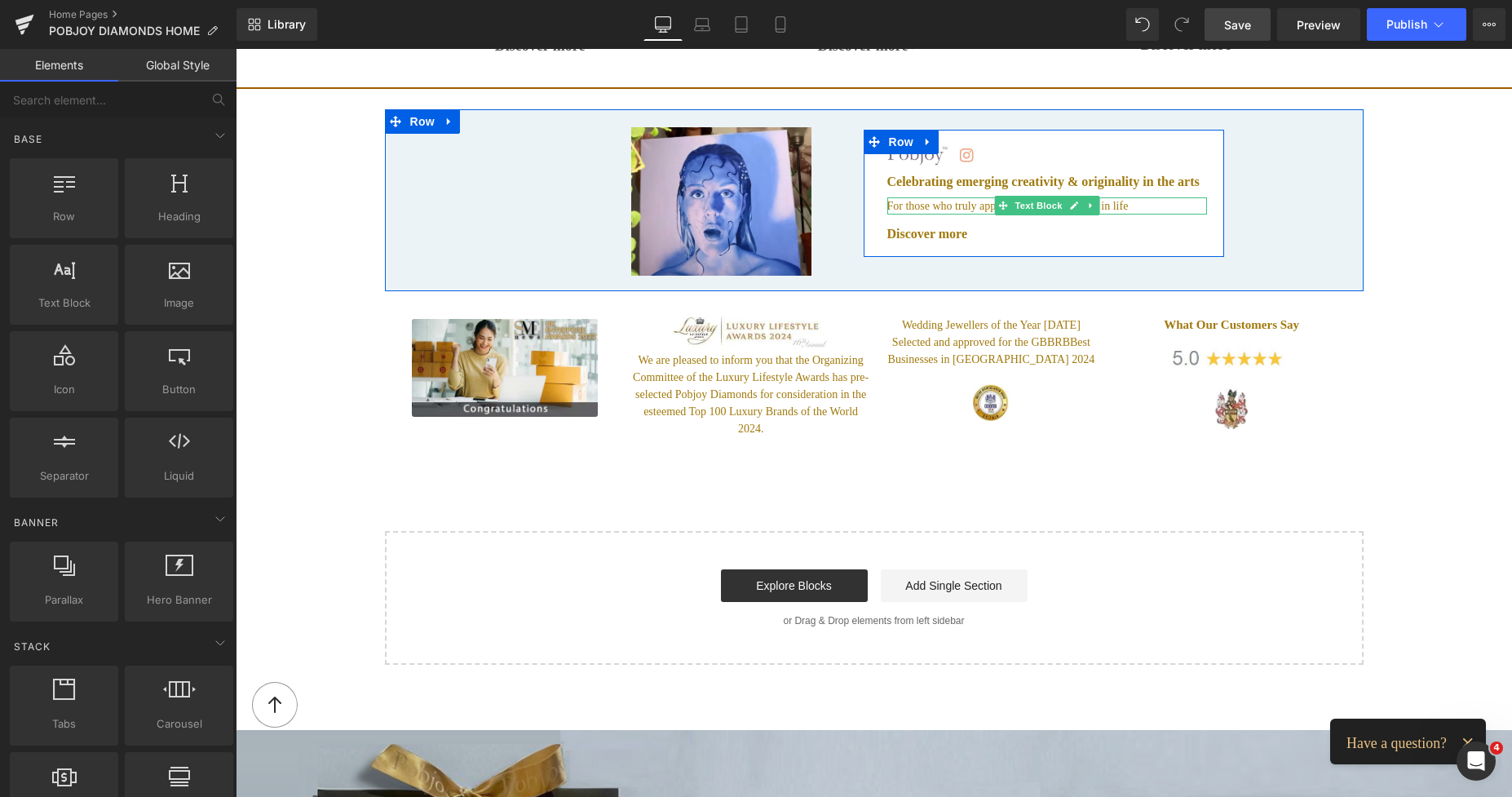
click at [942, 197] on p "For those who truly appreciate the finer things in life" at bounding box center [1047, 206] width 320 height 17
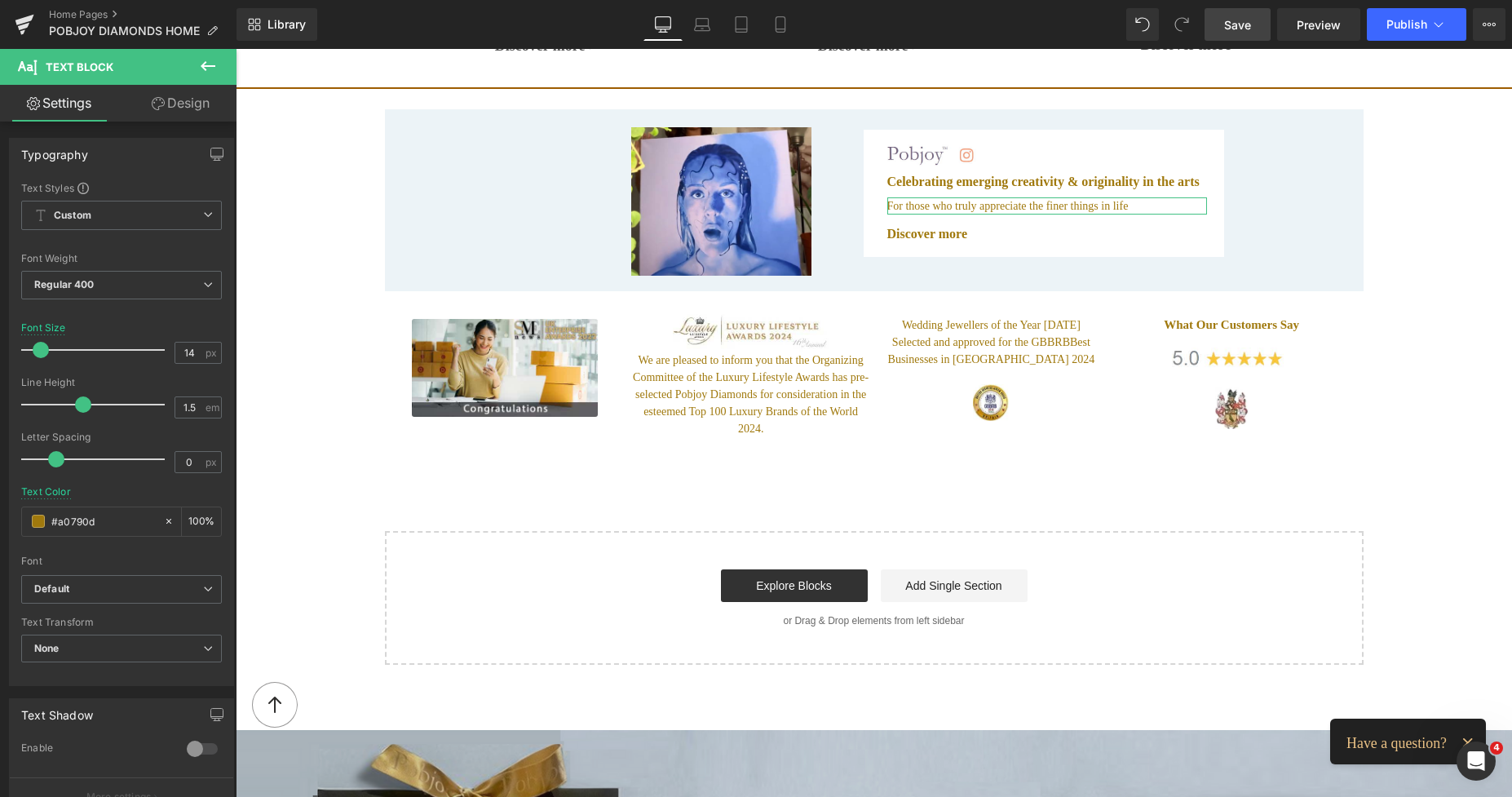
click at [187, 104] on link "Design" at bounding box center [181, 103] width 119 height 37
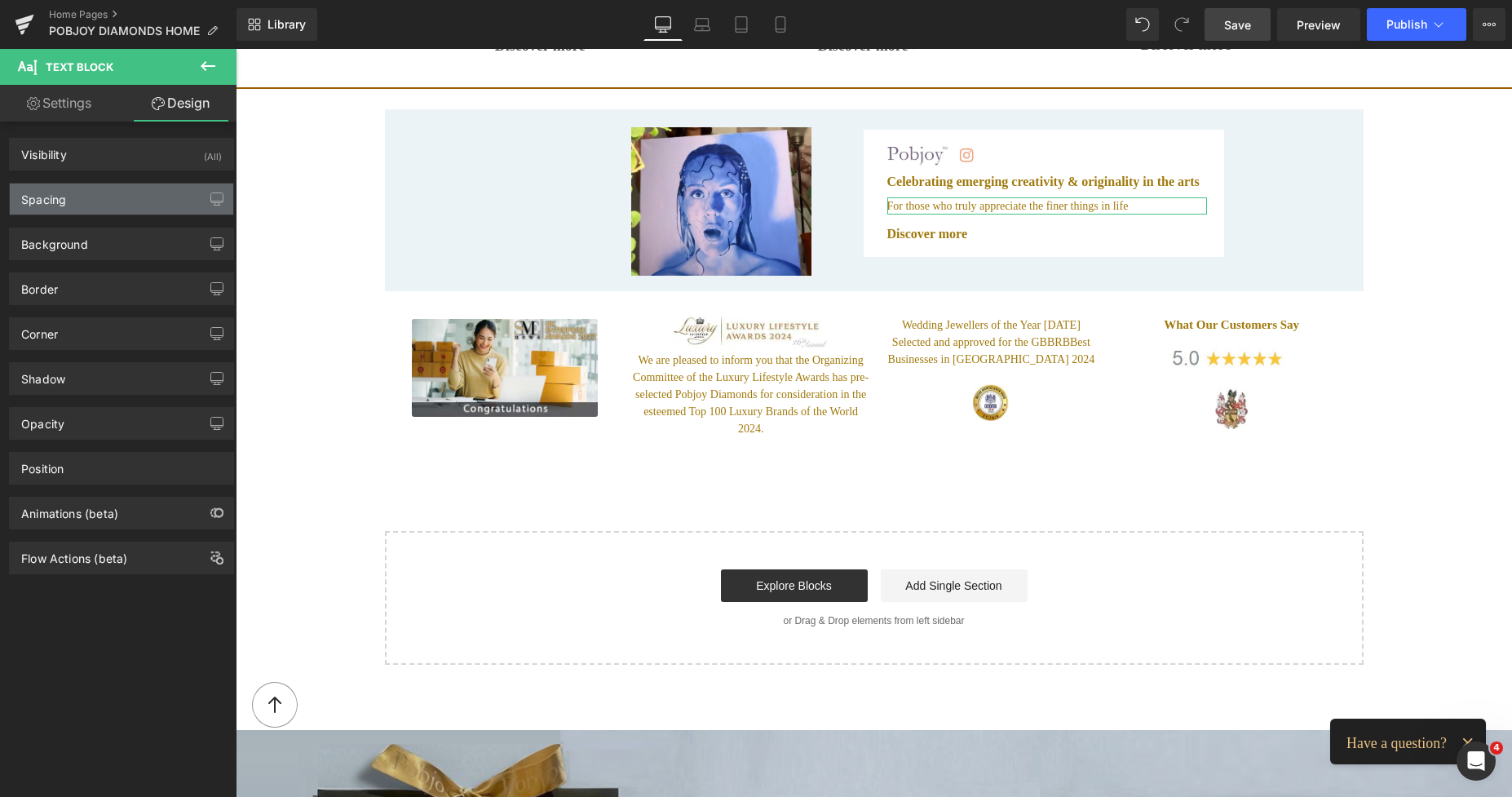
click at [118, 190] on div "Spacing" at bounding box center [121, 199] width 223 height 31
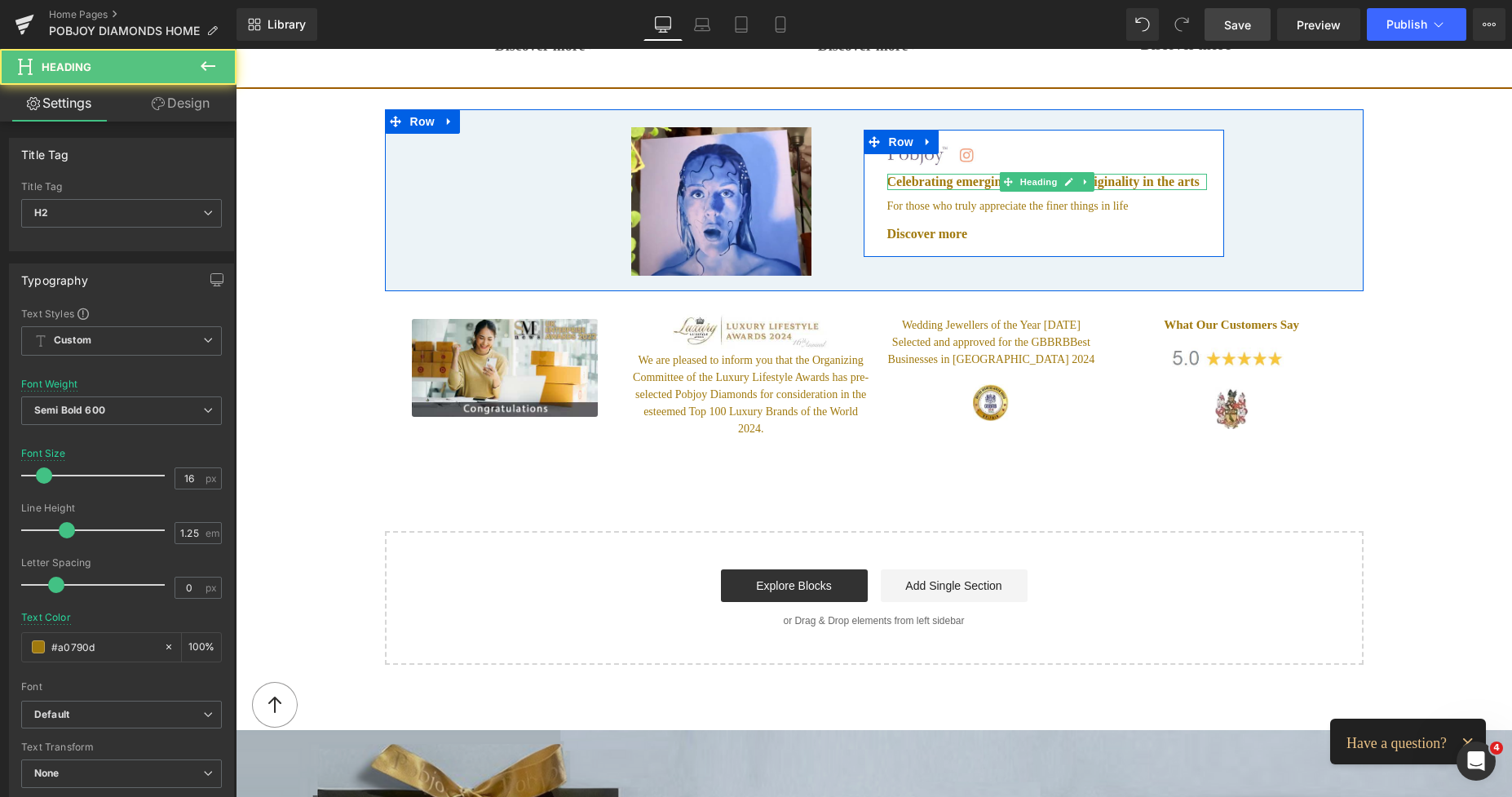
click at [911, 174] on h2 "Celebrating emerging creativity & originality in the arts" at bounding box center [1047, 182] width 320 height 17
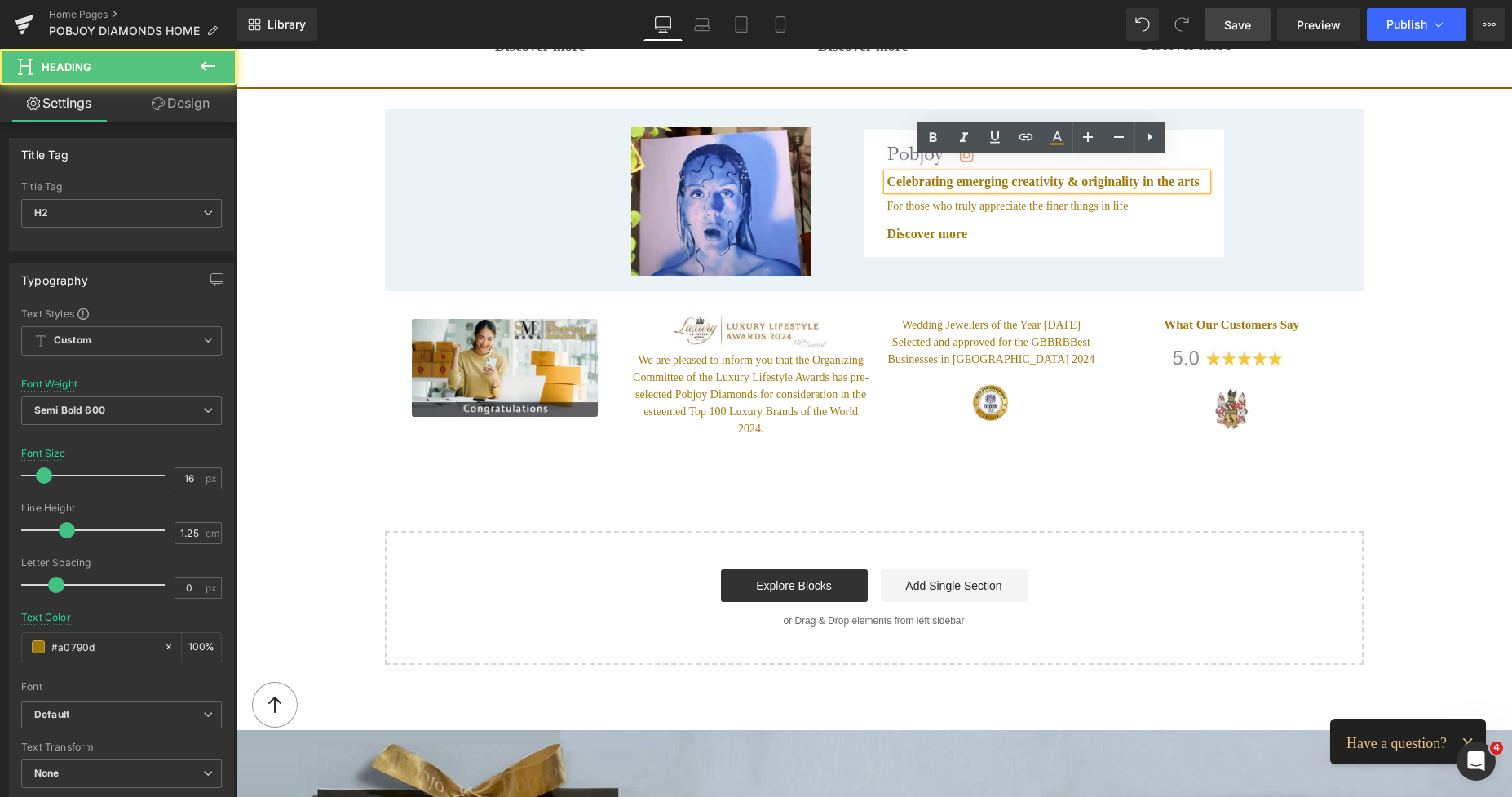
click at [203, 97] on link "Design" at bounding box center [181, 103] width 119 height 37
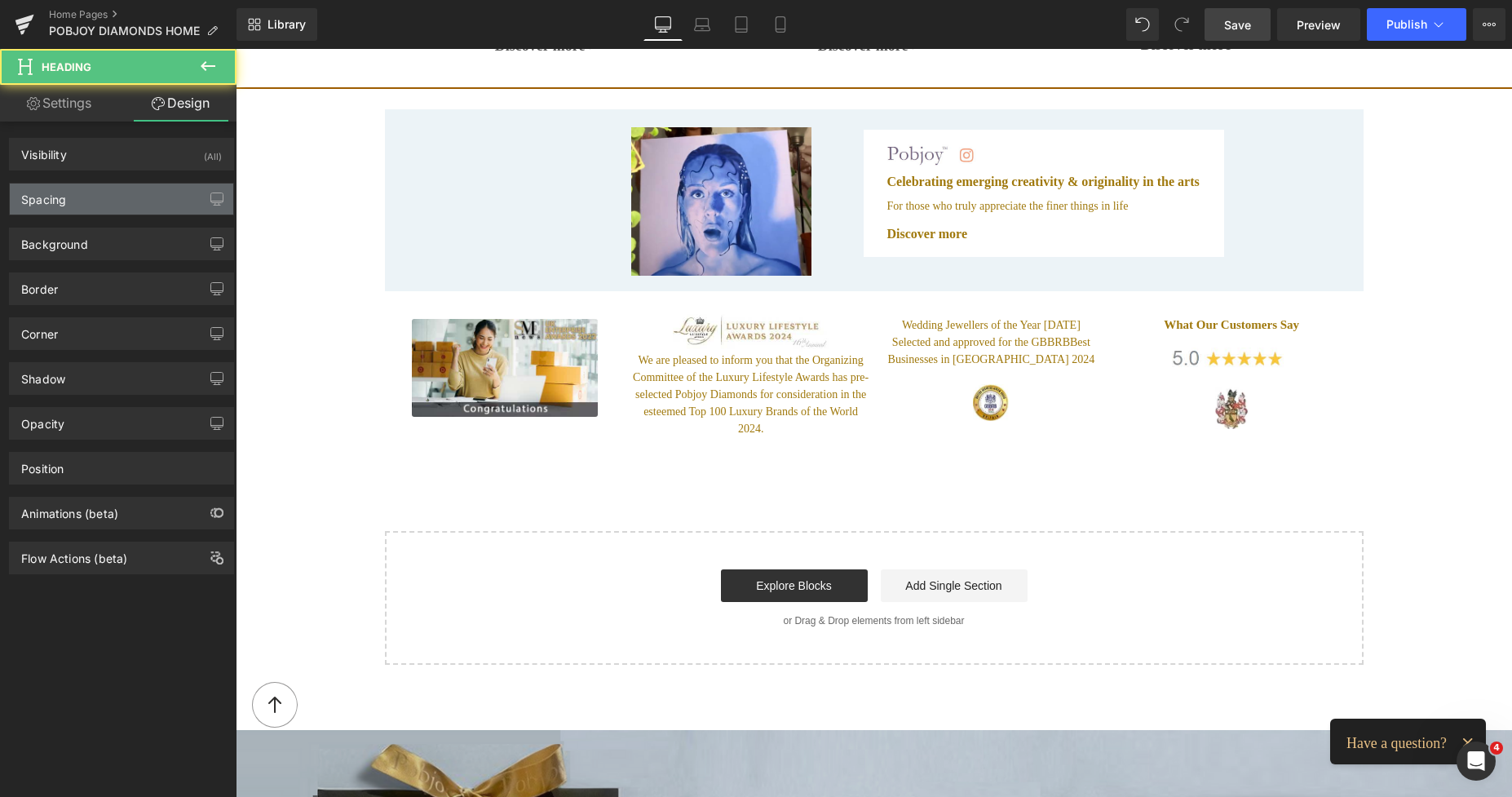
click at [92, 201] on div "Spacing" at bounding box center [121, 199] width 223 height 31
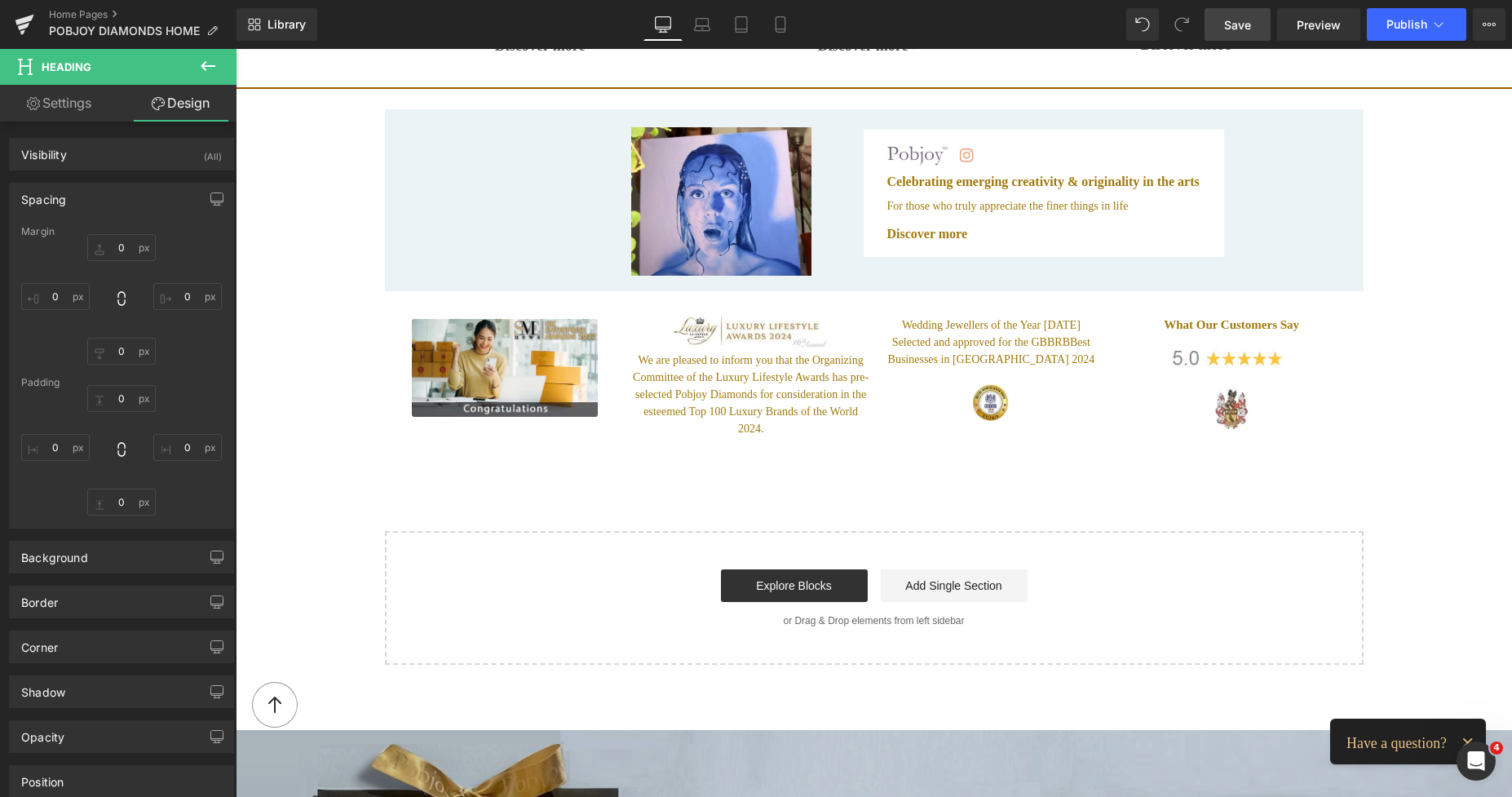
type input "0"
type input "9"
type input "0"
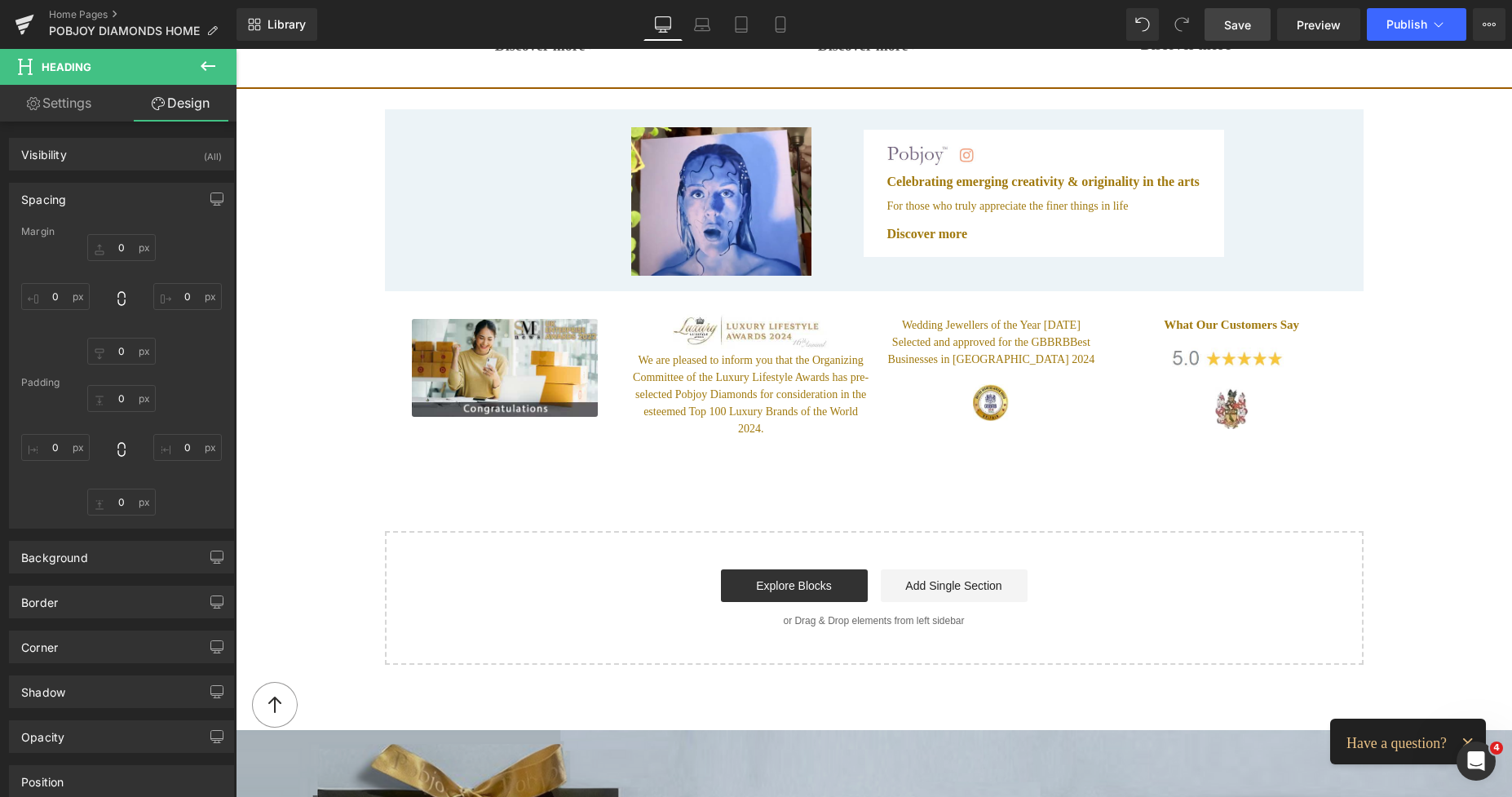
type input "0"
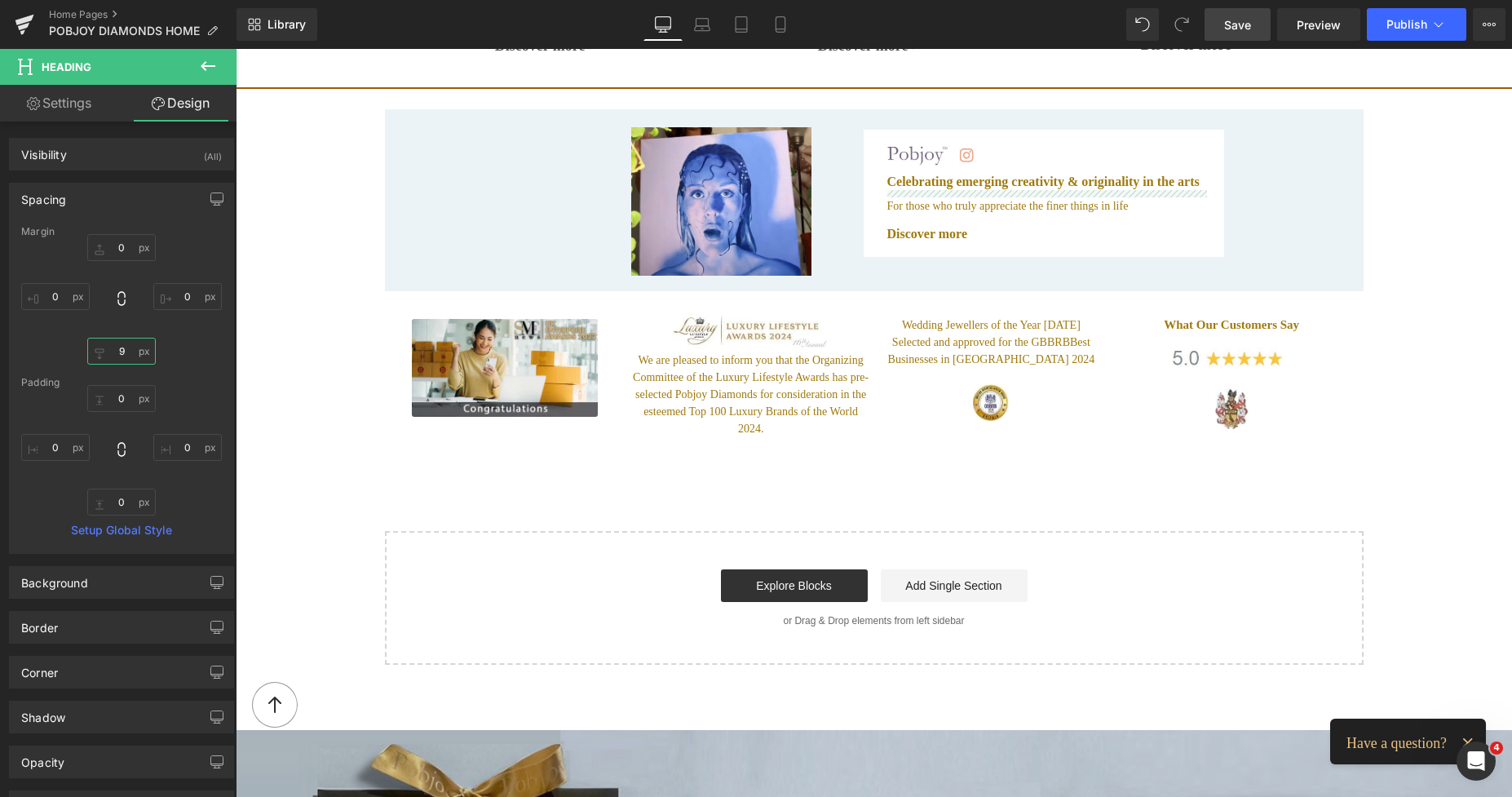
click at [122, 346] on input "9" at bounding box center [121, 351] width 68 height 27
type input "5"
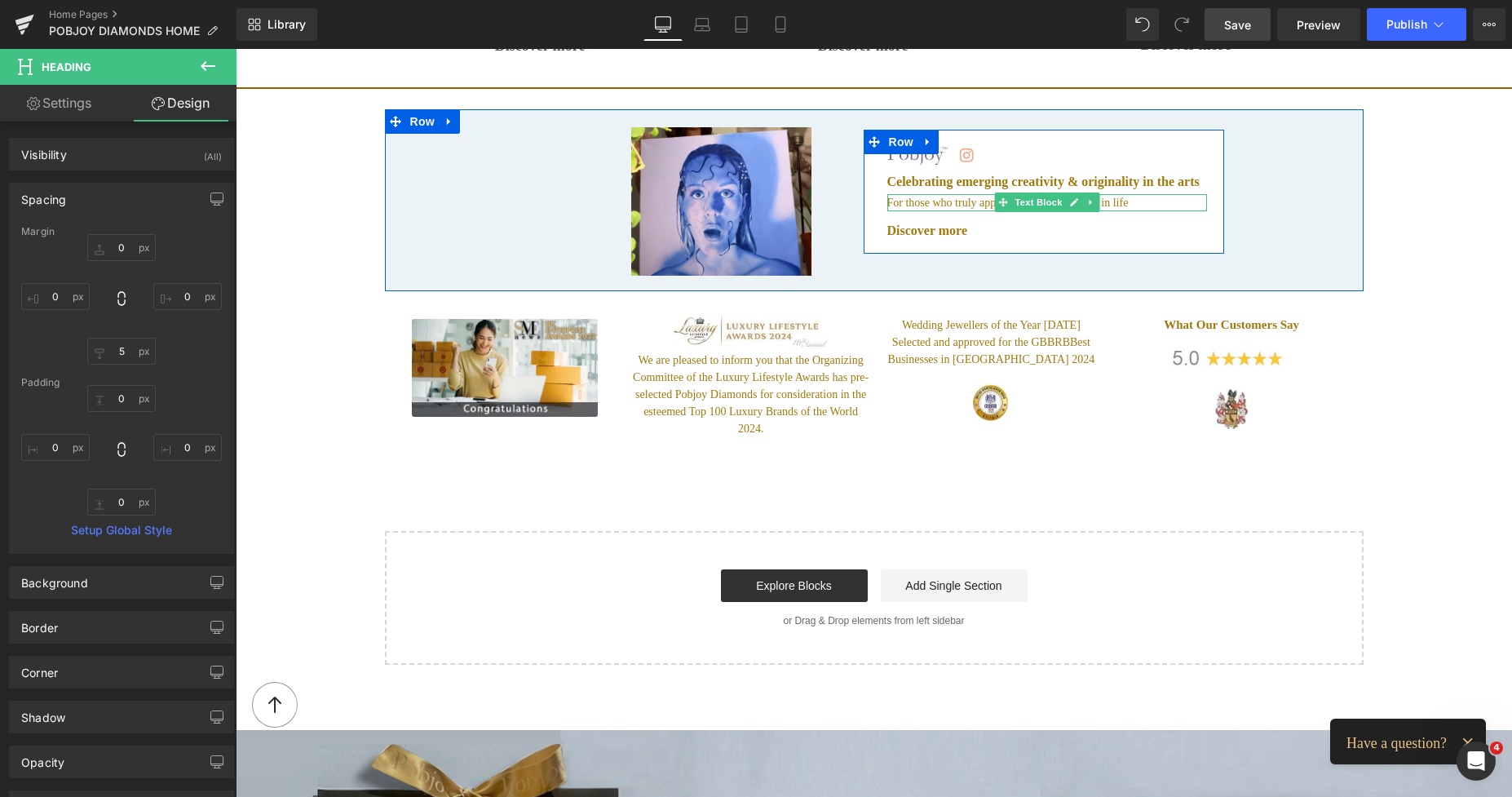
click at [945, 194] on p "For those who truly appreciate the finer things in life" at bounding box center [1047, 203] width 320 height 17
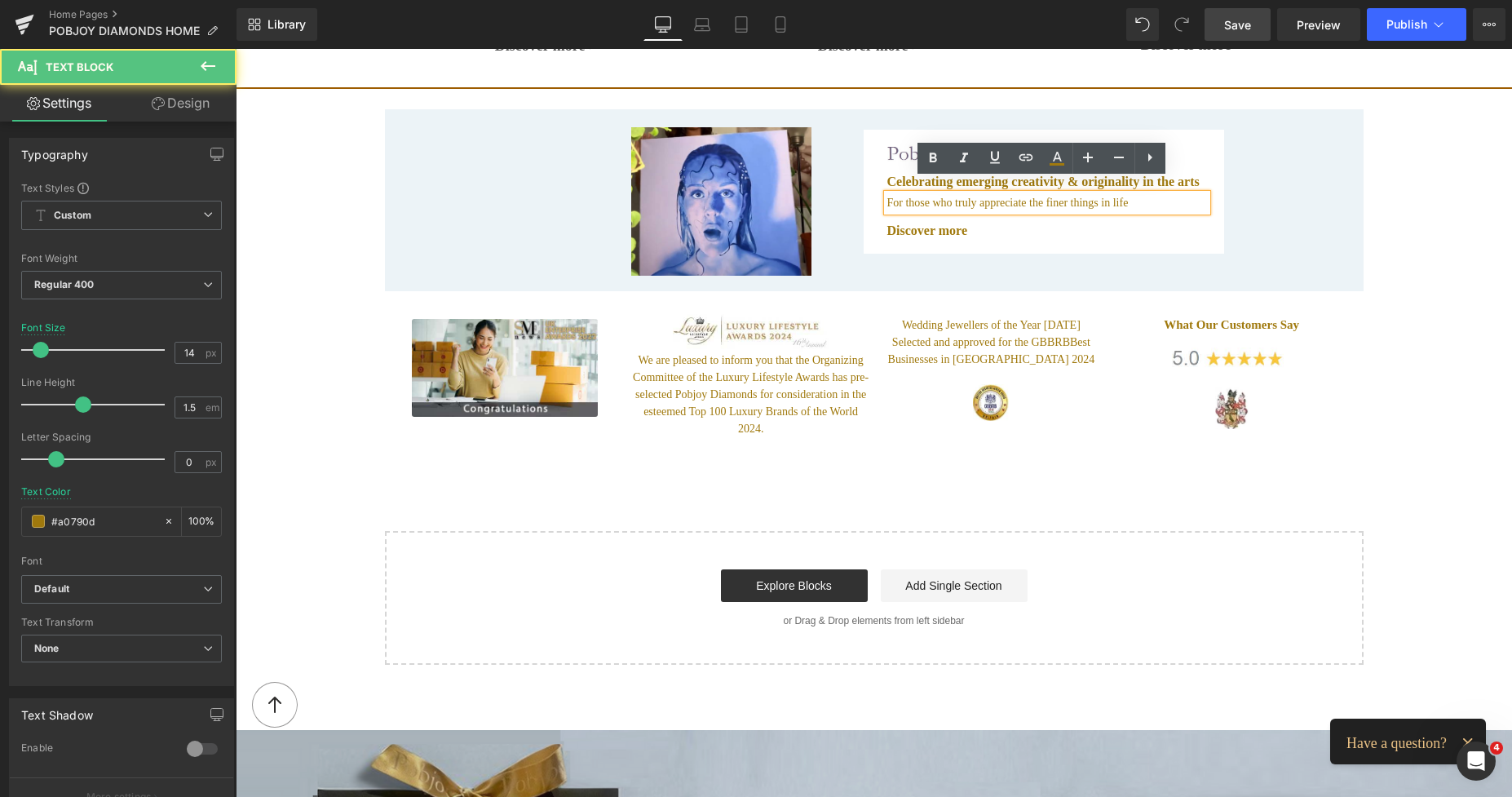
click at [1141, 194] on p "For those who truly appreciate the finer things in life" at bounding box center [1047, 203] width 320 height 17
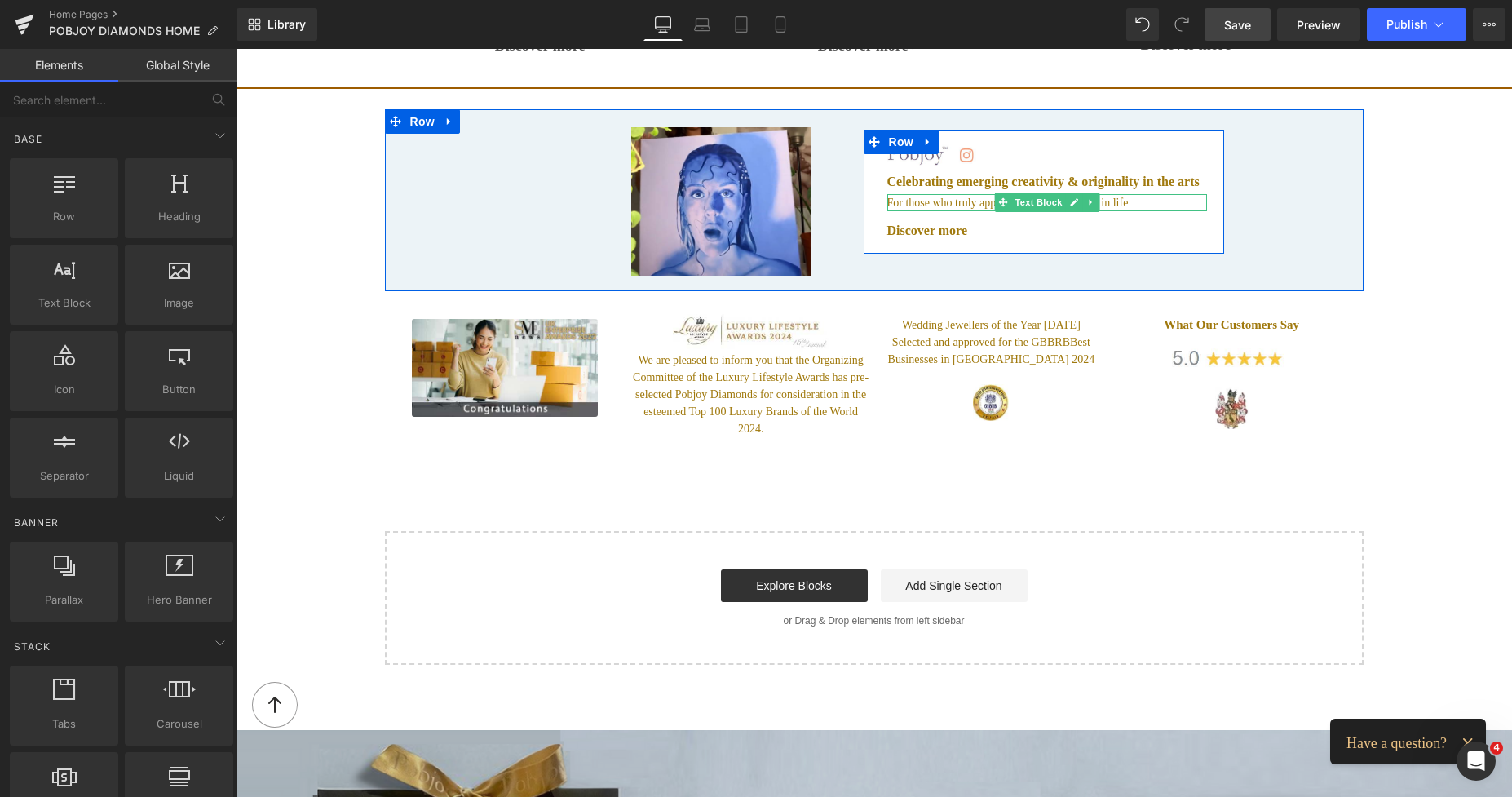
click at [957, 194] on p "For those who truly appreciate the finer things in life" at bounding box center [1047, 203] width 320 height 17
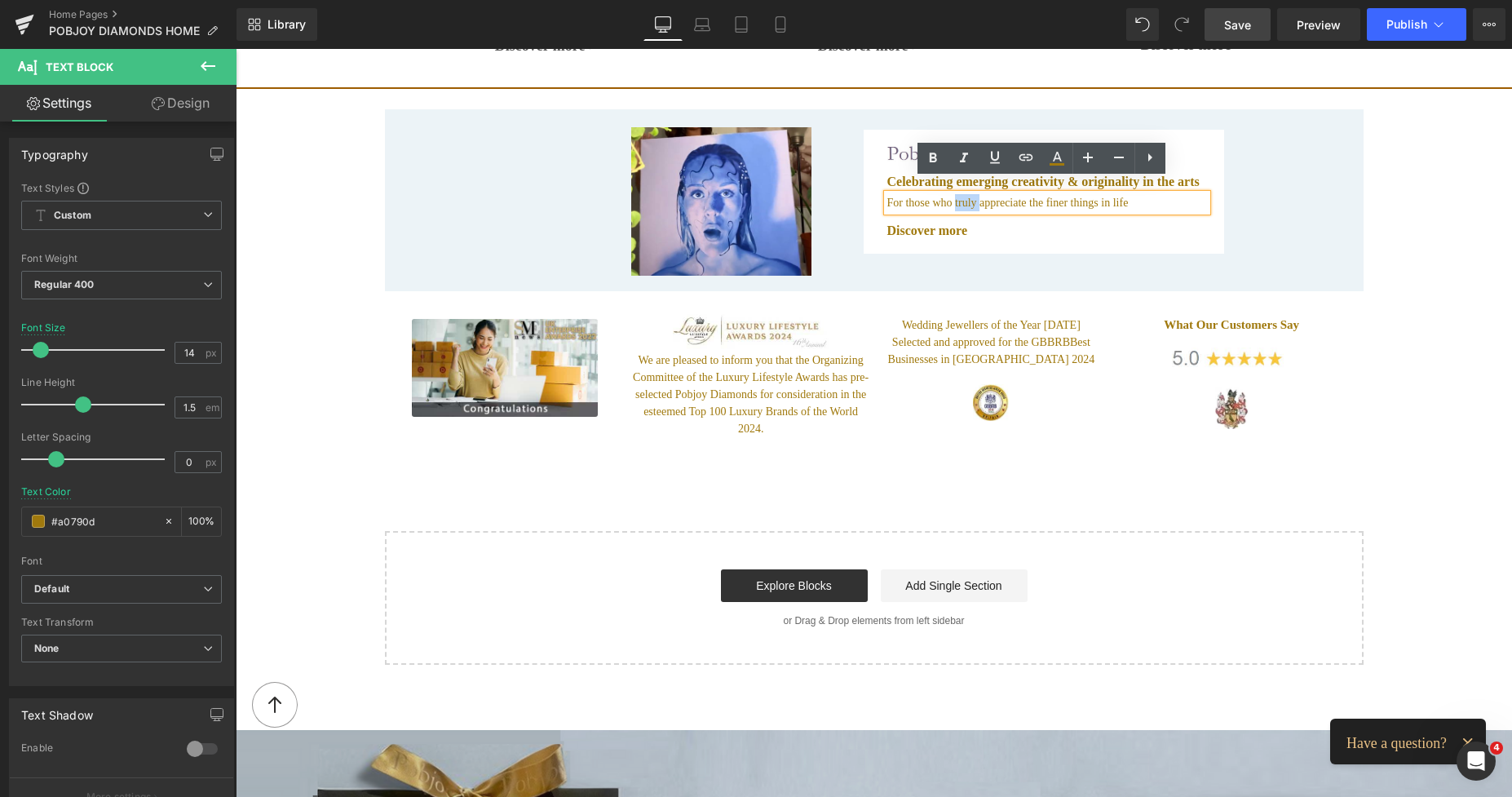
drag, startPoint x: 971, startPoint y: 190, endPoint x: 947, endPoint y: 191, distance: 24.0
click at [947, 194] on p "For those who truly appreciate the finer things in life" at bounding box center [1047, 203] width 320 height 17
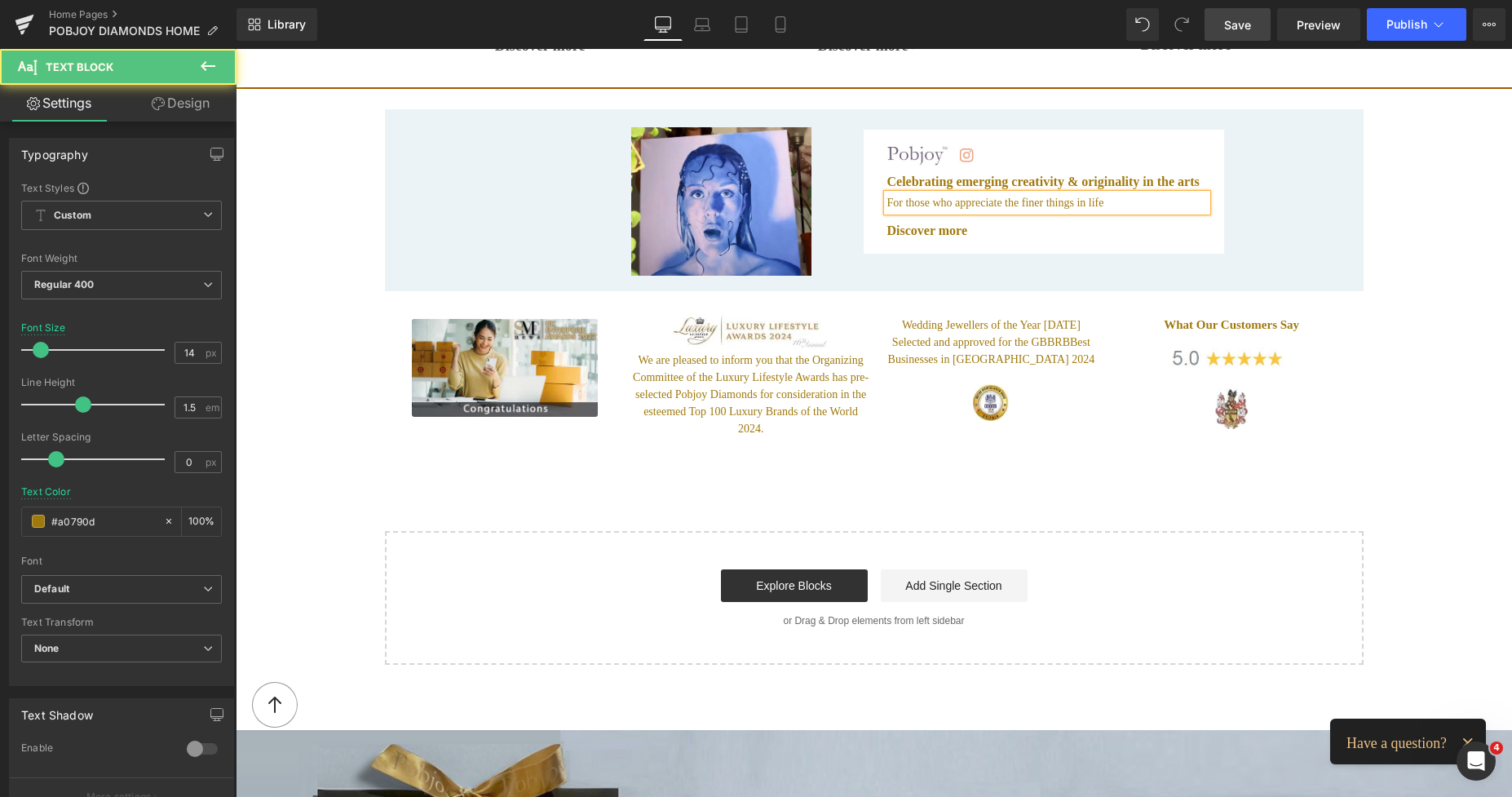
click at [1097, 194] on p "For those who appreciate the finer things in life" at bounding box center [1047, 203] width 320 height 17
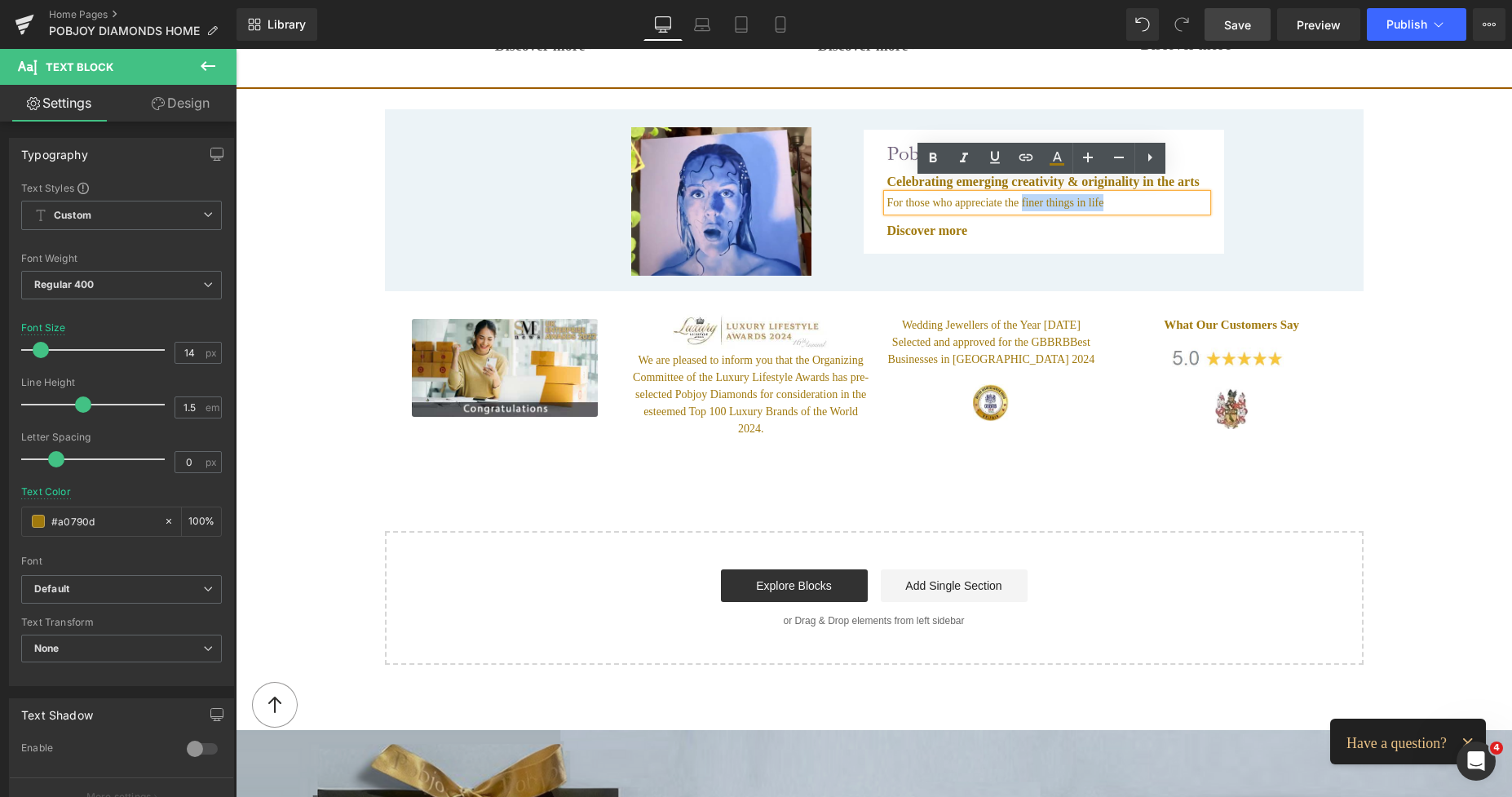
drag, startPoint x: 1092, startPoint y: 187, endPoint x: 1013, endPoint y: 188, distance: 79.0
click at [1013, 194] on p "For those who appreciate the finer things in life" at bounding box center [1047, 203] width 320 height 17
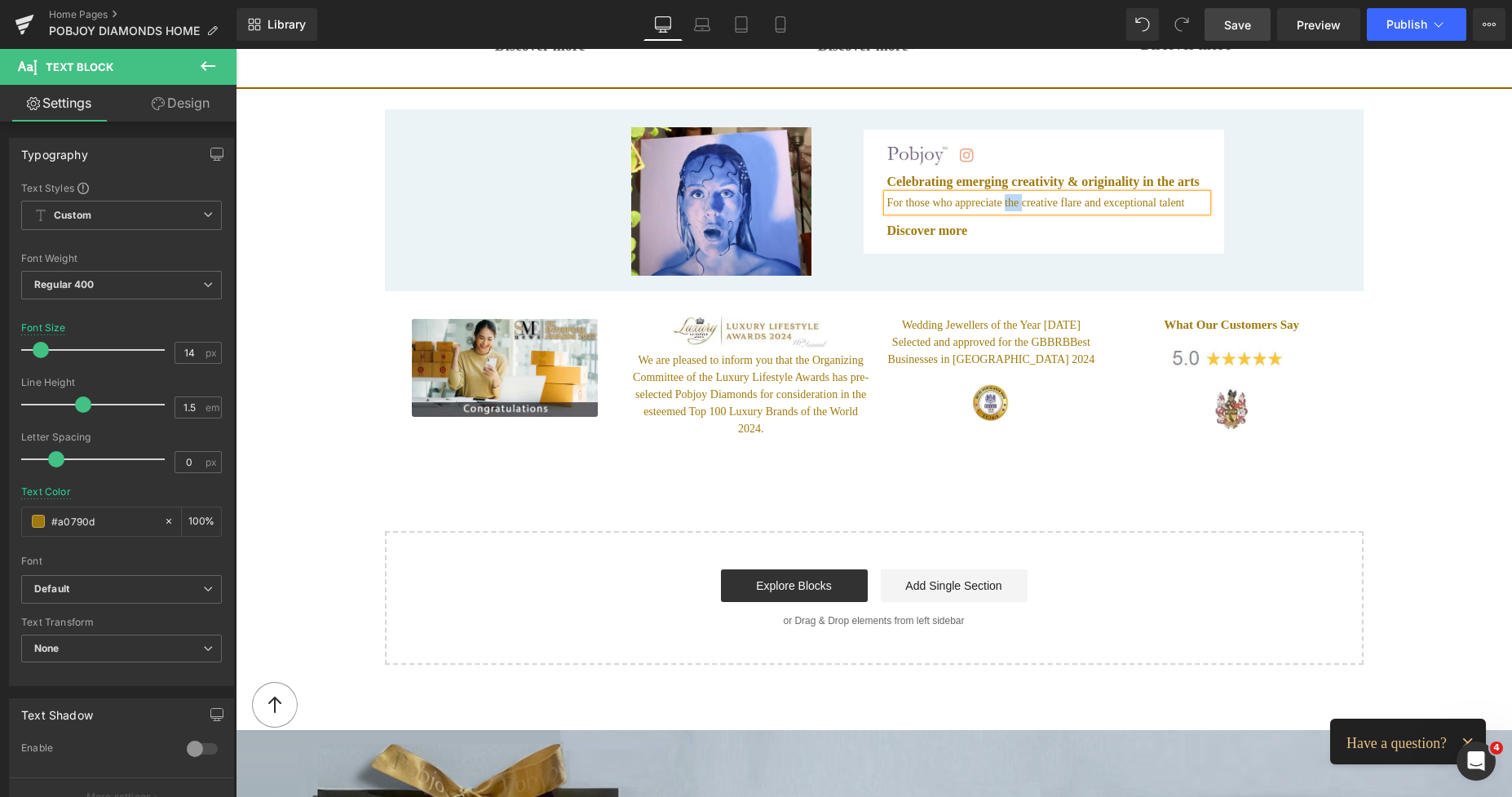
drag, startPoint x: 1015, startPoint y: 185, endPoint x: 995, endPoint y: 189, distance: 20.4
click at [995, 194] on p "For those who appreciate the creative flare and exceptional talent" at bounding box center [1047, 203] width 320 height 17
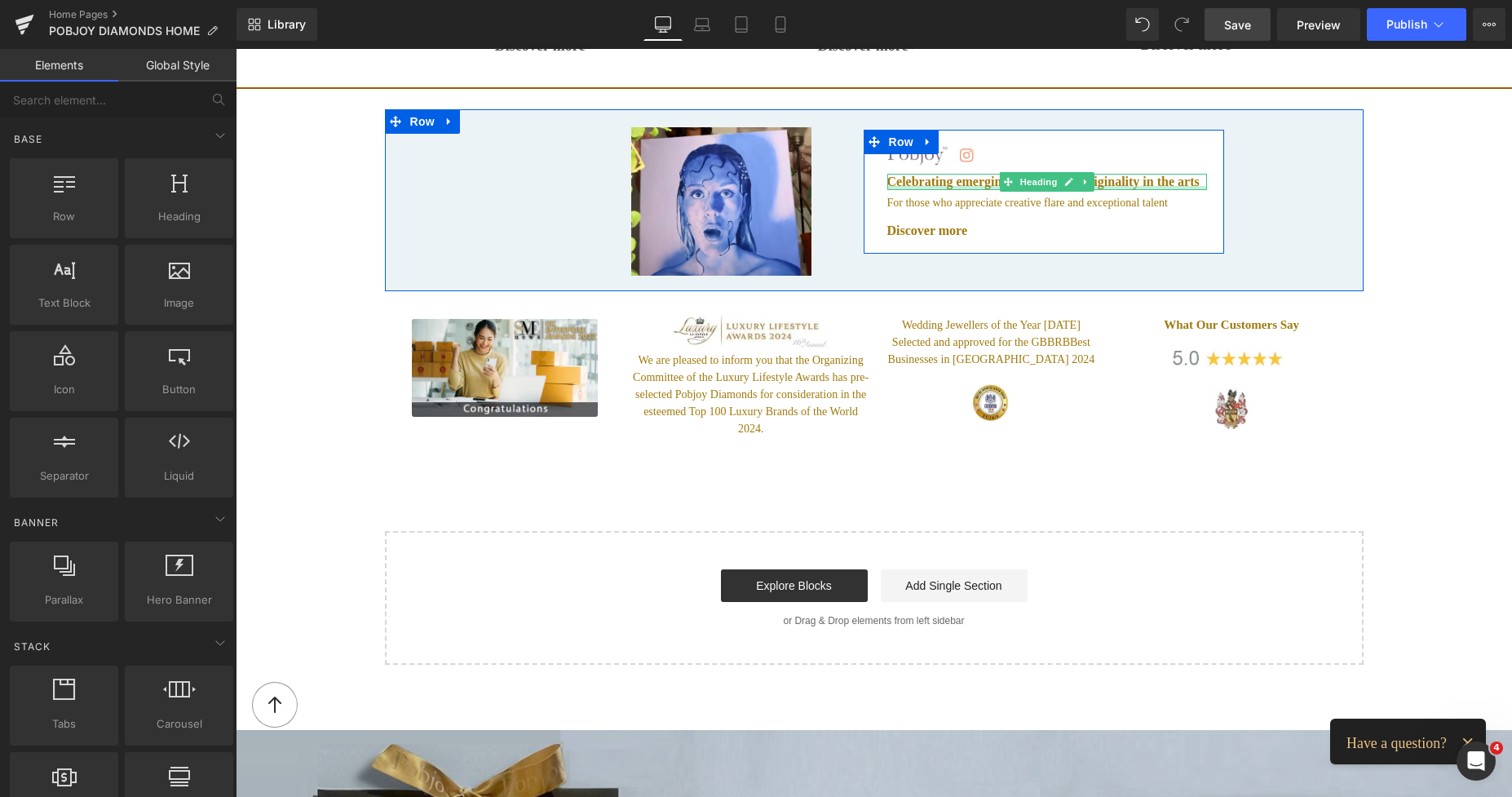
click at [940, 186] on div at bounding box center [1047, 188] width 320 height 4
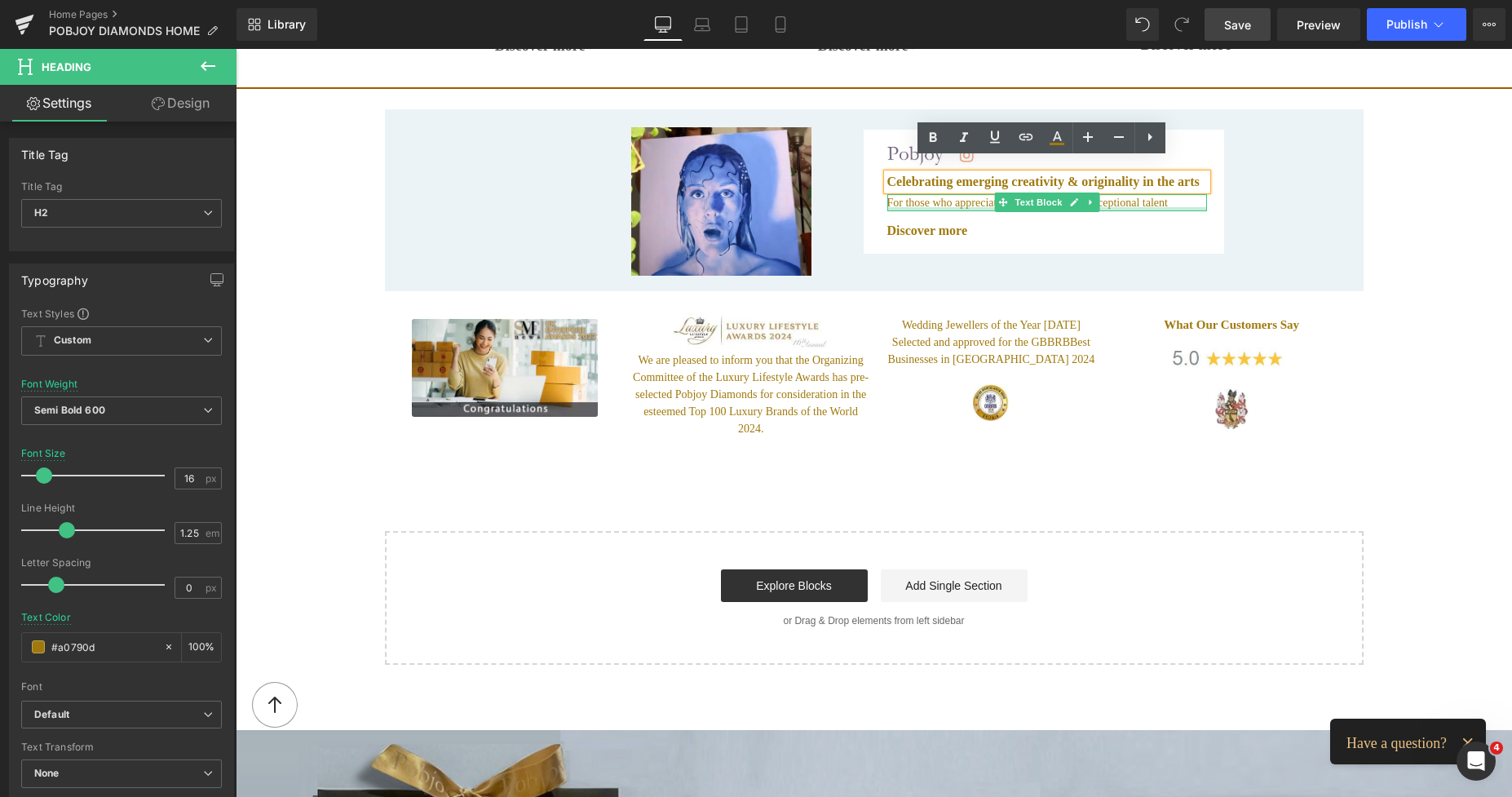
click at [929, 207] on div at bounding box center [1047, 209] width 320 height 4
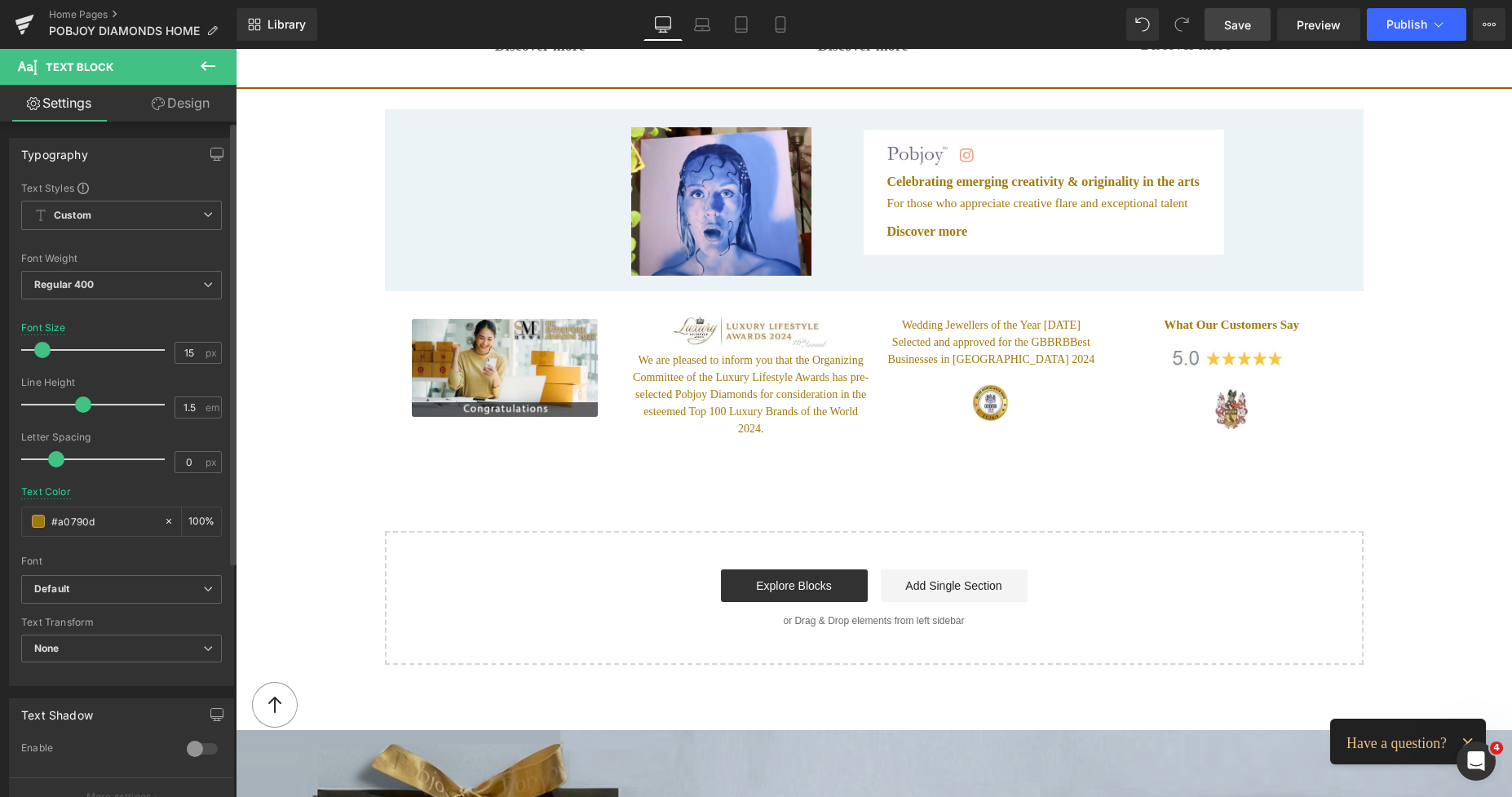
type input "16"
click at [43, 352] on span at bounding box center [44, 350] width 17 height 17
click at [1222, 26] on link "Save" at bounding box center [1237, 24] width 66 height 33
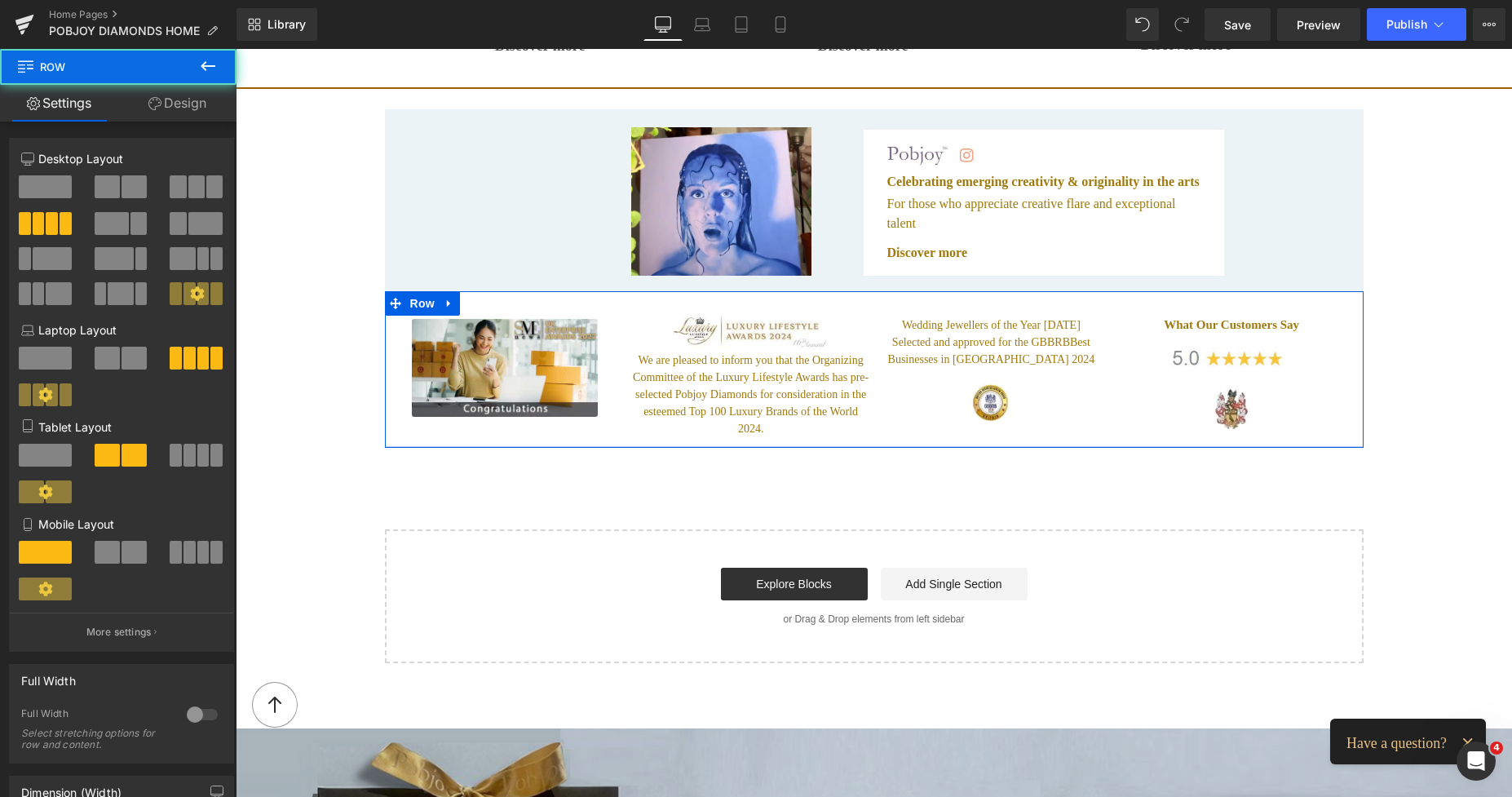
click at [1039, 418] on div "Image Image We are pleased to inform you that the Organizing Committee of the L…" at bounding box center [874, 369] width 979 height 156
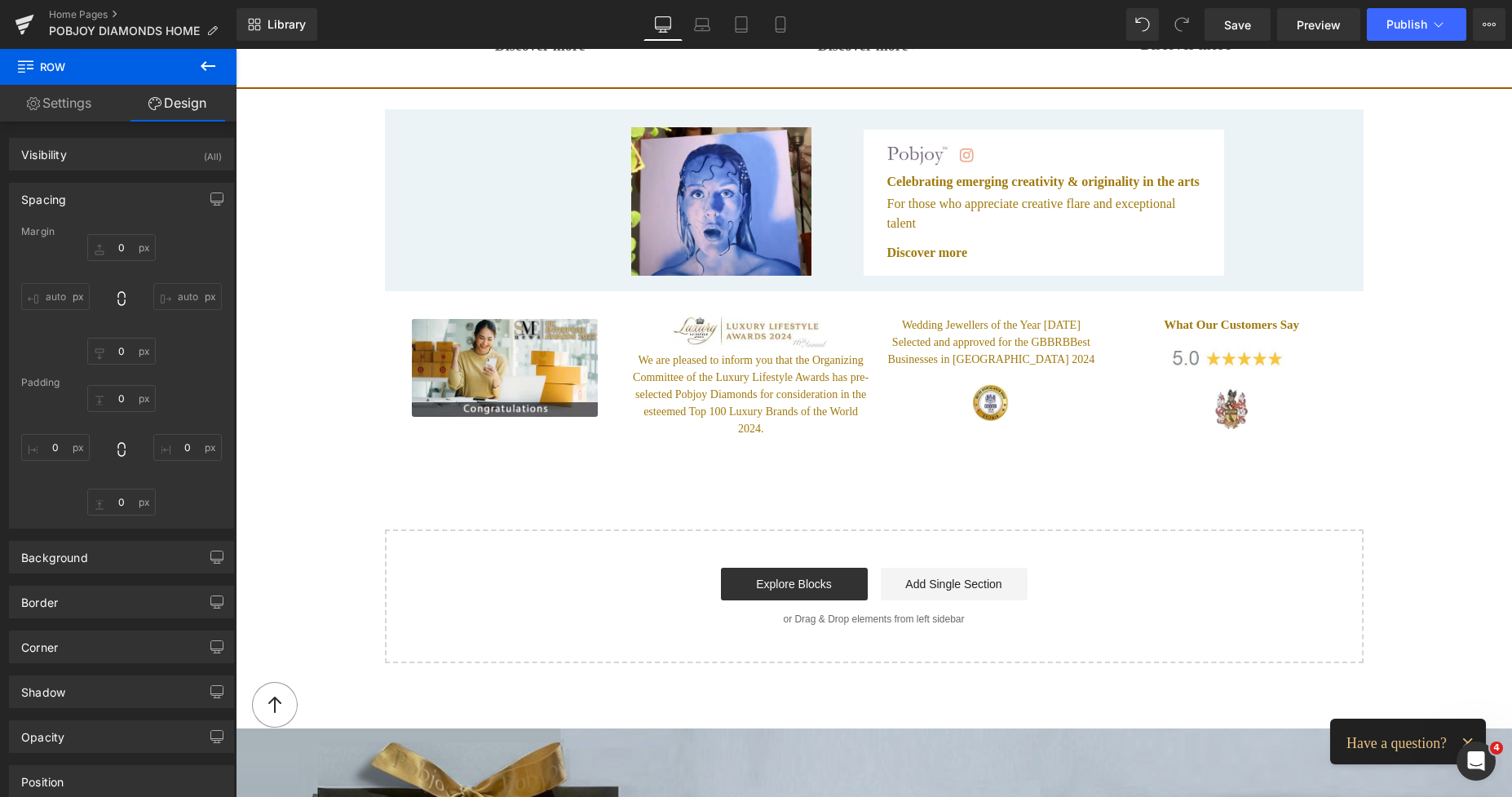
type input "0"
type input "25"
type input "14"
type input "2"
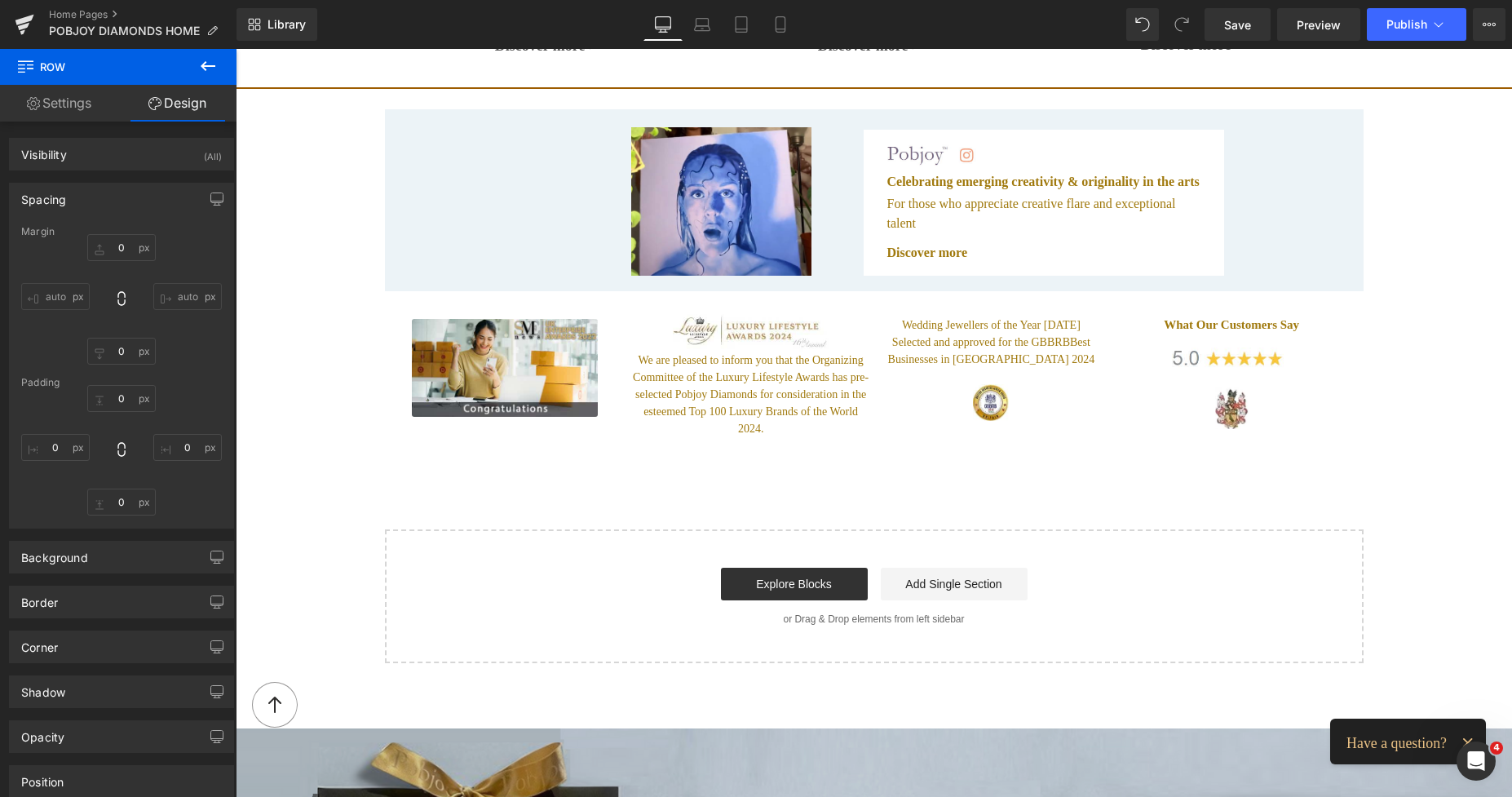
type input "7"
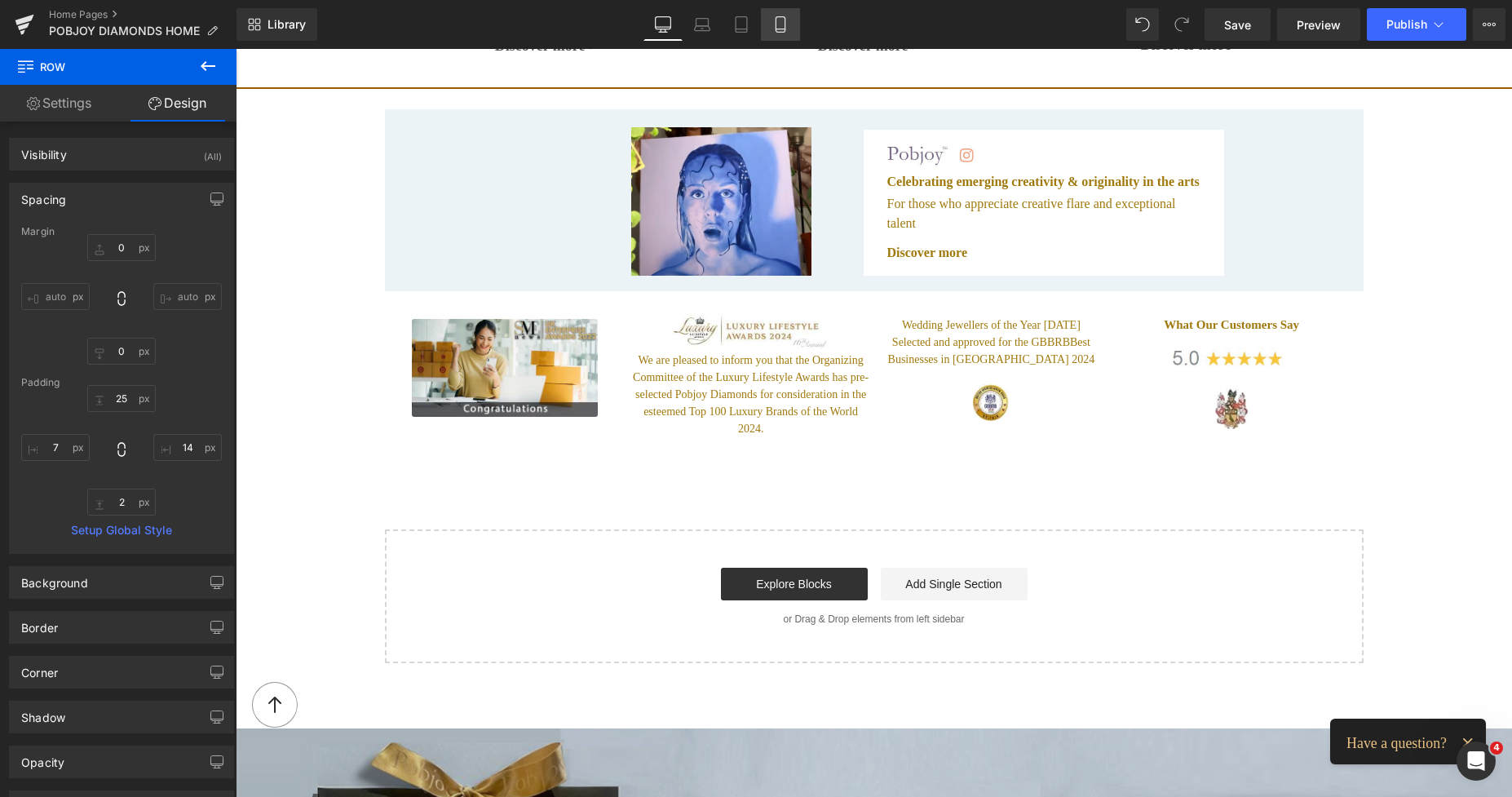
click at [776, 19] on icon at bounding box center [779, 25] width 9 height 16
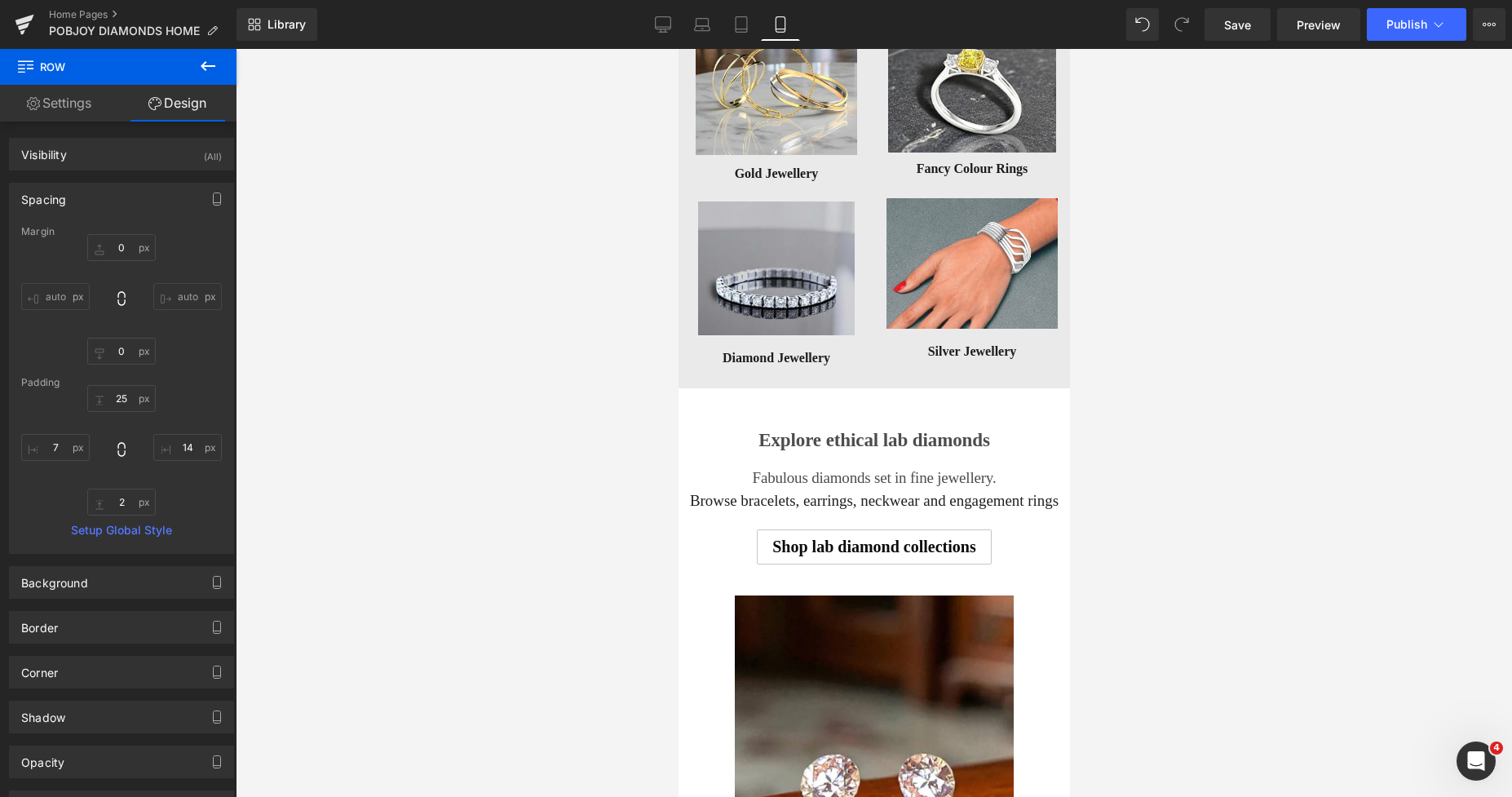
type input "0"
type input "26"
type input "0"
type input "26"
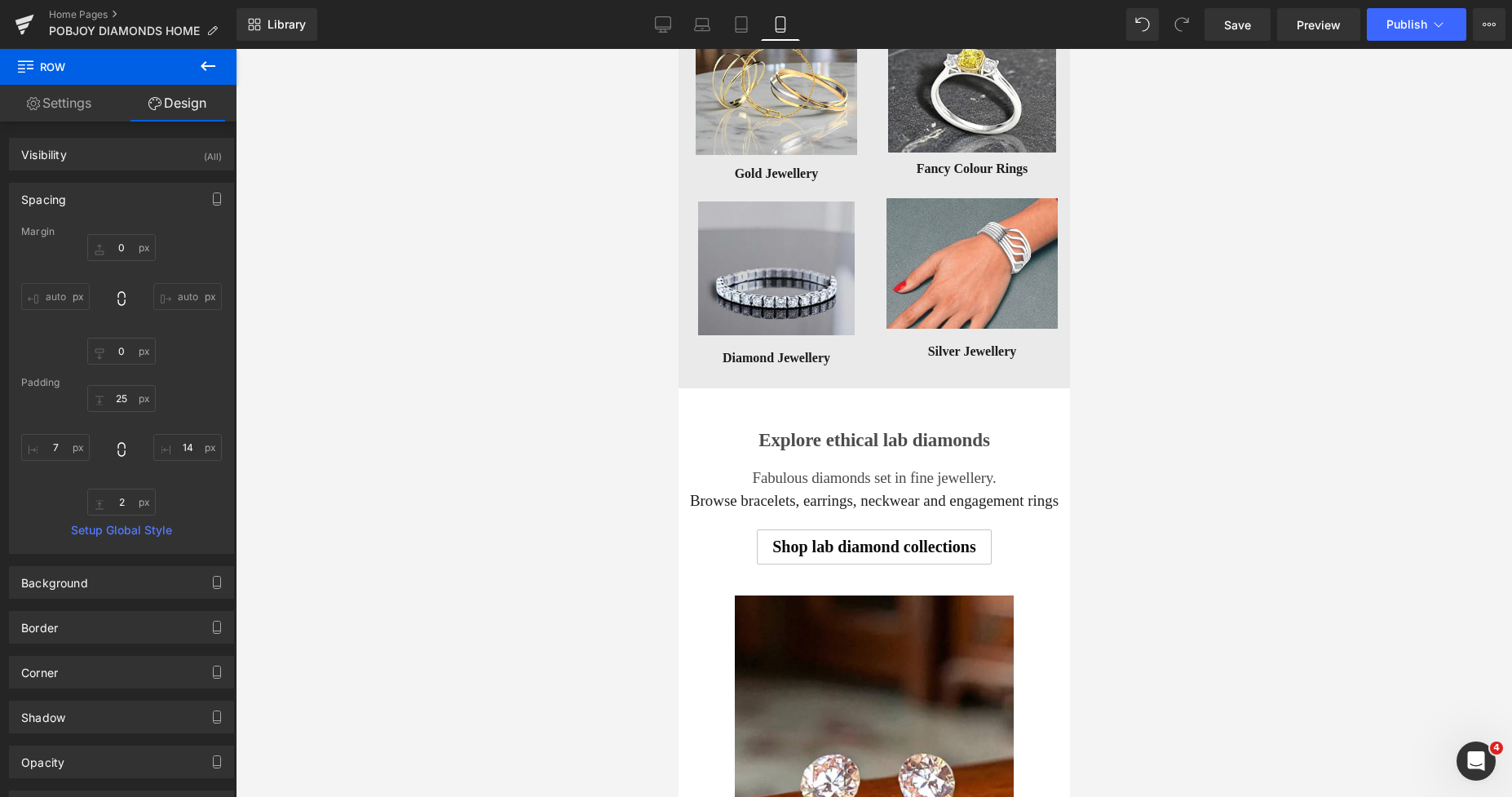
type input "0"
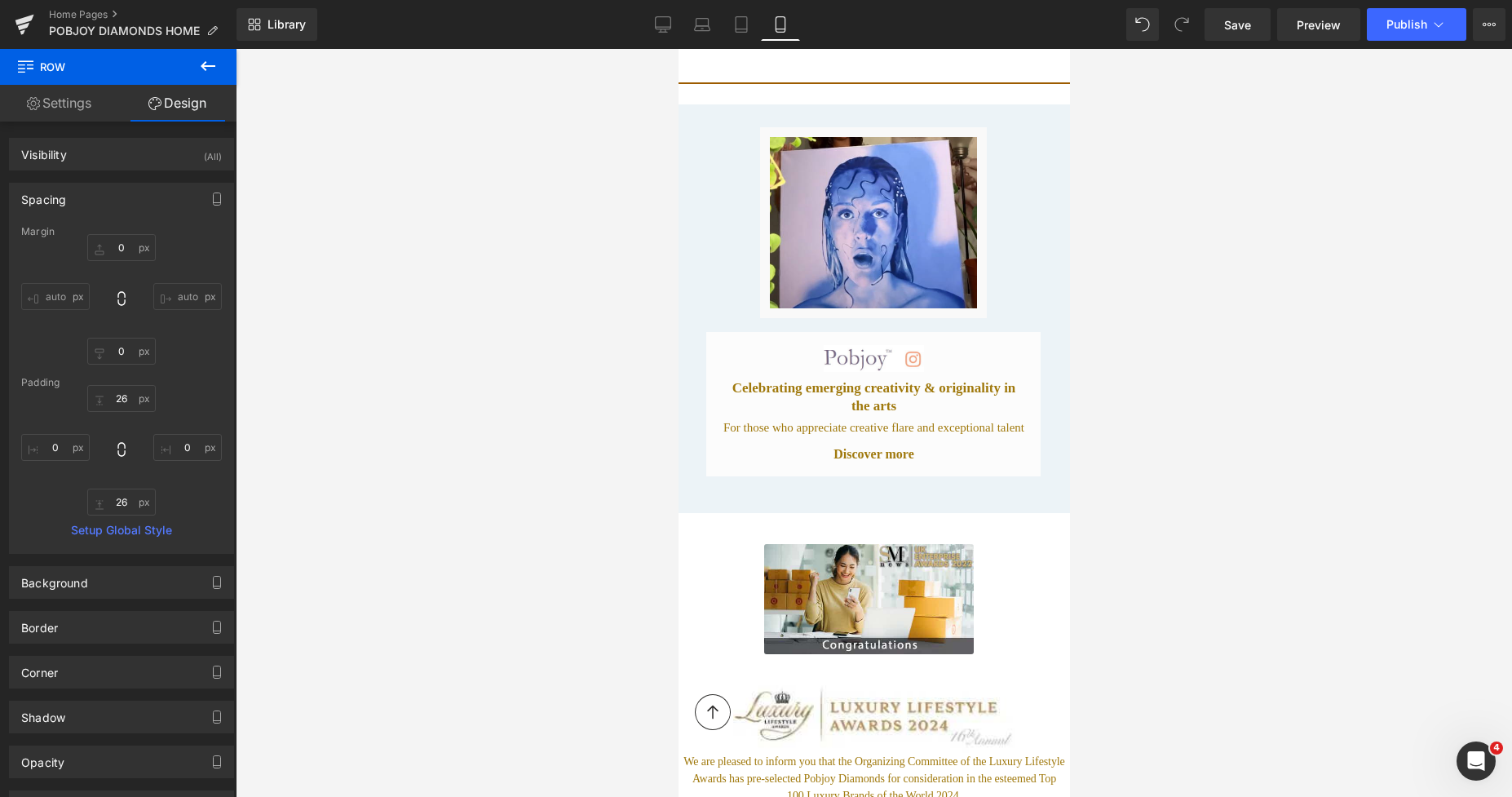
scroll to position [8047, 0]
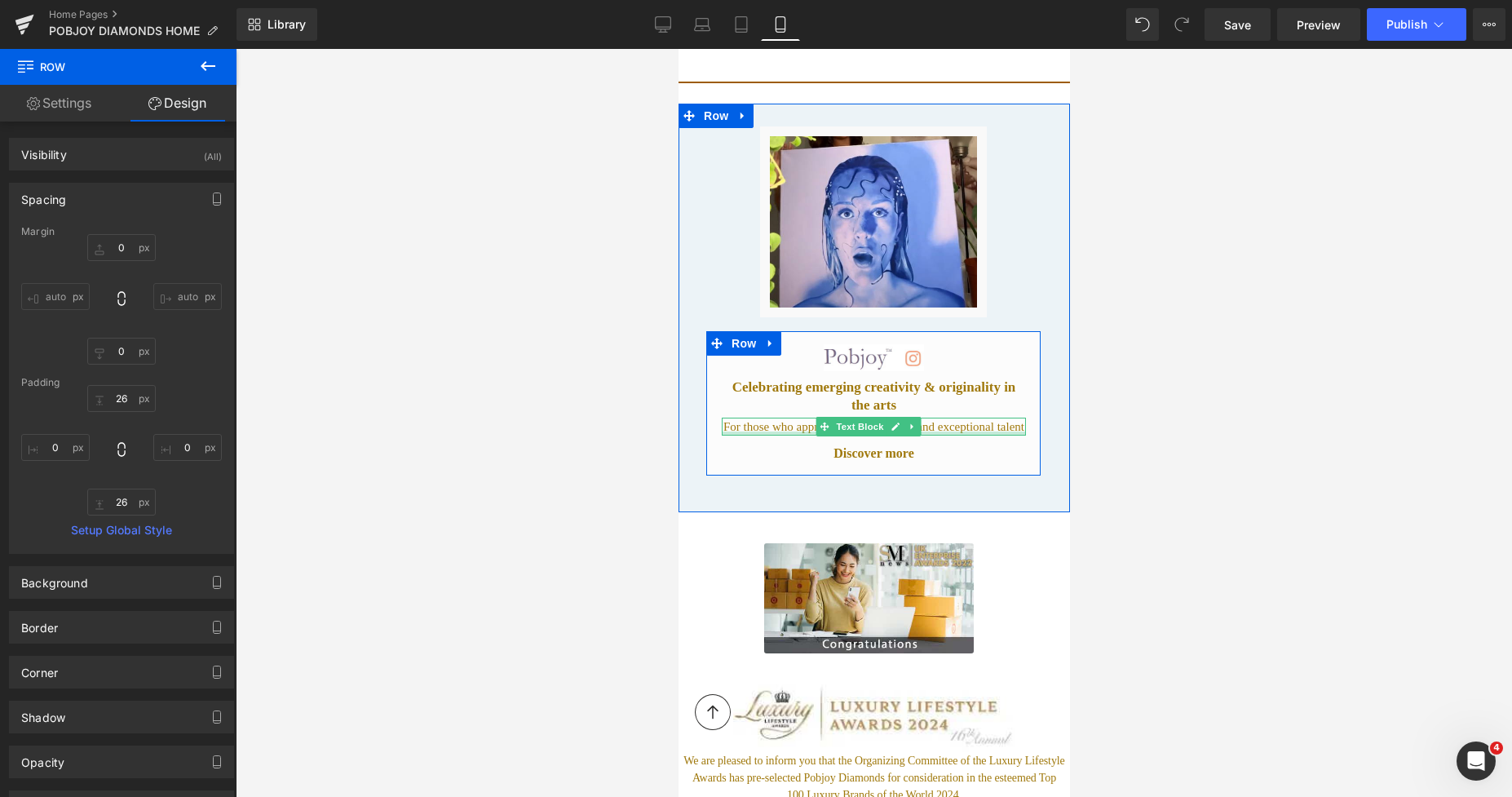
click at [790, 418] on p "For those who appreciate creative flare and exceptional talent" at bounding box center [873, 427] width 304 height 18
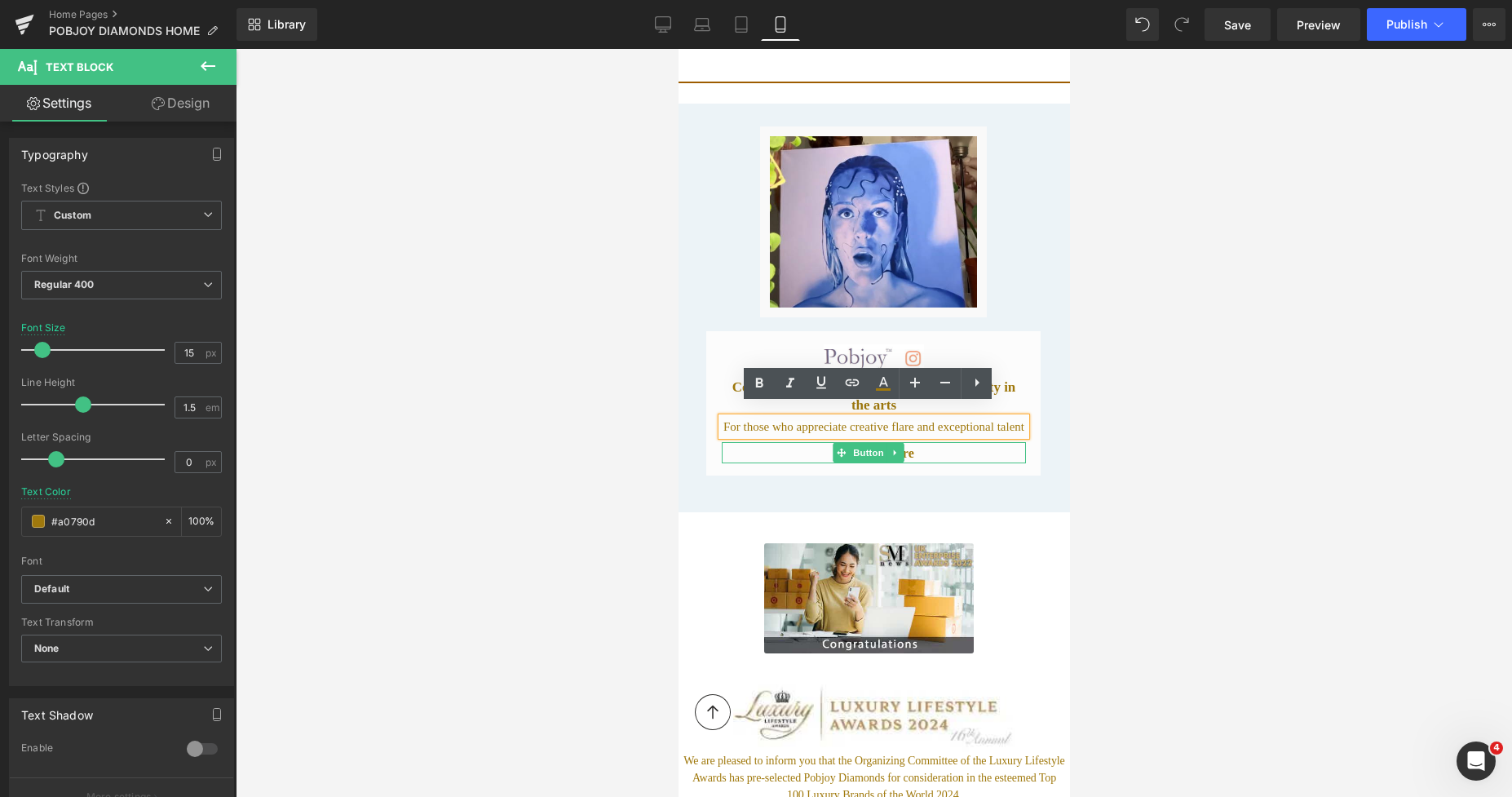
click at [815, 445] on div "Discover more" at bounding box center [873, 453] width 304 height 21
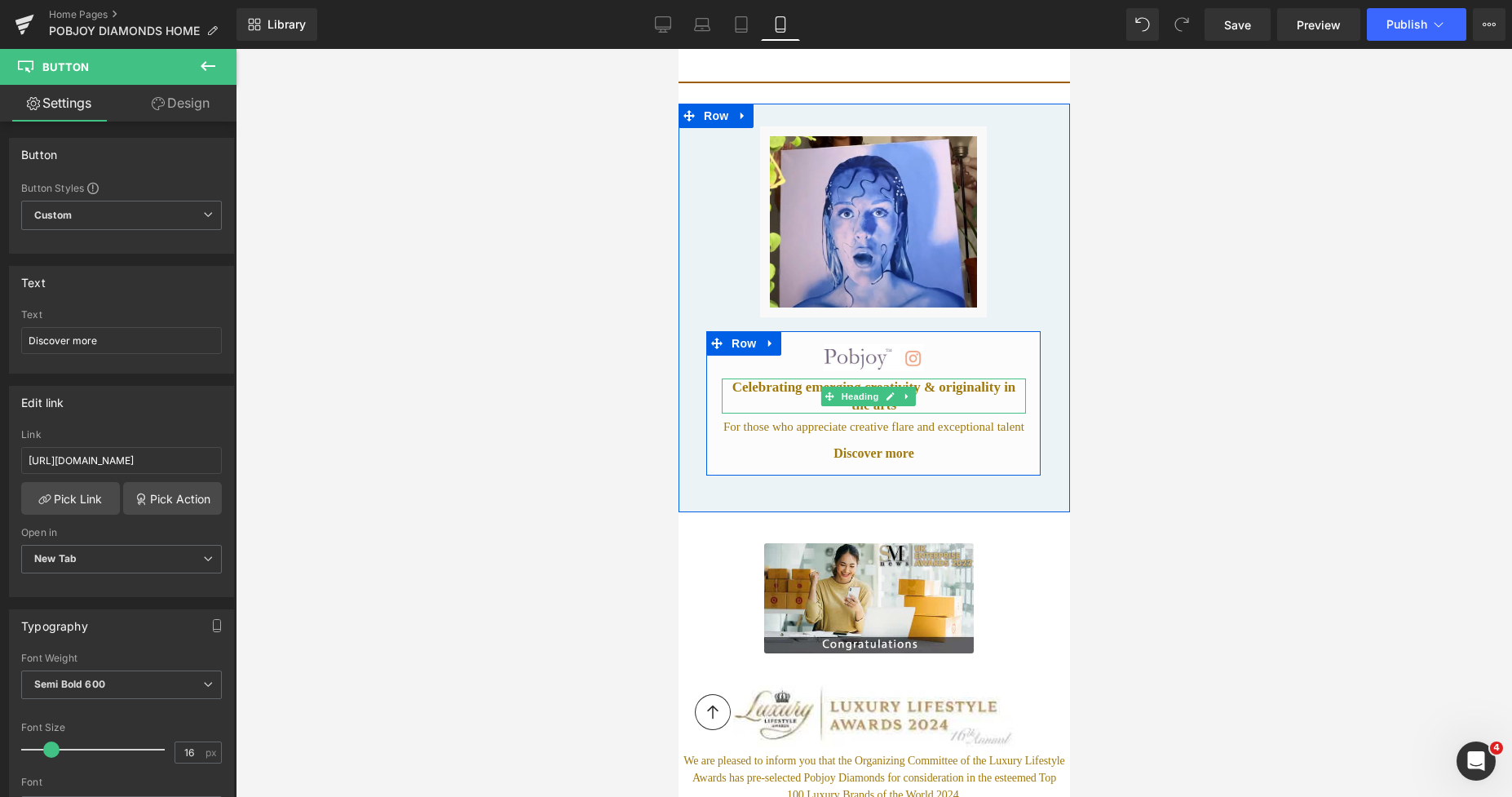
click at [782, 383] on h2 "Celebrating emerging creativity & originality in the arts" at bounding box center [873, 396] width 304 height 35
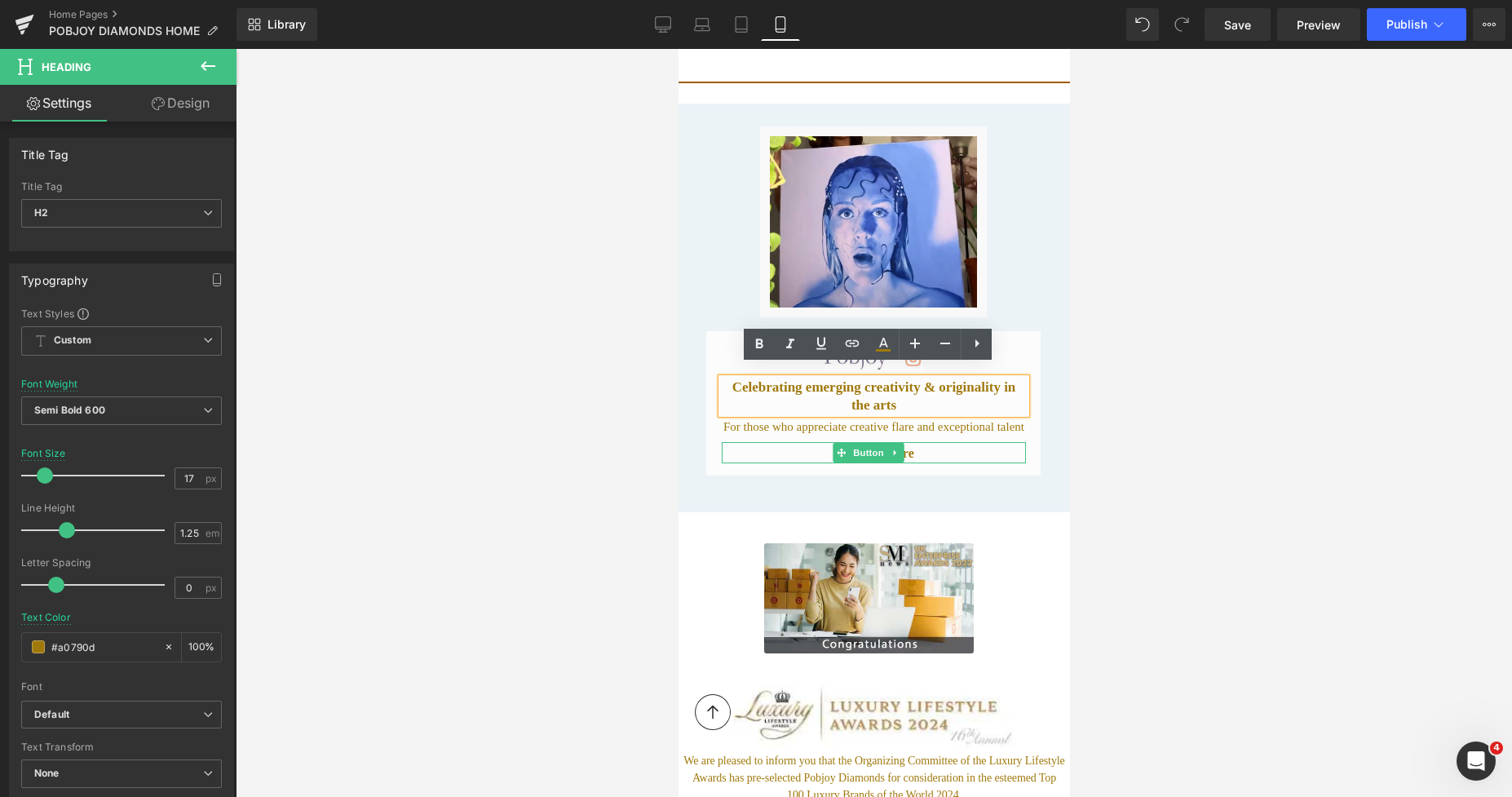
click at [782, 442] on div "Discover more" at bounding box center [873, 453] width 304 height 21
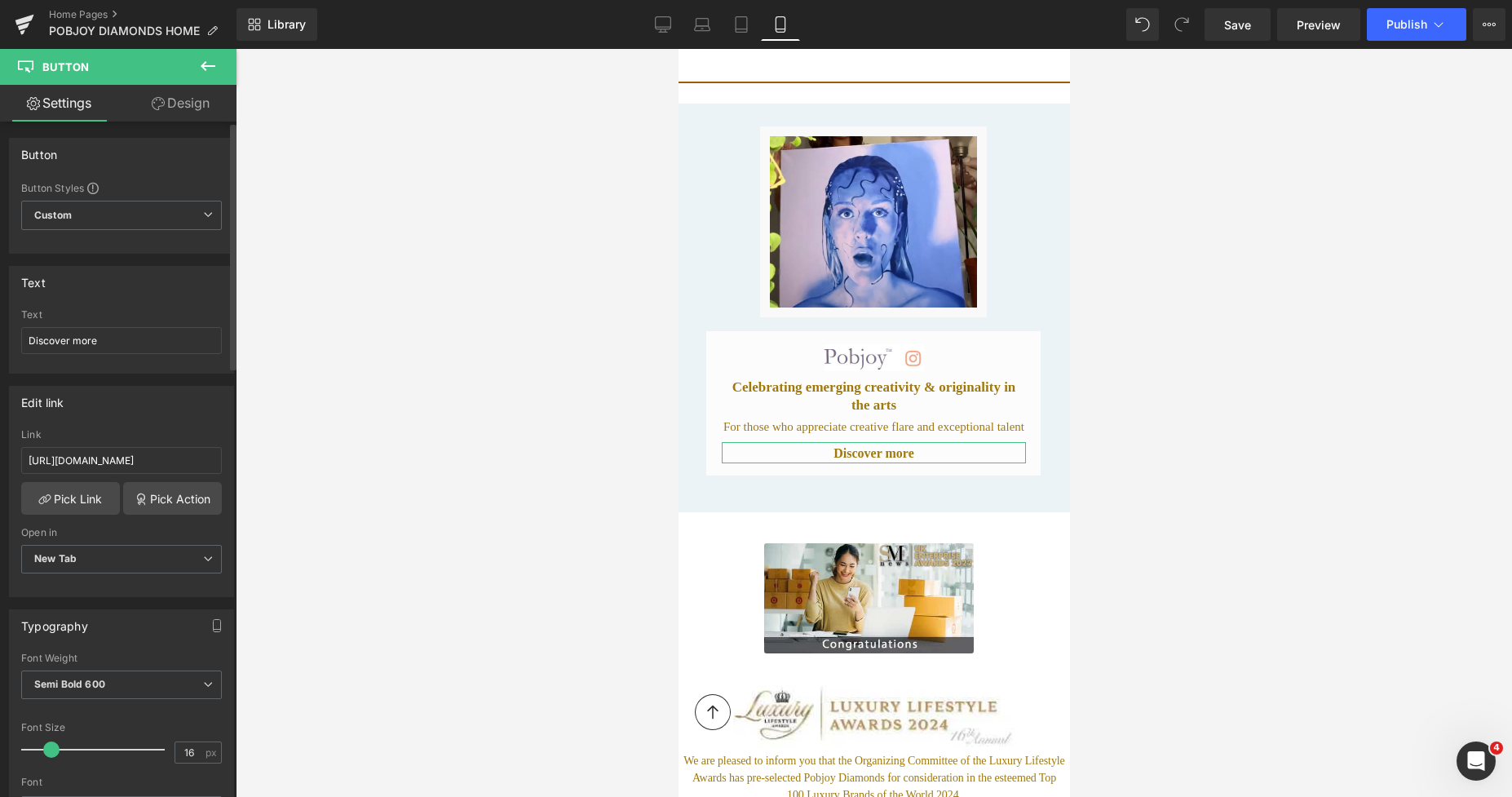
type input "17"
click at [49, 753] on span at bounding box center [52, 749] width 17 height 17
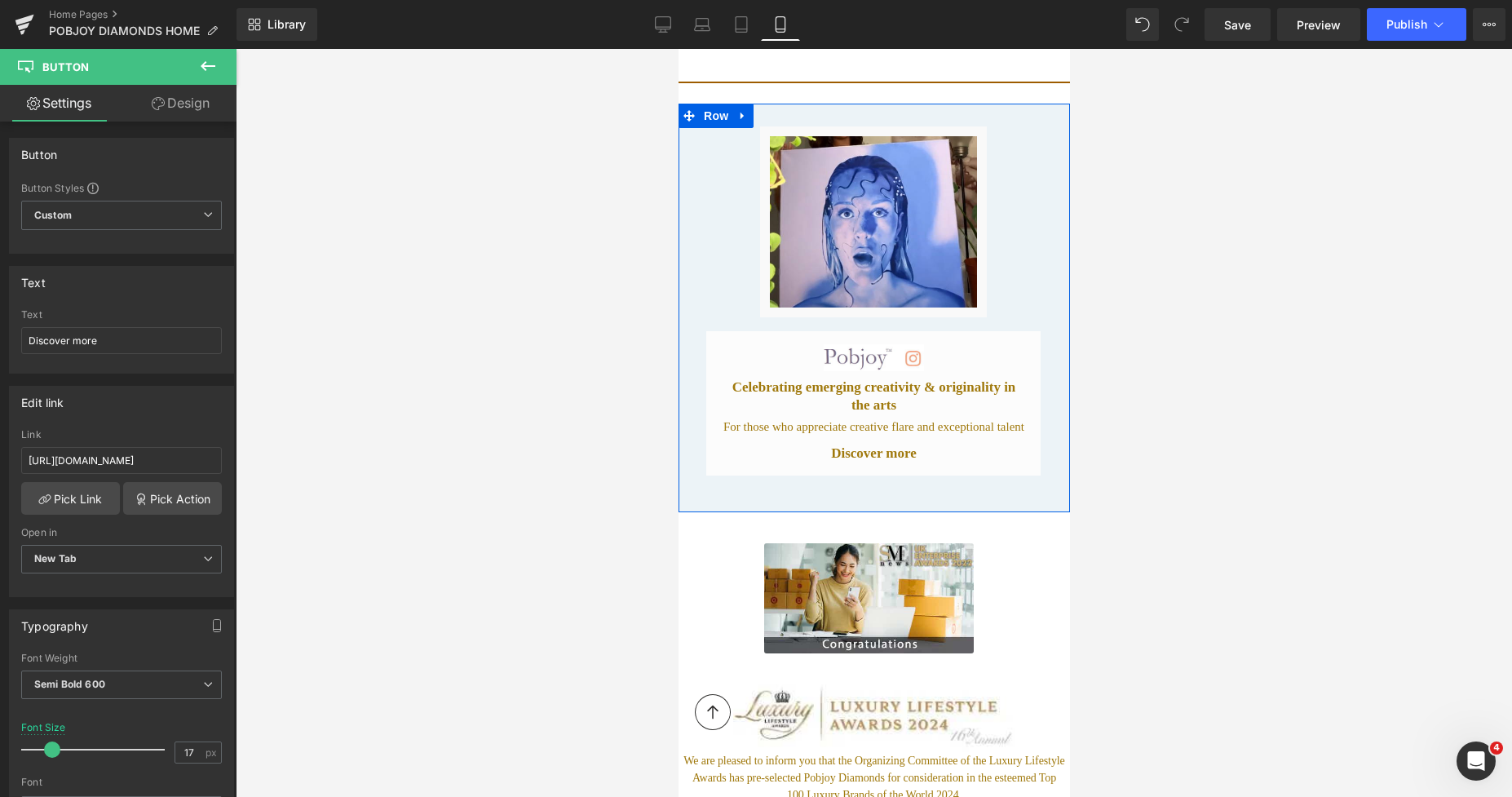
click at [739, 418] on p "For those who appreciate creative flare and exceptional talent" at bounding box center [873, 427] width 304 height 18
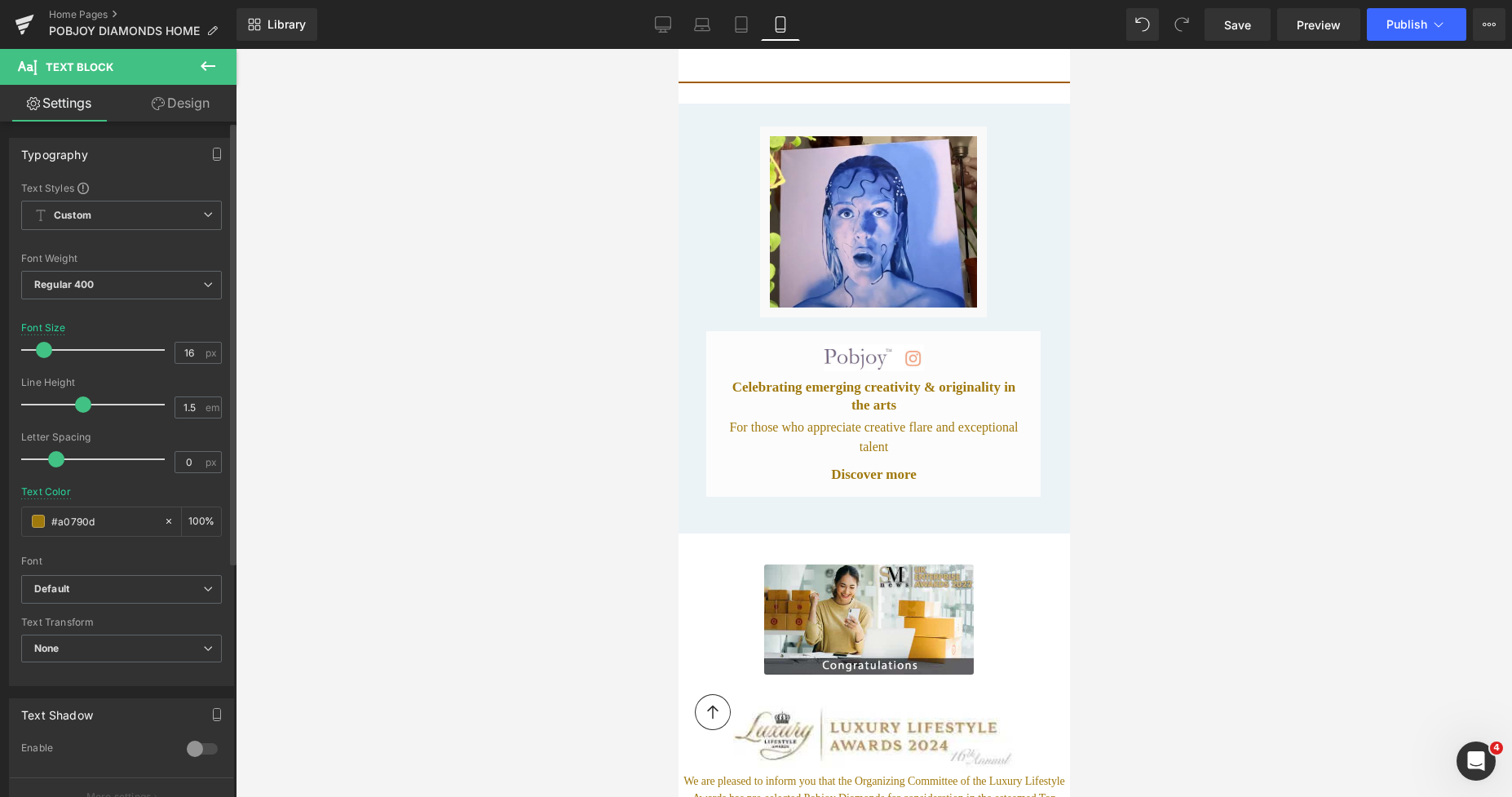
click at [40, 347] on span at bounding box center [44, 350] width 17 height 17
click at [43, 349] on span at bounding box center [46, 350] width 17 height 17
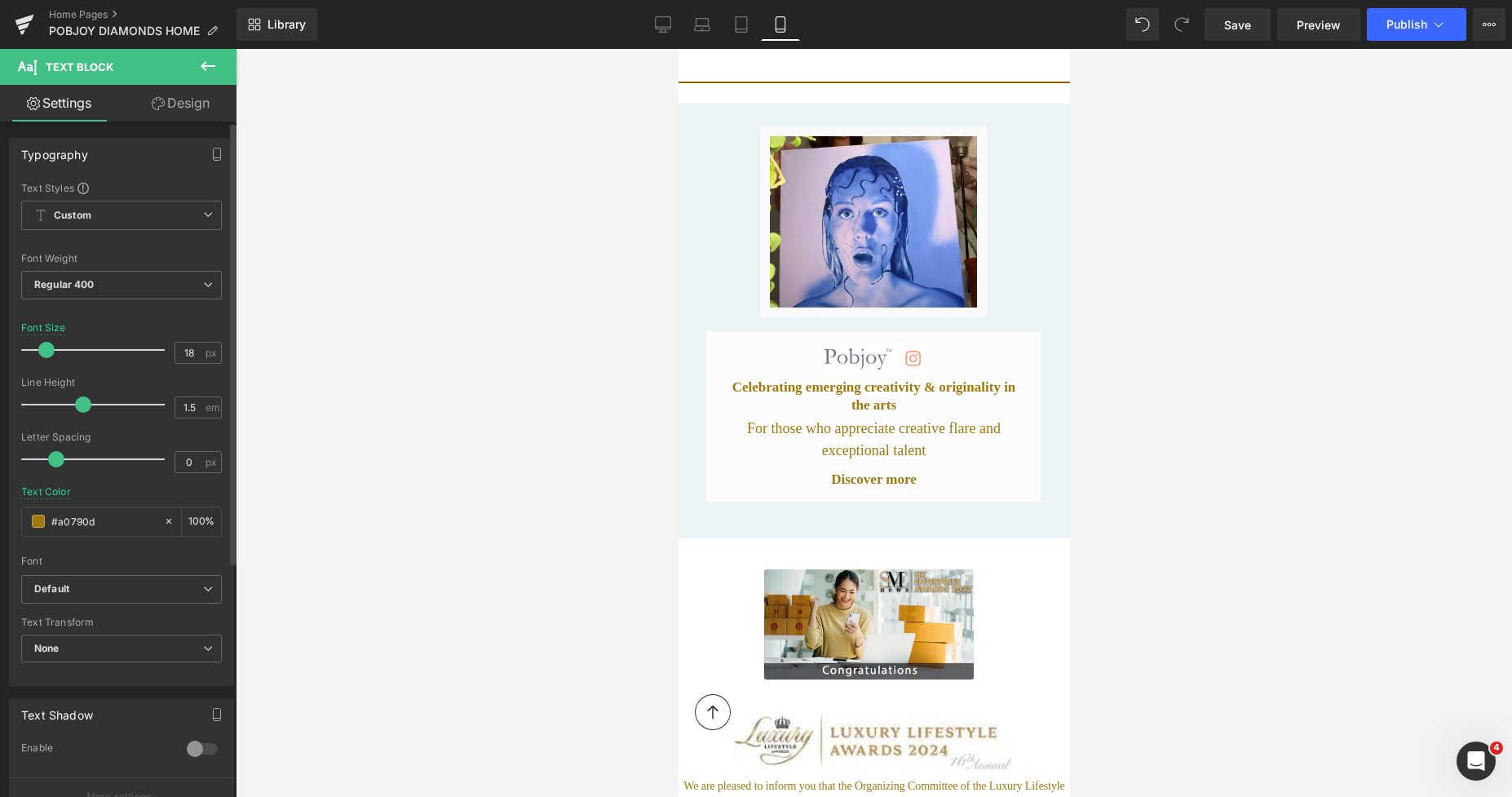
type input "17"
click at [42, 349] on span at bounding box center [45, 350] width 17 height 17
click at [1186, 334] on div at bounding box center [873, 422] width 1276 height 747
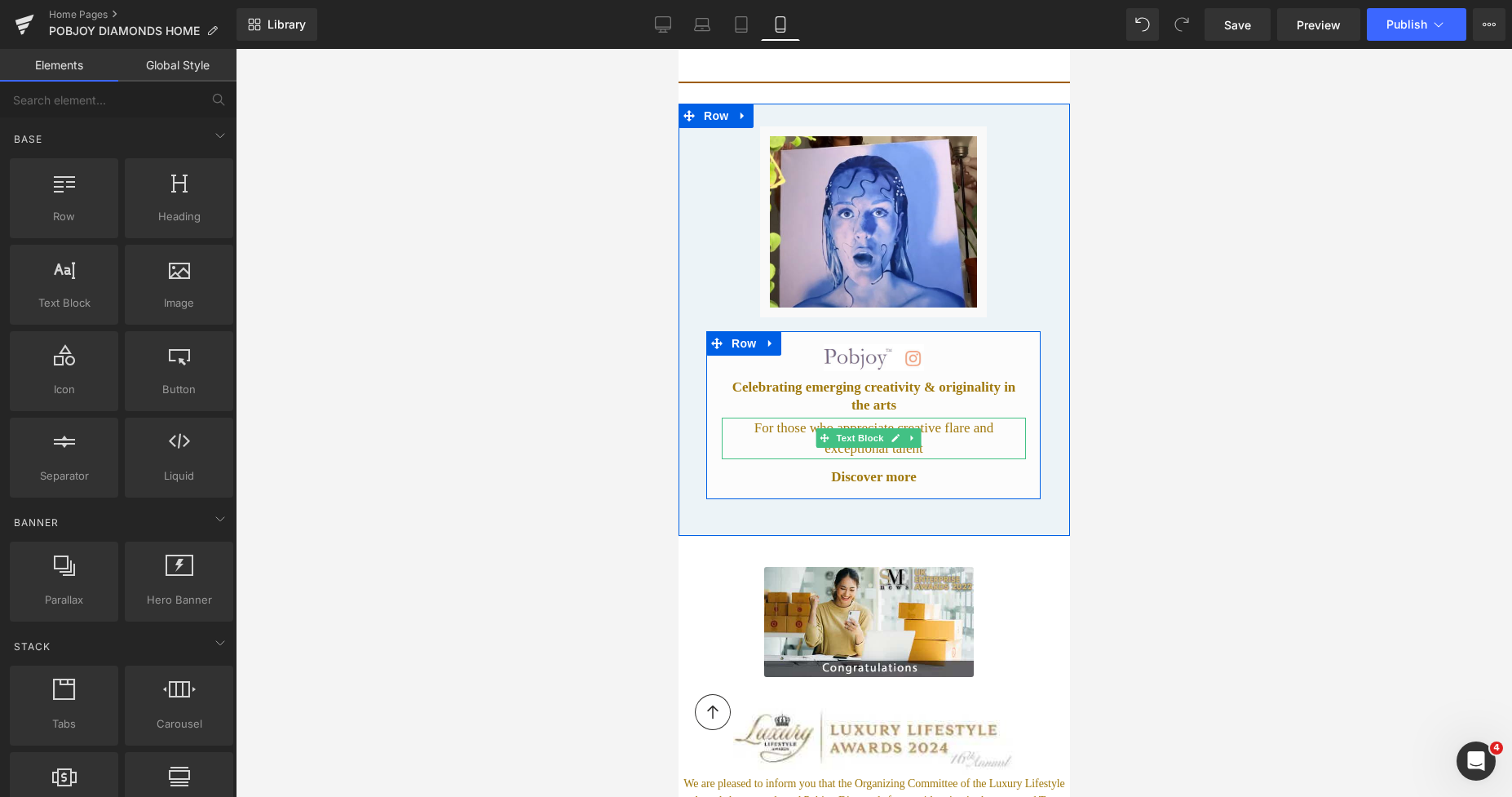
click at [945, 428] on p "For those who appreciate creative flare and exceptional talent" at bounding box center [873, 438] width 304 height 42
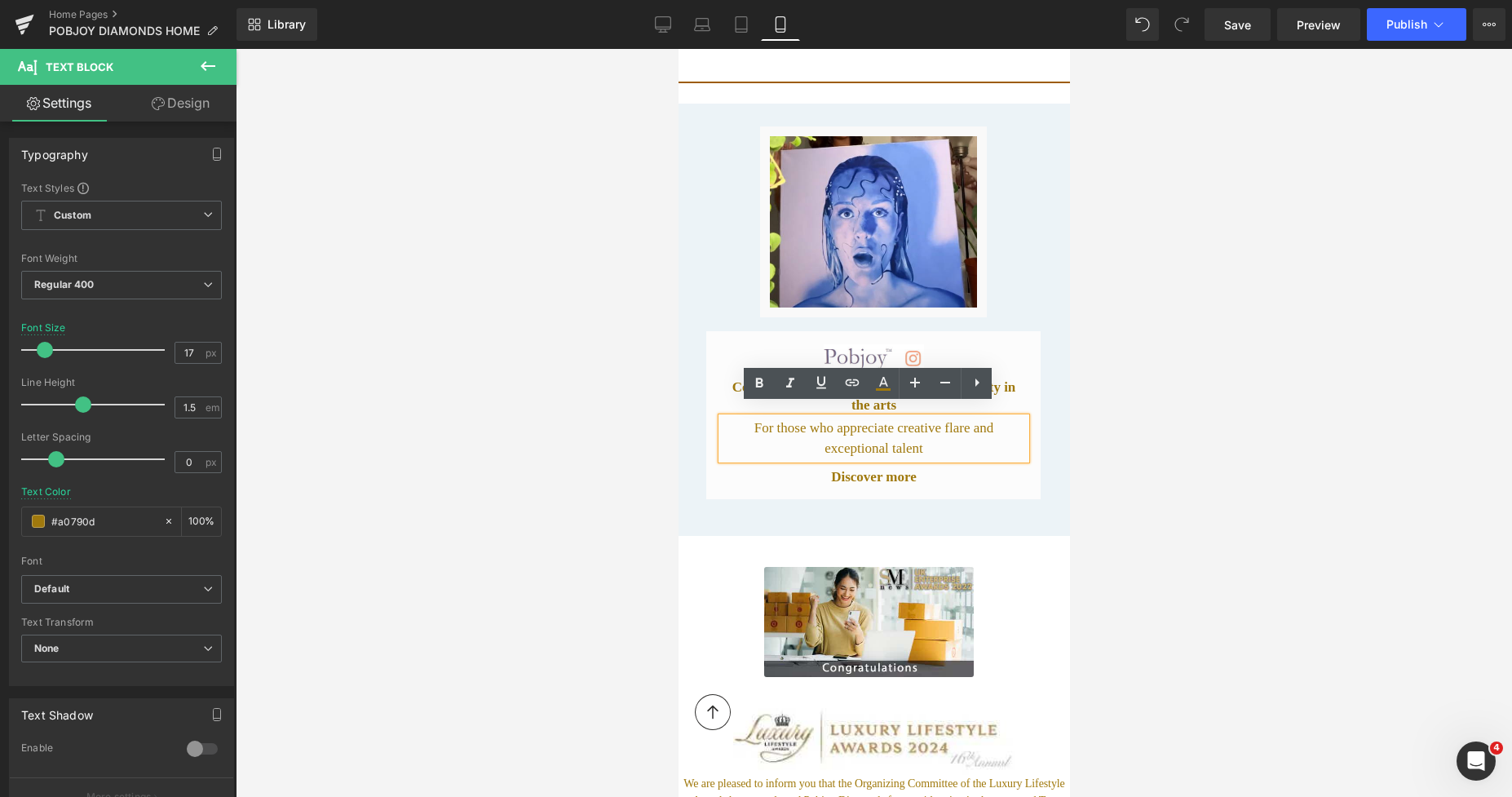
click at [1169, 376] on div at bounding box center [873, 422] width 1276 height 747
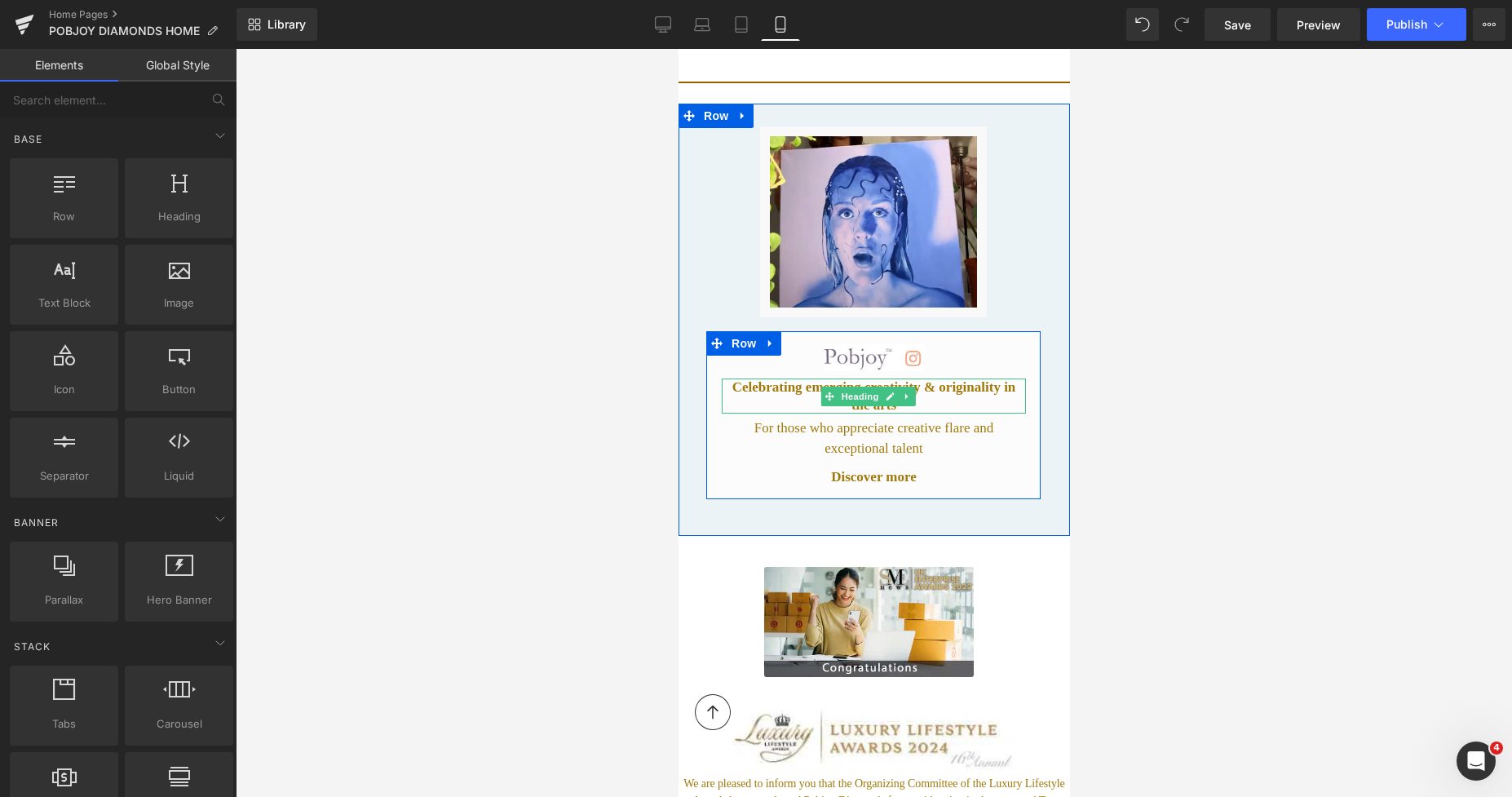
click at [950, 379] on h2 "Celebrating emerging creativity & originality in the arts" at bounding box center [873, 396] width 304 height 35
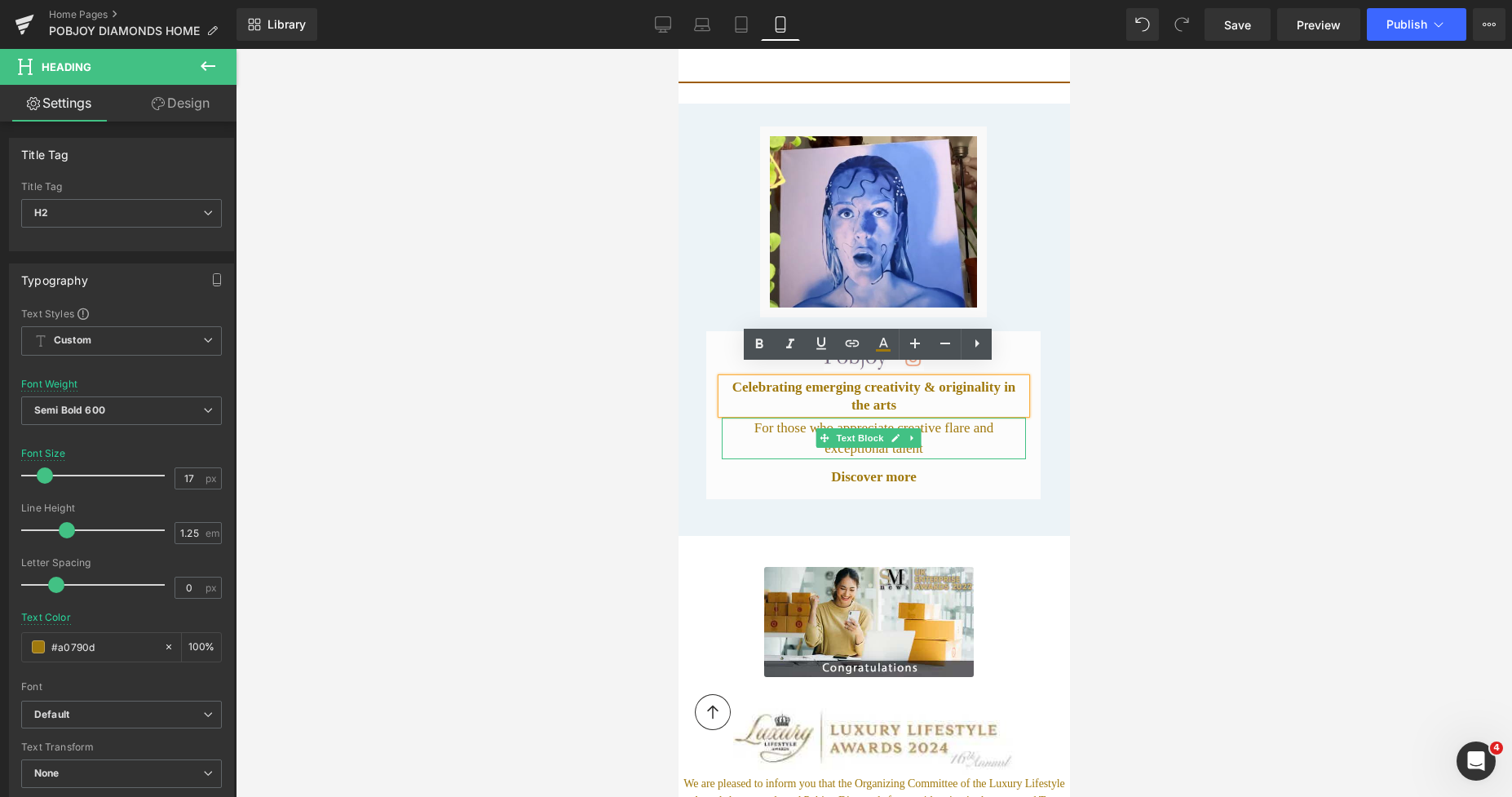
click at [756, 419] on p "For those who appreciate creative flare and exceptional talent" at bounding box center [873, 438] width 304 height 42
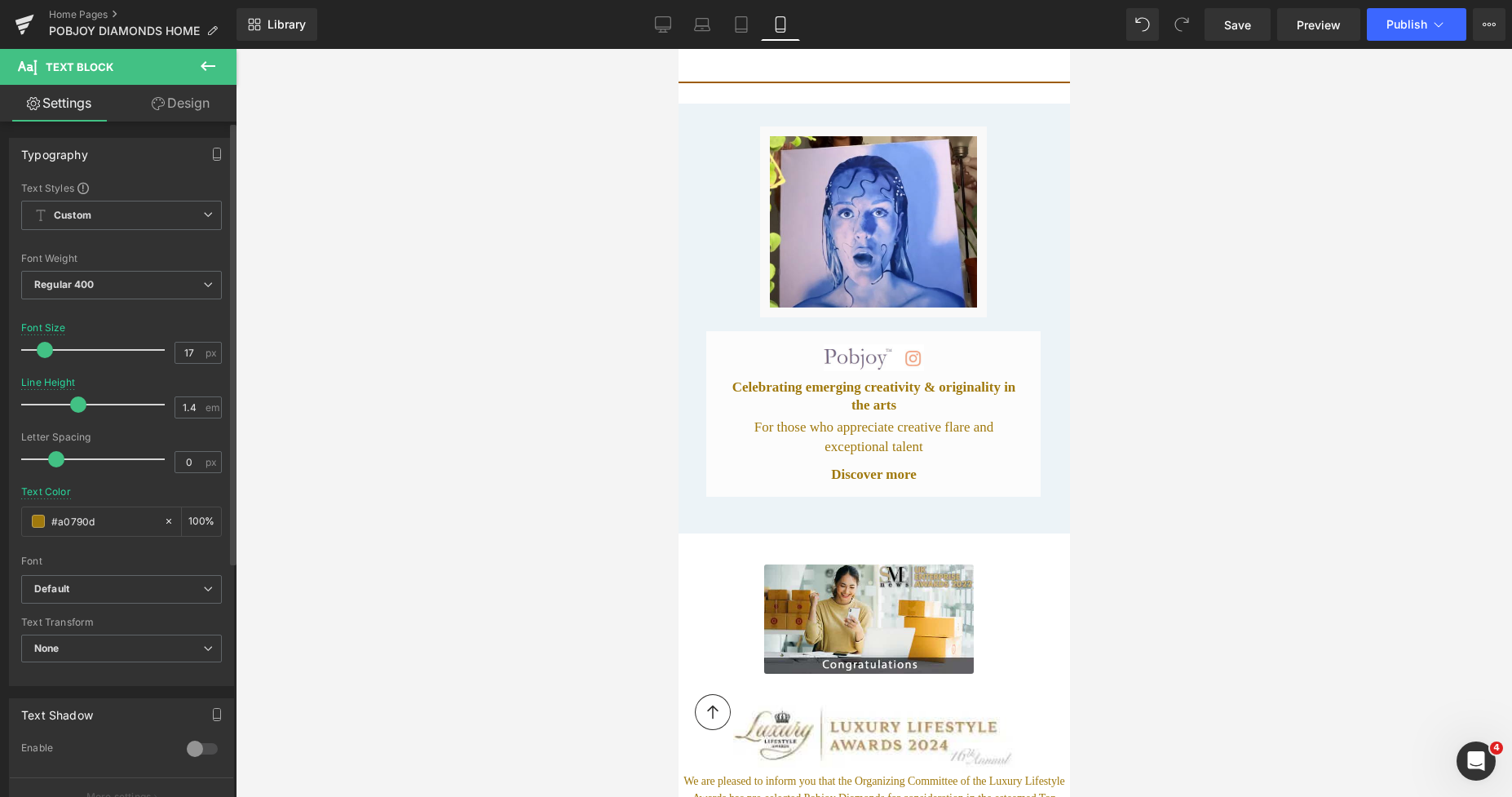
type input "1.3"
drag, startPoint x: 83, startPoint y: 408, endPoint x: 74, endPoint y: 407, distance: 9.1
click at [74, 407] on span at bounding box center [72, 404] width 17 height 17
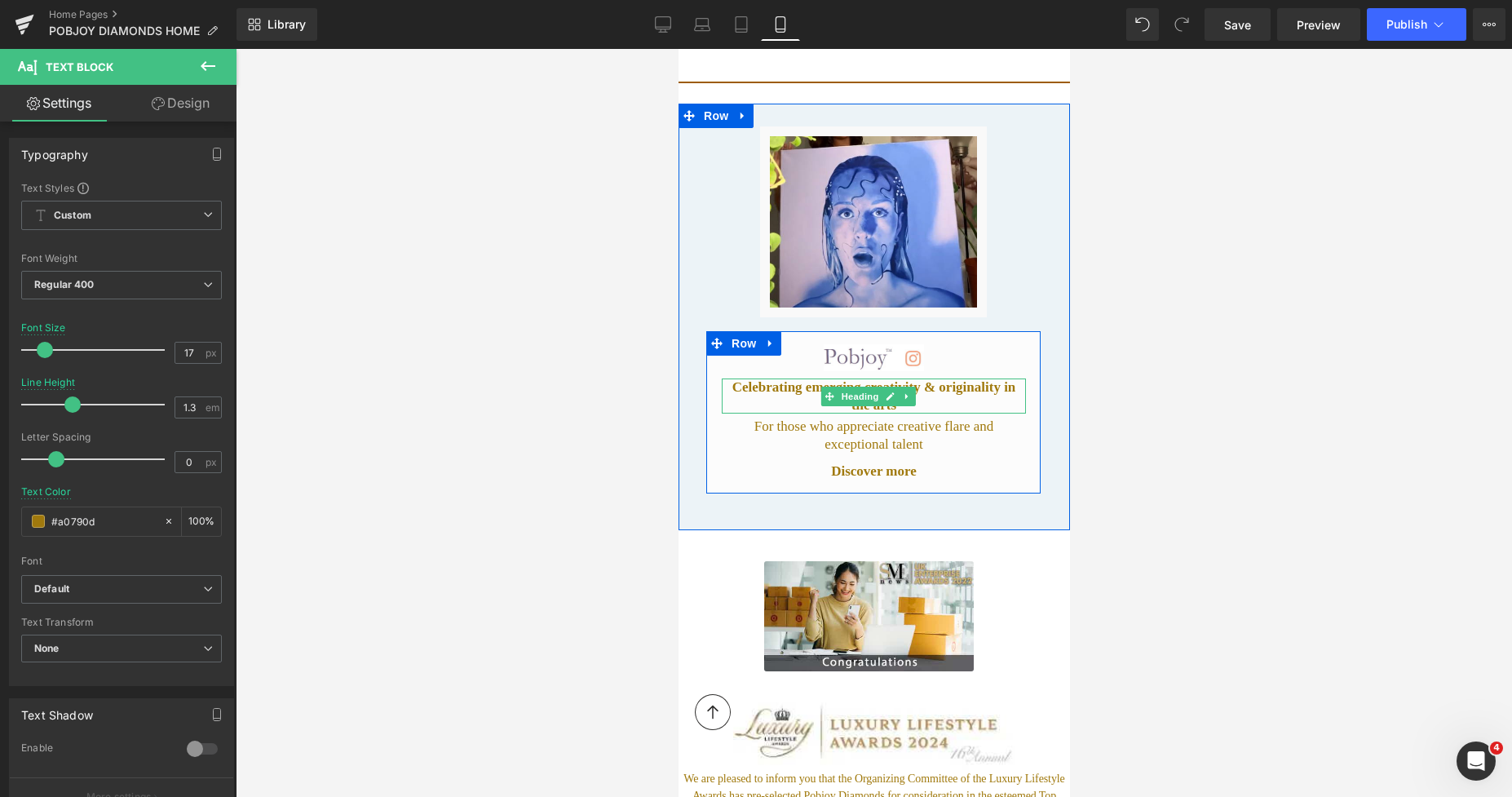
click at [965, 378] on h2 "Celebrating emerging creativity & originality in the arts" at bounding box center [873, 396] width 304 height 35
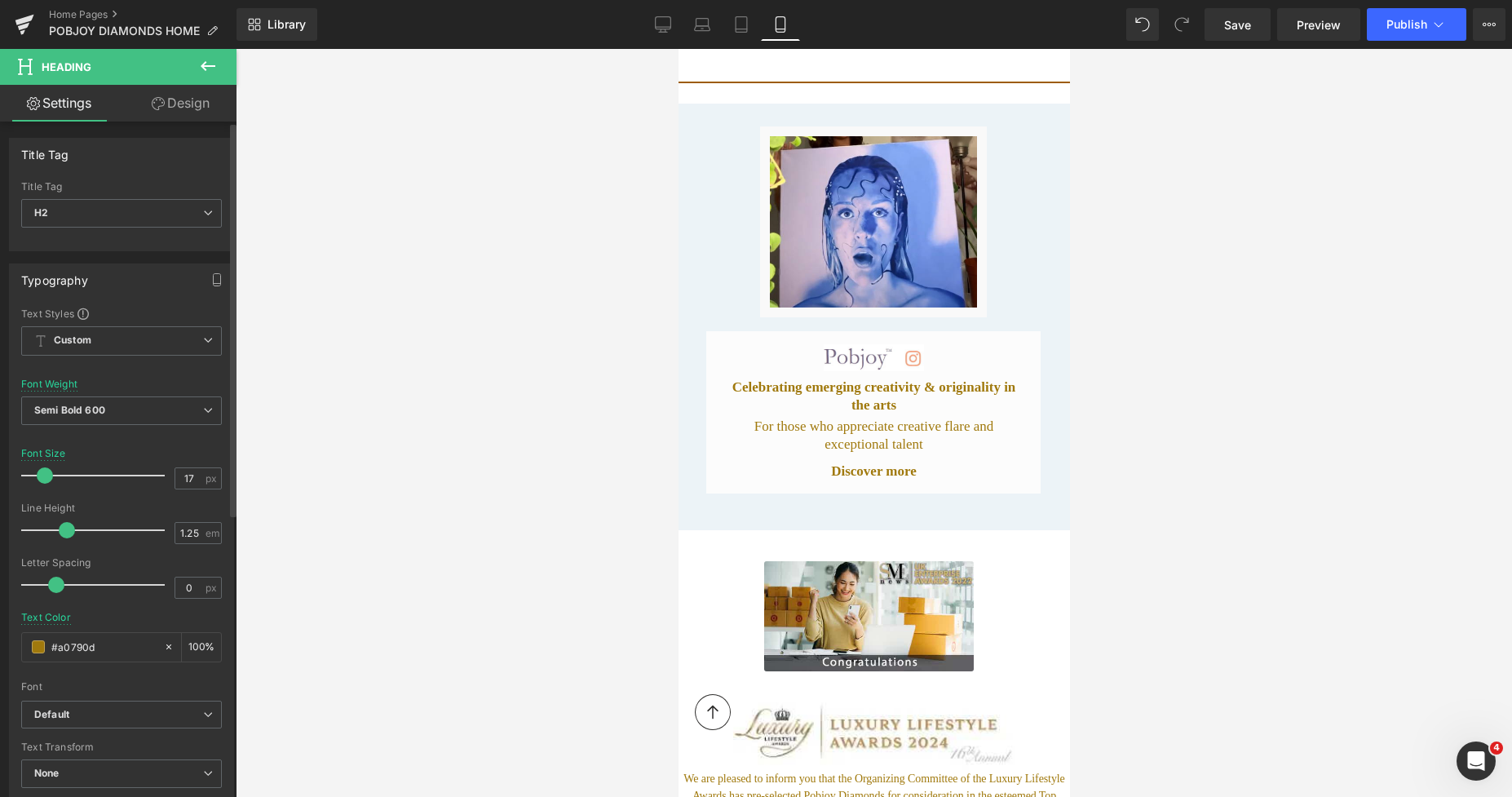
type input "1.3"
click at [73, 531] on span at bounding box center [72, 530] width 17 height 17
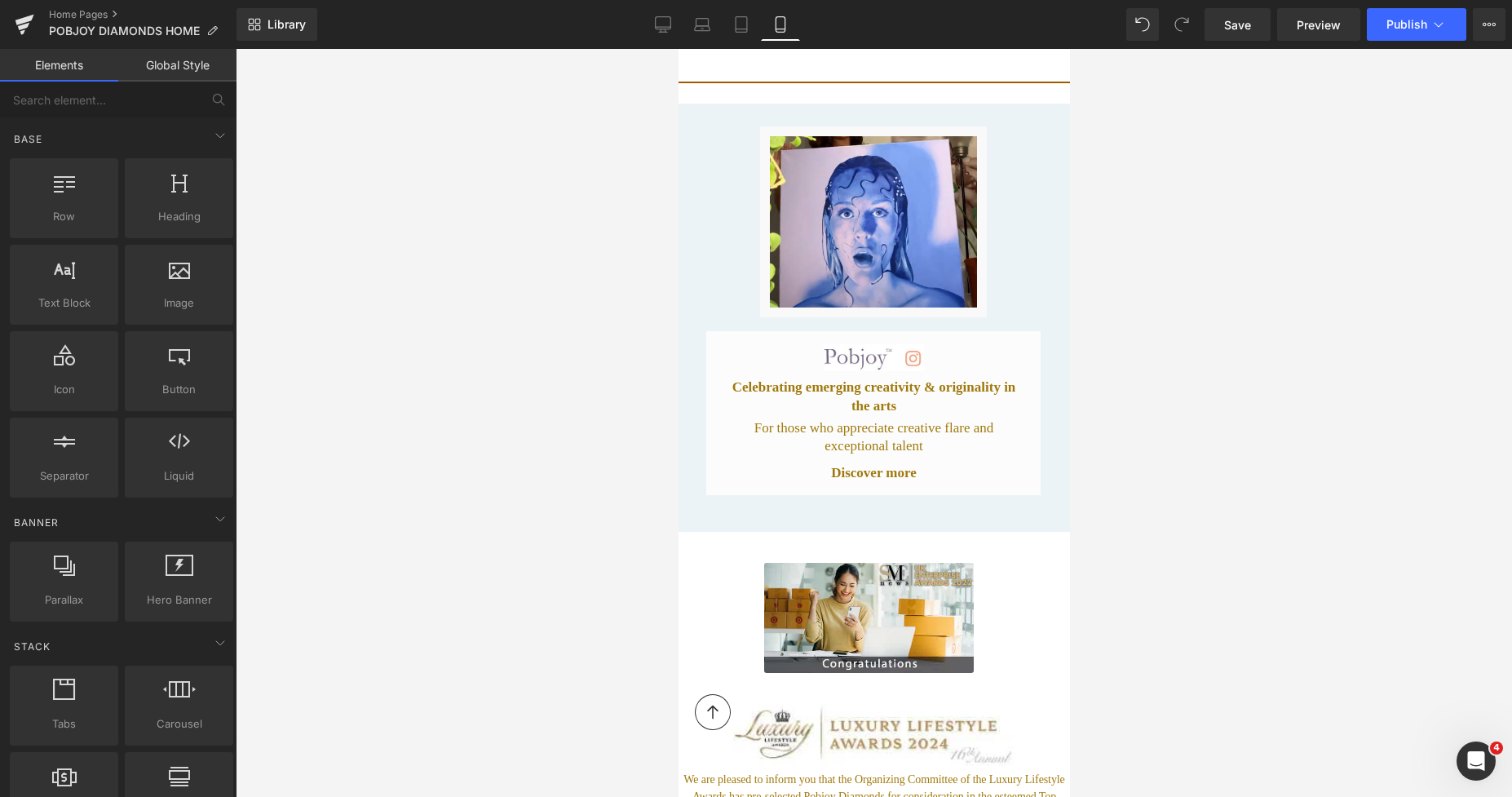
click at [1227, 361] on div at bounding box center [873, 422] width 1276 height 747
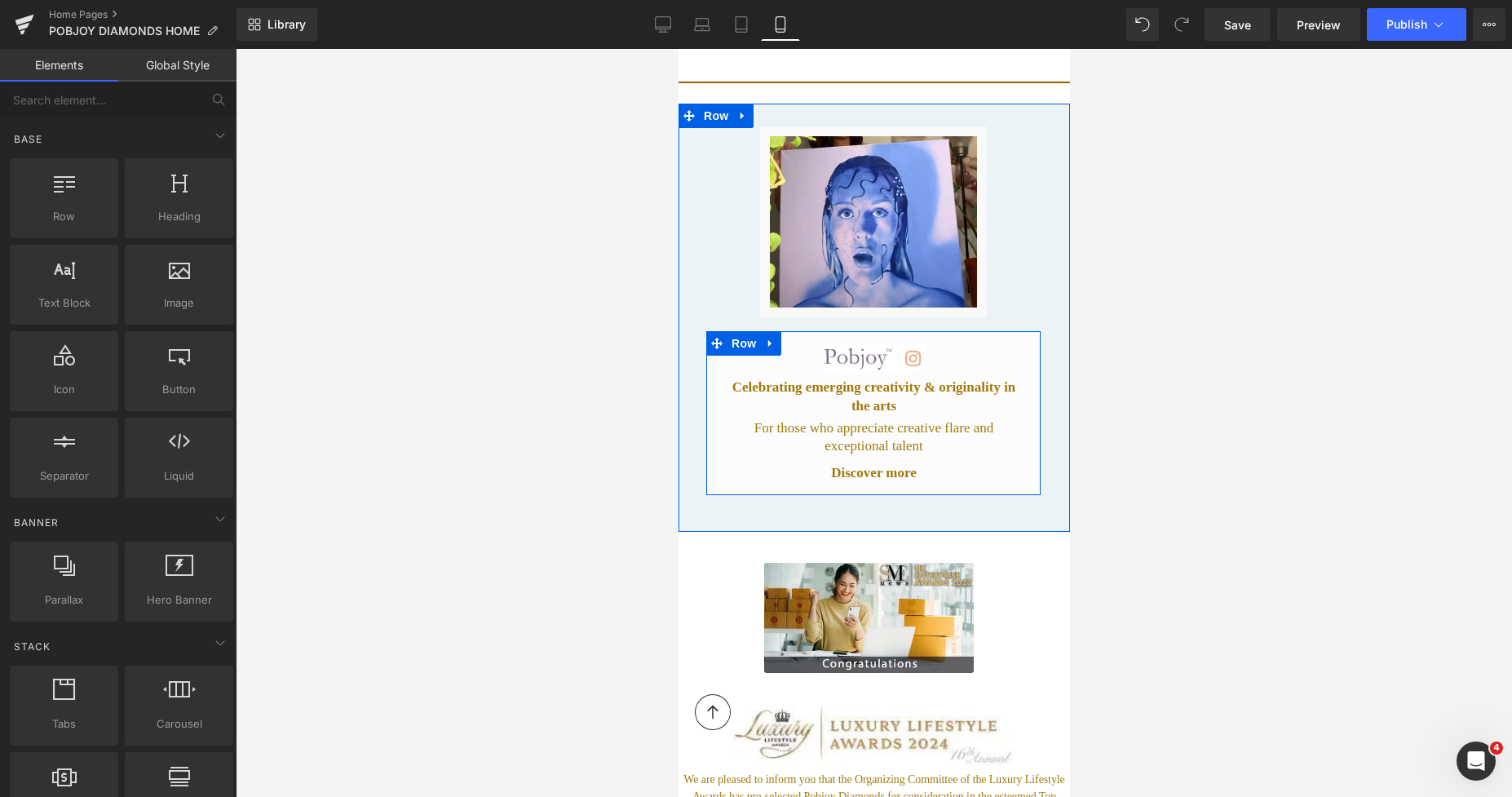
click at [929, 462] on div "Discover more" at bounding box center [873, 472] width 304 height 21
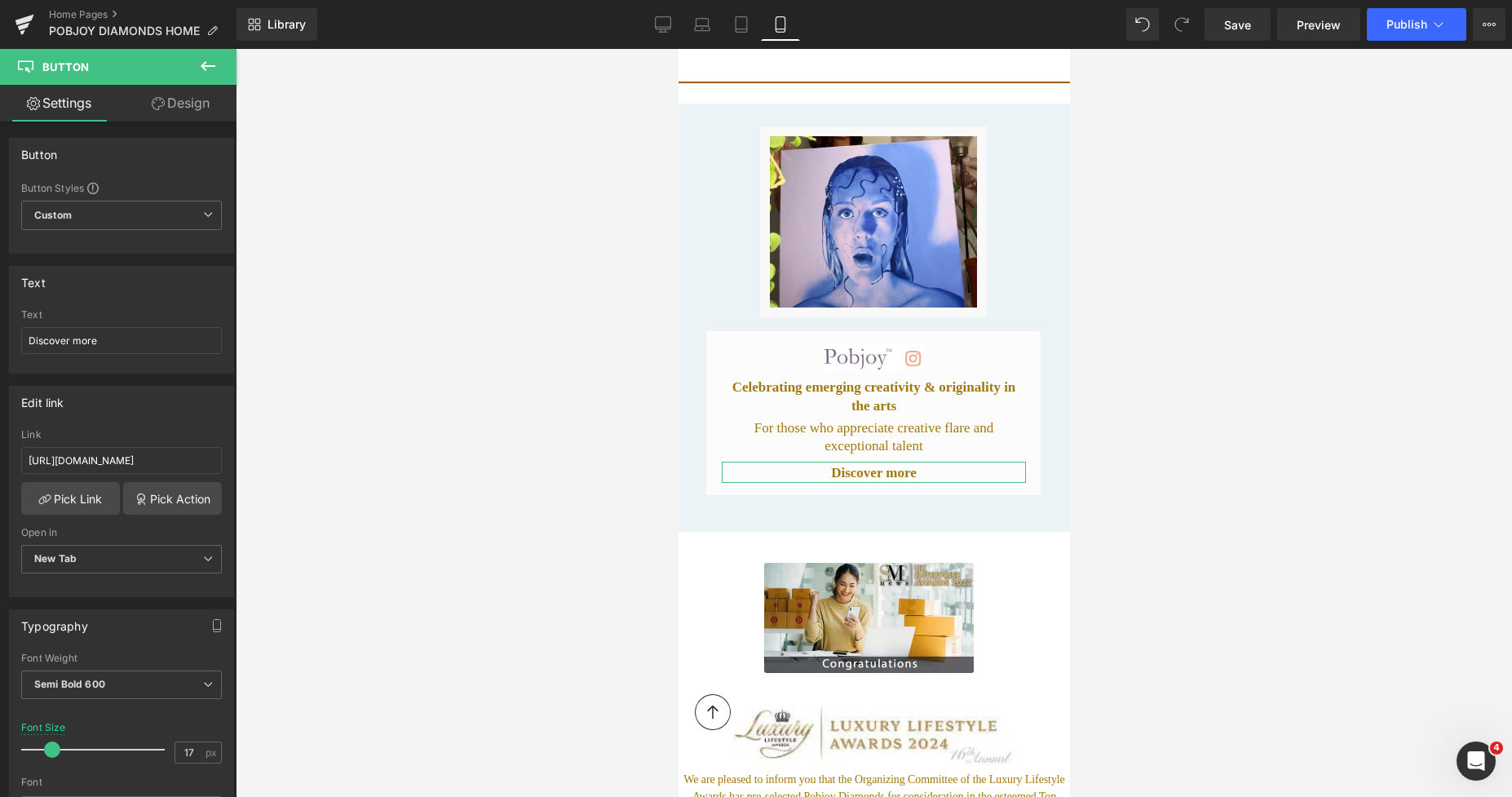
click at [200, 112] on link "Design" at bounding box center [181, 103] width 119 height 37
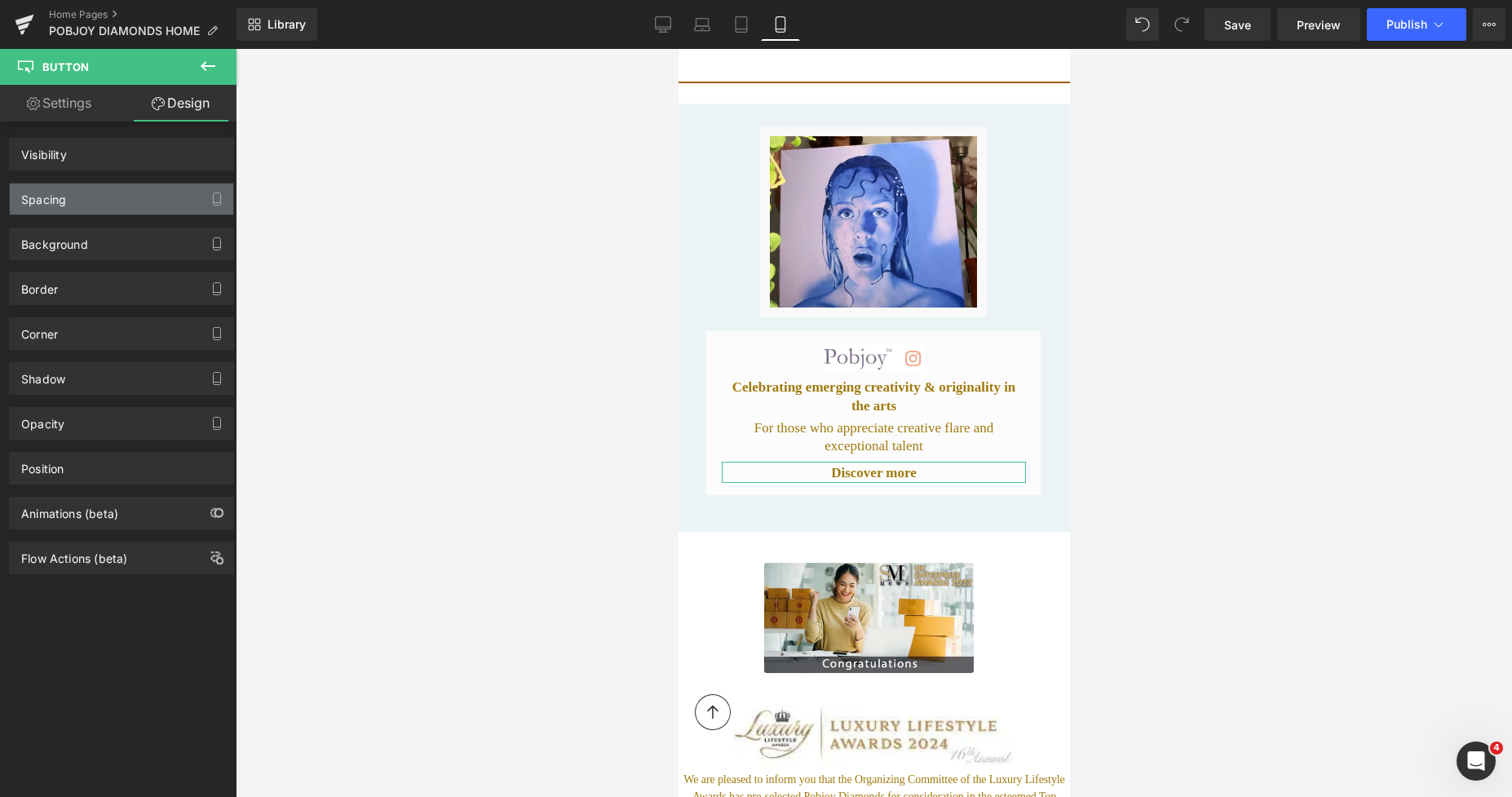
click at [88, 205] on div "Spacing" at bounding box center [121, 199] width 223 height 31
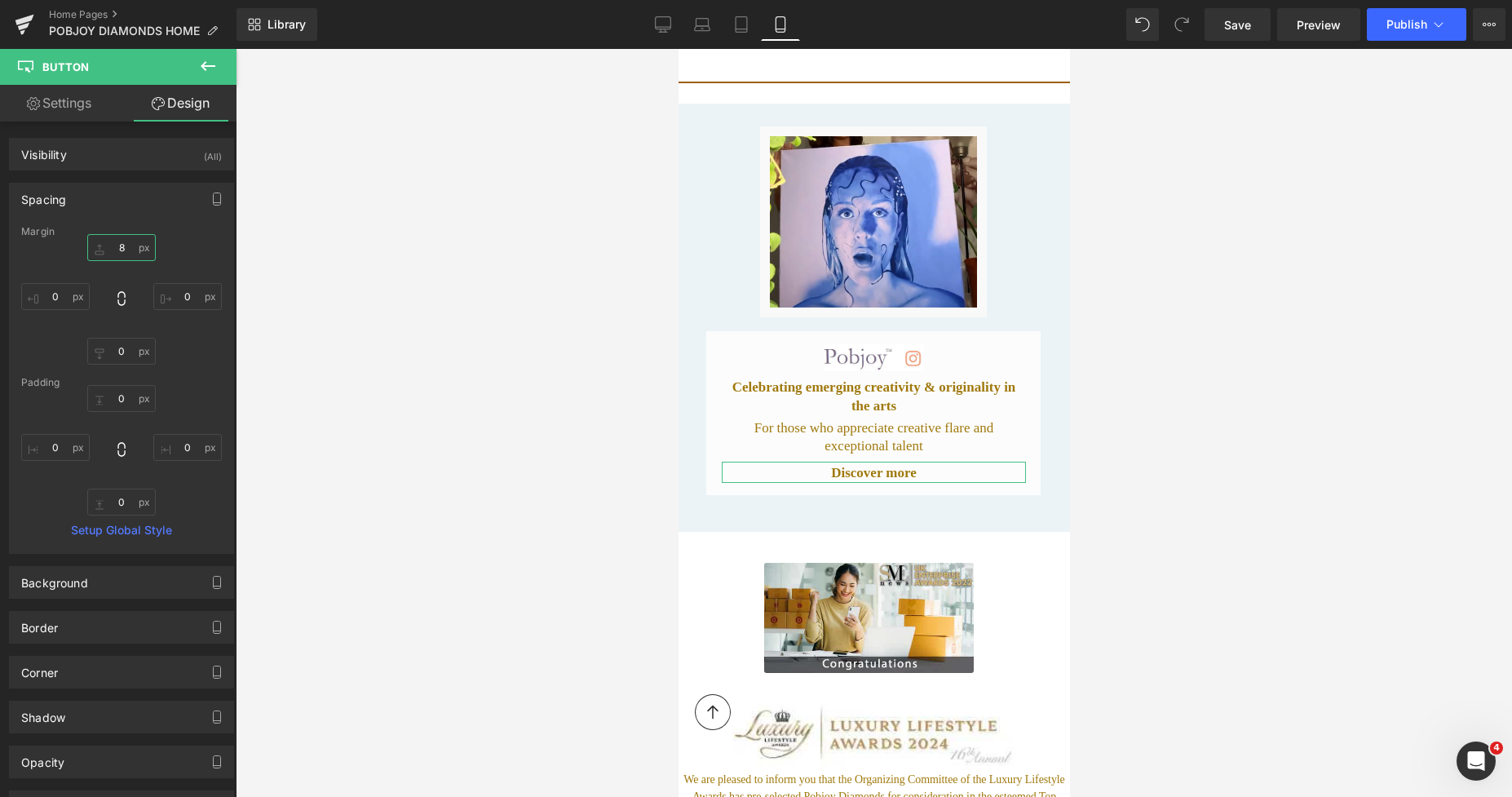
click at [110, 242] on input "8" at bounding box center [121, 248] width 68 height 27
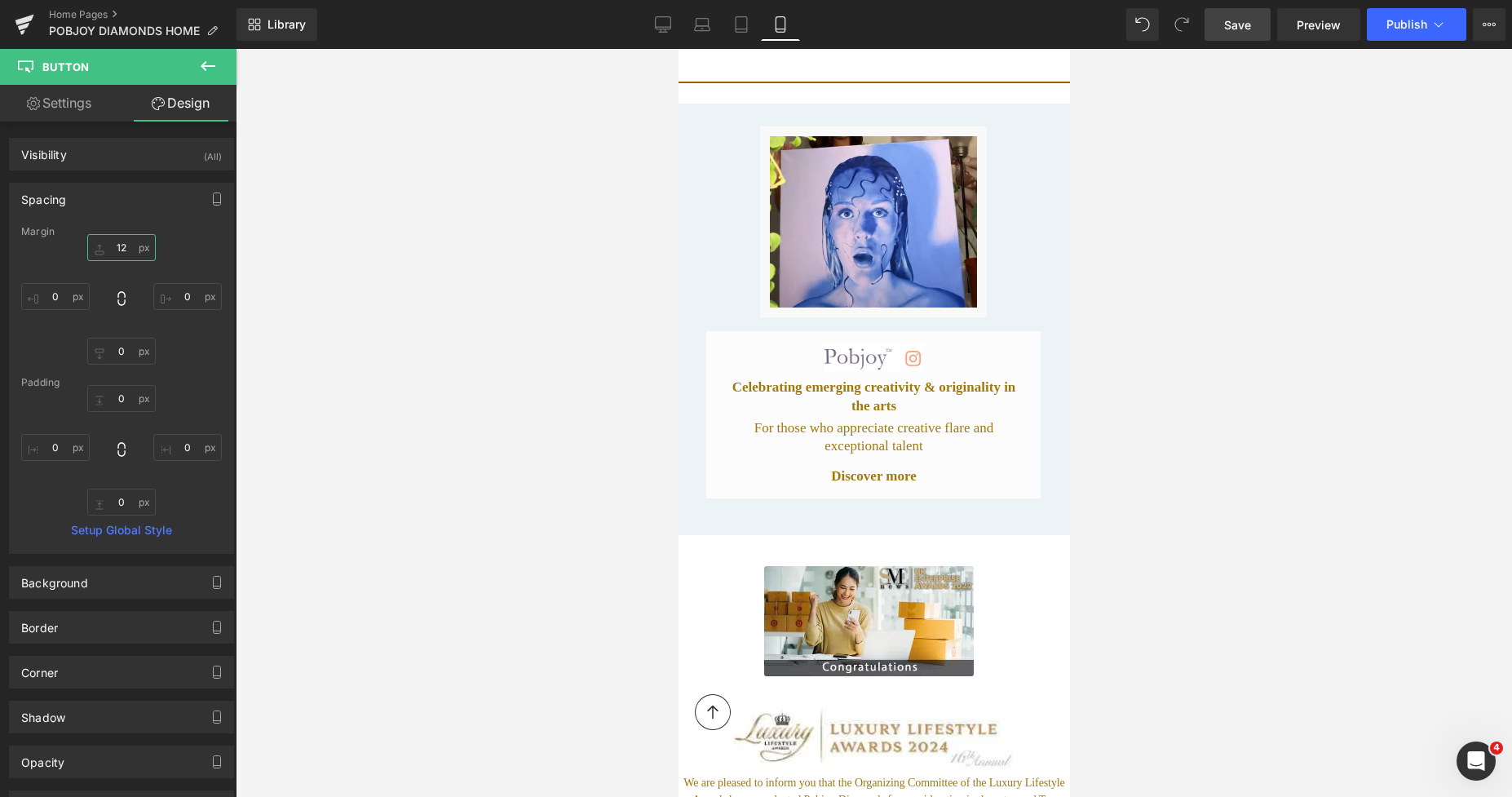
type input "12"
click at [1231, 27] on span "Save" at bounding box center [1237, 25] width 27 height 17
click at [1306, 24] on span "Preview" at bounding box center [1318, 25] width 44 height 17
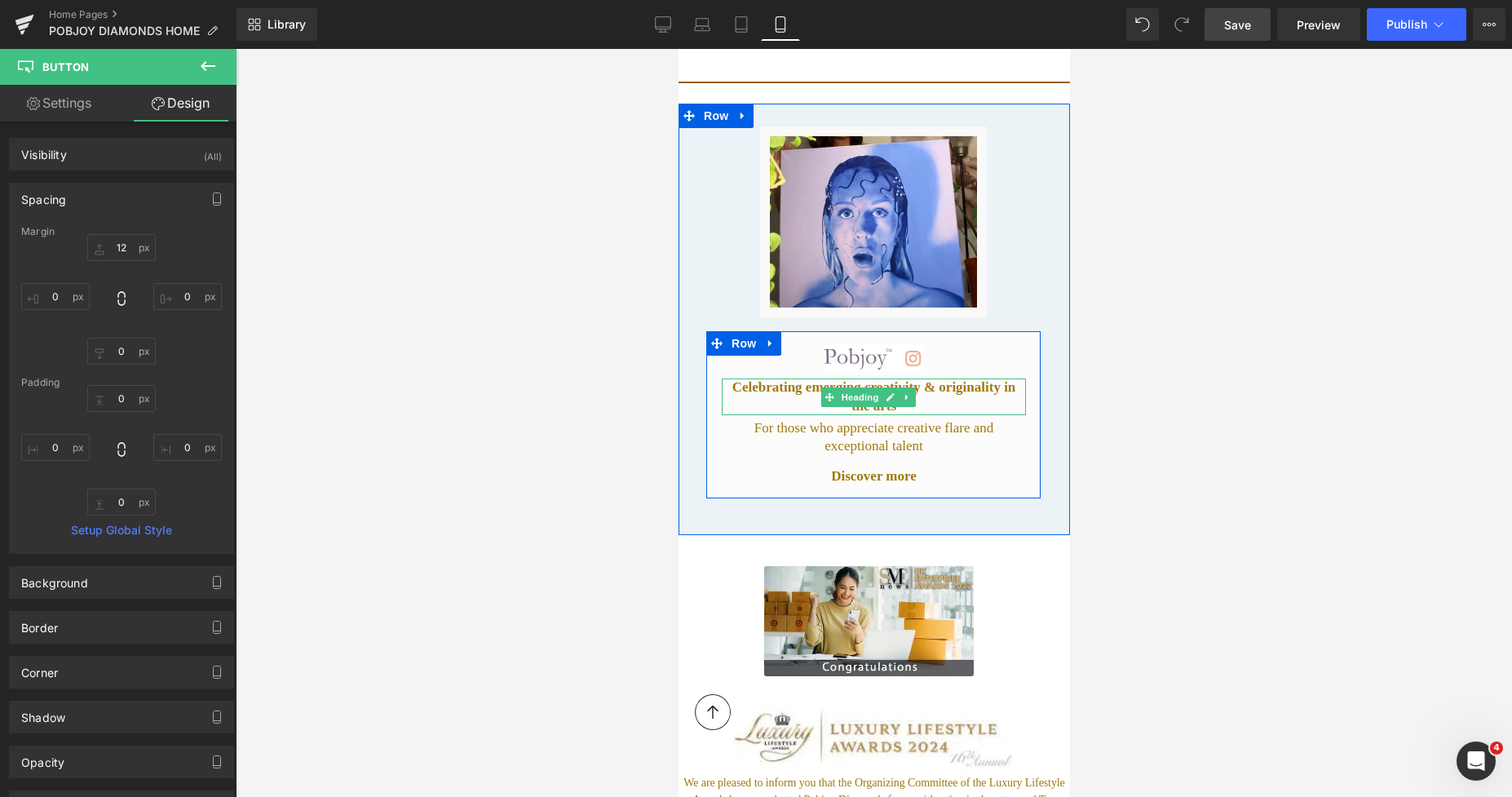
click at [806, 383] on h2 "Celebrating emerging creativity & originality in the arts" at bounding box center [873, 396] width 304 height 36
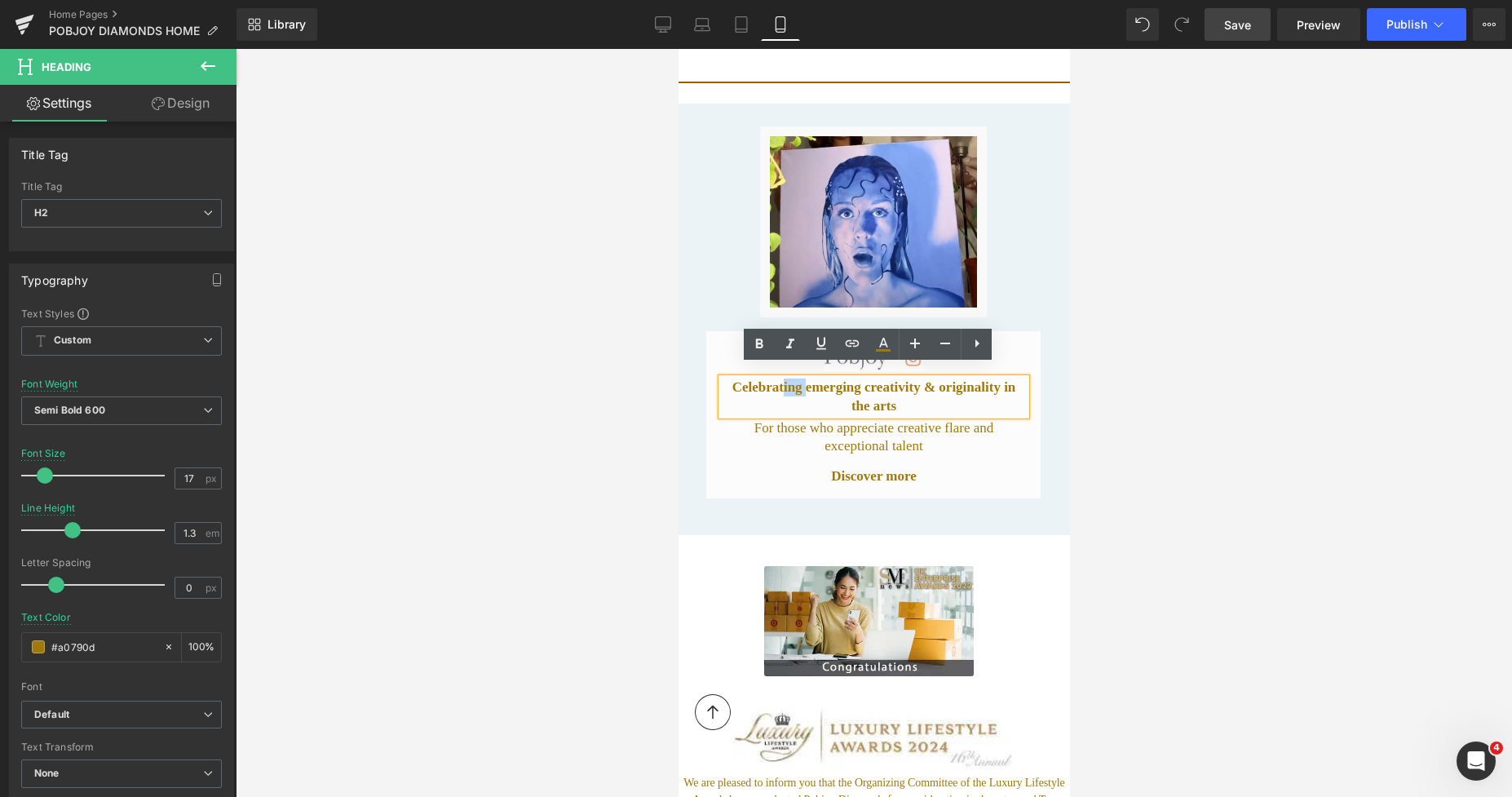
drag, startPoint x: 798, startPoint y: 379, endPoint x: 777, endPoint y: 377, distance: 21.1
click at [777, 378] on h2 "Celebrating emerging creativity & originality in the arts" at bounding box center [873, 396] width 304 height 36
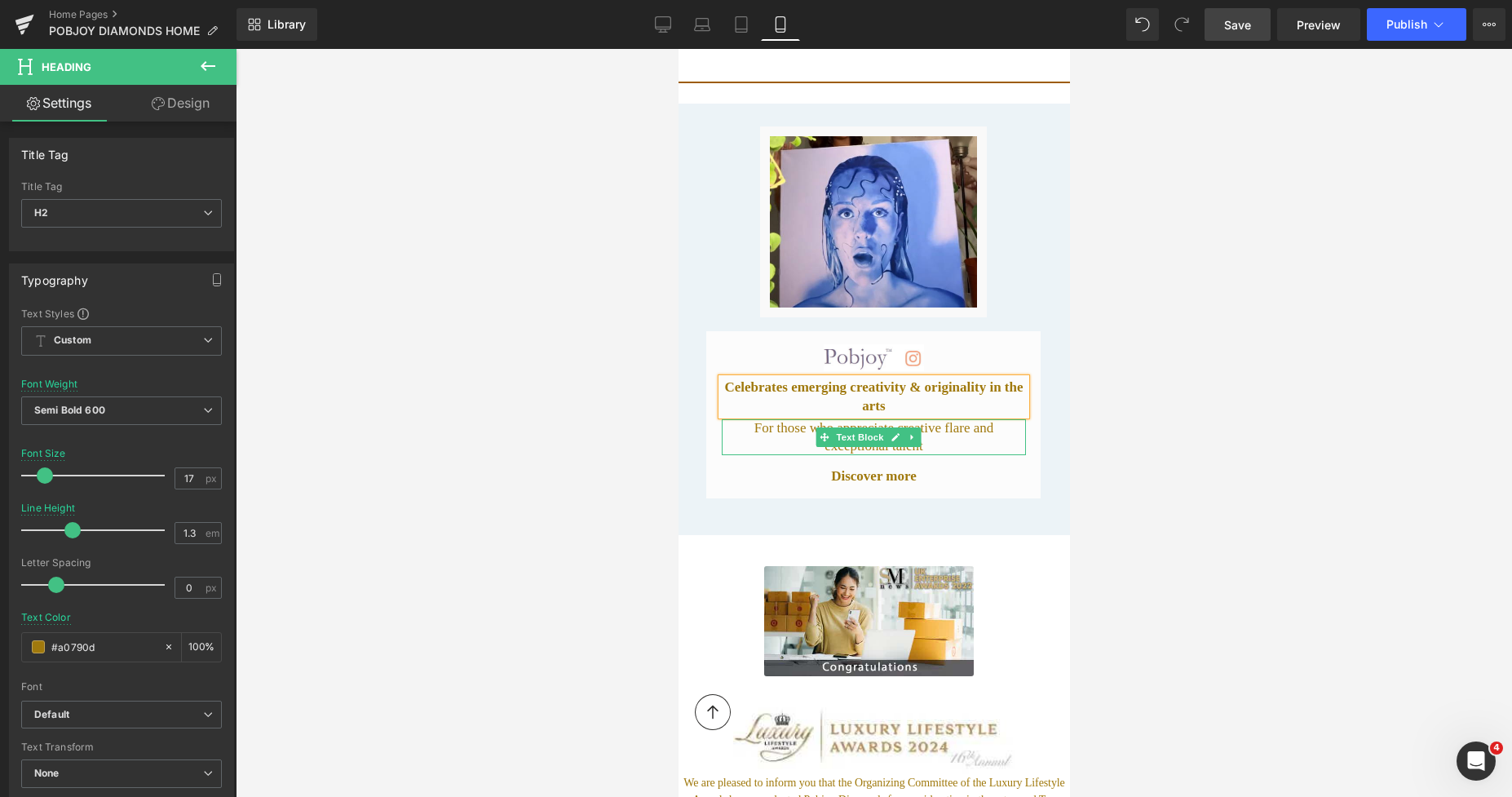
click at [929, 423] on p "For those who appreciate creative flare and exceptional talent" at bounding box center [873, 436] width 304 height 36
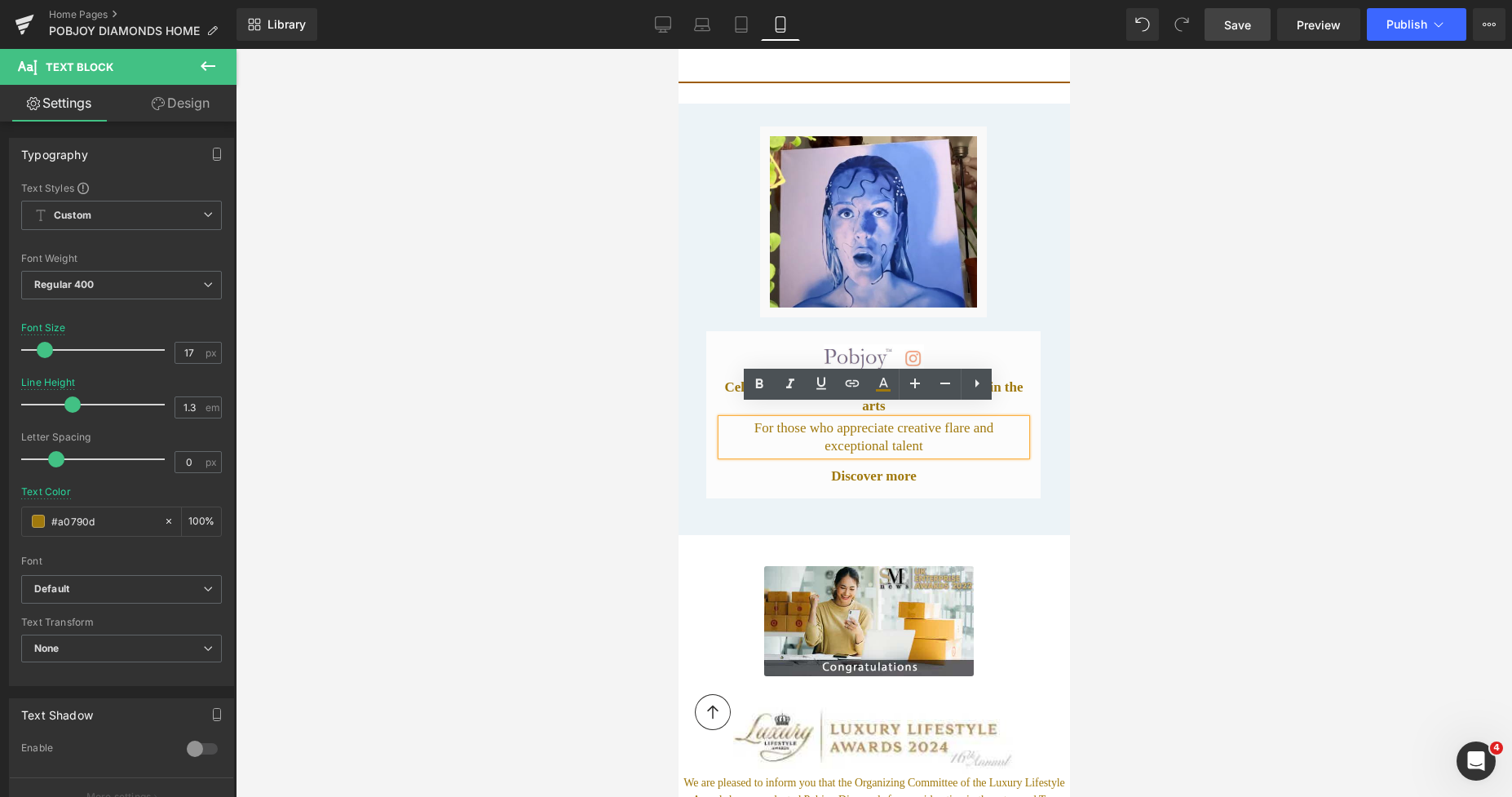
click at [934, 419] on p "For those who appreciate creative flare and exceptional talent" at bounding box center [873, 436] width 304 height 36
click at [929, 419] on p "For those who appreciate creative flare and exceptional talent" at bounding box center [873, 436] width 304 height 36
click at [1246, 26] on span "Save" at bounding box center [1237, 25] width 27 height 17
